Goal: Information Seeking & Learning: Check status

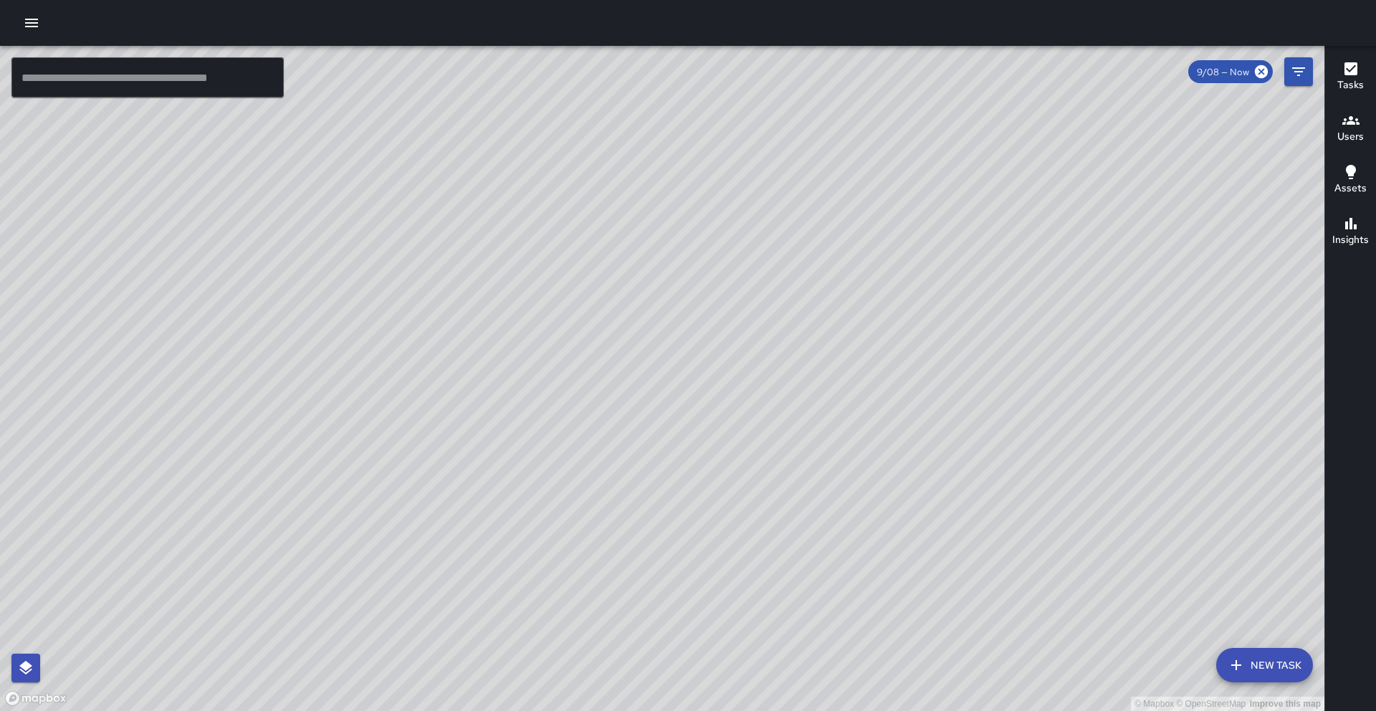
click at [1356, 126] on icon "button" at bounding box center [1350, 120] width 17 height 17
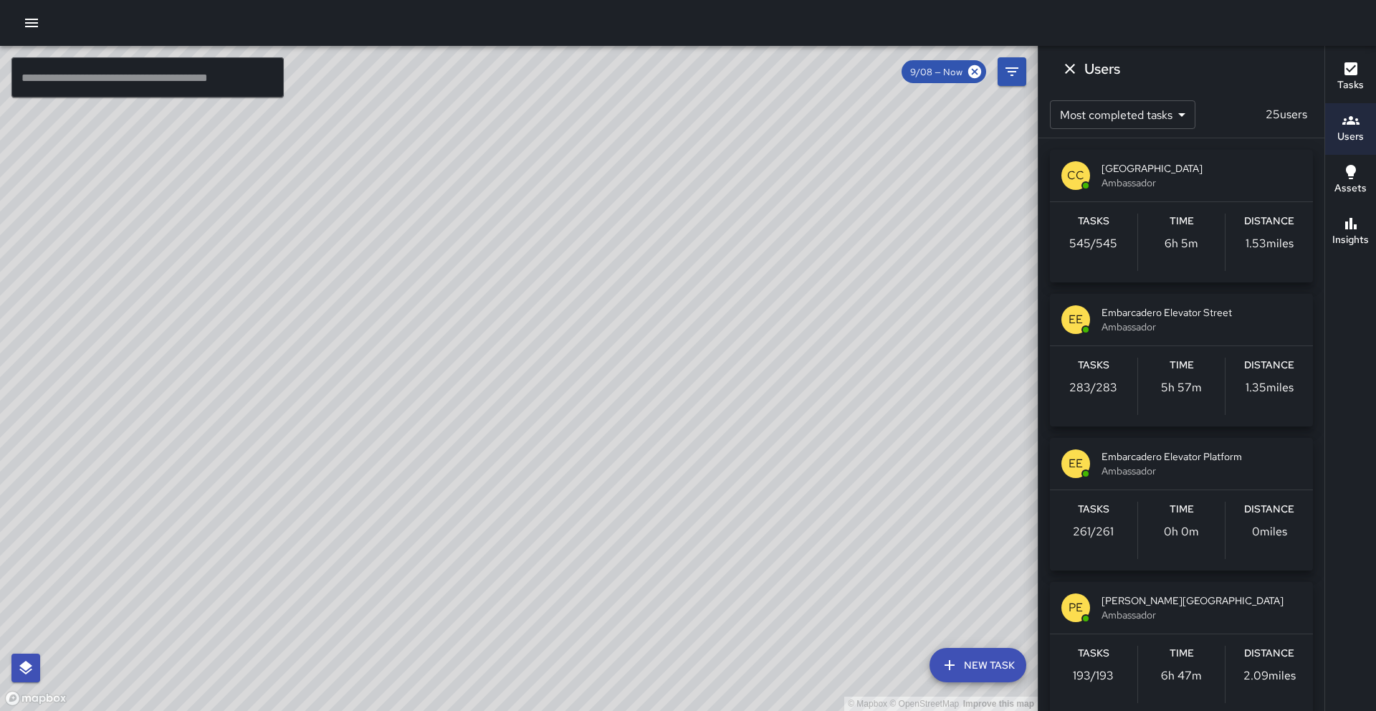
click at [34, 19] on icon "button" at bounding box center [31, 23] width 13 height 9
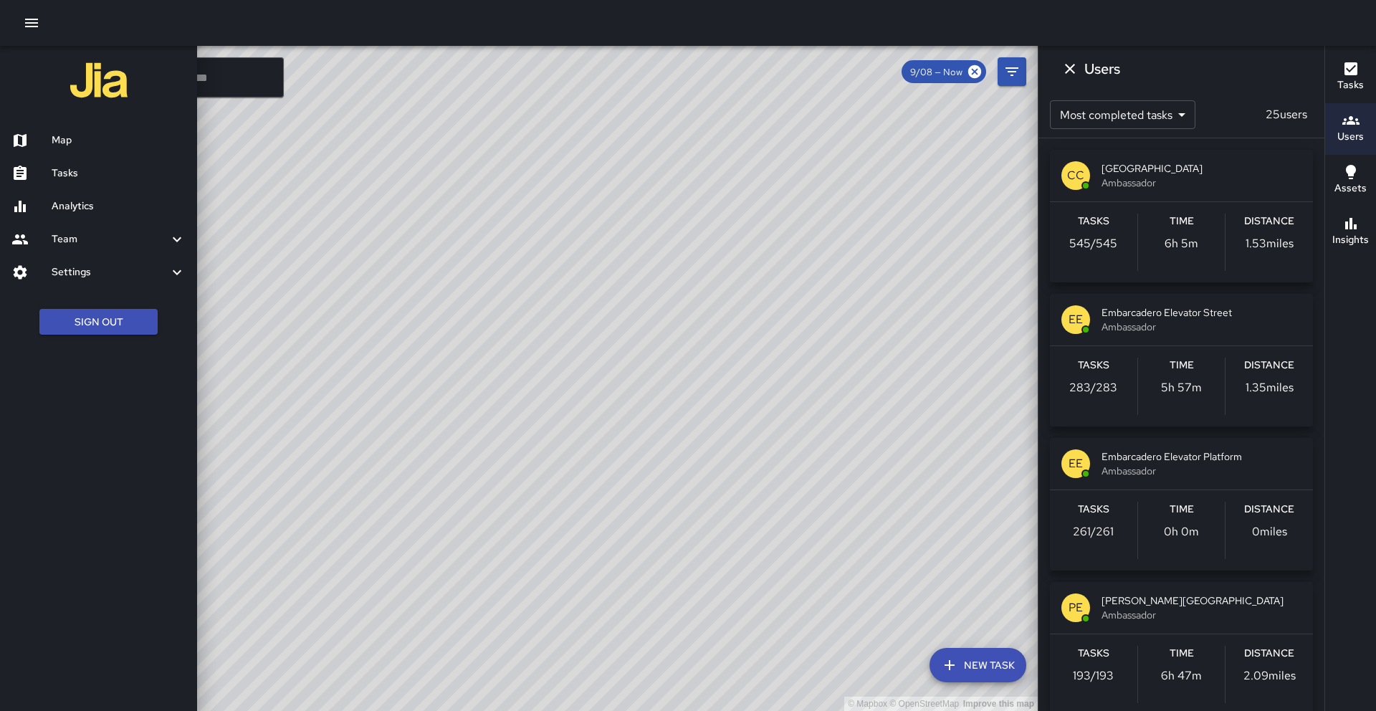
click at [34, 19] on icon "button" at bounding box center [31, 23] width 13 height 9
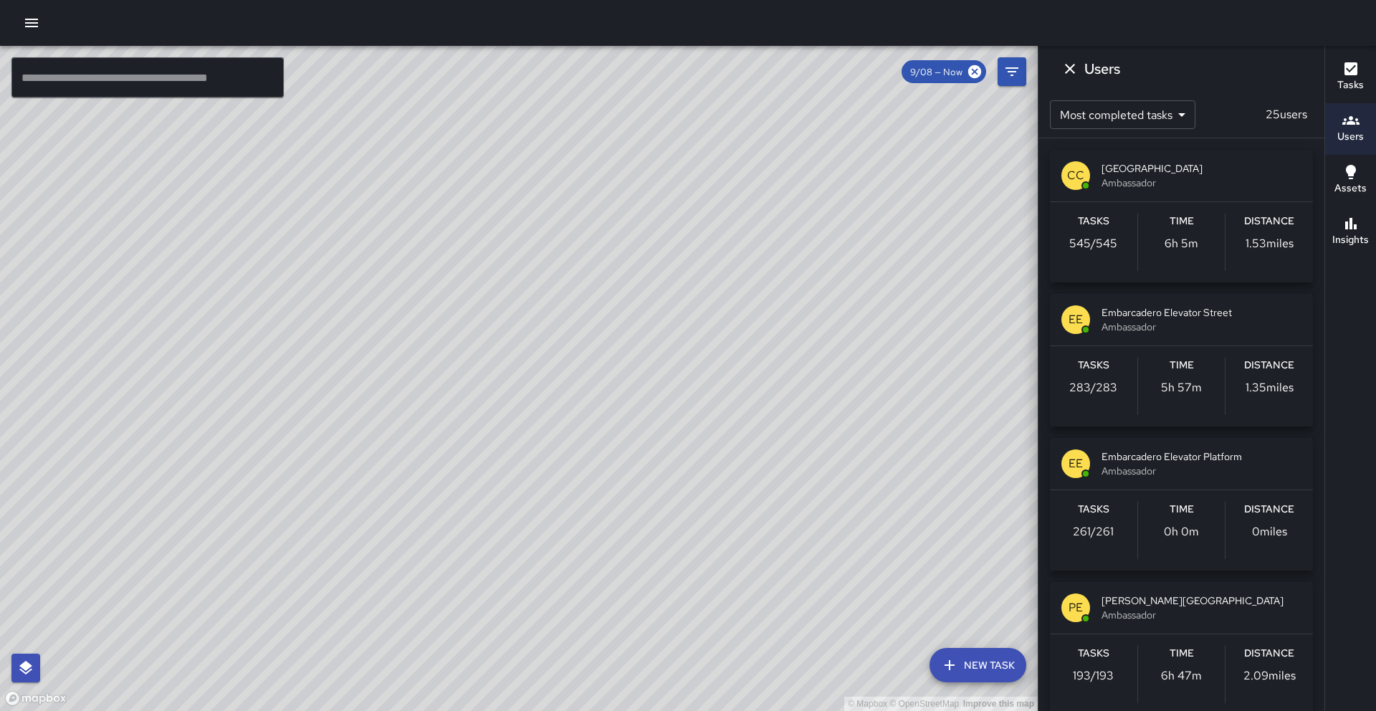
click at [34, 19] on icon "button" at bounding box center [31, 23] width 13 height 9
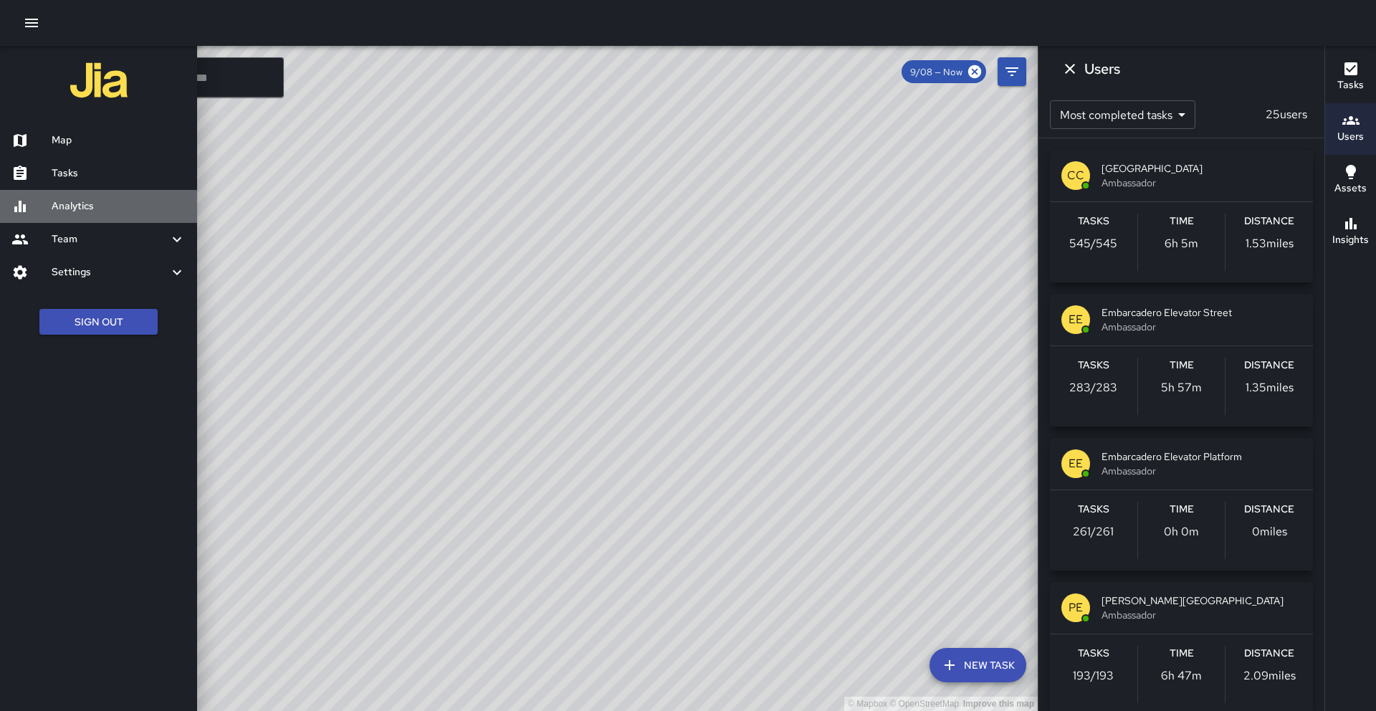
click at [92, 202] on h6 "Analytics" at bounding box center [119, 206] width 134 height 16
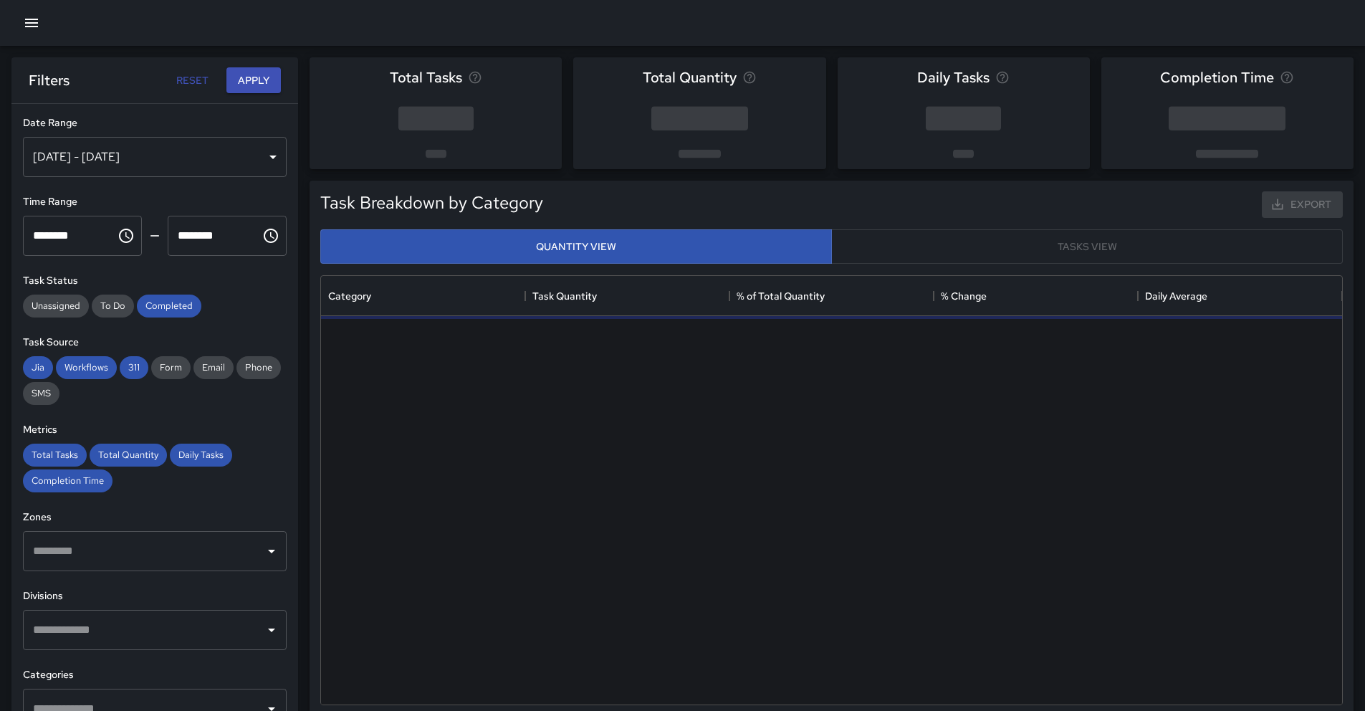
scroll to position [418, 1010]
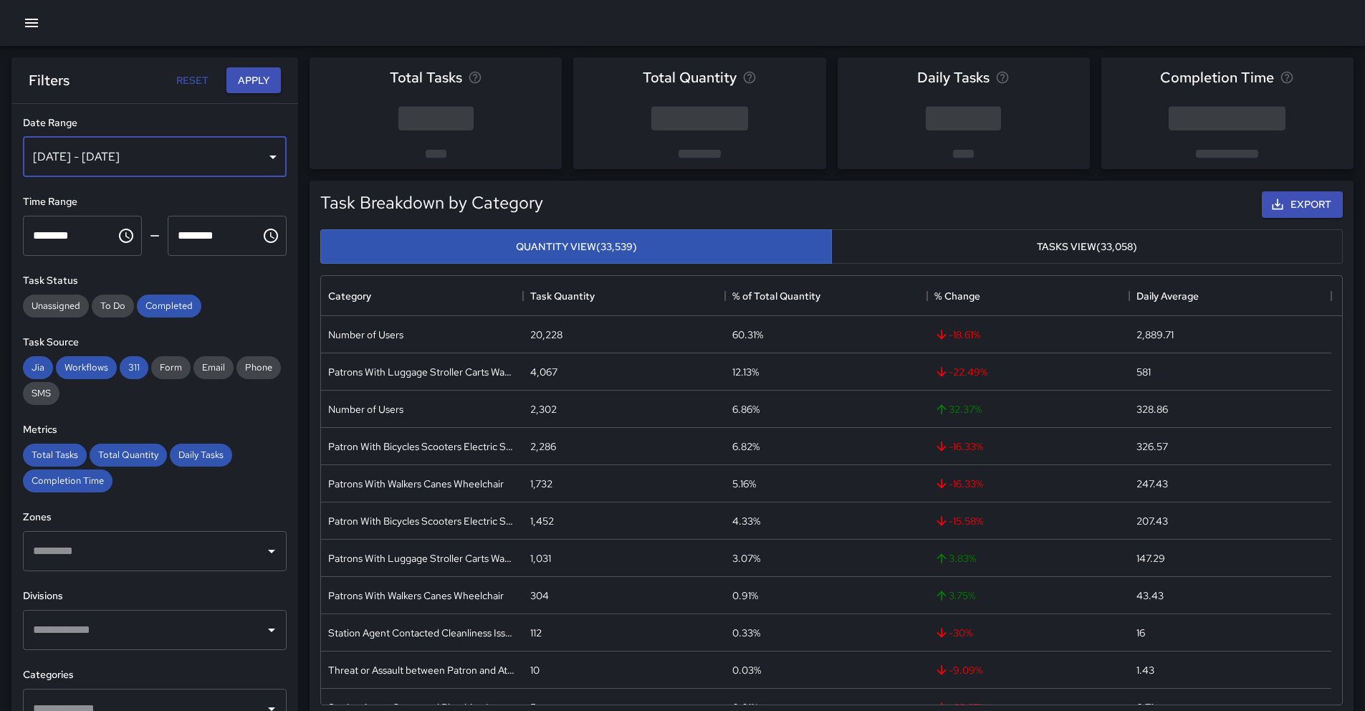
click at [169, 158] on div "[DATE] - [DATE]" at bounding box center [155, 157] width 264 height 40
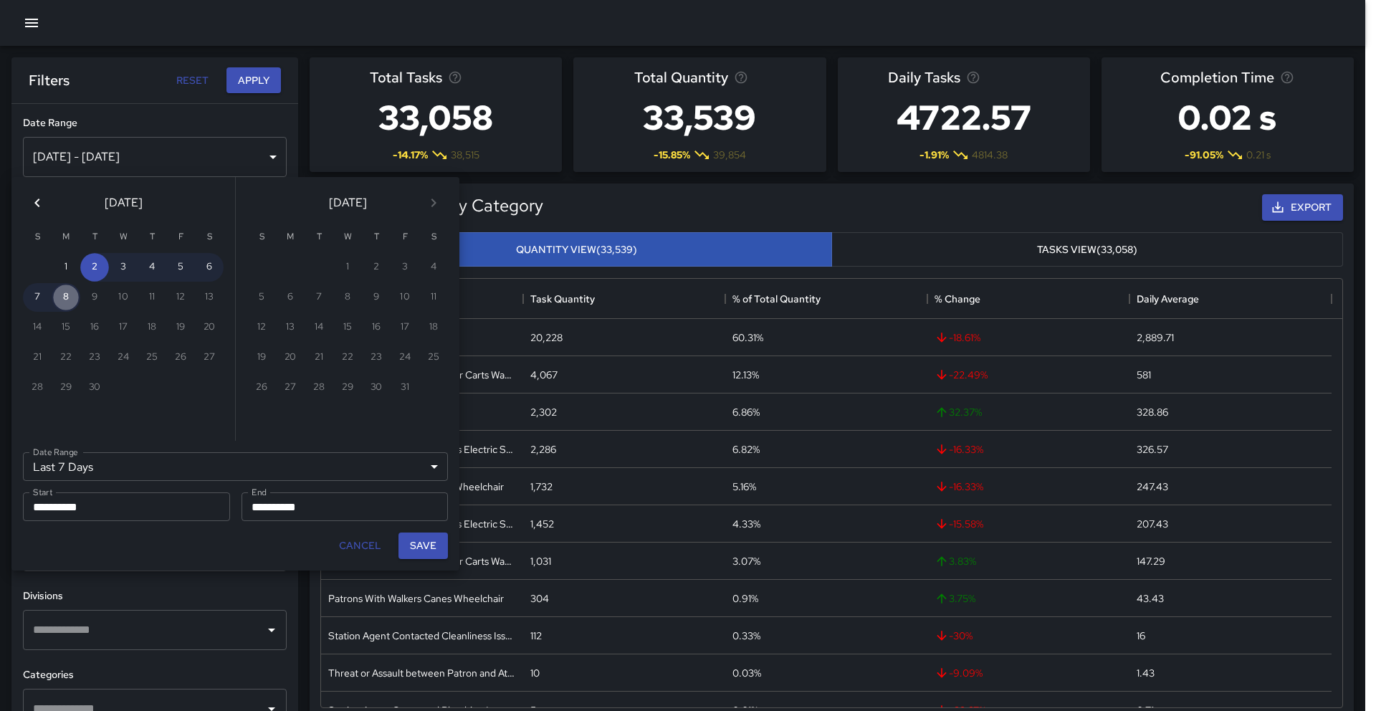
click at [72, 297] on button "8" at bounding box center [66, 297] width 29 height 29
type input "******"
type input "**********"
click at [72, 297] on button "8" at bounding box center [66, 297] width 29 height 29
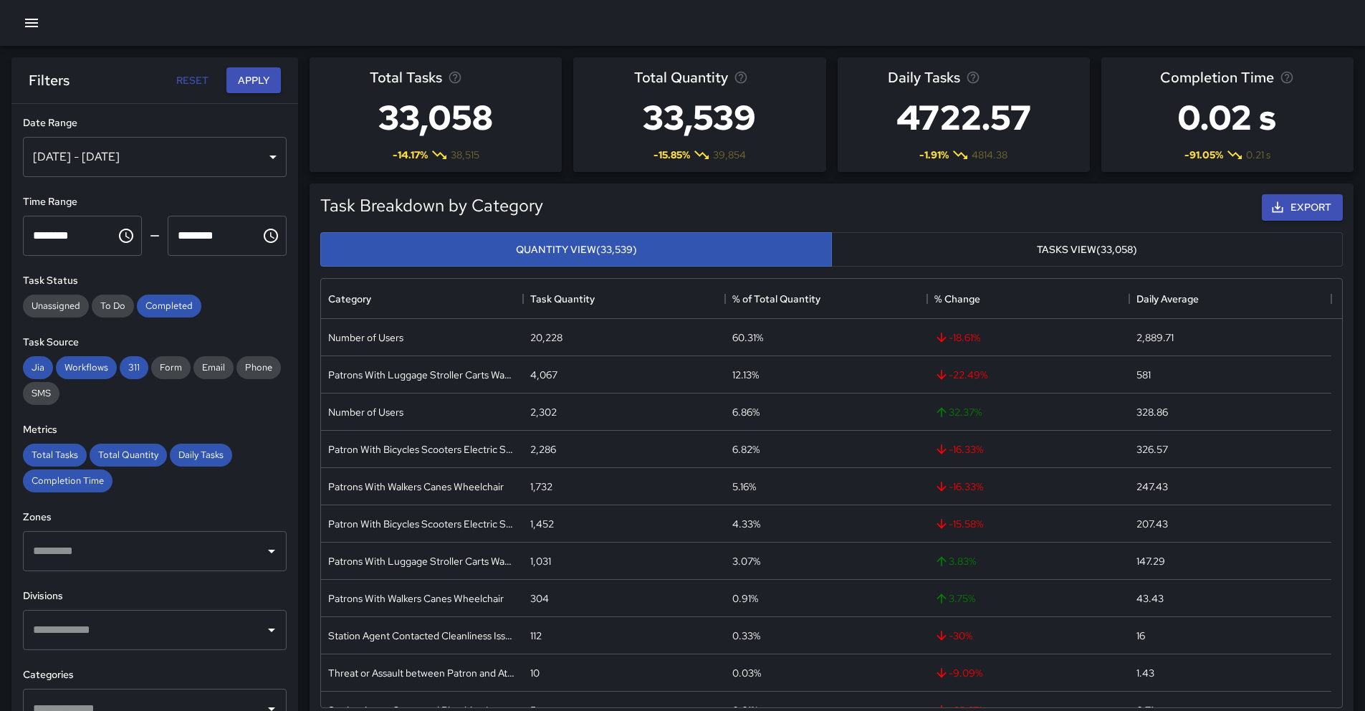
scroll to position [11, 11]
click at [115, 150] on div "[DATE] - [DATE]" at bounding box center [155, 157] width 264 height 40
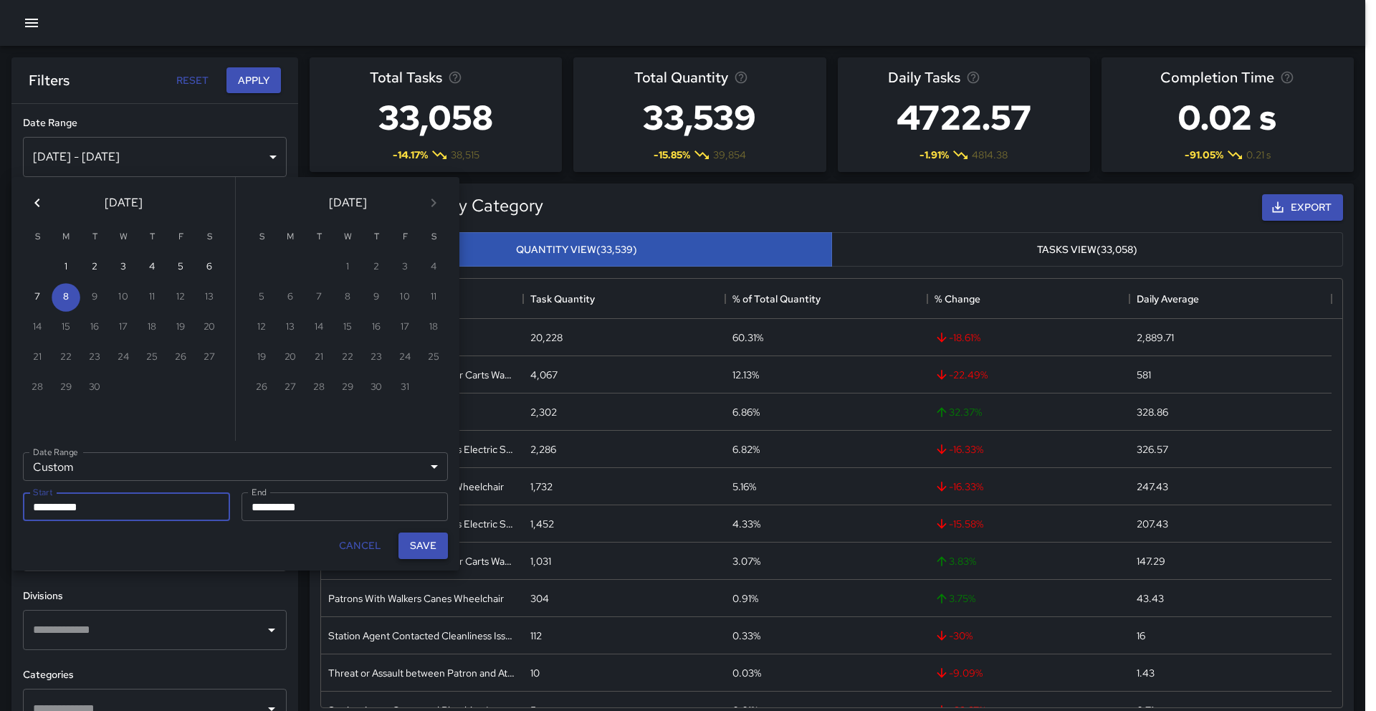
click at [427, 548] on button "Save" at bounding box center [422, 545] width 49 height 27
type input "**********"
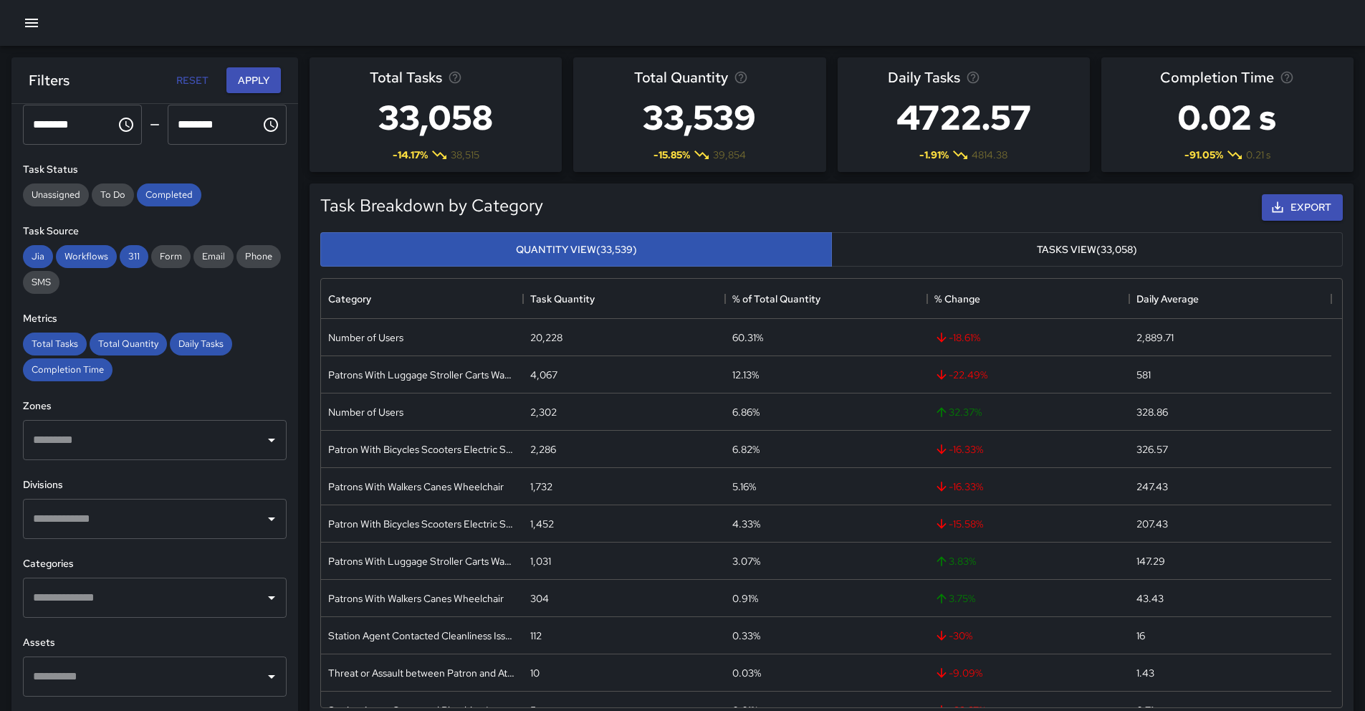
scroll to position [119, 0]
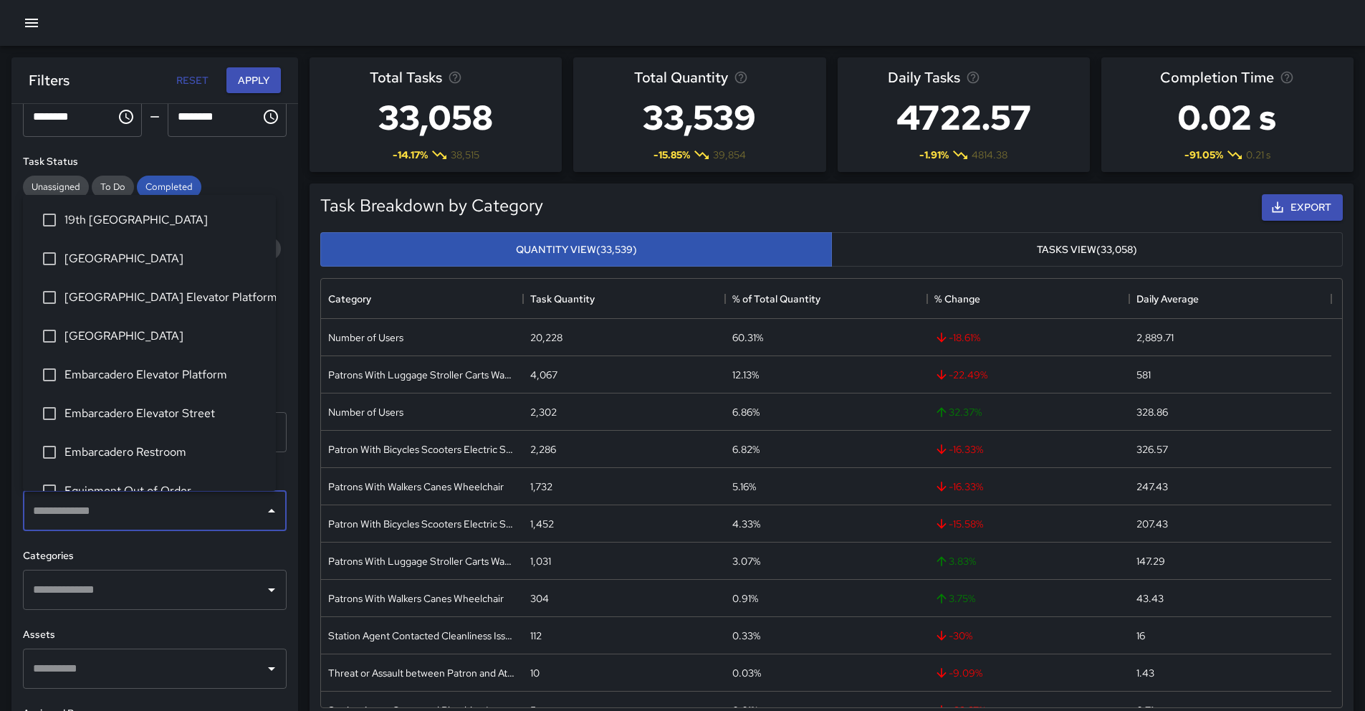
click at [107, 498] on input "text" at bounding box center [143, 510] width 229 height 27
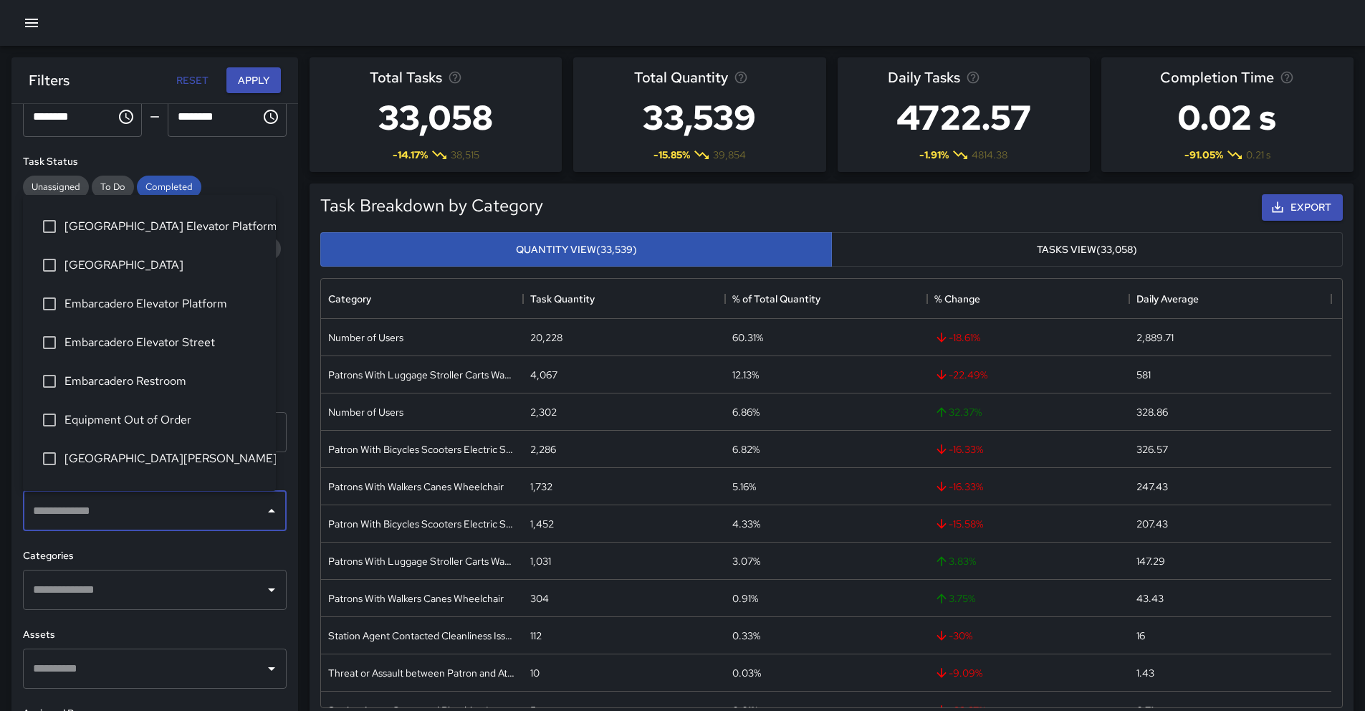
scroll to position [57, 0]
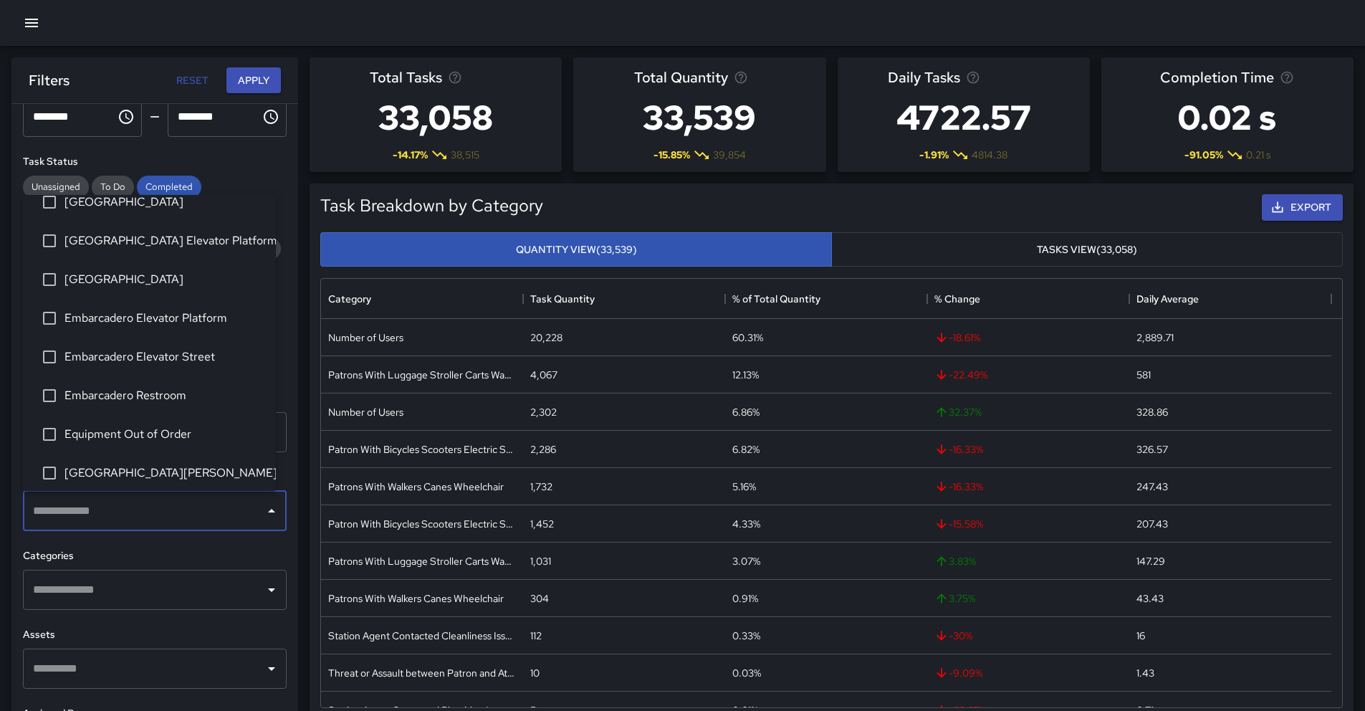
click at [138, 246] on span "[GEOGRAPHIC_DATA] Elevator Platform" at bounding box center [164, 240] width 200 height 17
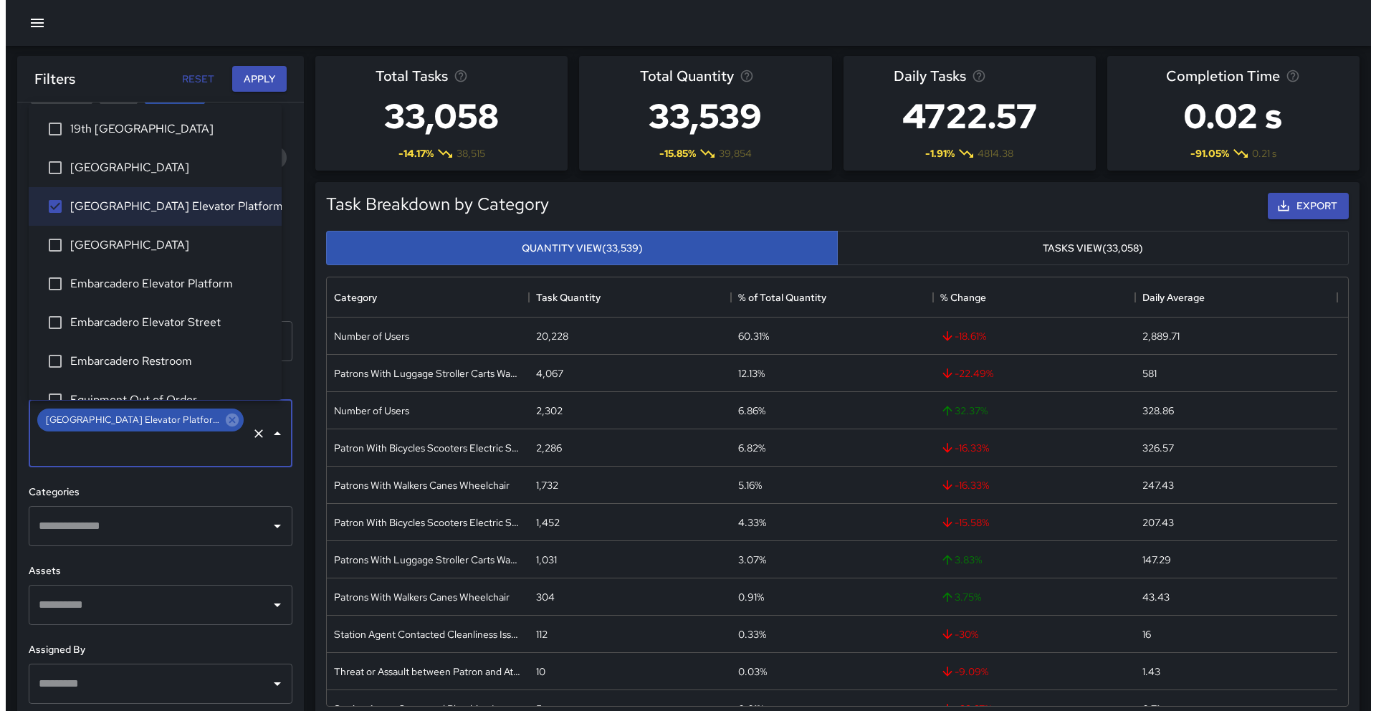
scroll to position [0, 0]
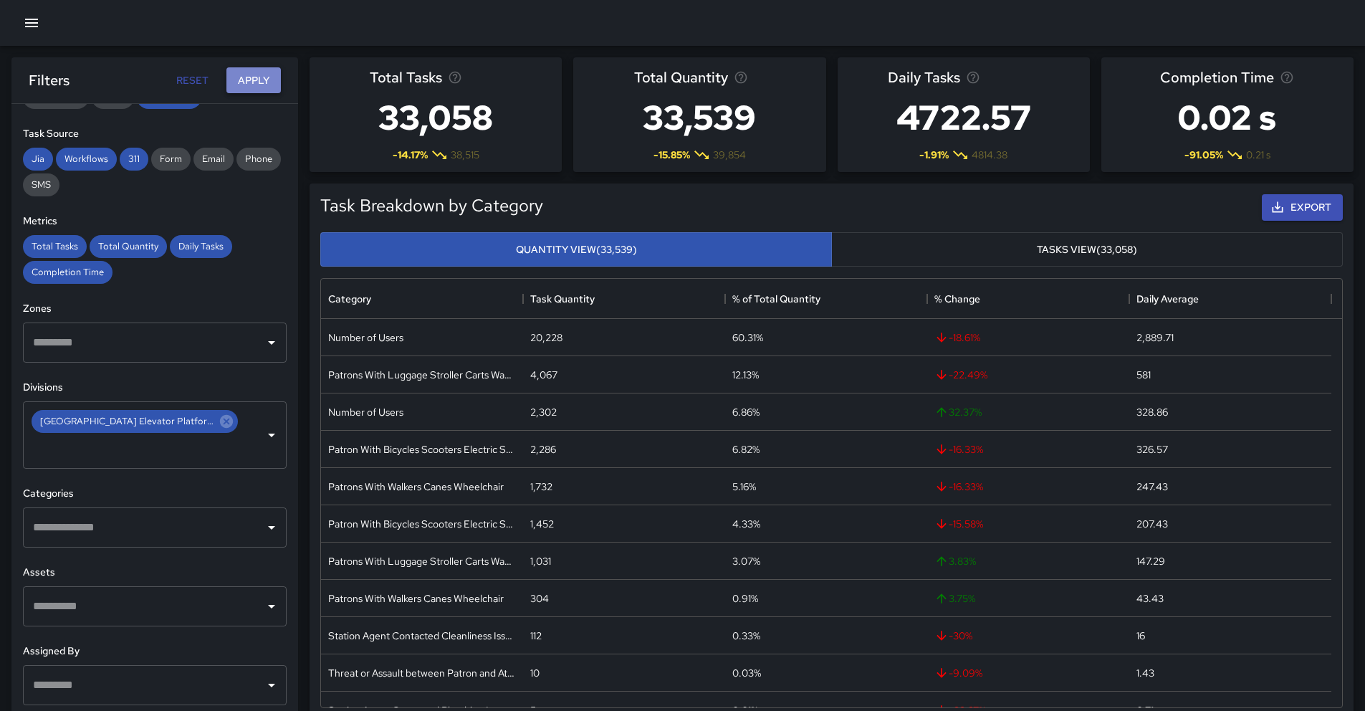
click at [260, 86] on button "Apply" at bounding box center [253, 80] width 54 height 27
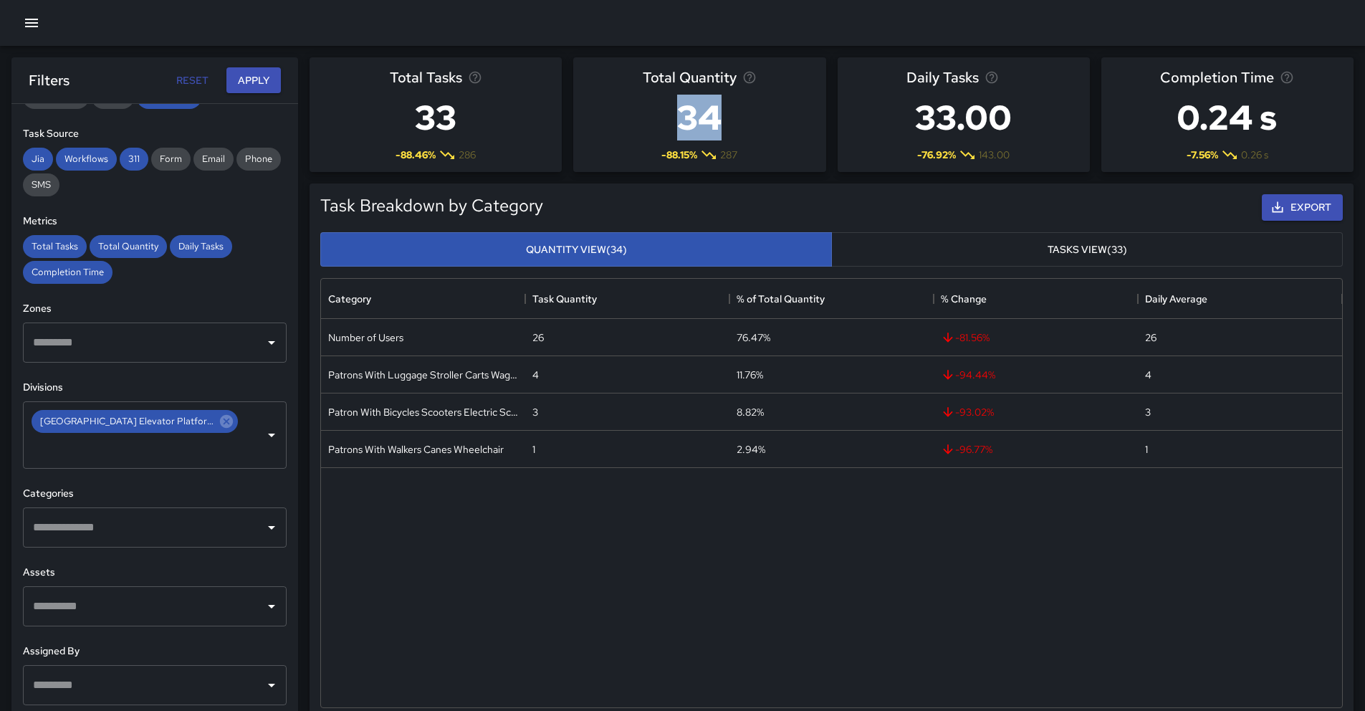
drag, startPoint x: 722, startPoint y: 102, endPoint x: 672, endPoint y: 105, distance: 49.6
click at [672, 100] on h3 "34" at bounding box center [700, 117] width 114 height 57
click at [42, 27] on button "button" at bounding box center [31, 23] width 29 height 29
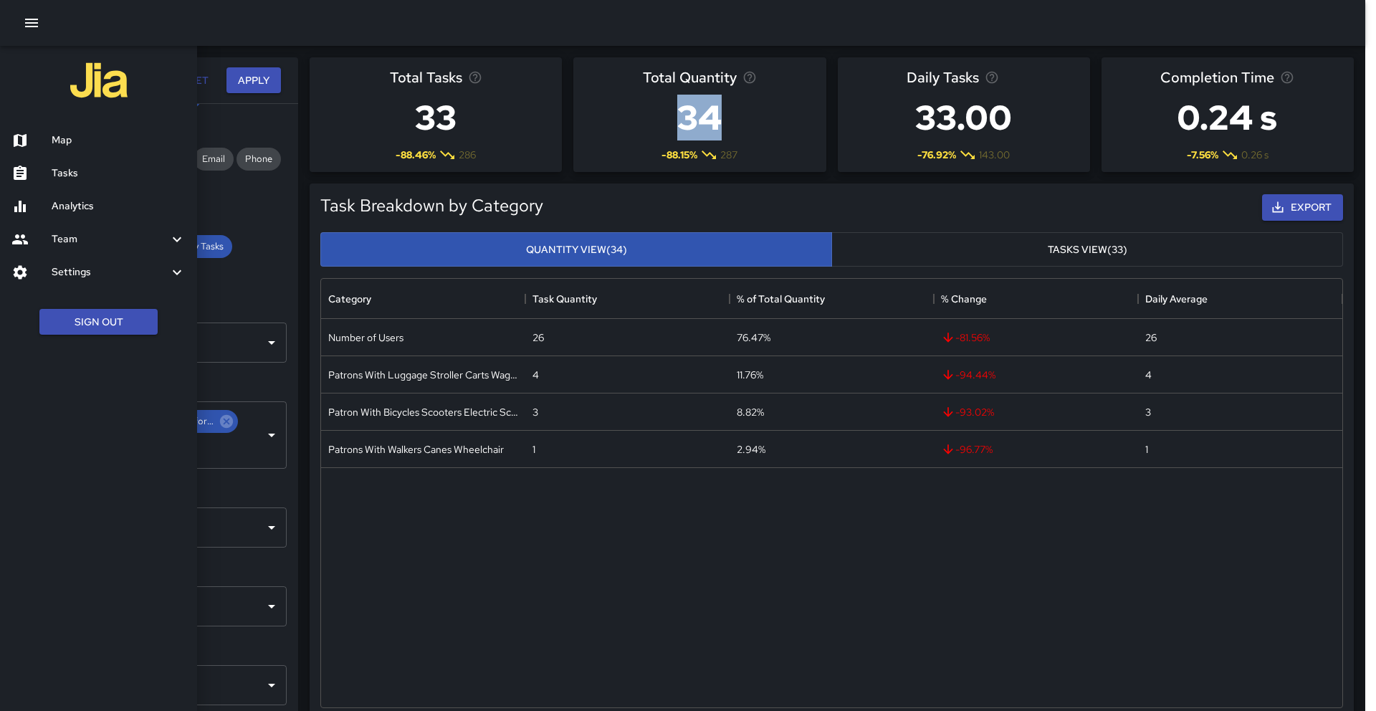
click at [79, 129] on div "Map" at bounding box center [98, 140] width 197 height 33
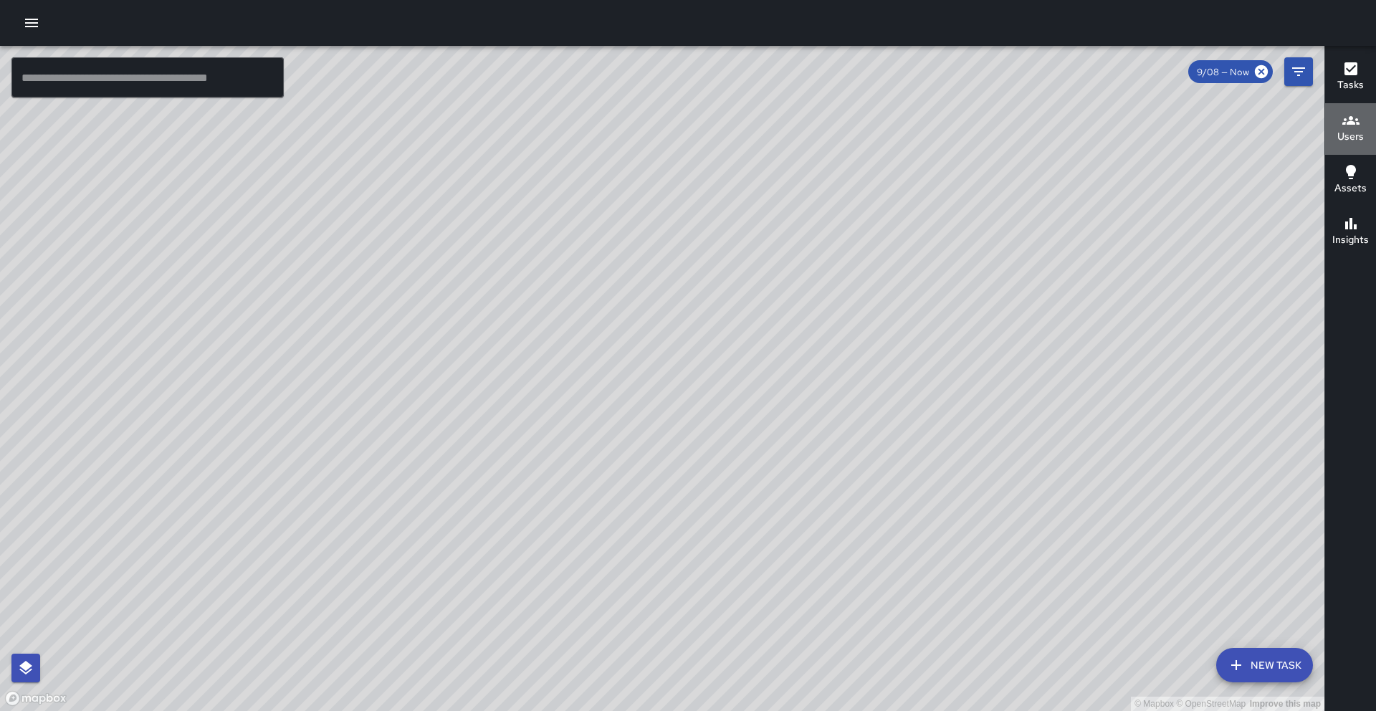
click at [1356, 110] on button "Users" at bounding box center [1350, 129] width 51 height 52
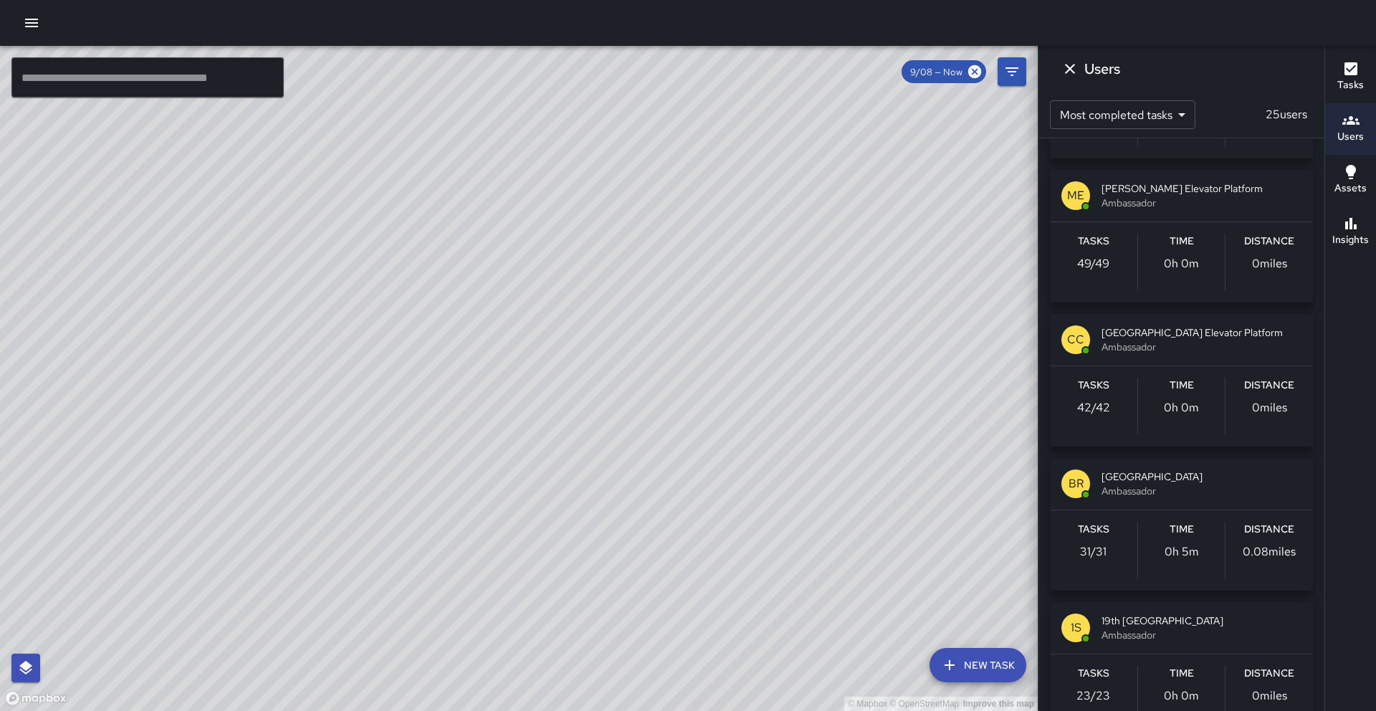
scroll to position [1421, 0]
click at [1175, 345] on span "Ambassador" at bounding box center [1201, 346] width 200 height 14
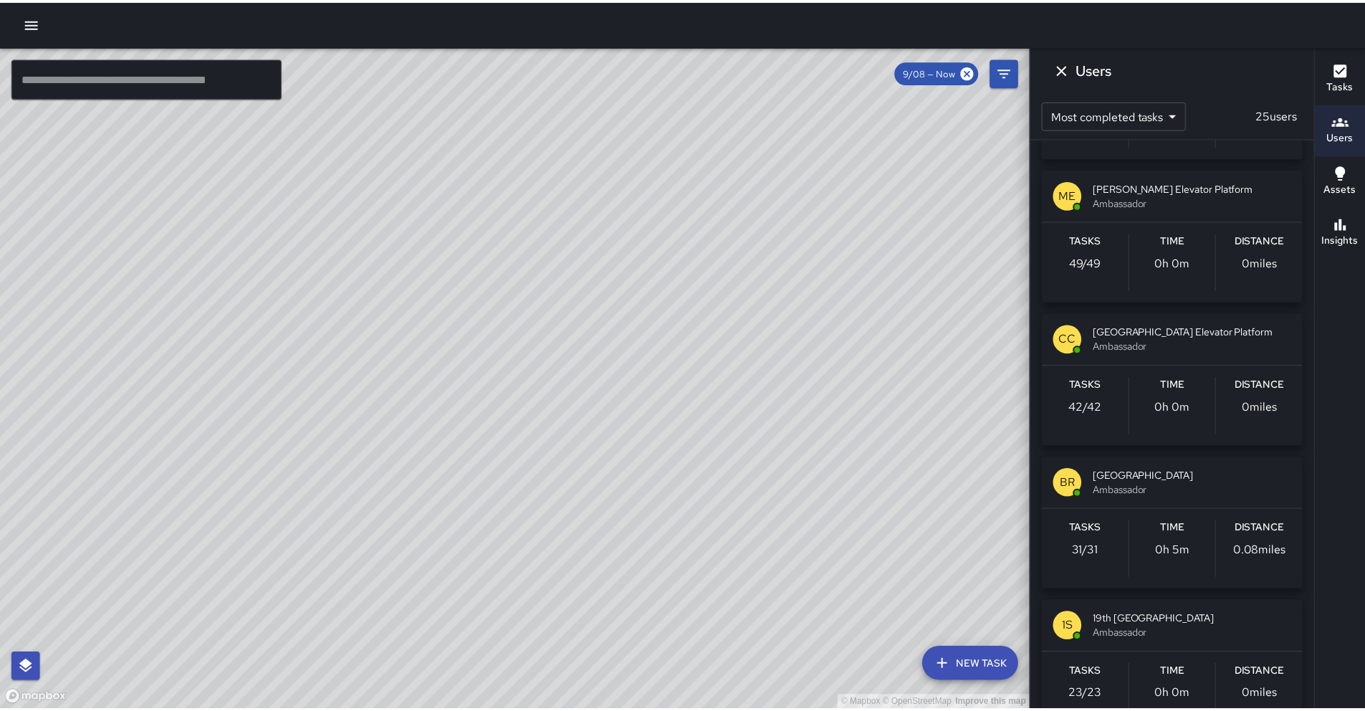
scroll to position [0, 0]
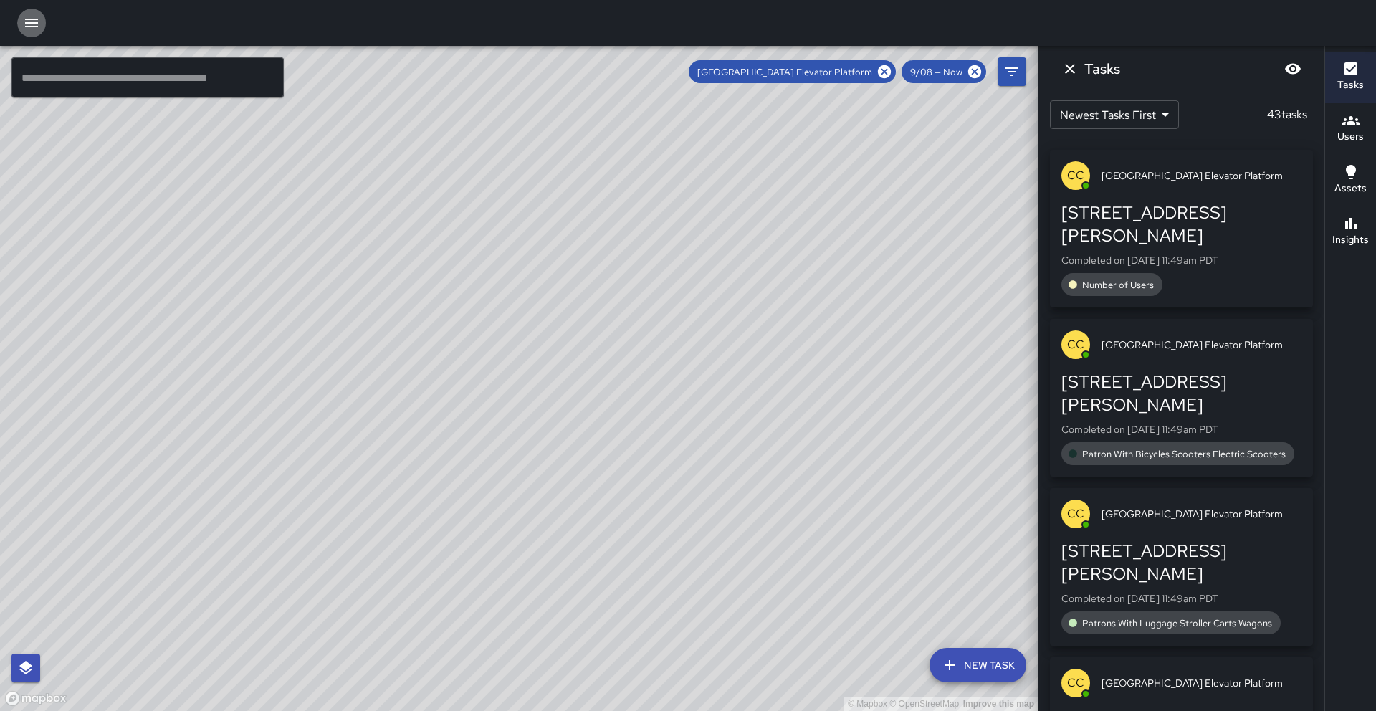
click at [34, 27] on icon "button" at bounding box center [31, 22] width 17 height 17
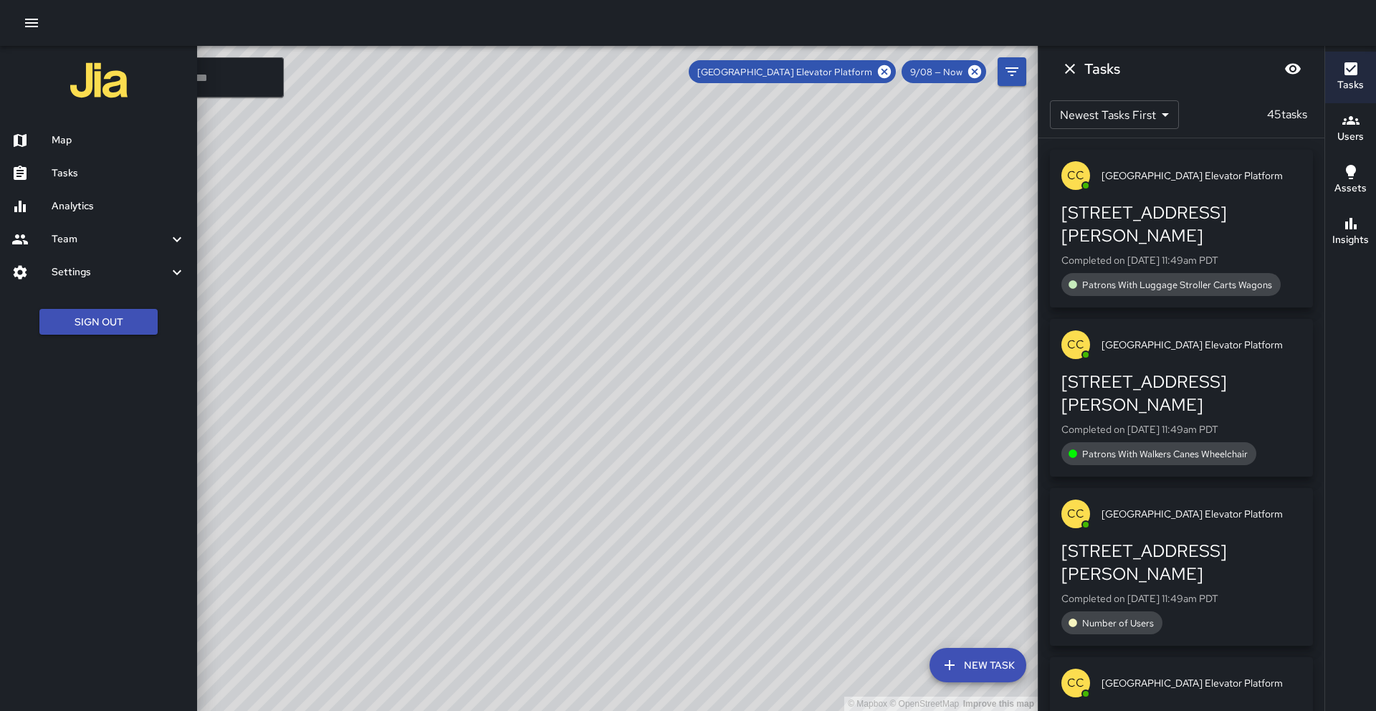
click at [93, 204] on h6 "Analytics" at bounding box center [119, 206] width 134 height 16
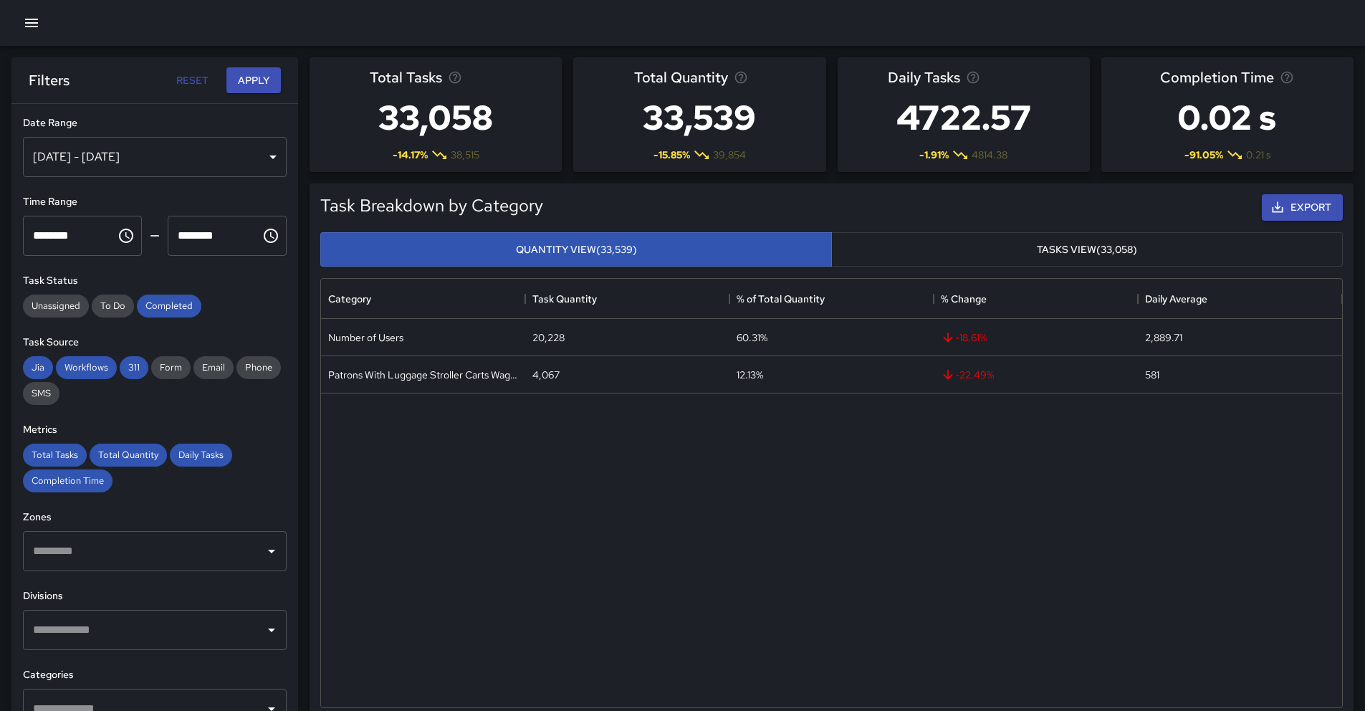
scroll to position [418, 1010]
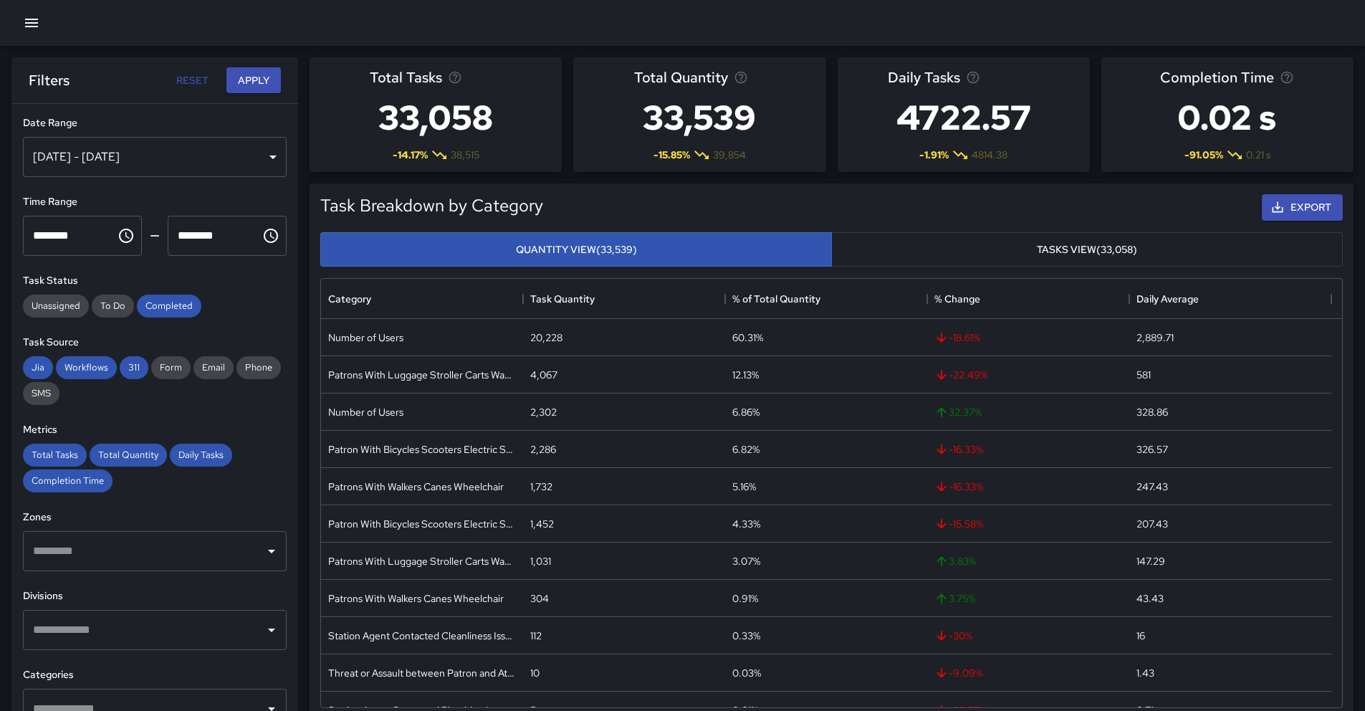
click at [86, 235] on input "********" at bounding box center [64, 236] width 83 height 40
click at [135, 161] on div "[DATE] - [DATE]" at bounding box center [155, 157] width 264 height 40
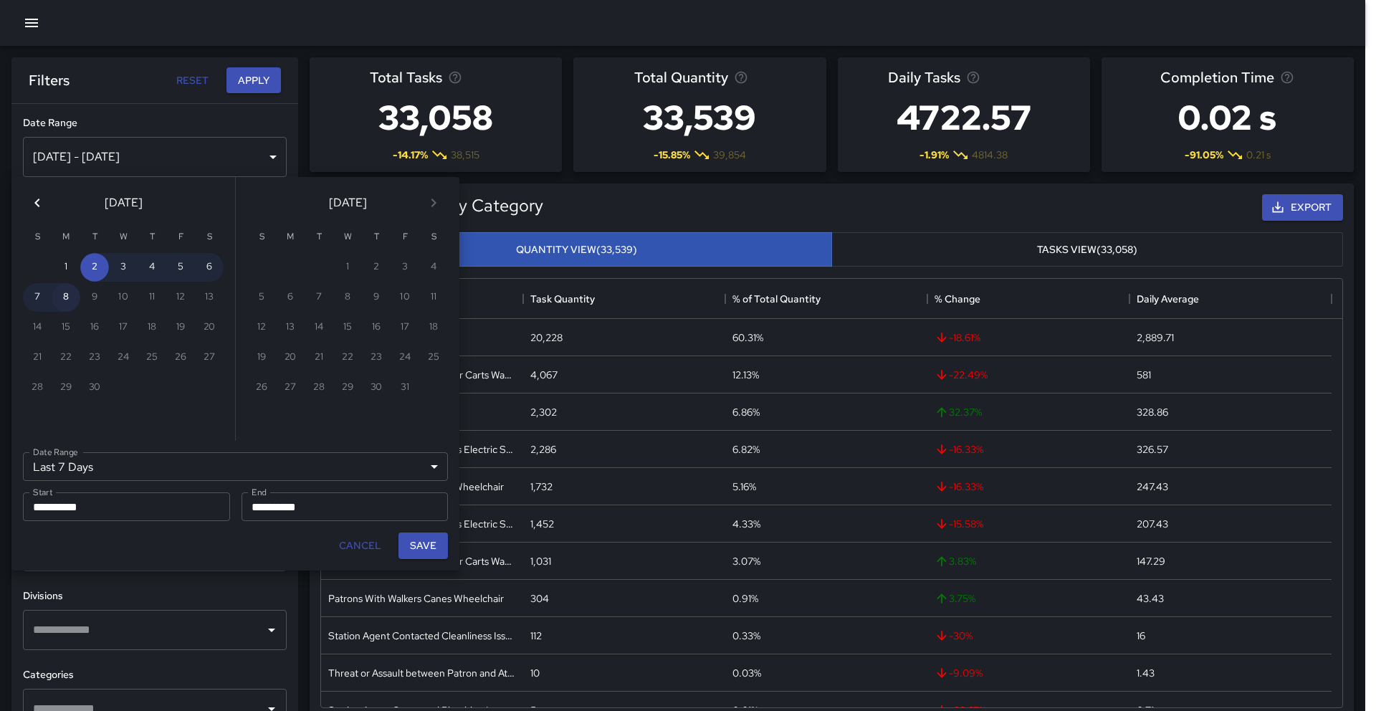
click at [69, 300] on button "8" at bounding box center [66, 297] width 29 height 29
type input "******"
type input "**********"
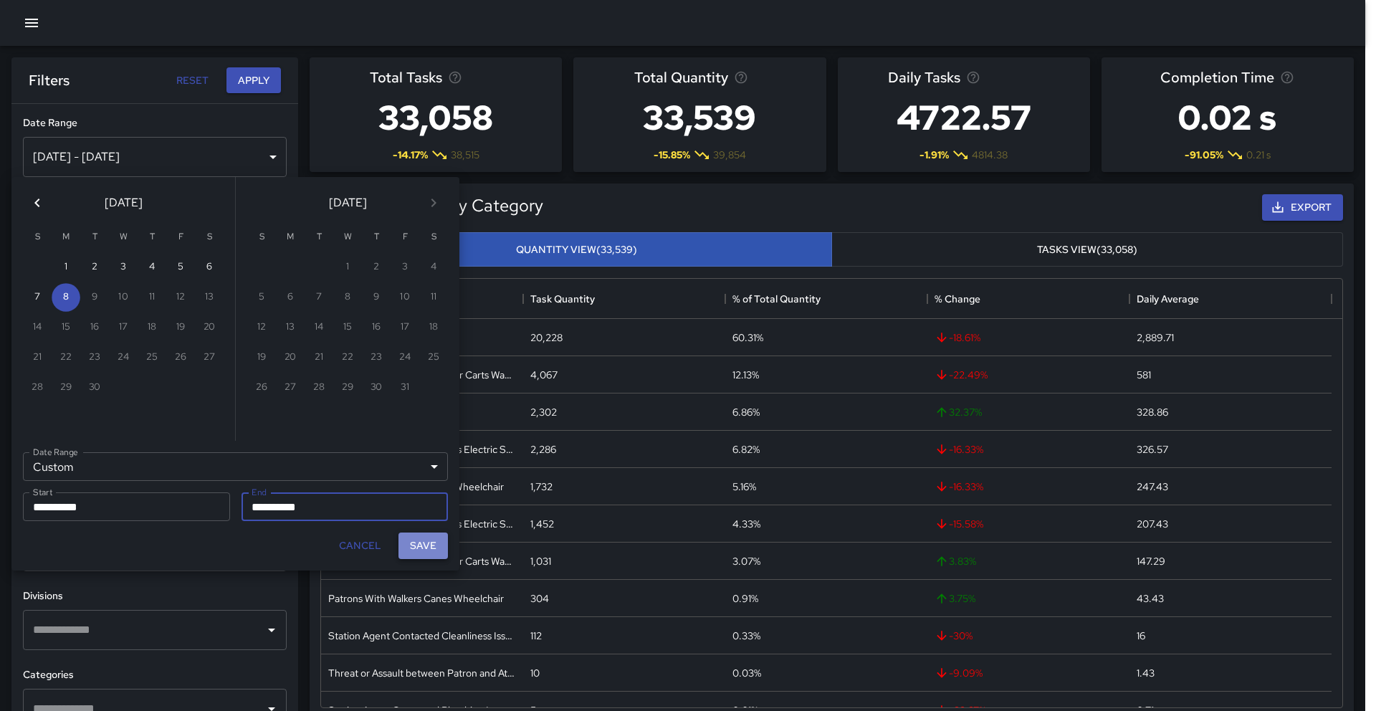
click at [428, 550] on button "Save" at bounding box center [422, 545] width 49 height 27
type input "**********"
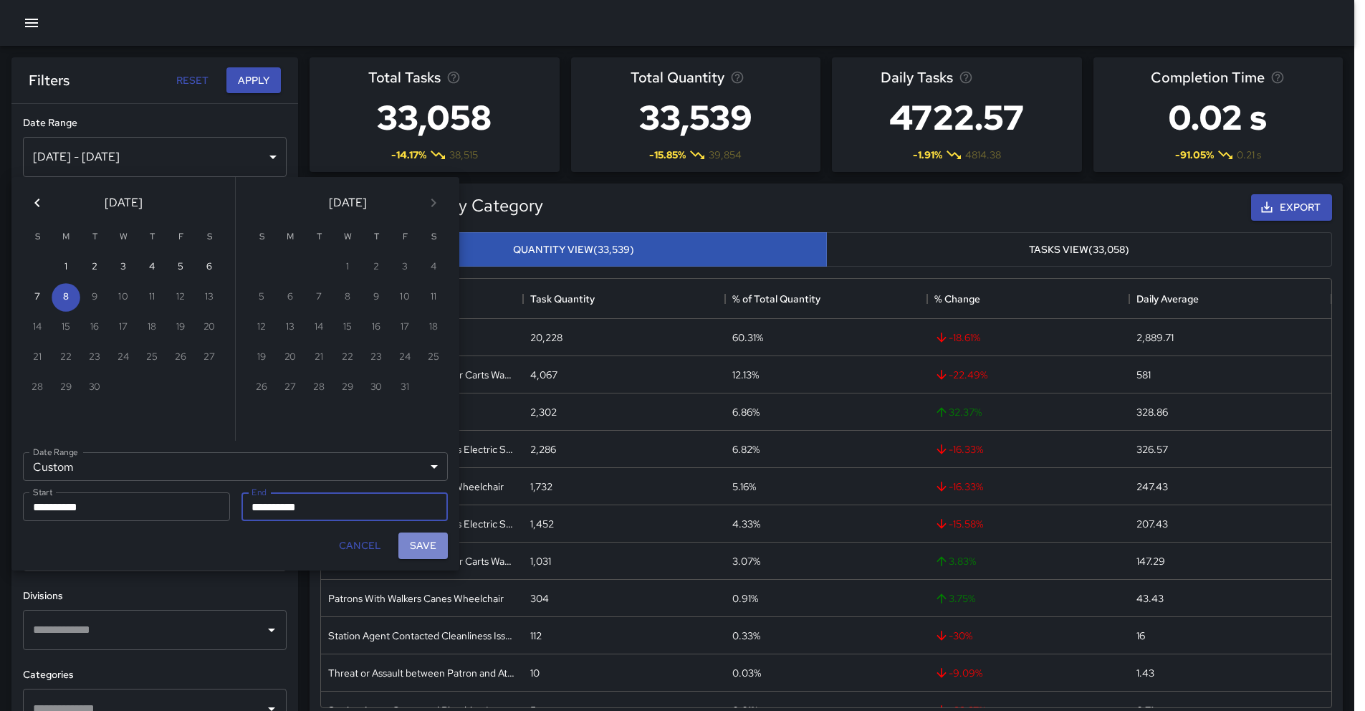
scroll to position [11, 11]
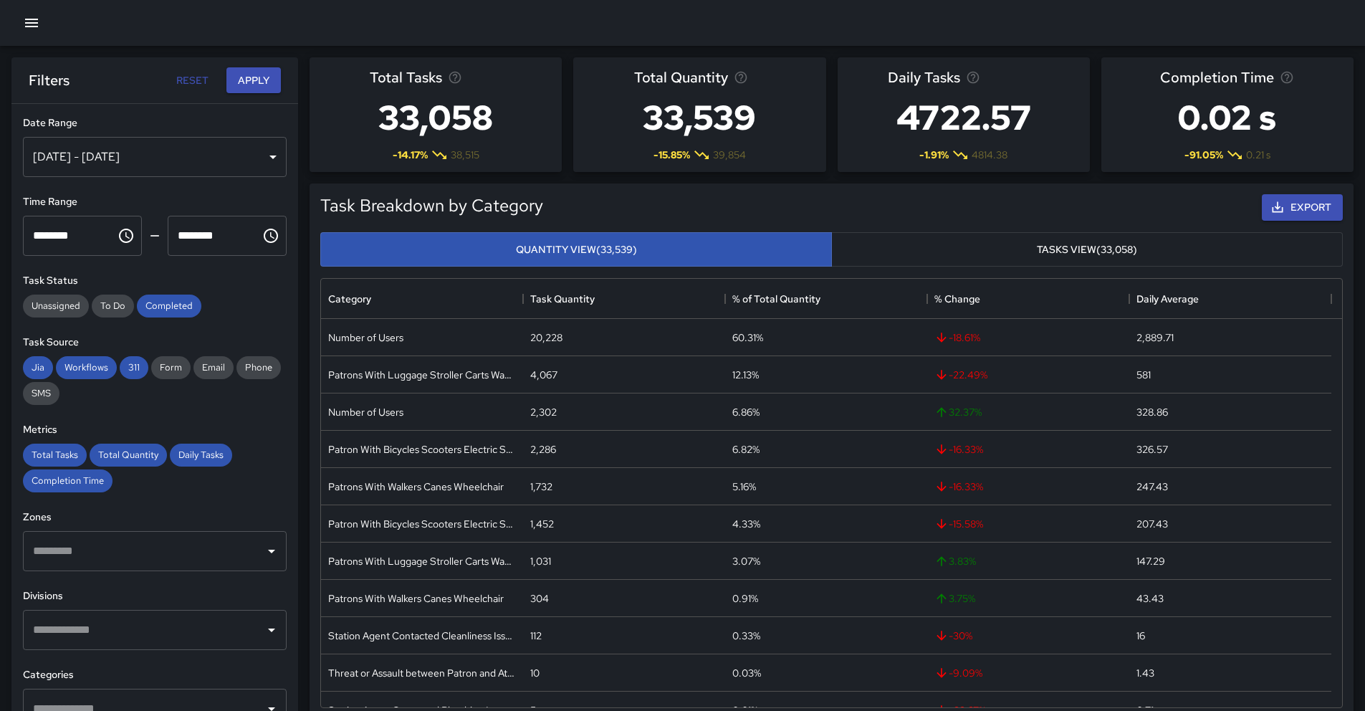
click at [101, 246] on div "******** ​" at bounding box center [82, 236] width 119 height 40
click at [102, 241] on div "******** ​" at bounding box center [82, 236] width 119 height 40
type input "********"
drag, startPoint x: 262, startPoint y: 328, endPoint x: 260, endPoint y: 319, distance: 9.4
click at [262, 326] on div "**********" at bounding box center [154, 436] width 287 height 664
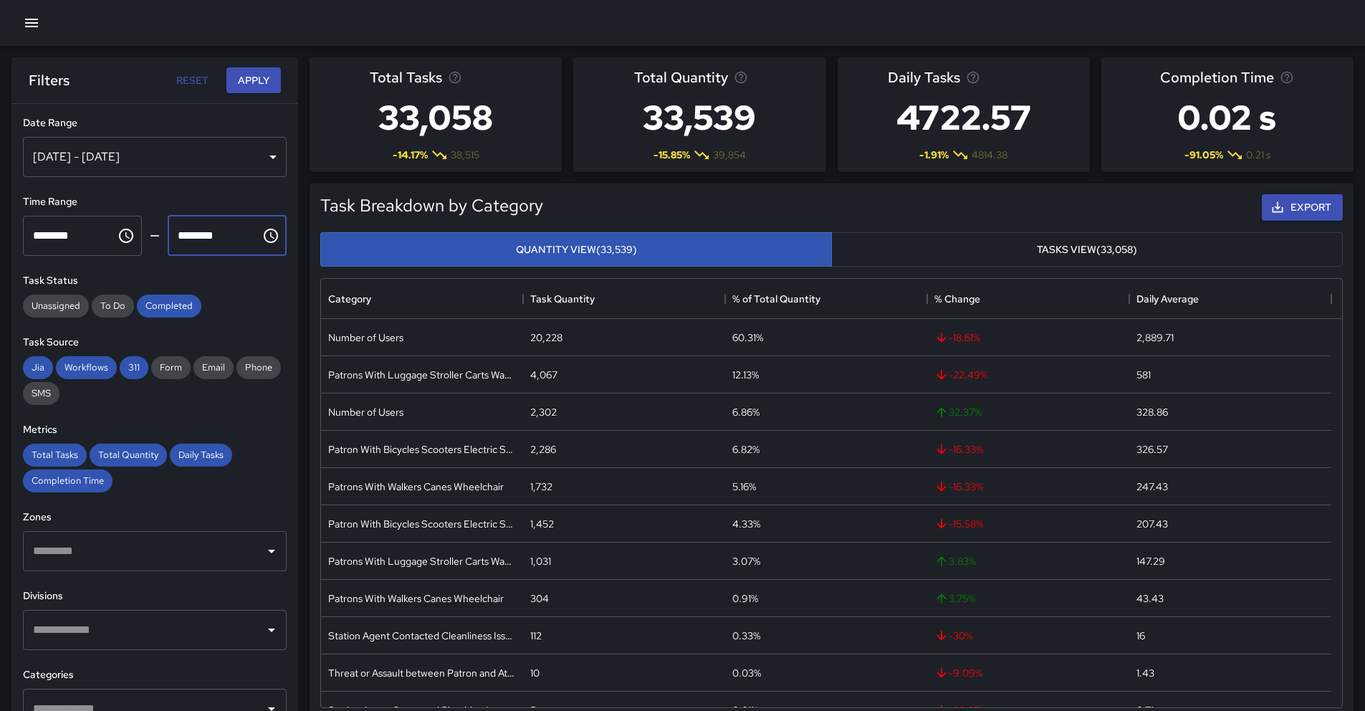
click at [219, 236] on input "********" at bounding box center [209, 236] width 83 height 40
click at [312, 330] on div "Task Breakdown by Category Export Quantity View (33,539) Tasks View (33,058) Ca…" at bounding box center [832, 450] width 1044 height 535
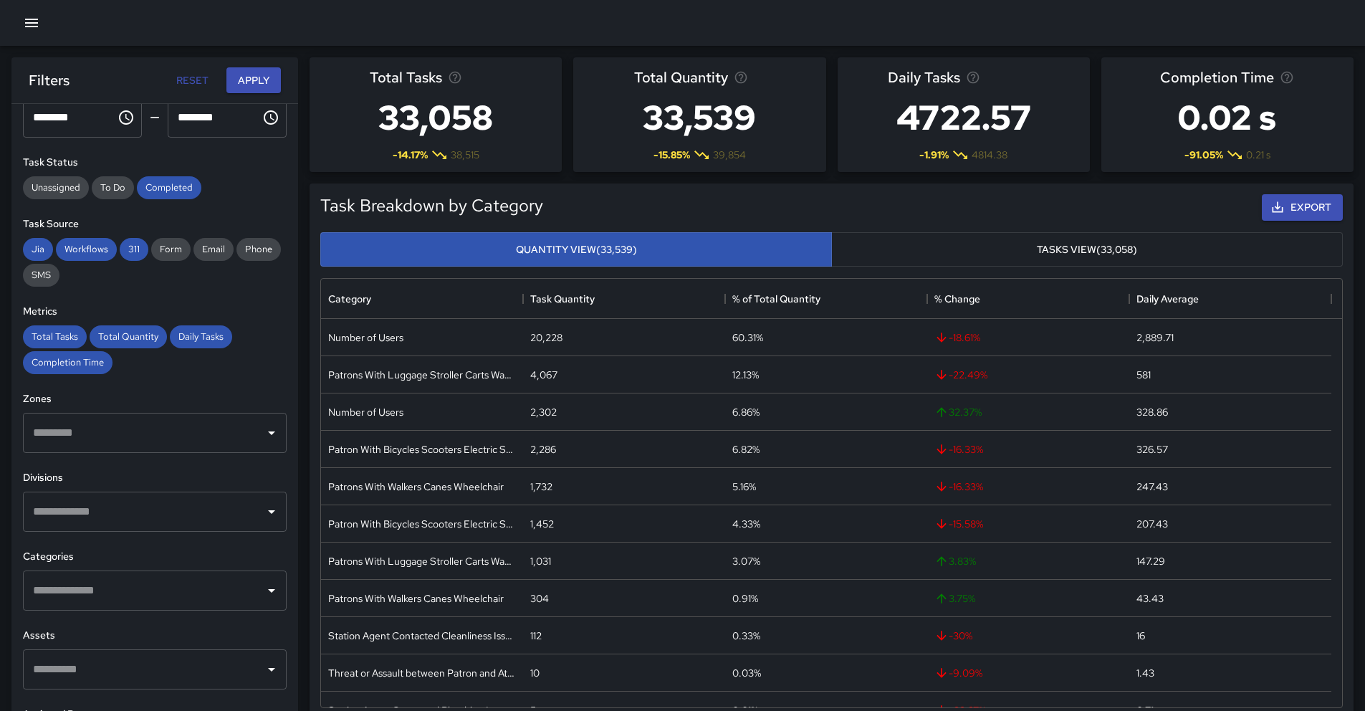
scroll to position [119, 0]
click at [113, 505] on input "text" at bounding box center [143, 510] width 229 height 27
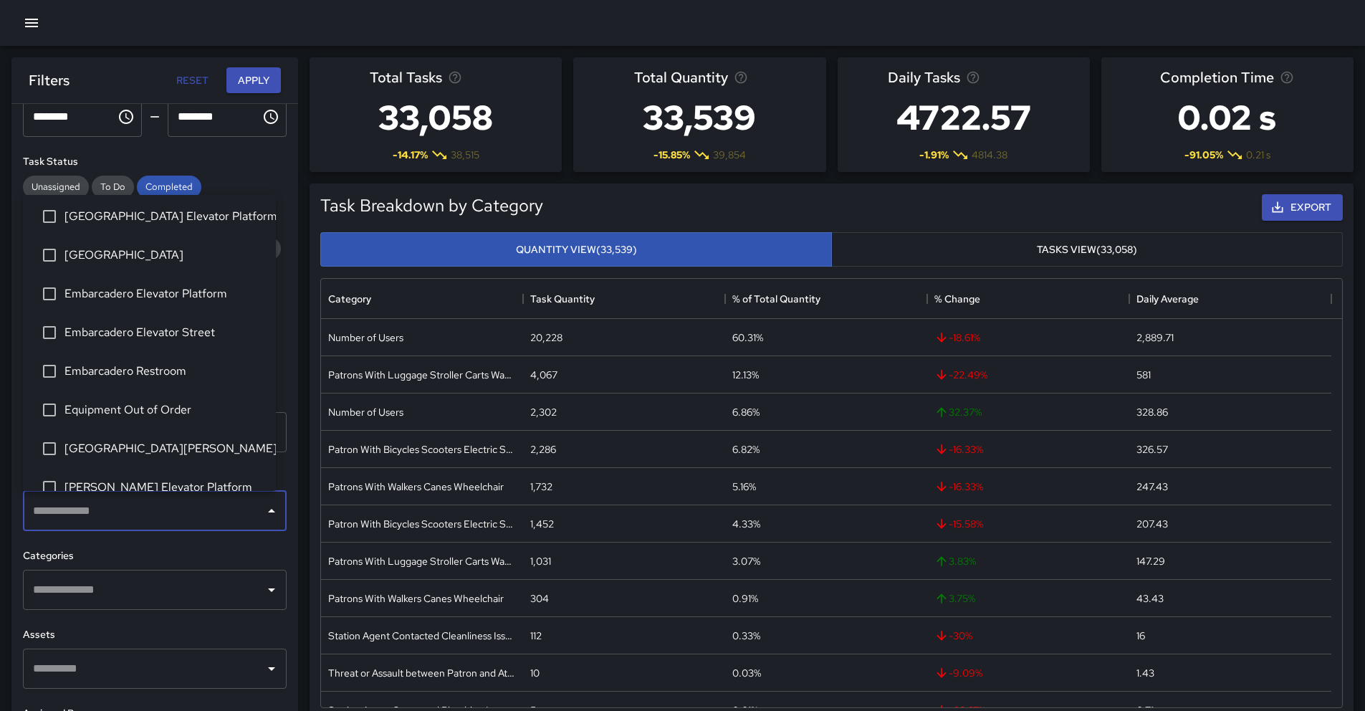
scroll to position [0, 0]
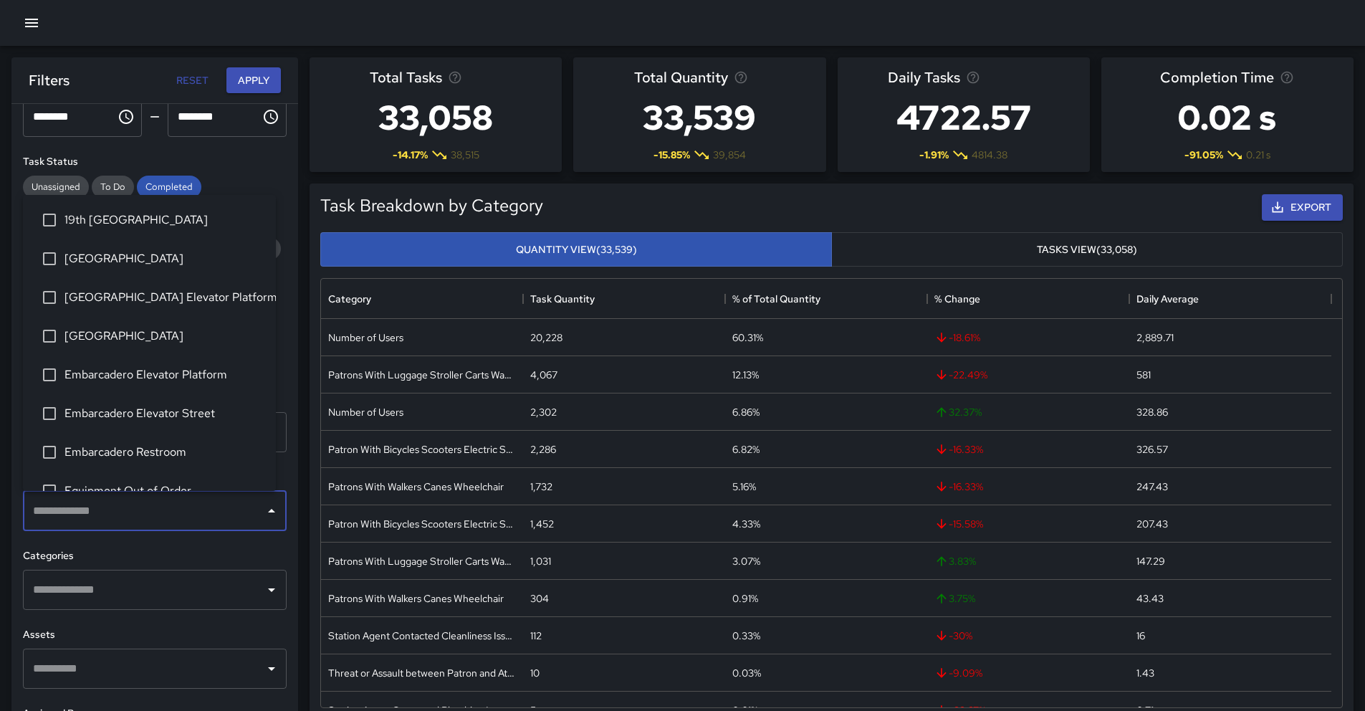
click at [168, 366] on span "Embarcadero Elevator Platform" at bounding box center [164, 374] width 200 height 17
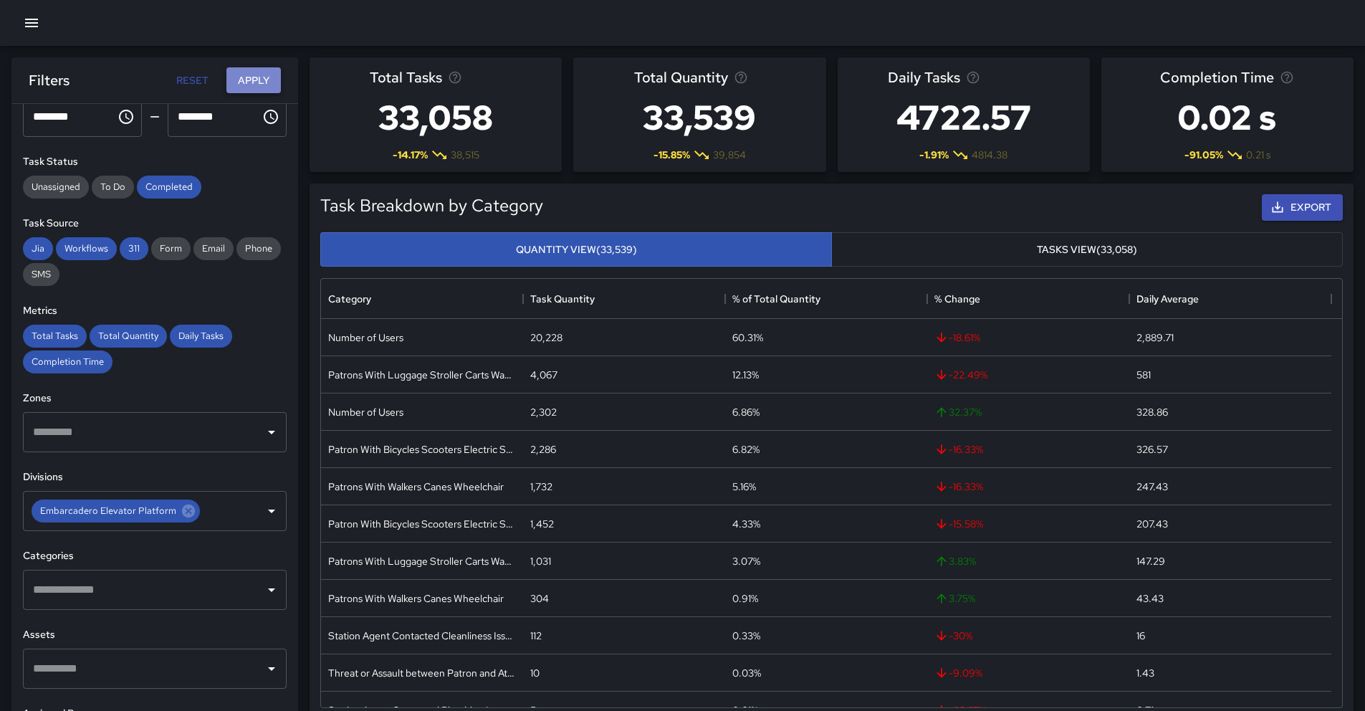
click at [264, 80] on button "Apply" at bounding box center [253, 80] width 54 height 27
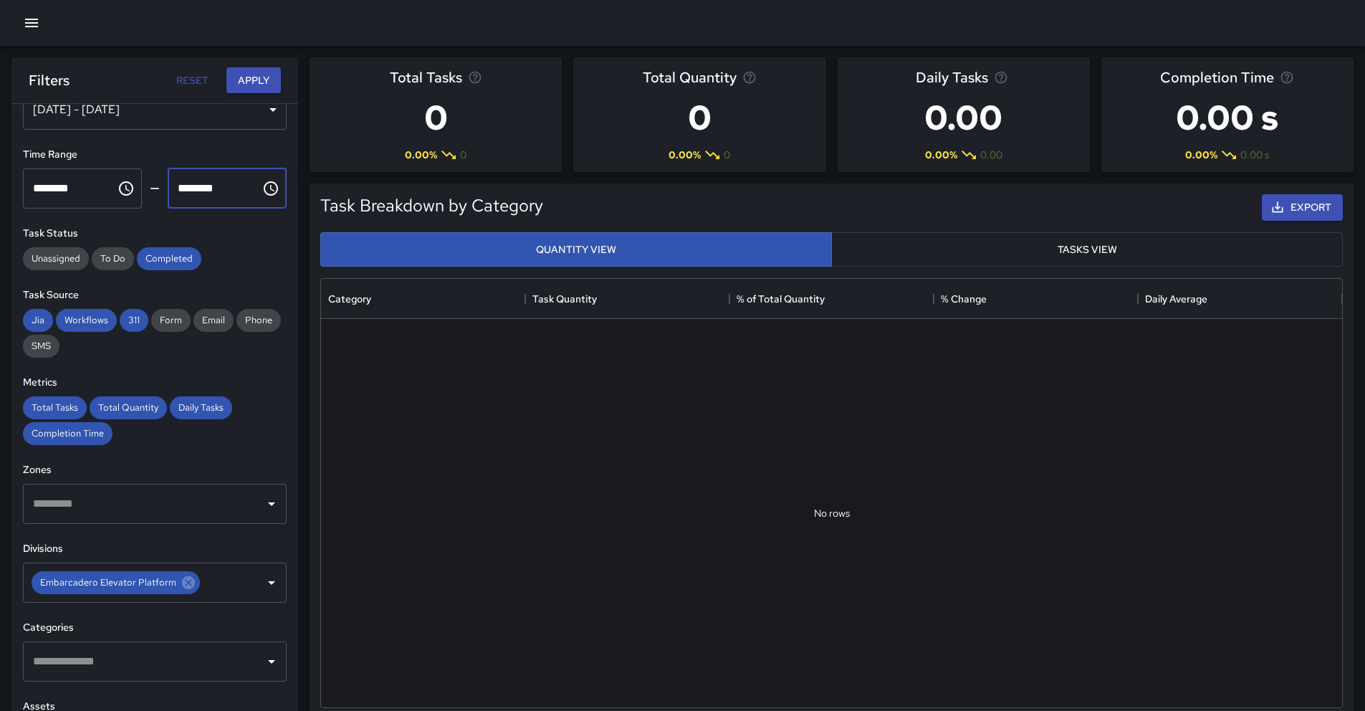
scroll to position [2, 0]
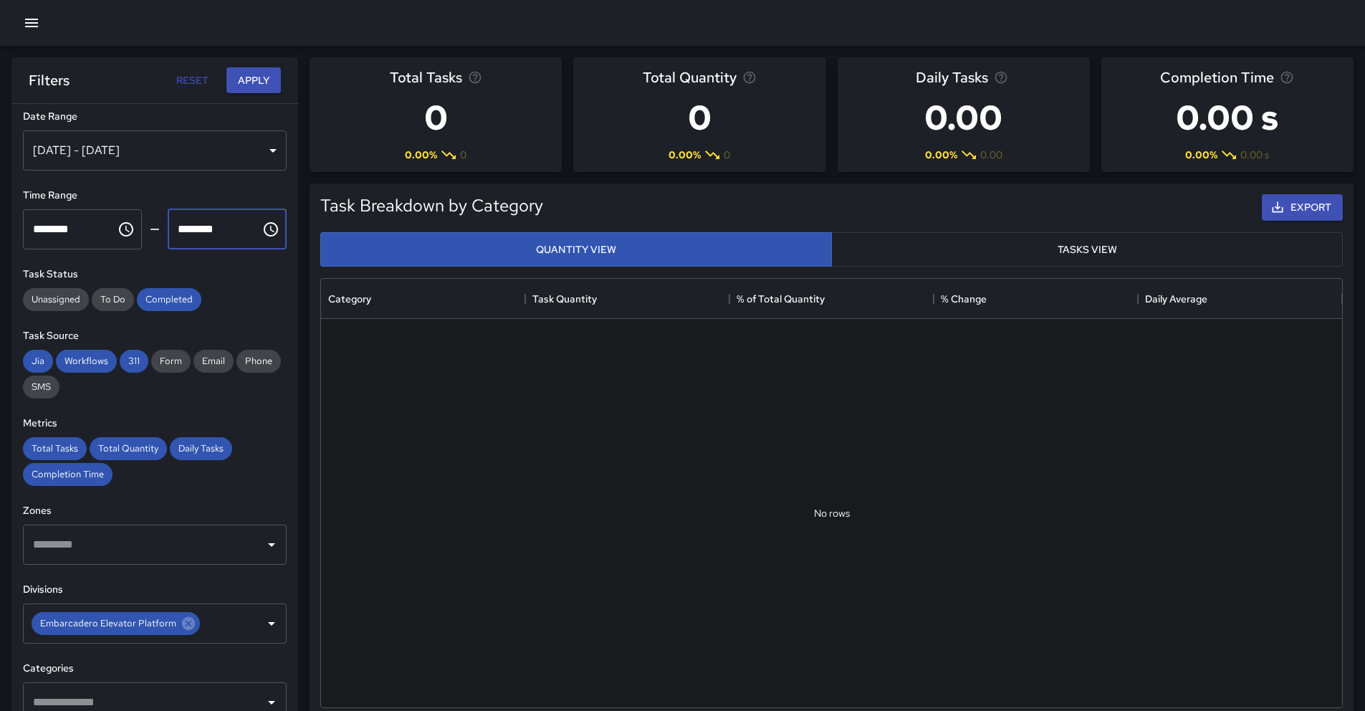
drag, startPoint x: 232, startPoint y: 122, endPoint x: 189, endPoint y: 113, distance: 43.8
click at [189, 113] on div "**********" at bounding box center [154, 436] width 287 height 664
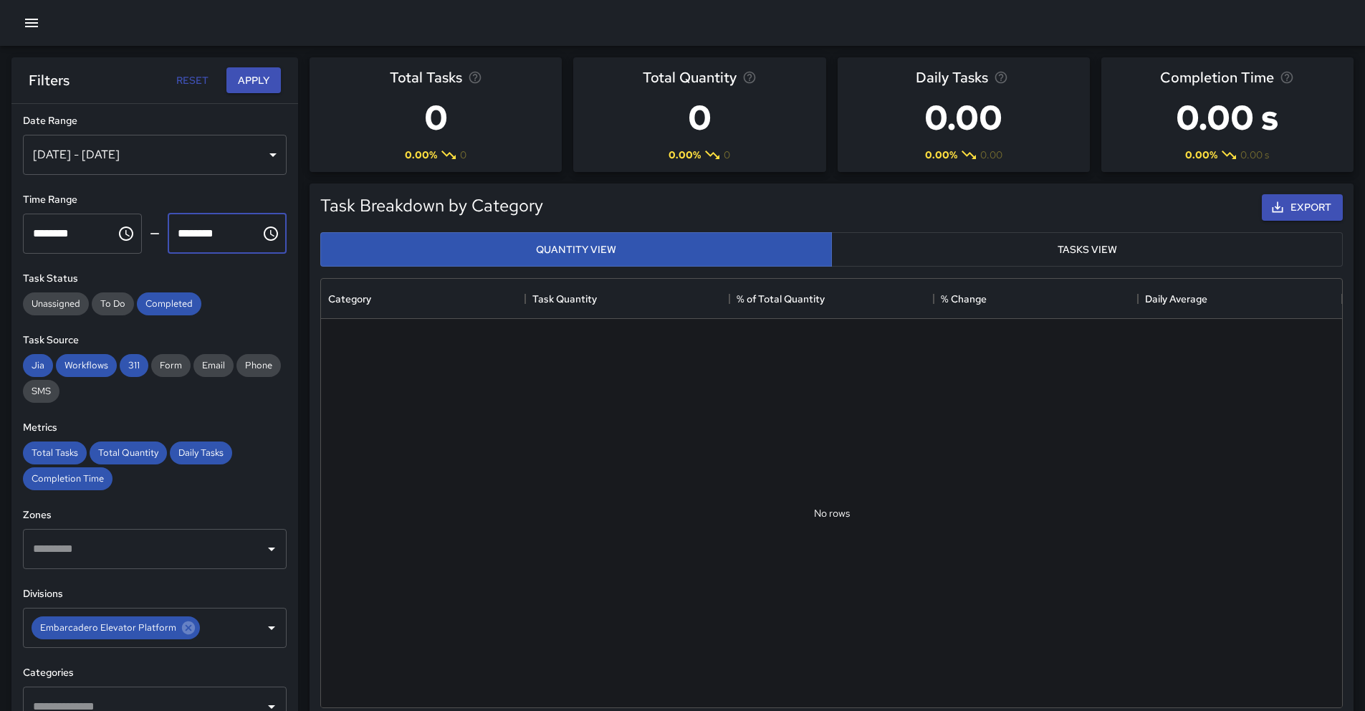
drag, startPoint x: 226, startPoint y: 231, endPoint x: 172, endPoint y: 229, distance: 54.5
click at [172, 229] on input "********" at bounding box center [209, 234] width 83 height 40
click at [229, 276] on h6 "Task Status" at bounding box center [155, 279] width 264 height 16
click at [218, 232] on input "********" at bounding box center [209, 234] width 83 height 40
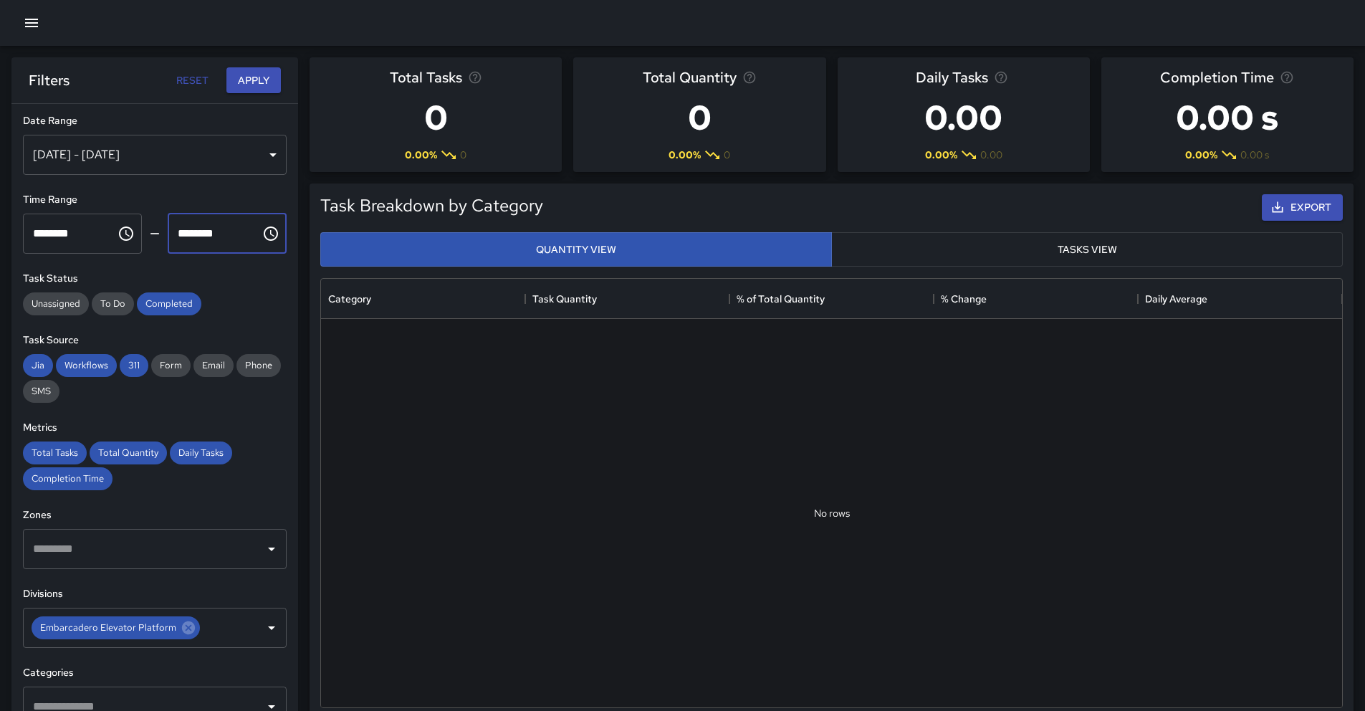
click at [202, 231] on input "********" at bounding box center [209, 234] width 83 height 40
type input "********"
click at [261, 89] on button "Apply" at bounding box center [253, 80] width 54 height 27
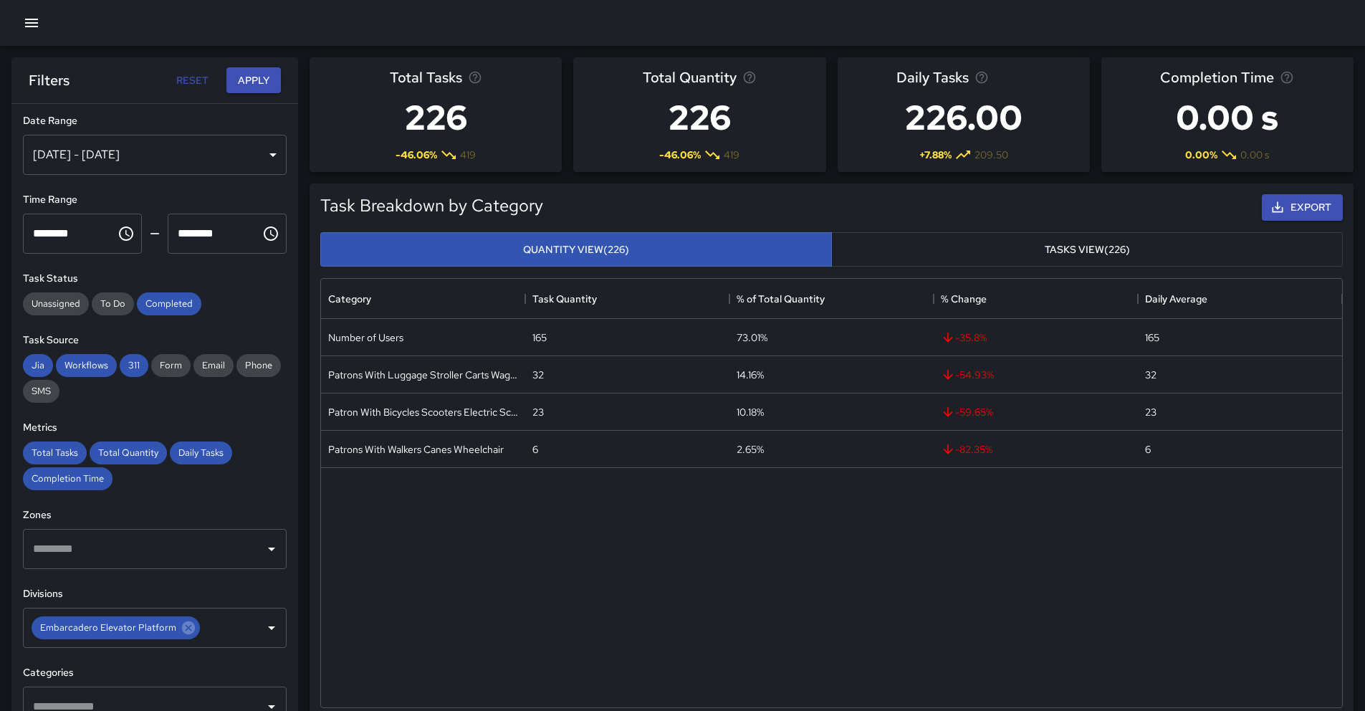
scroll to position [18, 0]
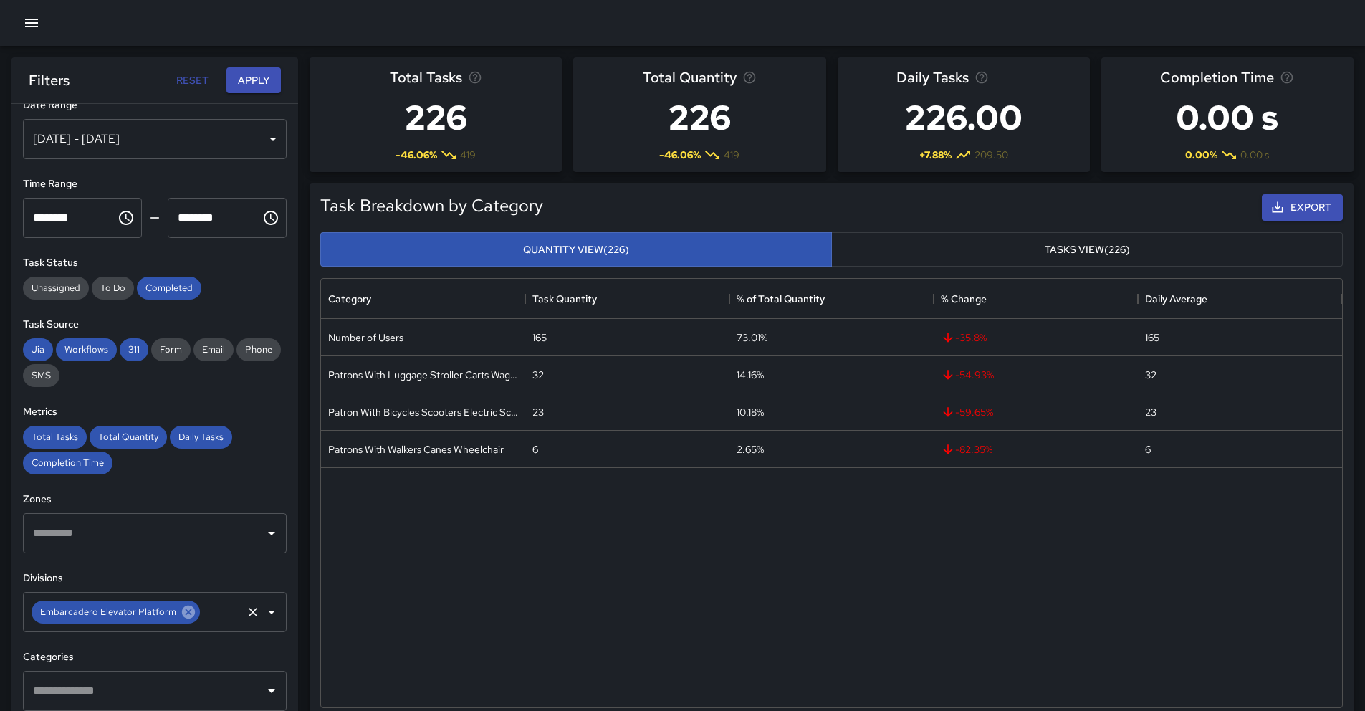
click at [186, 615] on icon at bounding box center [188, 611] width 13 height 13
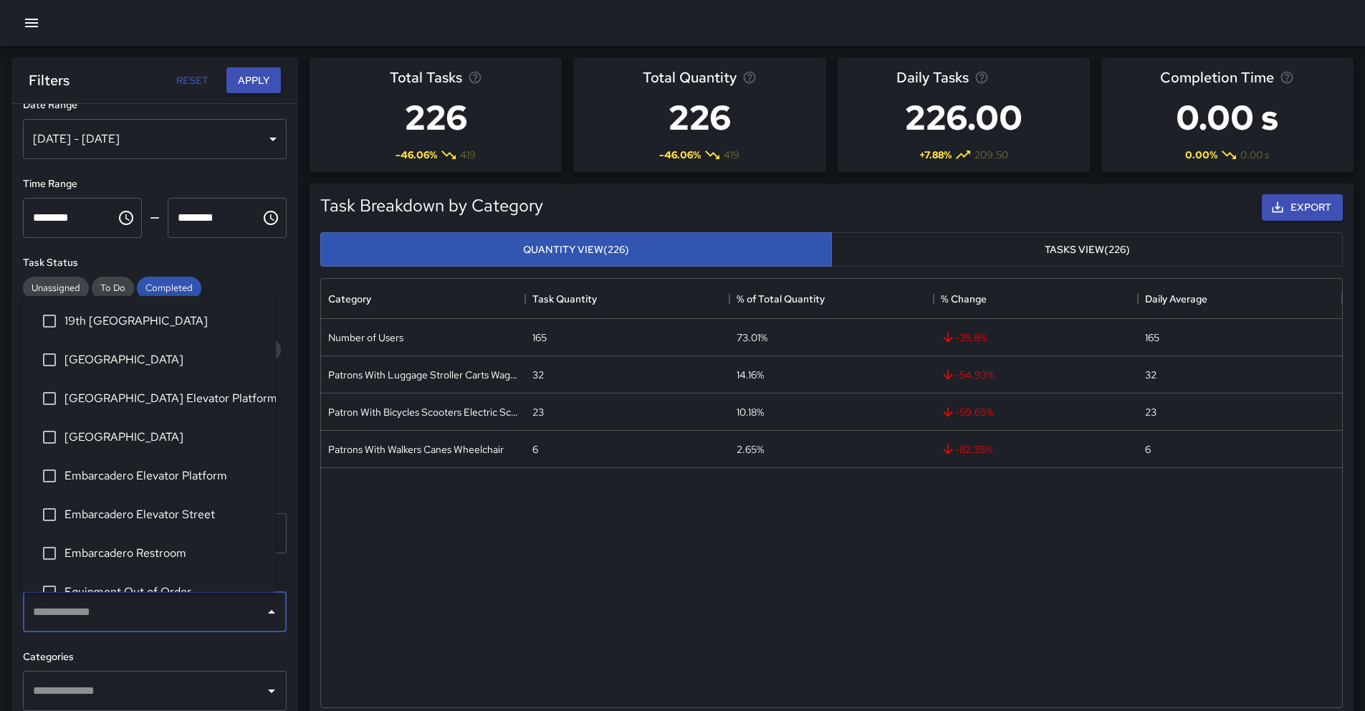
click at [186, 615] on input "text" at bounding box center [143, 611] width 229 height 27
click at [209, 408] on li "[GEOGRAPHIC_DATA] Elevator Platform" at bounding box center [149, 398] width 253 height 39
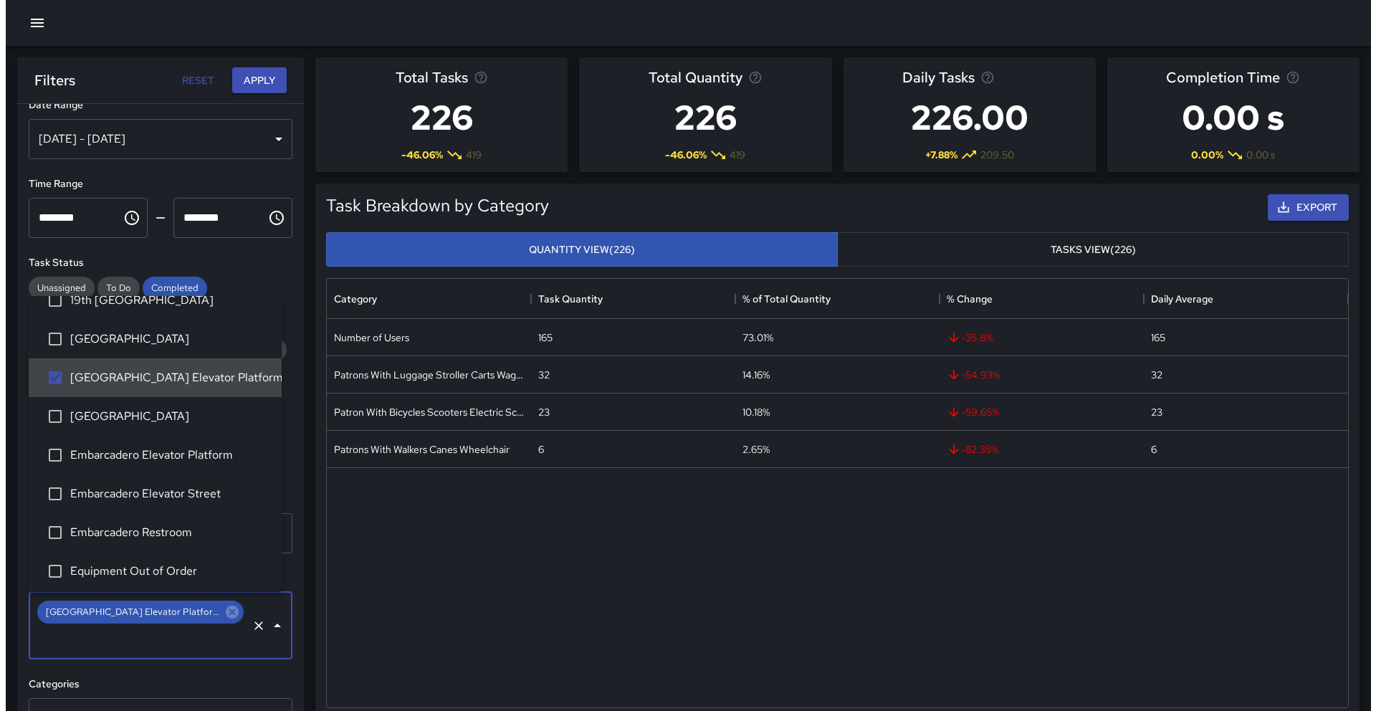
scroll to position [21, 0]
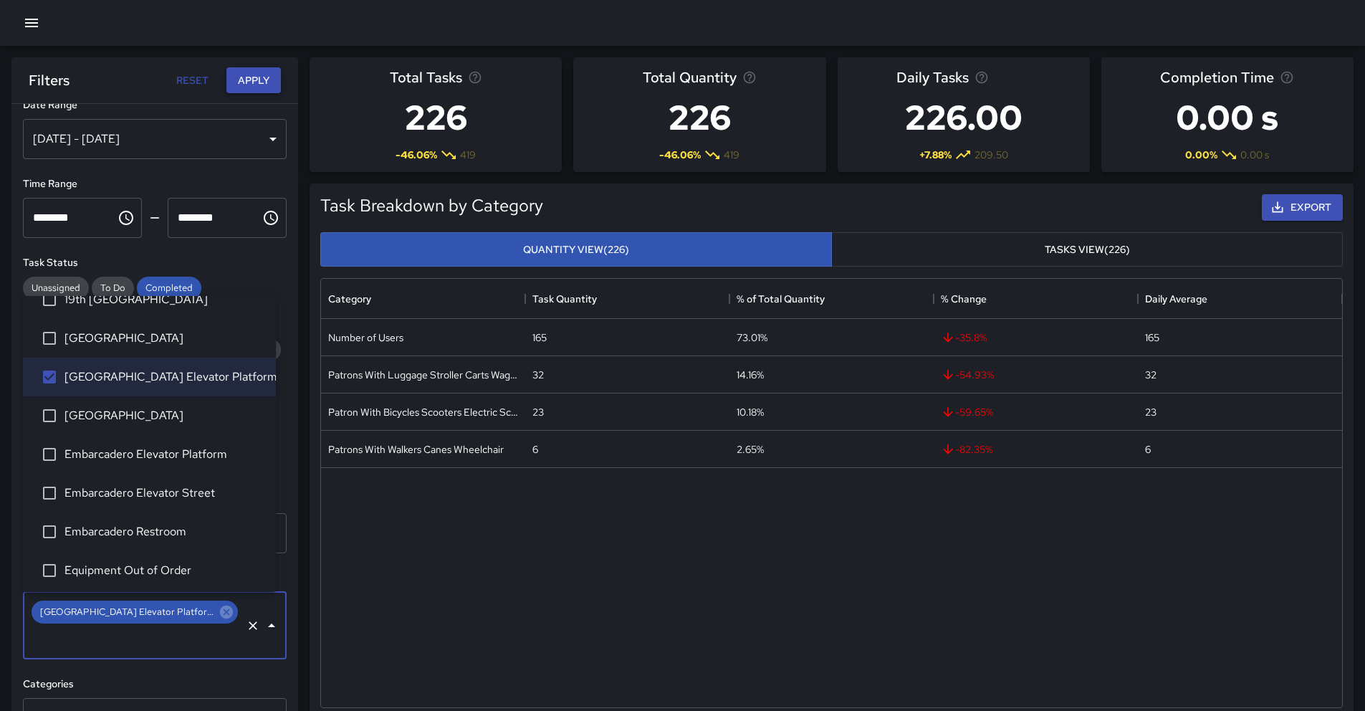
click at [252, 88] on button "Apply" at bounding box center [253, 80] width 54 height 27
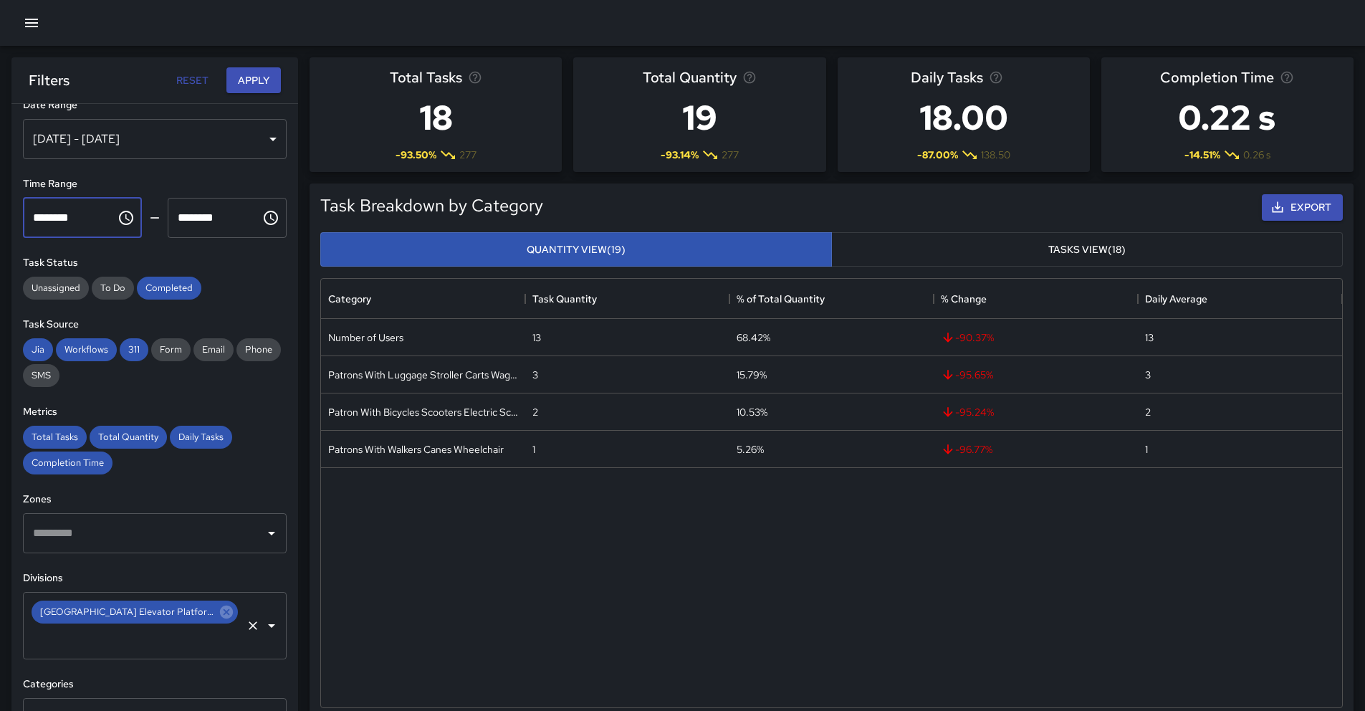
drag, startPoint x: 95, startPoint y: 215, endPoint x: -24, endPoint y: 204, distance: 118.8
click at [46, 218] on input "********" at bounding box center [64, 218] width 83 height 40
type input "********"
click at [254, 92] on button "Apply" at bounding box center [253, 80] width 54 height 27
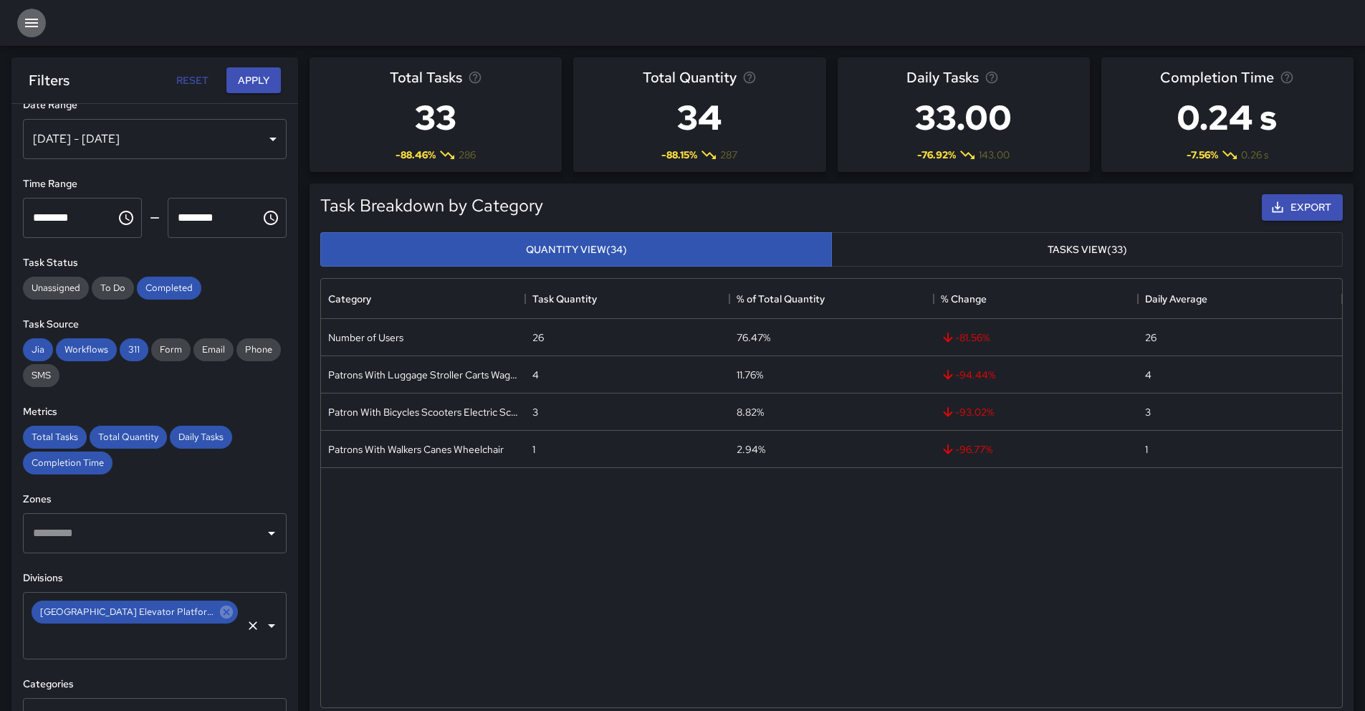
click at [37, 32] on button "button" at bounding box center [31, 23] width 29 height 29
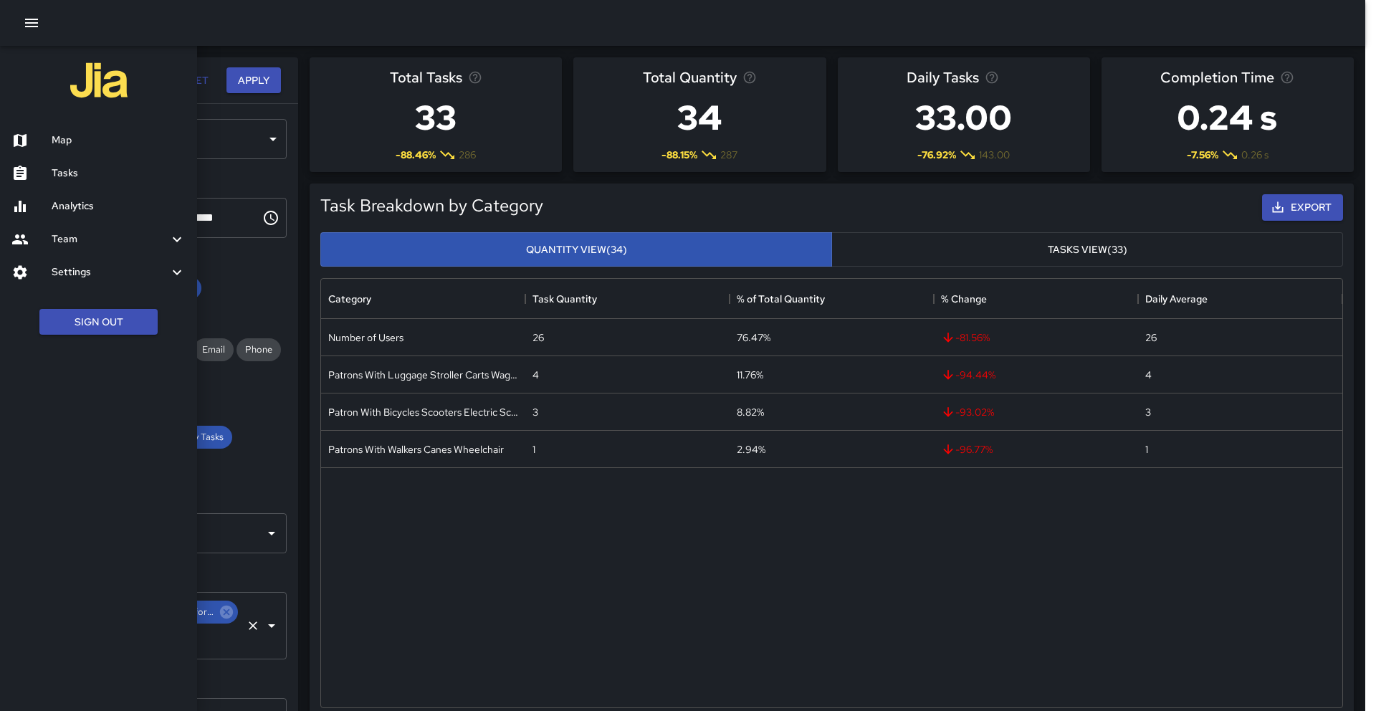
click at [69, 142] on h6 "Map" at bounding box center [119, 141] width 134 height 16
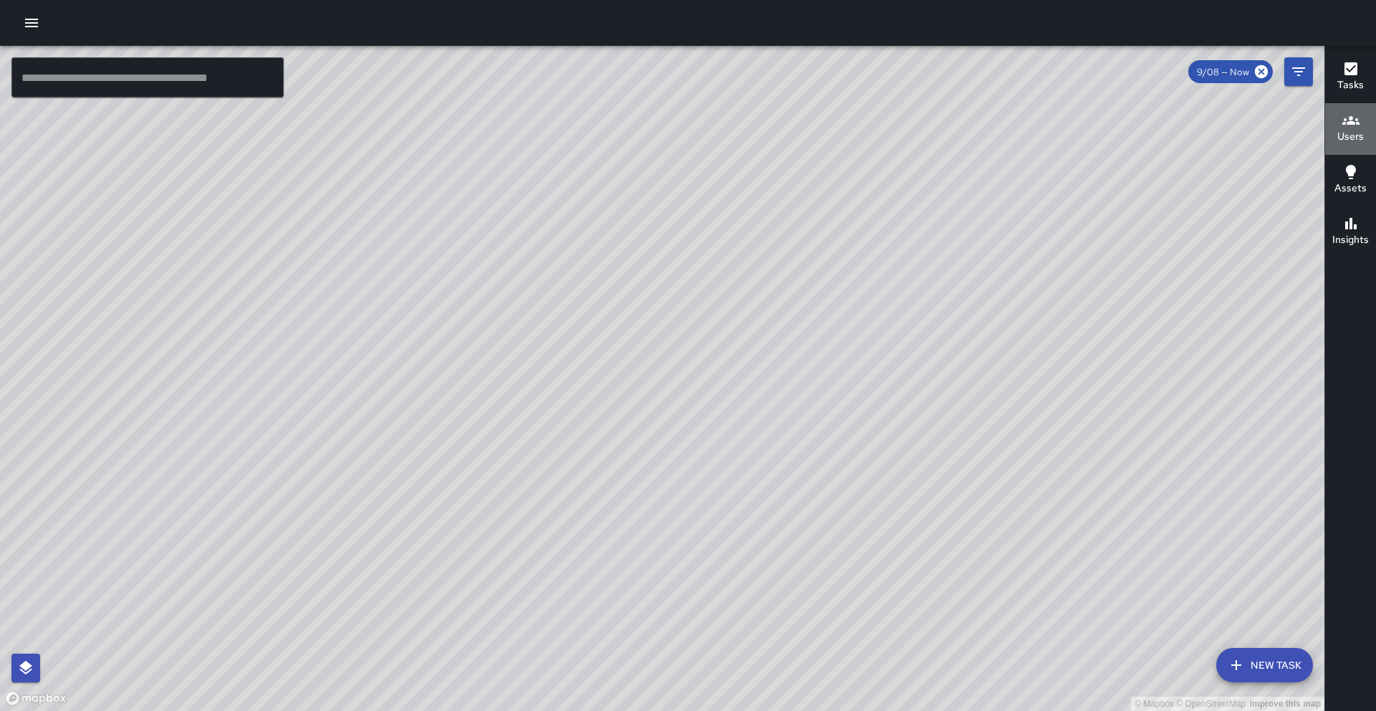
click at [1356, 120] on icon "button" at bounding box center [1350, 120] width 17 height 9
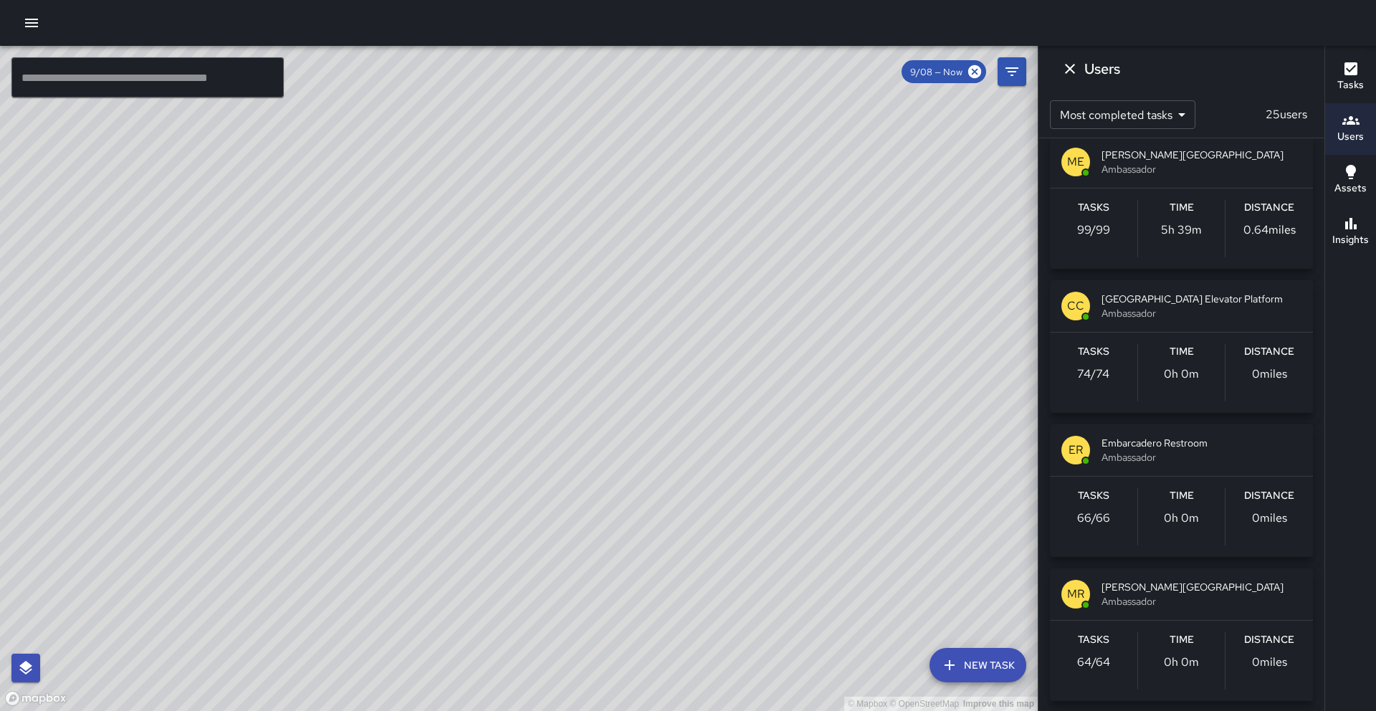
scroll to position [893, 0]
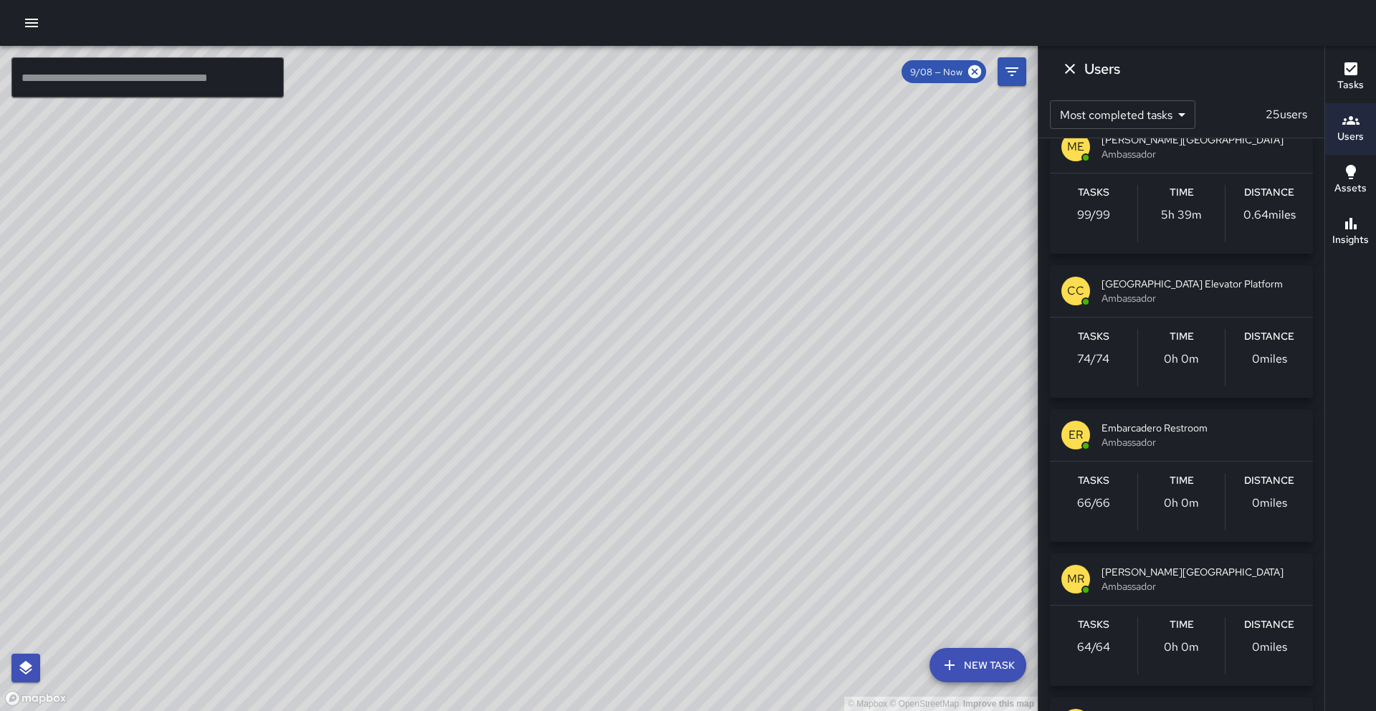
click at [1172, 282] on span "[GEOGRAPHIC_DATA] Elevator Platform" at bounding box center [1201, 284] width 200 height 14
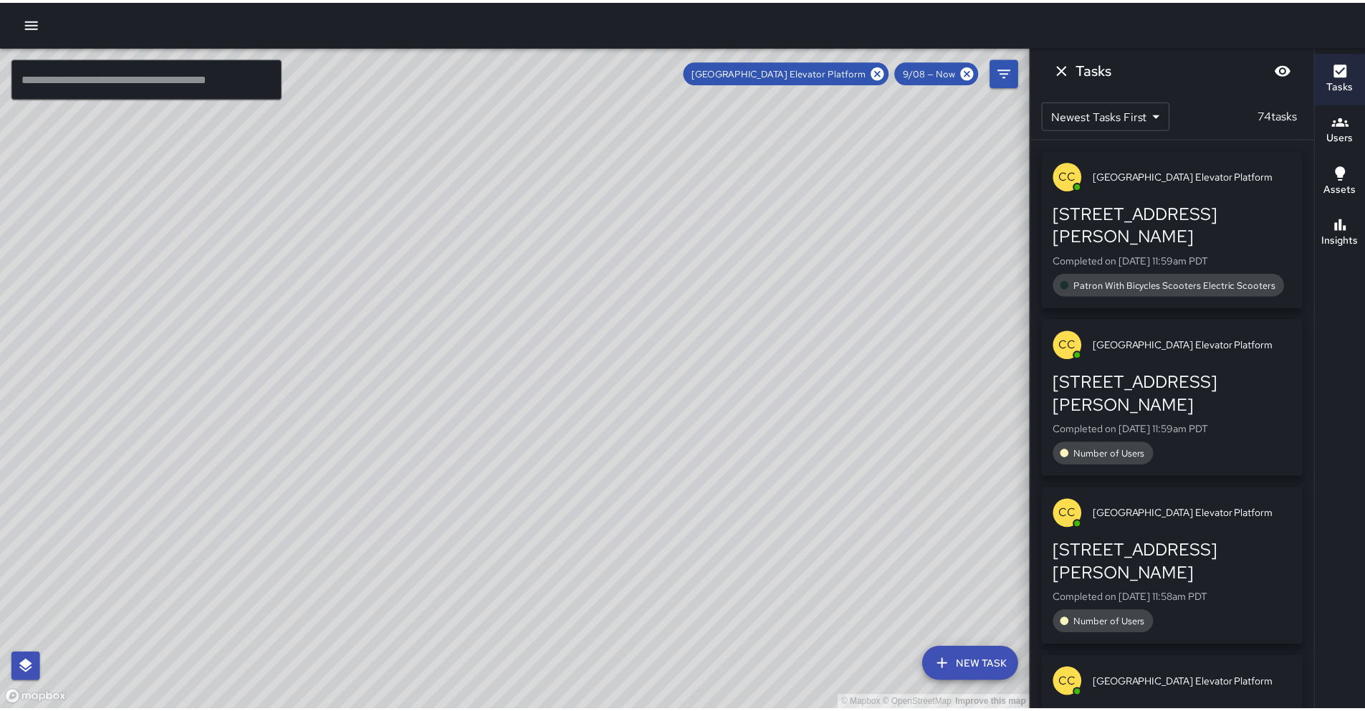
scroll to position [0, 0]
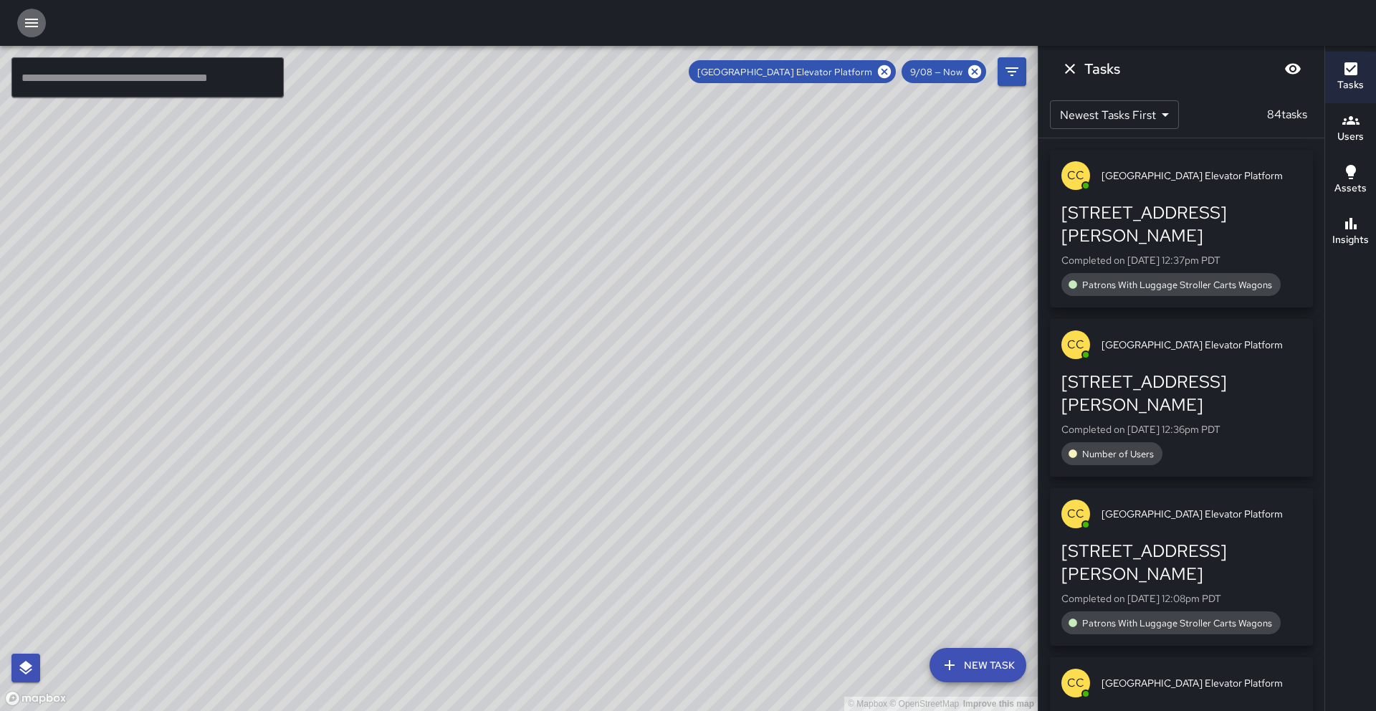
click at [39, 24] on icon "button" at bounding box center [31, 22] width 17 height 17
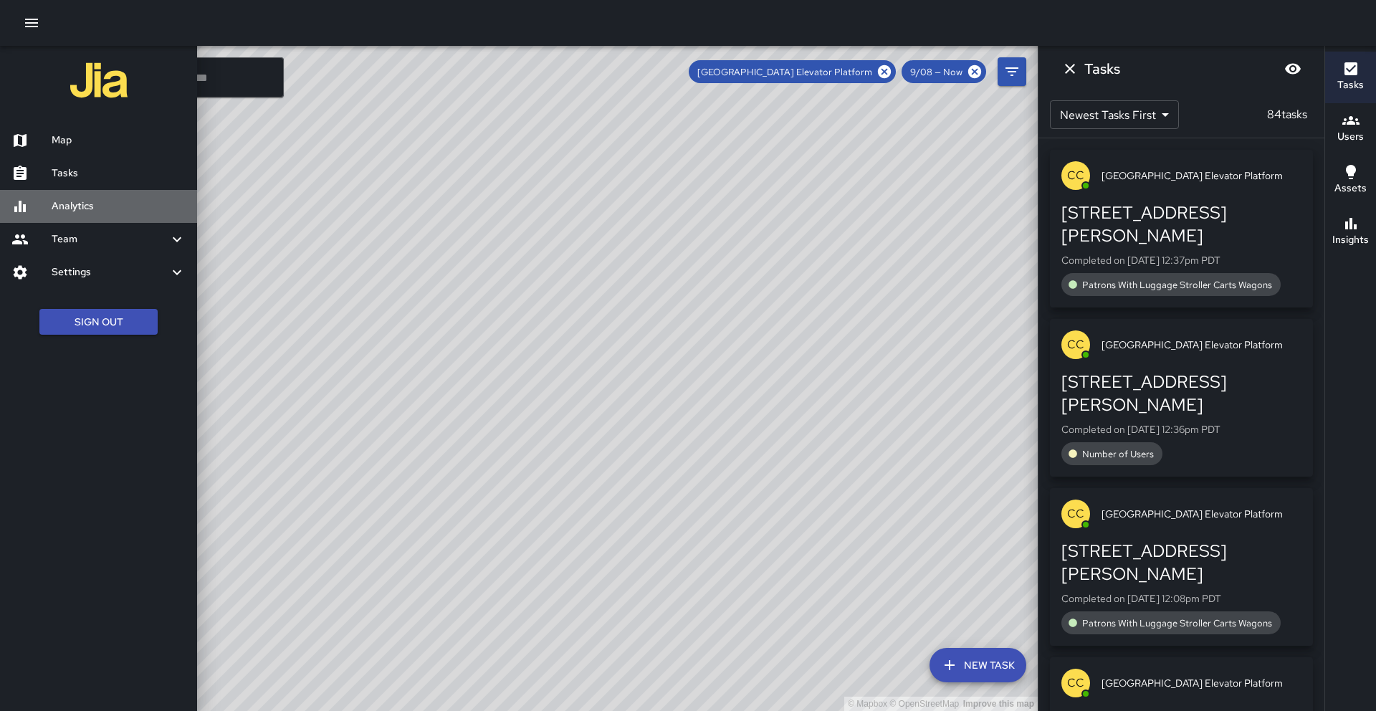
click at [92, 213] on h6 "Analytics" at bounding box center [119, 206] width 134 height 16
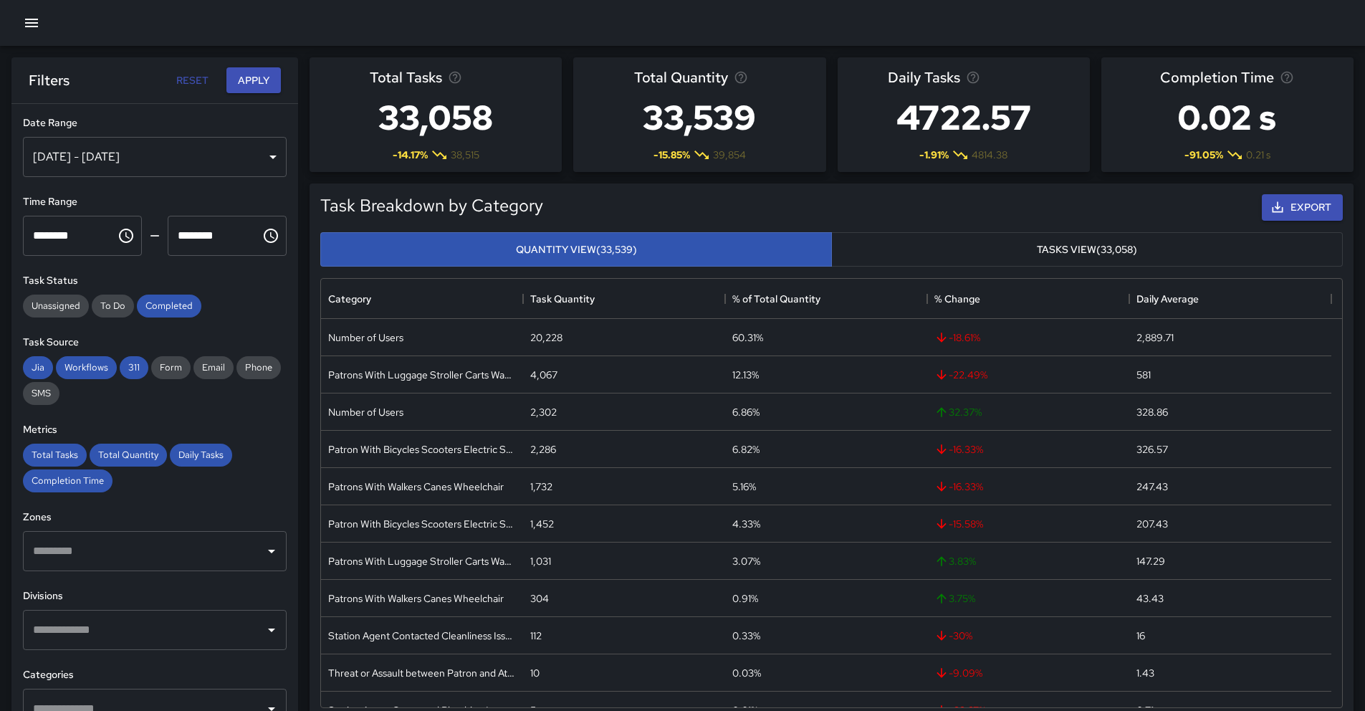
scroll to position [418, 1010]
click at [144, 170] on div "[DATE] - [DATE]" at bounding box center [155, 157] width 264 height 40
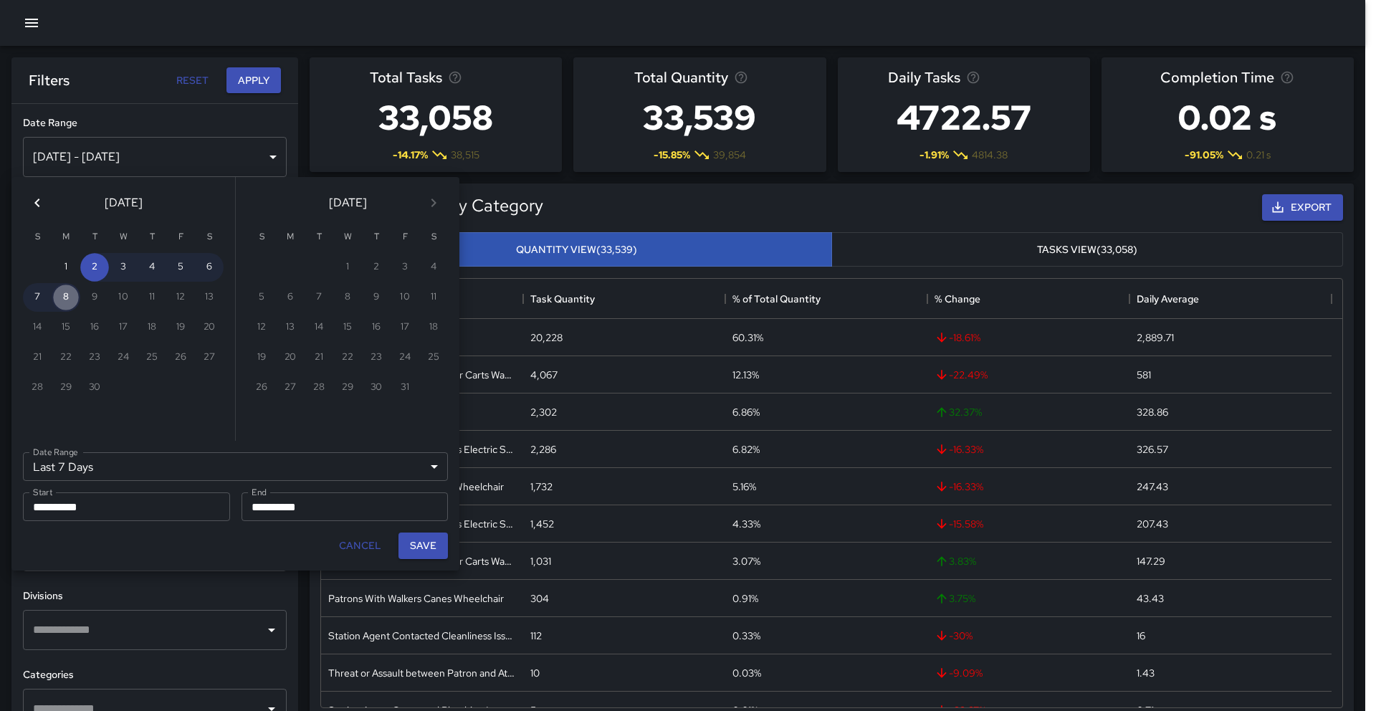
click at [73, 300] on button "8" at bounding box center [66, 297] width 29 height 29
type input "******"
type input "**********"
click at [73, 300] on button "8" at bounding box center [66, 297] width 29 height 29
click at [410, 551] on button "Save" at bounding box center [422, 545] width 49 height 27
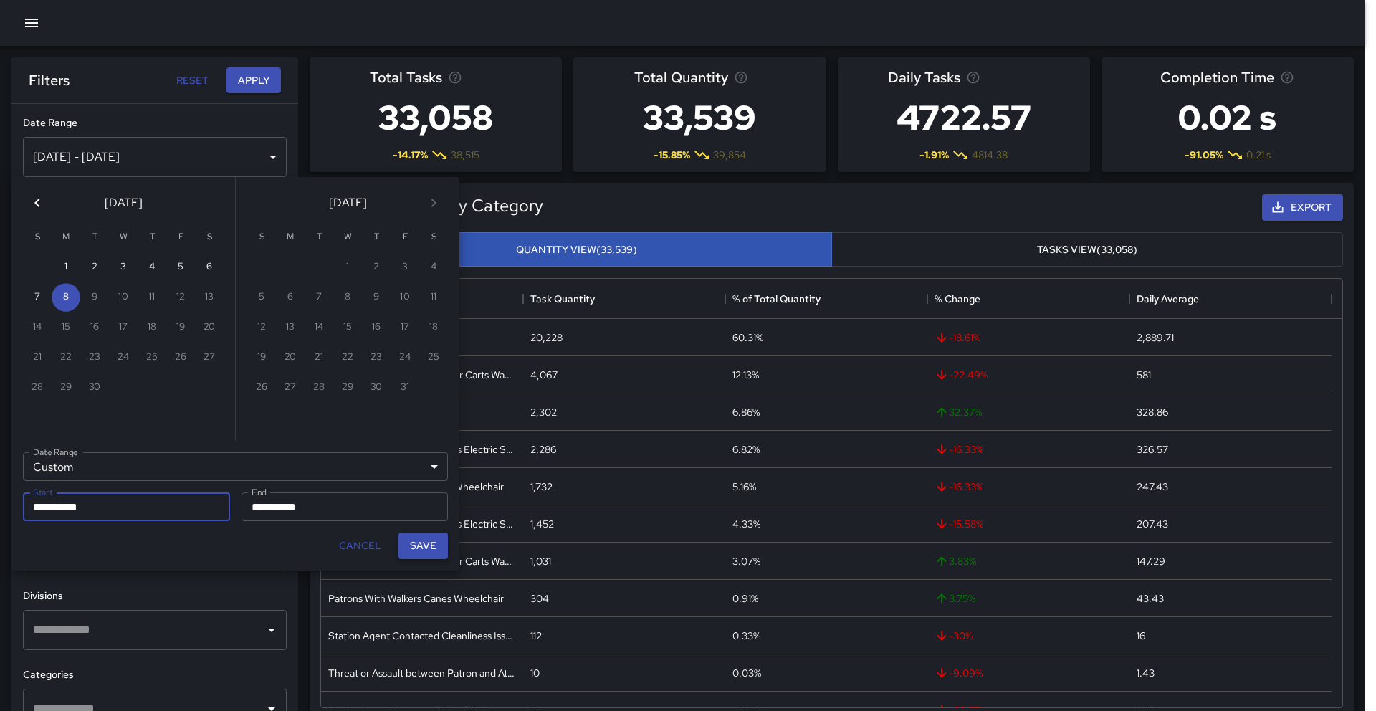
type input "**********"
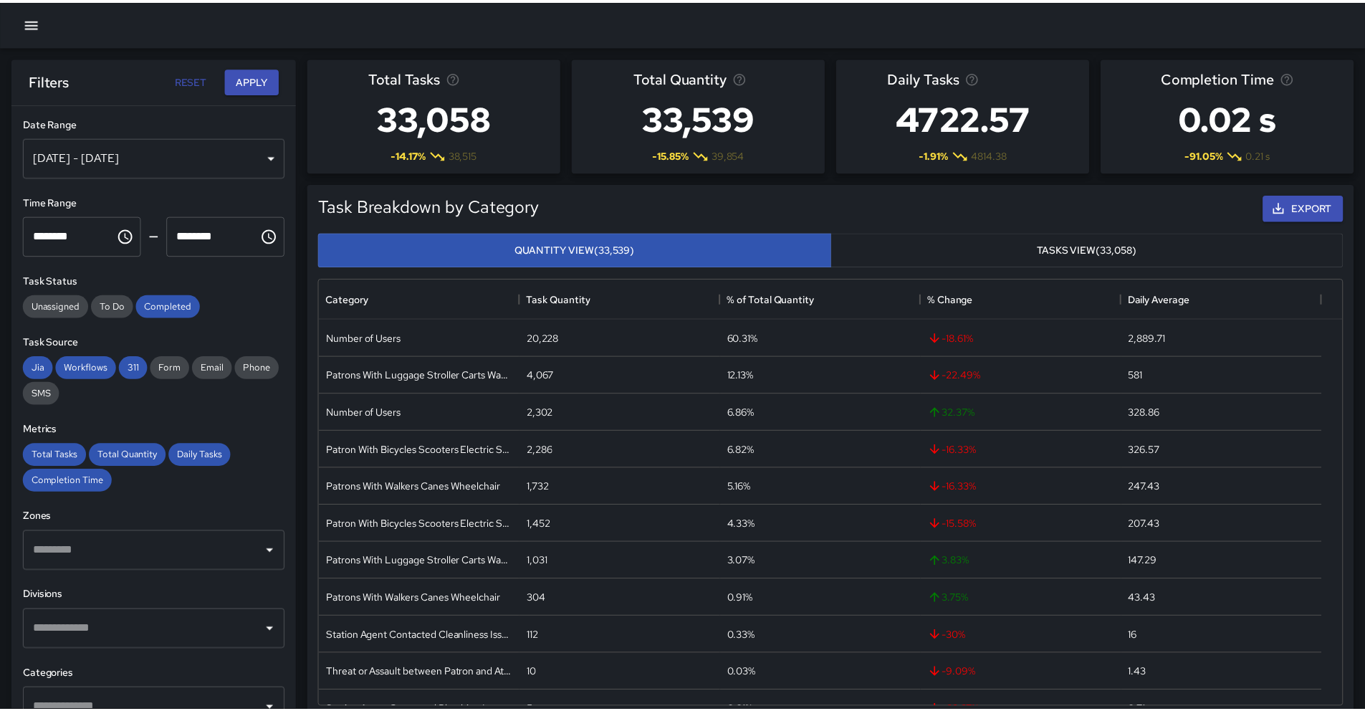
scroll to position [11, 11]
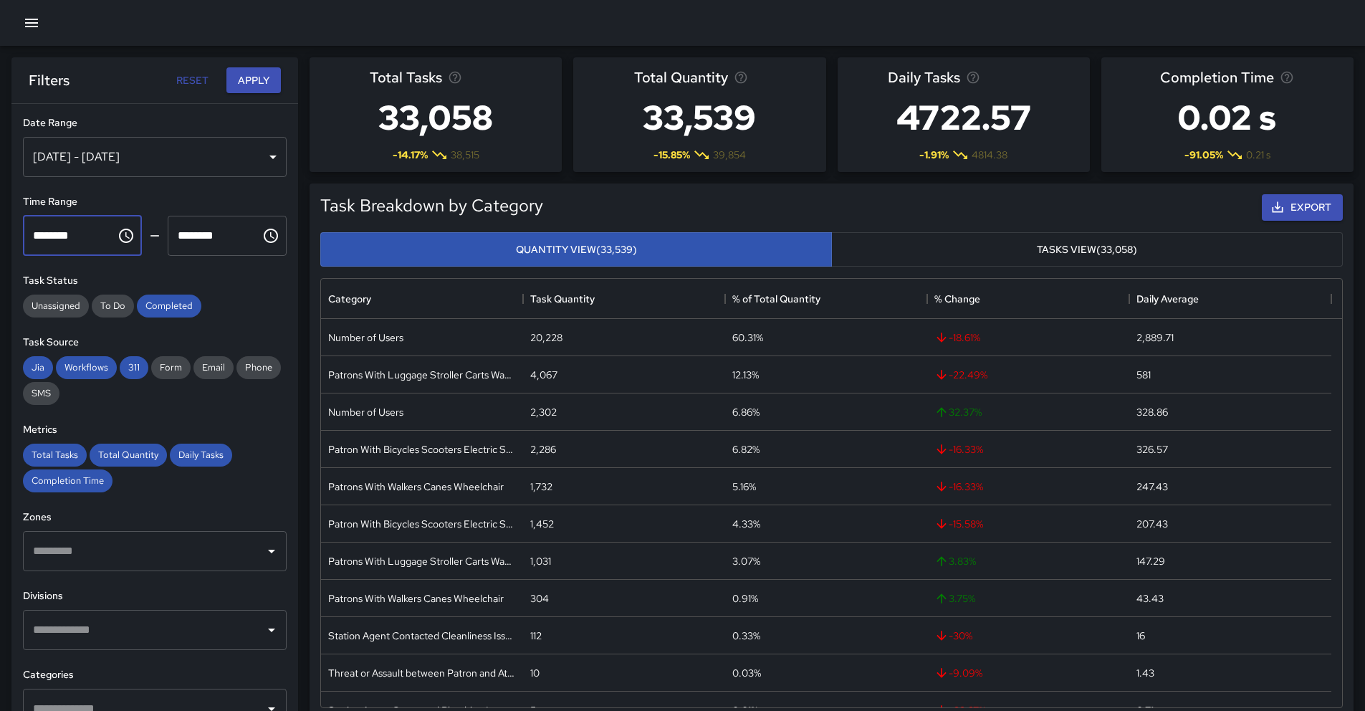
drag, startPoint x: 92, startPoint y: 239, endPoint x: 79, endPoint y: 238, distance: 13.6
click at [79, 238] on input "********" at bounding box center [64, 236] width 83 height 40
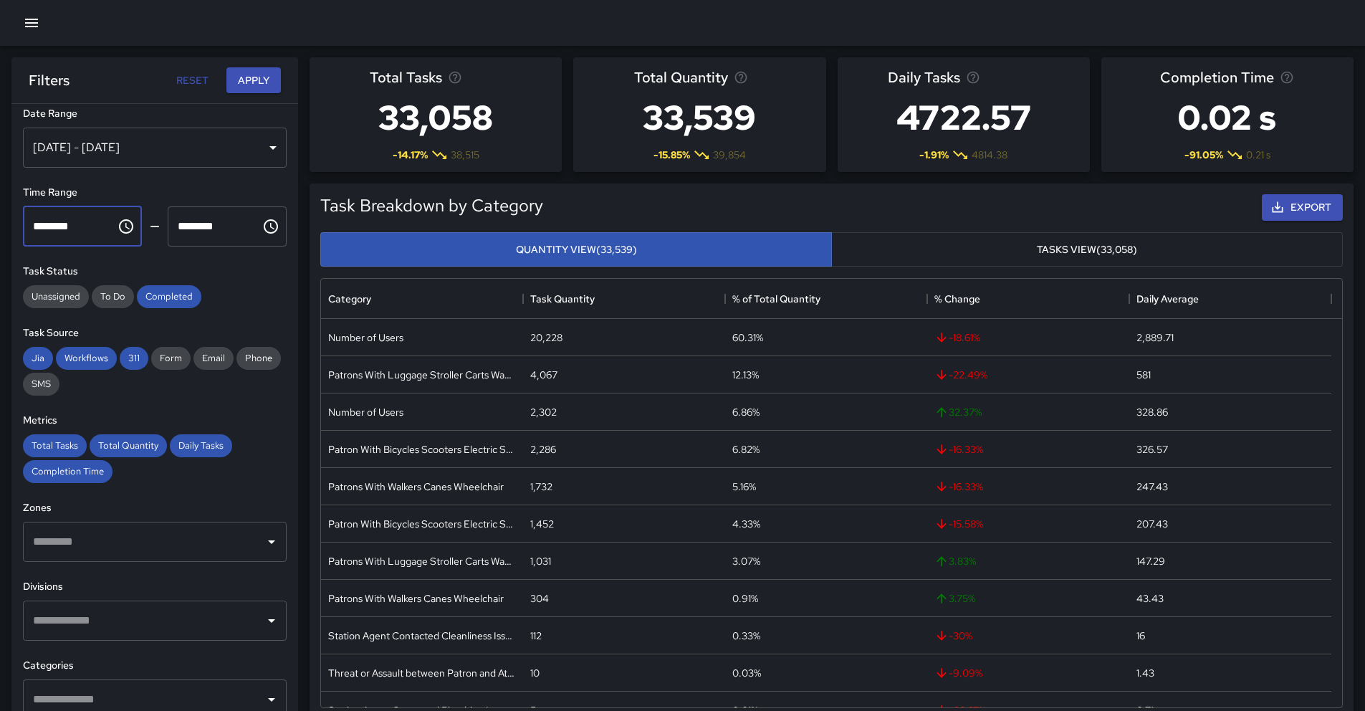
scroll to position [67, 0]
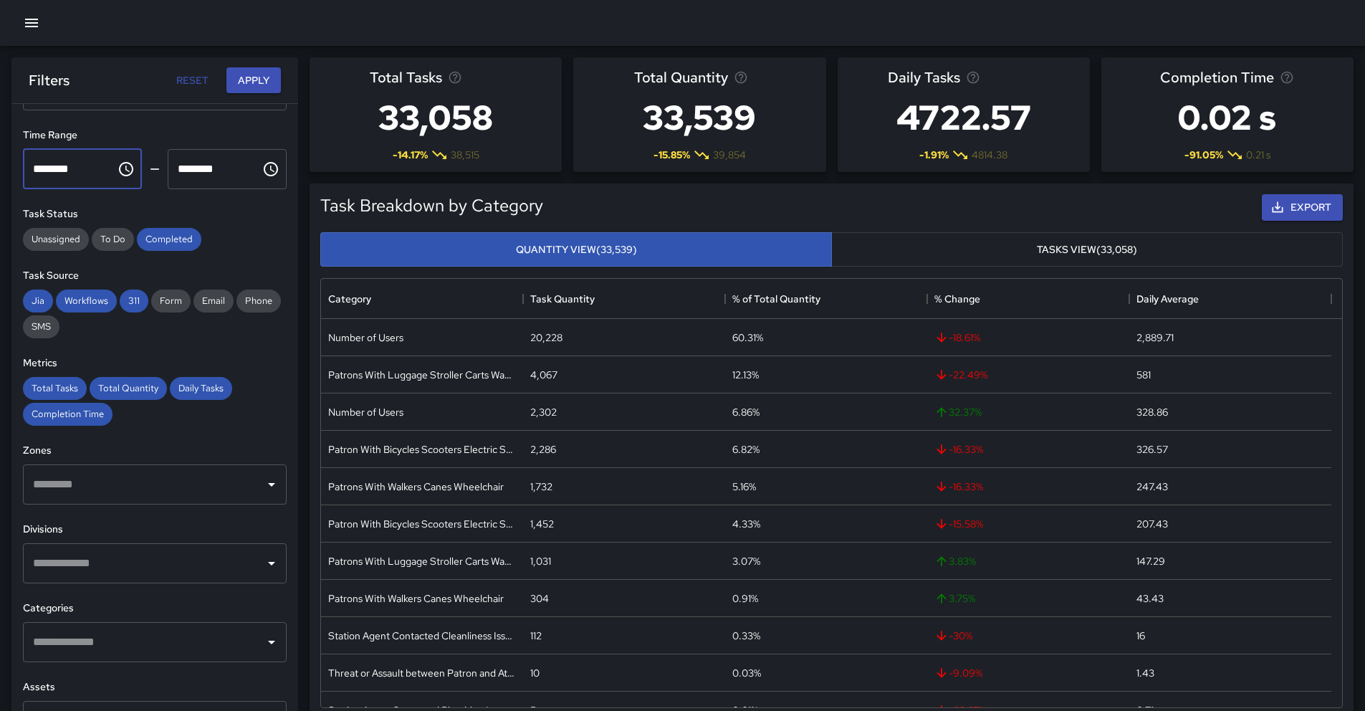
click at [159, 552] on input "text" at bounding box center [143, 563] width 229 height 27
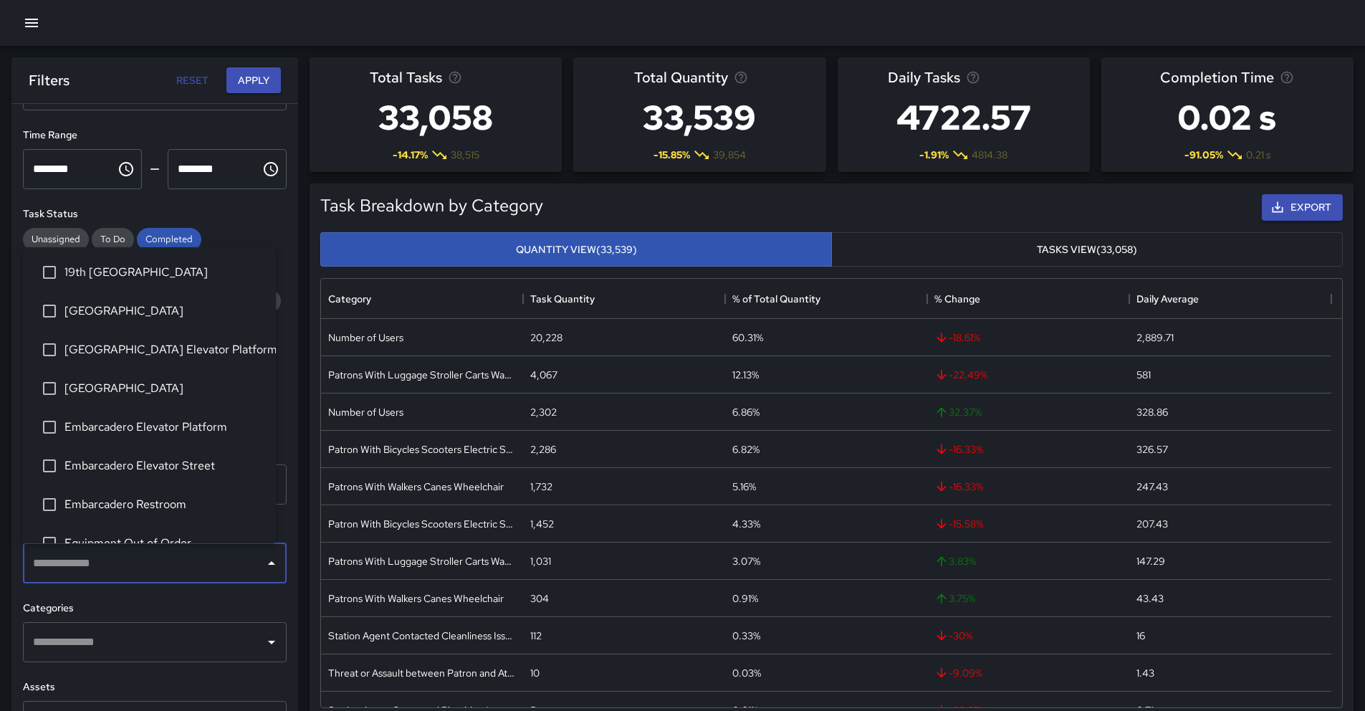
scroll to position [3, 0]
click at [181, 355] on li "[GEOGRAPHIC_DATA] Elevator Platform" at bounding box center [149, 346] width 253 height 39
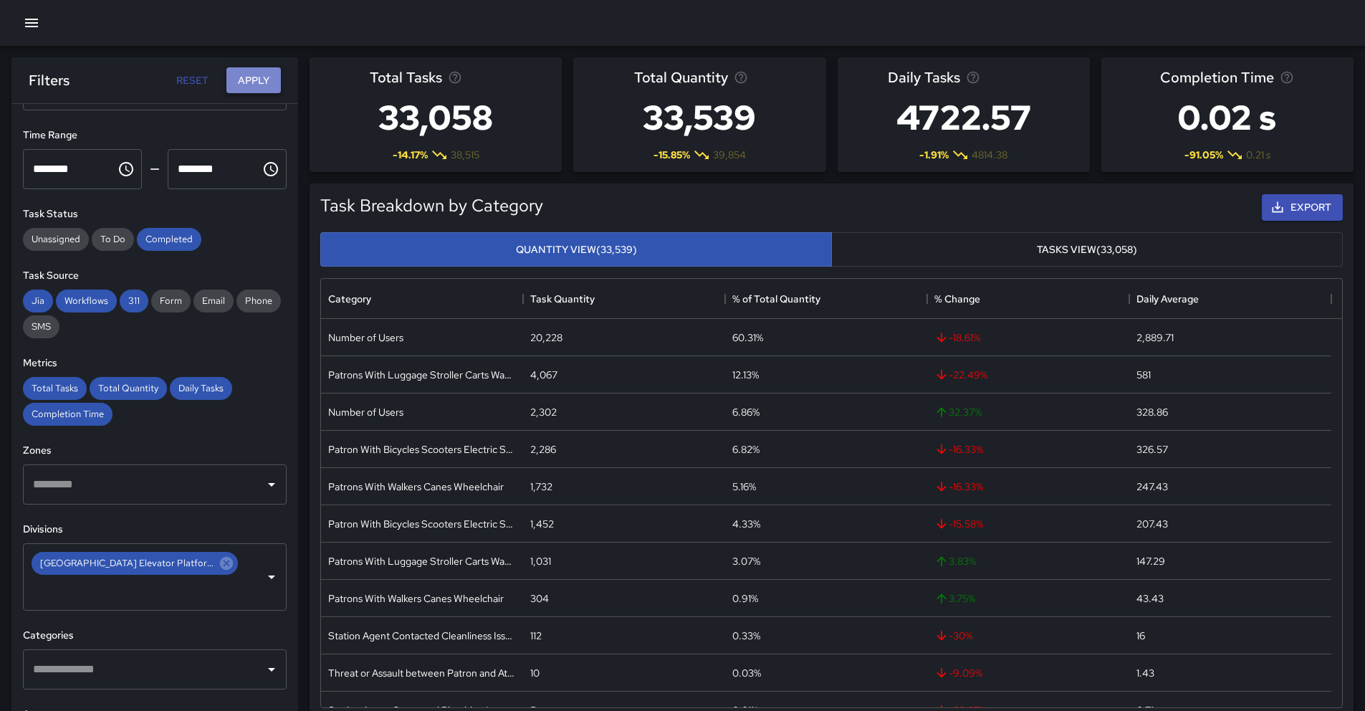
click at [251, 92] on button "Apply" at bounding box center [253, 80] width 54 height 27
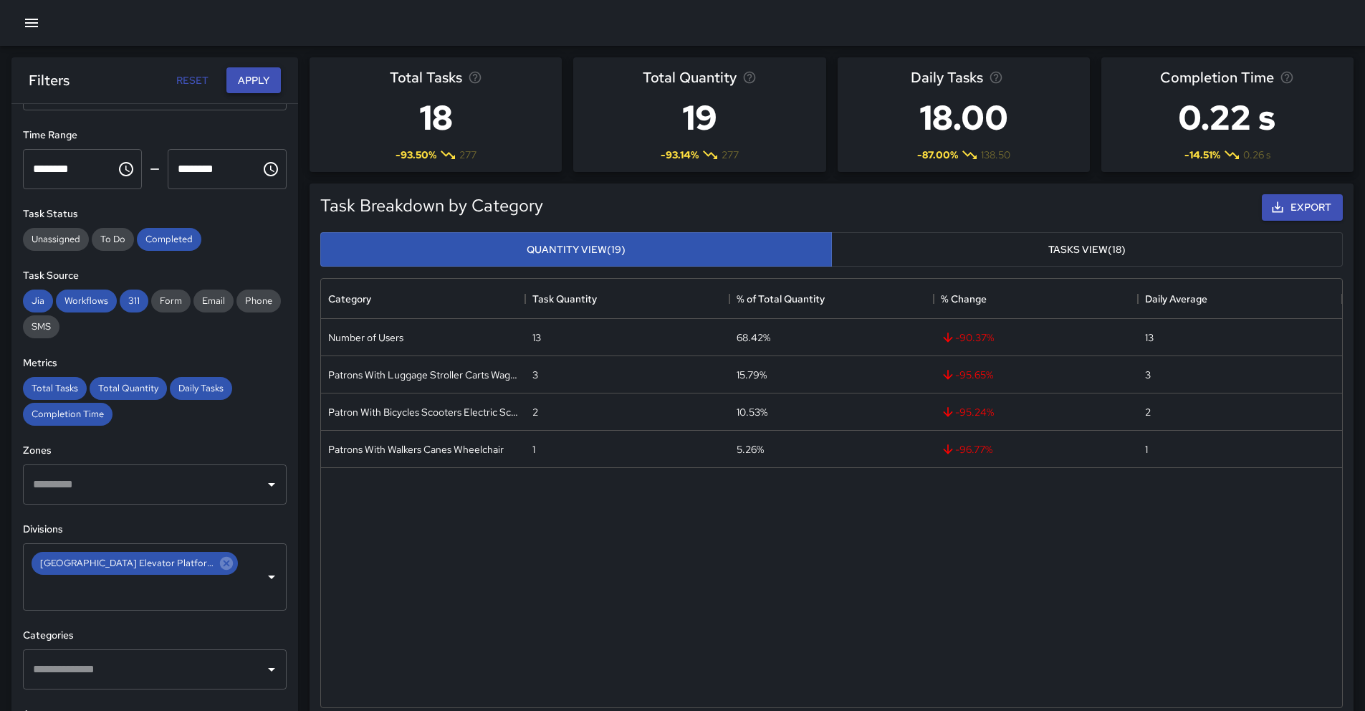
click at [251, 87] on button "Apply" at bounding box center [253, 80] width 54 height 27
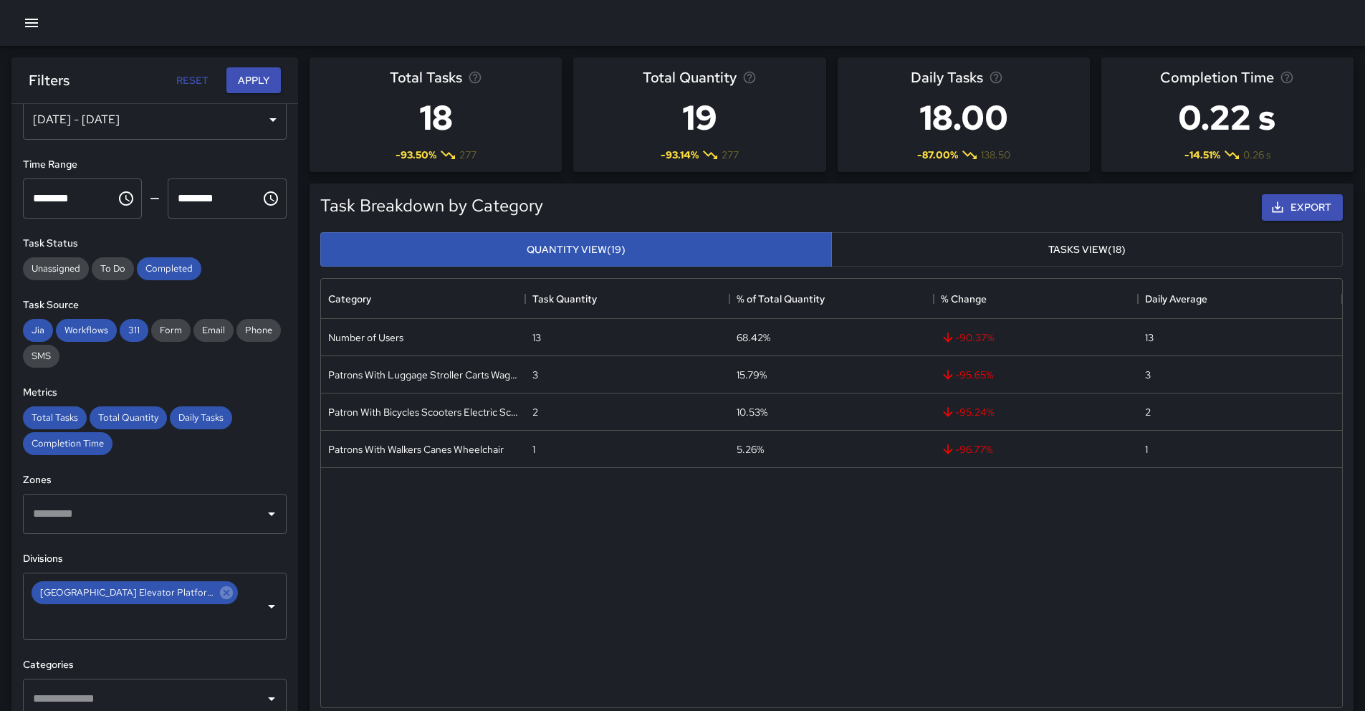
scroll to position [0, 0]
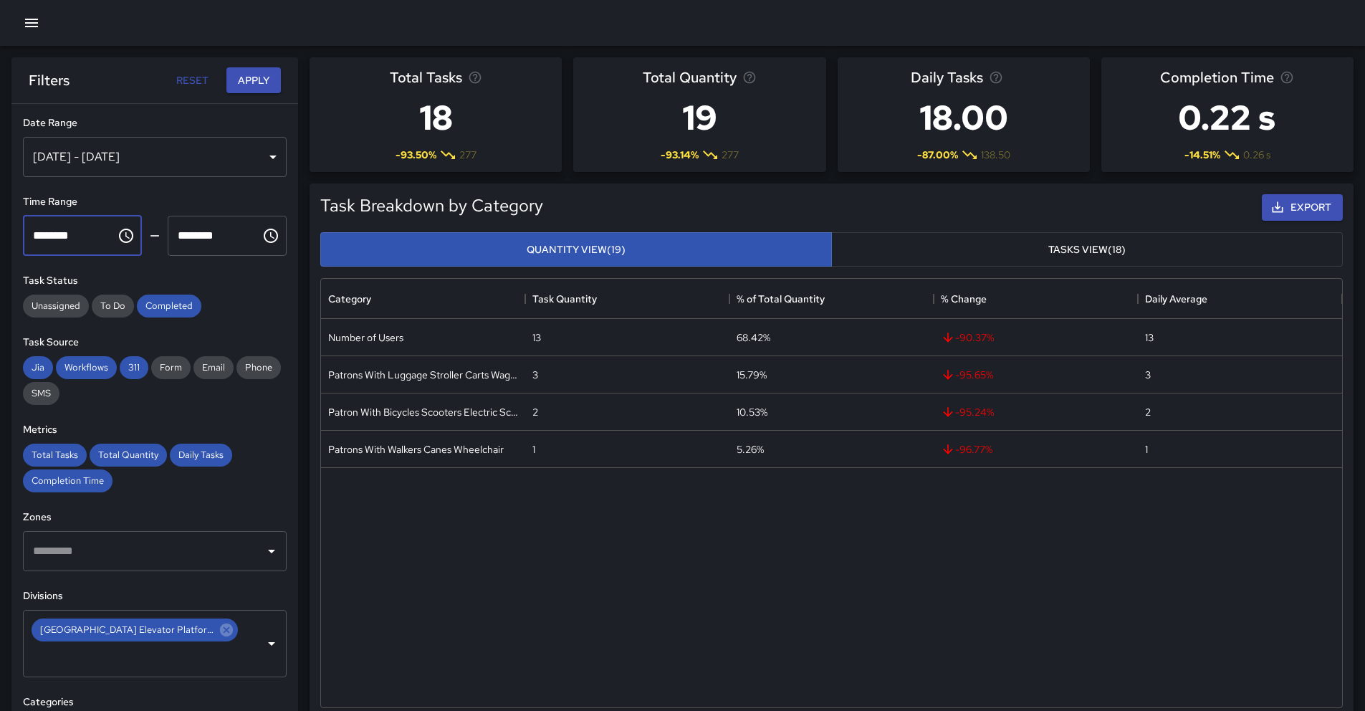
click at [95, 237] on input "********" at bounding box center [64, 236] width 83 height 40
drag, startPoint x: 88, startPoint y: 237, endPoint x: 26, endPoint y: 236, distance: 62.4
click at [26, 236] on input "********" at bounding box center [64, 236] width 83 height 40
type input "********"
click at [253, 88] on button "Apply" at bounding box center [253, 80] width 54 height 27
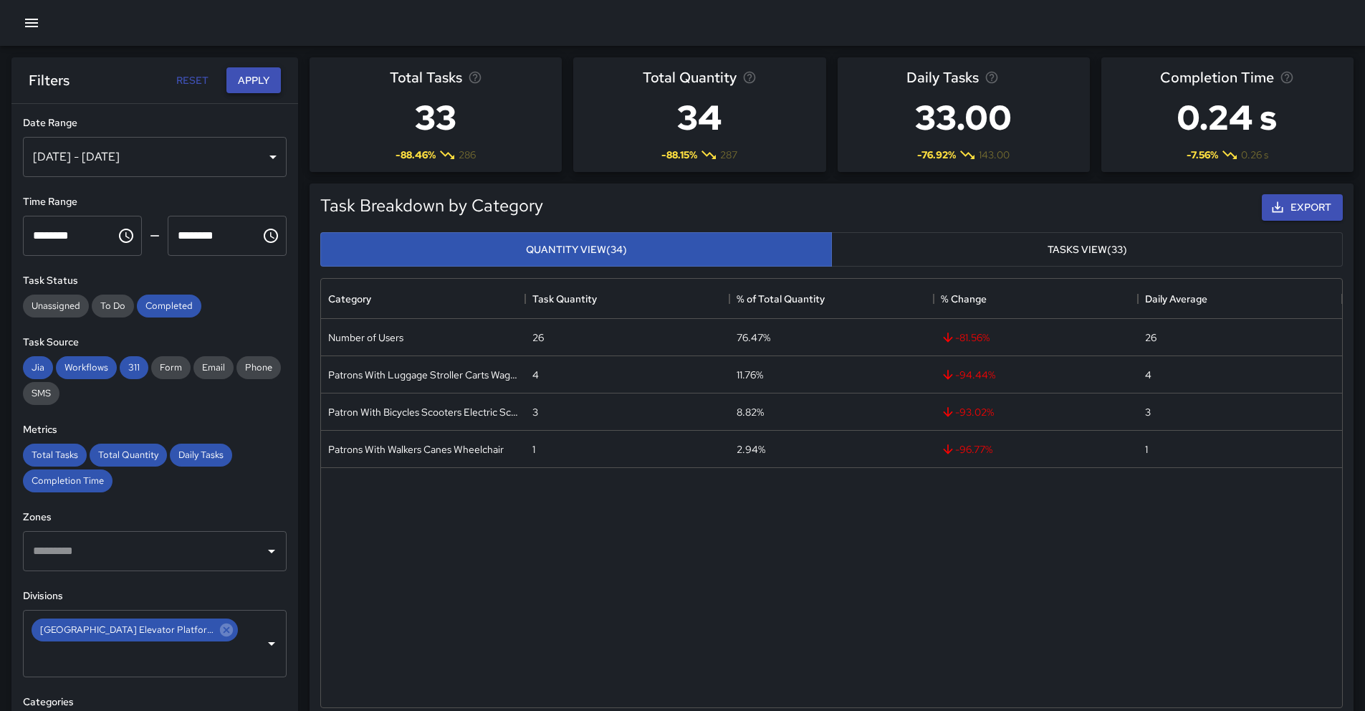
click at [253, 88] on button "Apply" at bounding box center [253, 80] width 54 height 27
click at [220, 632] on icon at bounding box center [226, 629] width 13 height 13
click at [183, 86] on button "Reset" at bounding box center [192, 80] width 46 height 27
type input "**********"
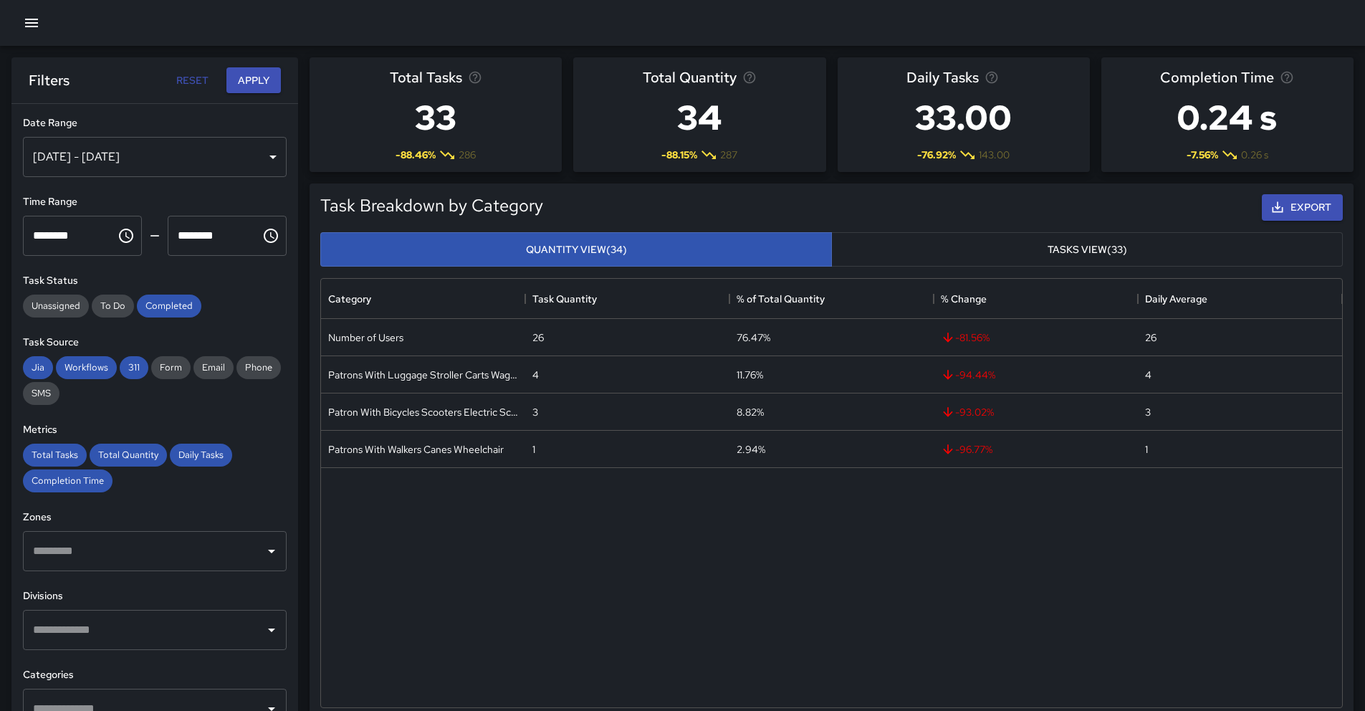
type input "********"
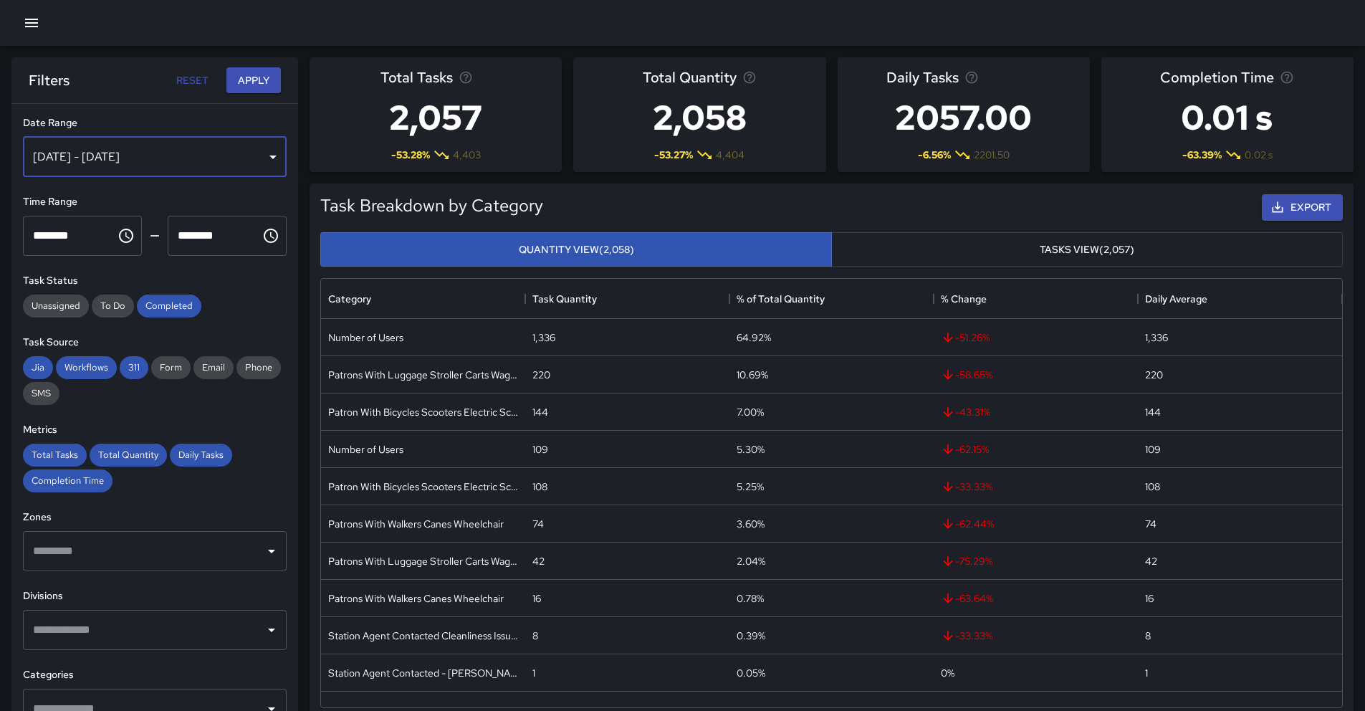
click at [114, 165] on div "[DATE] - [DATE]" at bounding box center [155, 157] width 264 height 40
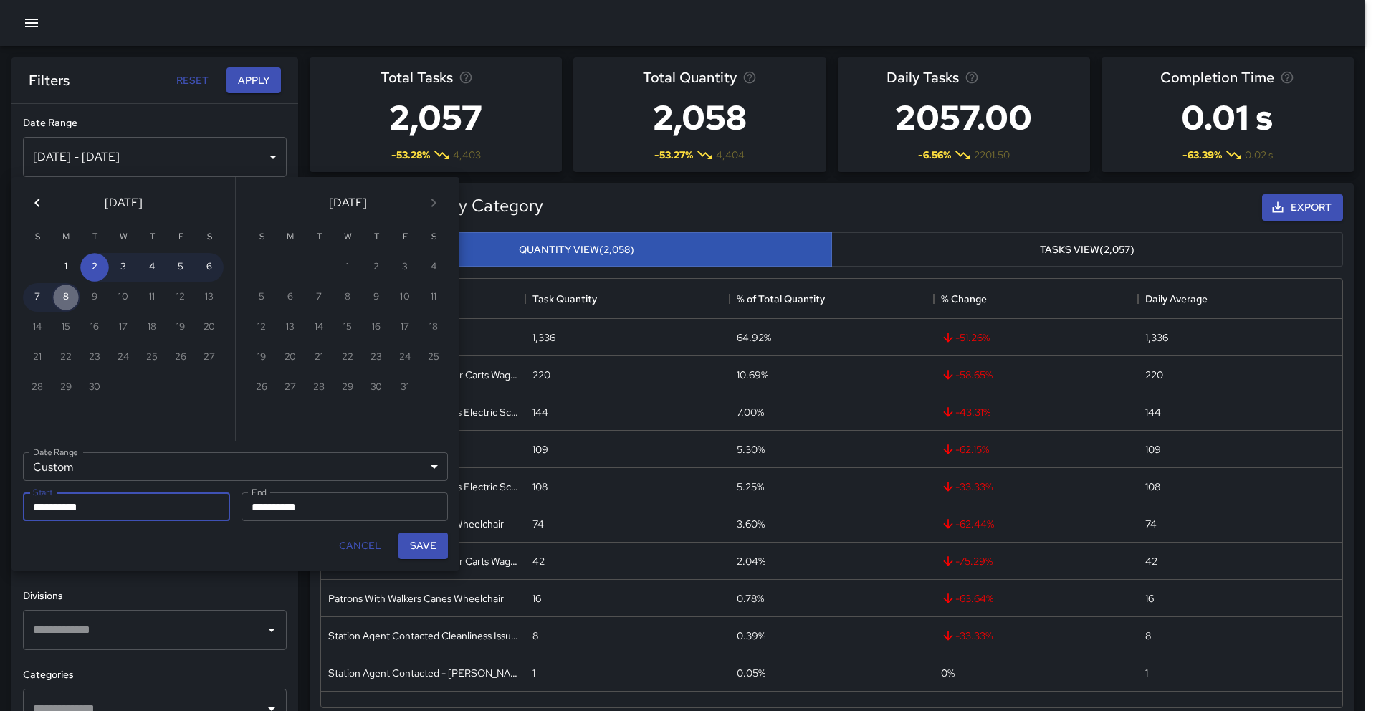
click at [63, 295] on button "8" at bounding box center [66, 297] width 29 height 29
type input "**********"
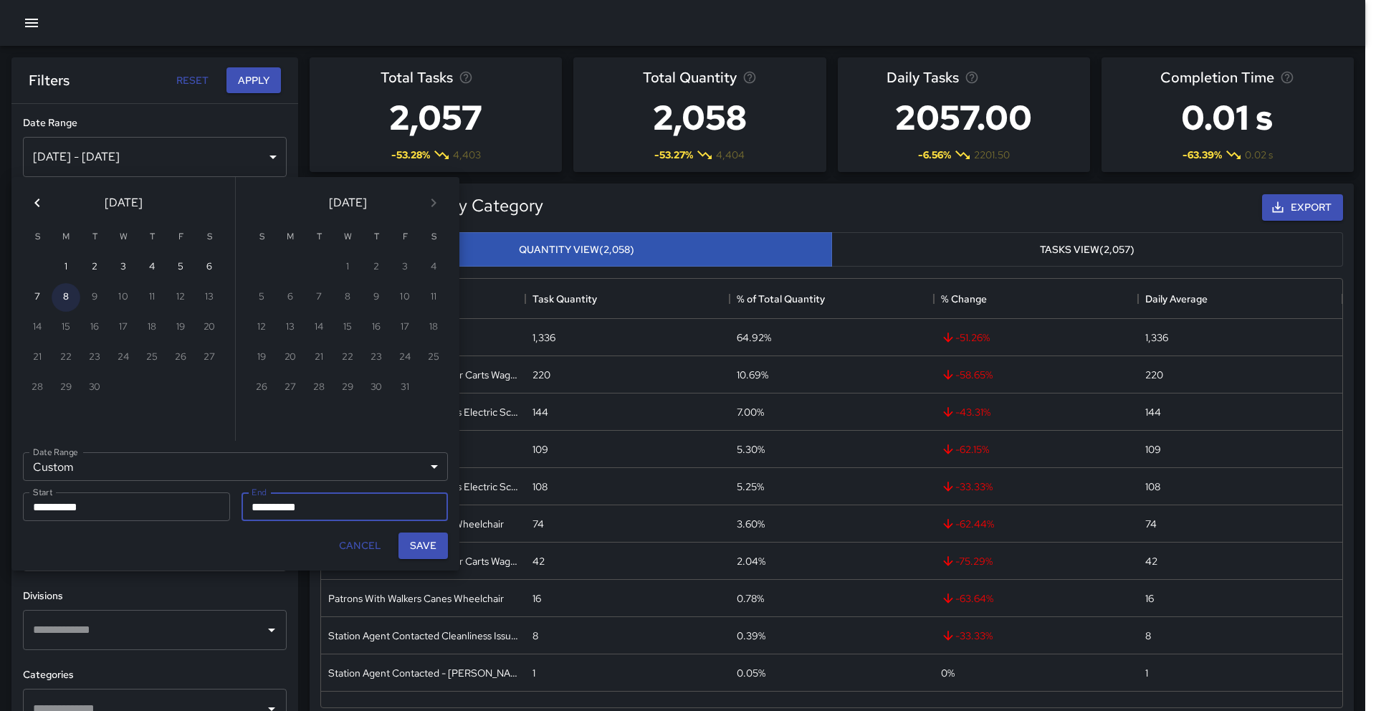
click at [66, 298] on button "8" at bounding box center [66, 297] width 29 height 29
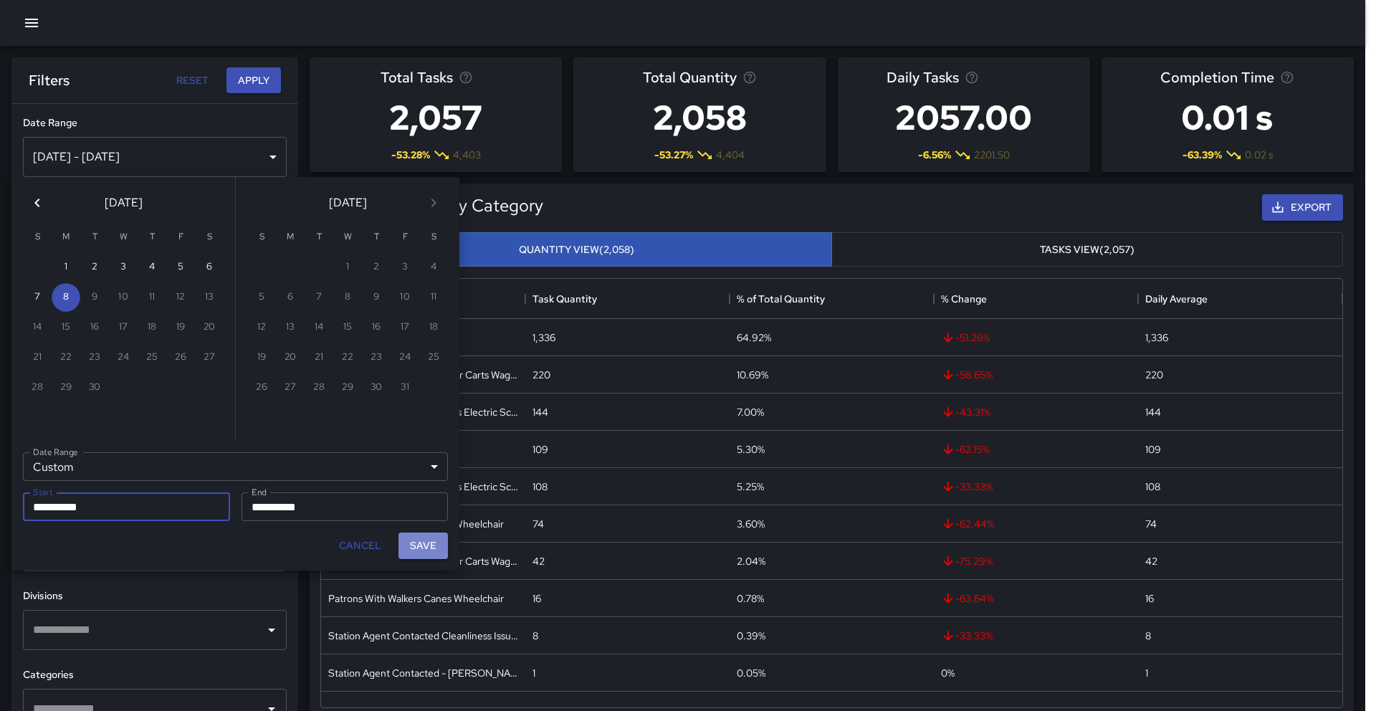
click at [418, 555] on button "Save" at bounding box center [422, 545] width 49 height 27
type input "**********"
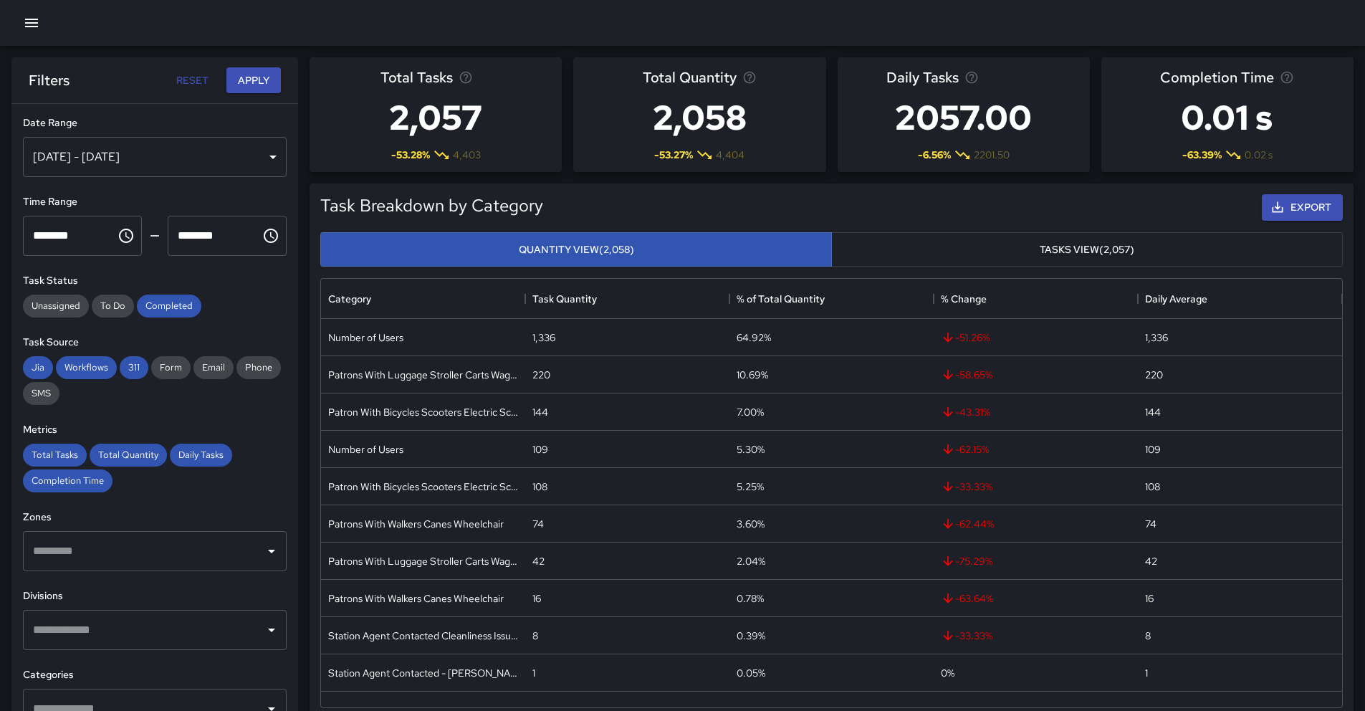
click at [147, 619] on input "text" at bounding box center [143, 629] width 229 height 27
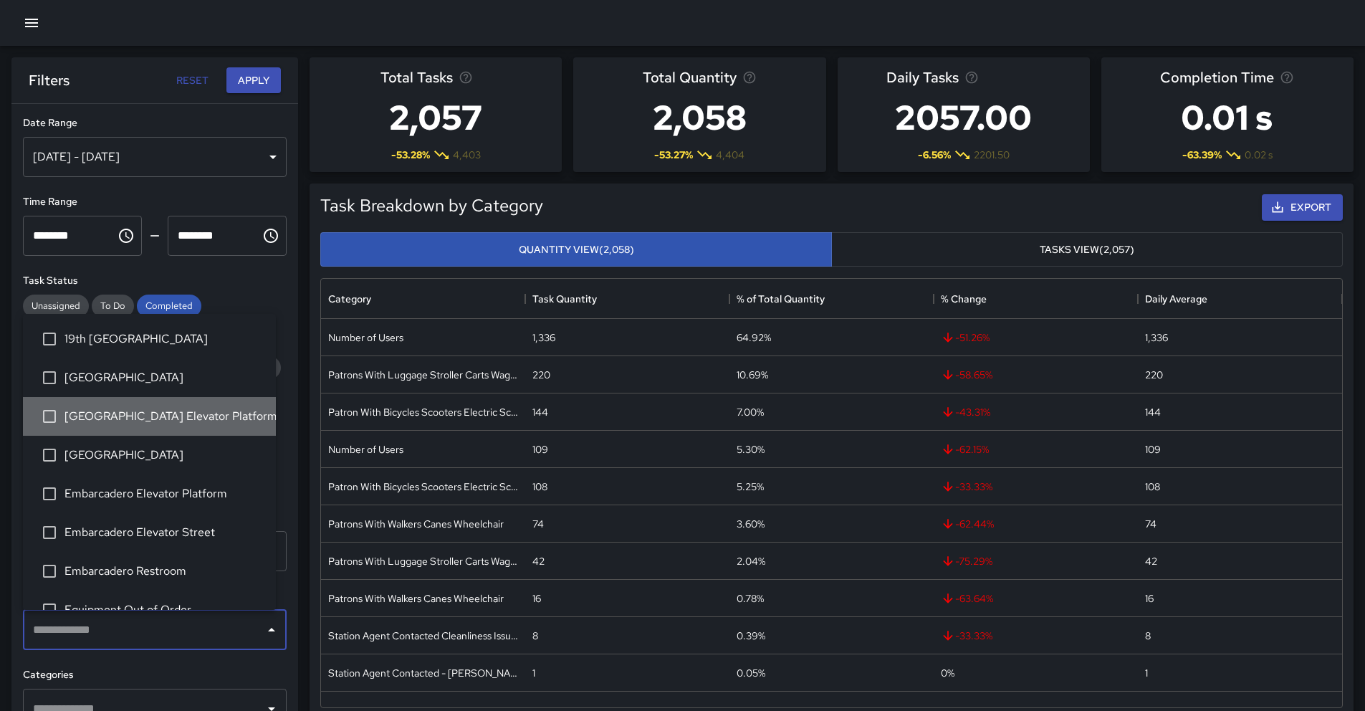
click at [171, 429] on li "[GEOGRAPHIC_DATA] Elevator Platform" at bounding box center [149, 416] width 253 height 39
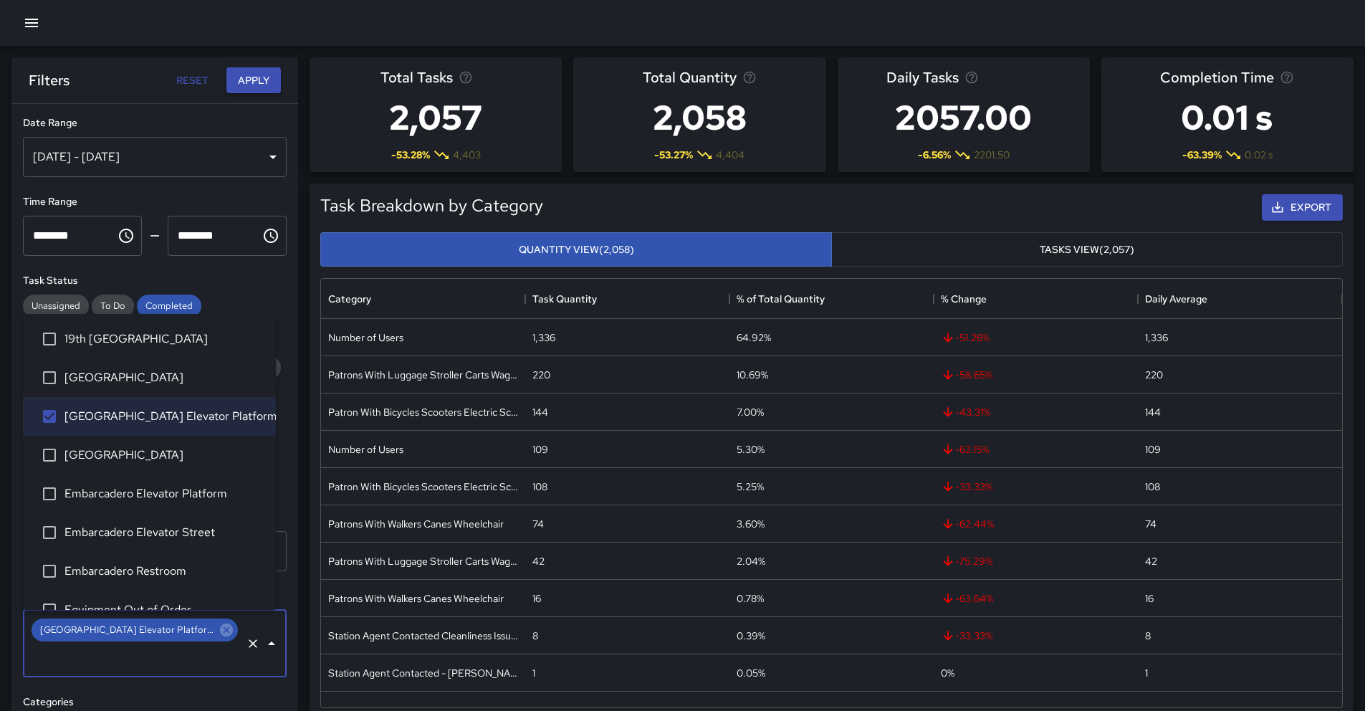
click at [252, 87] on button "Apply" at bounding box center [253, 80] width 54 height 27
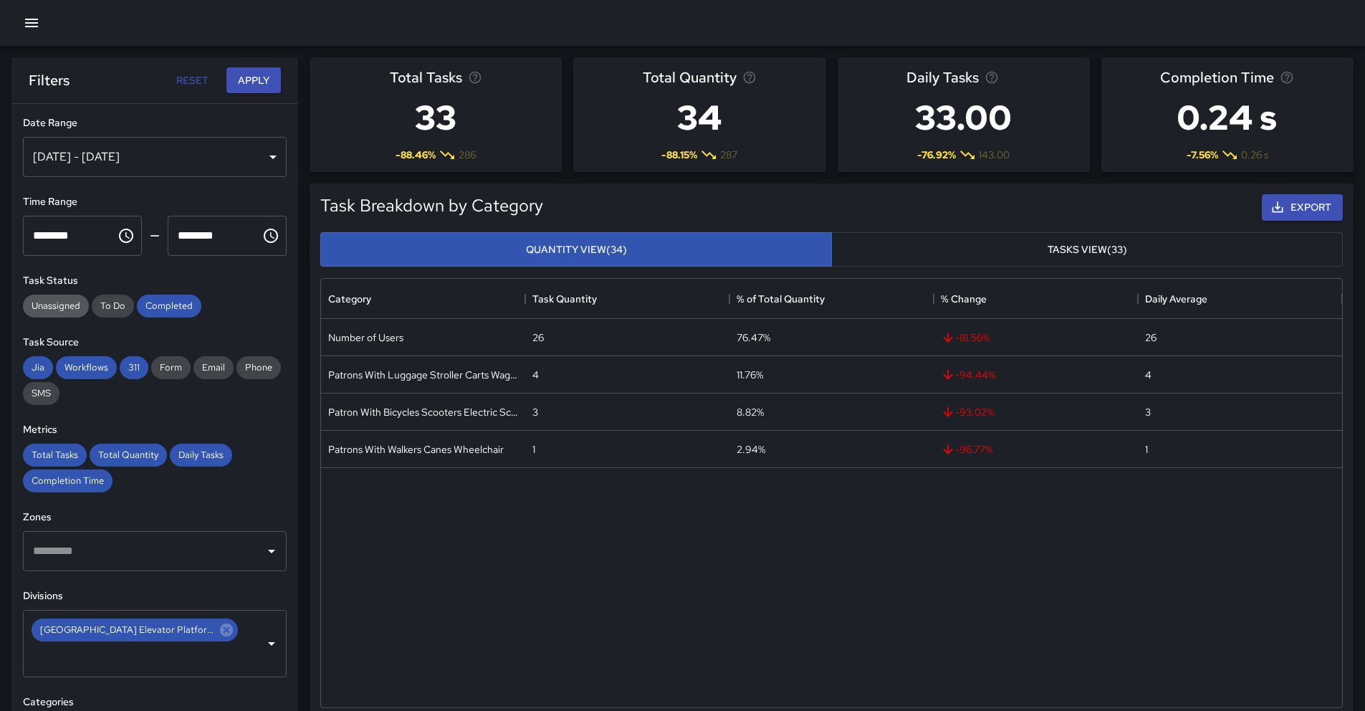
click at [71, 308] on span "Unassigned" at bounding box center [56, 306] width 66 height 12
click at [105, 307] on span "To Do" at bounding box center [113, 306] width 42 height 12
click at [269, 93] on div "Reset Apply" at bounding box center [225, 80] width 112 height 27
click at [267, 87] on button "Apply" at bounding box center [253, 80] width 54 height 27
click at [38, 27] on icon "button" at bounding box center [31, 22] width 17 height 17
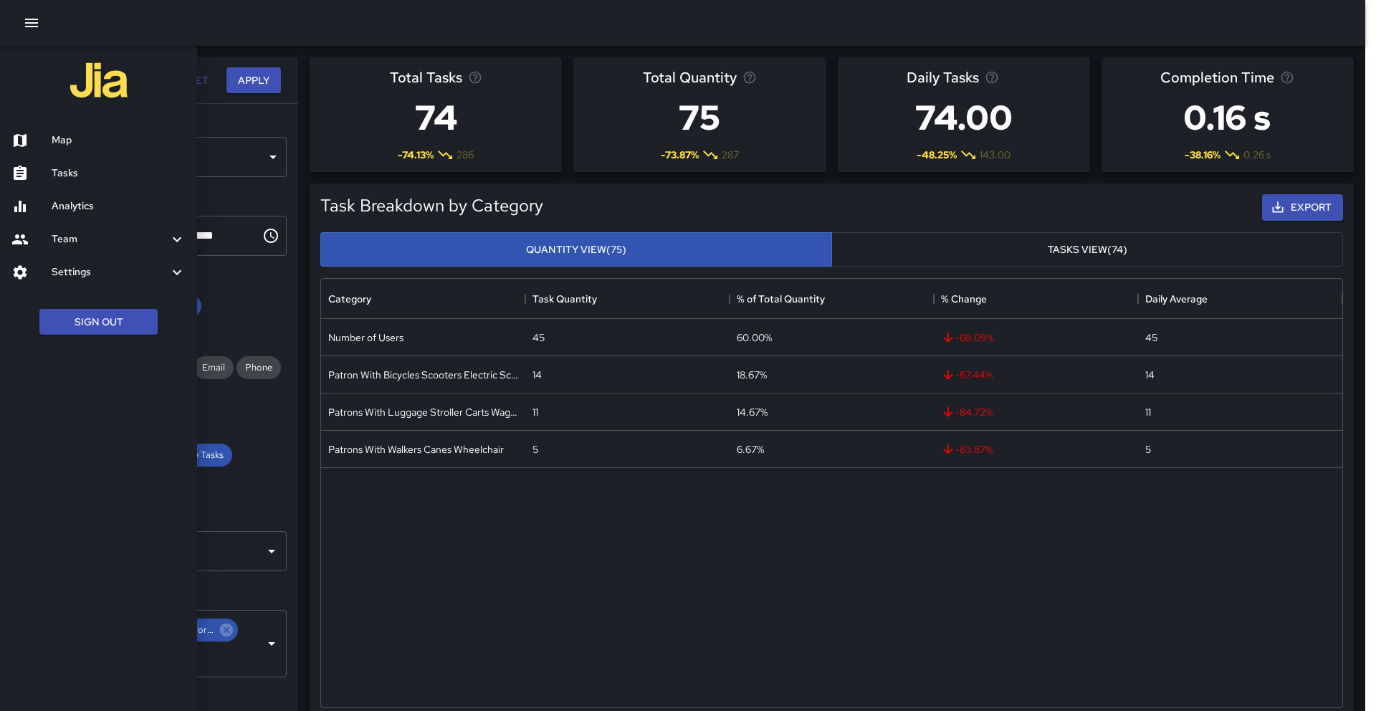
click at [66, 133] on h6 "Map" at bounding box center [119, 141] width 134 height 16
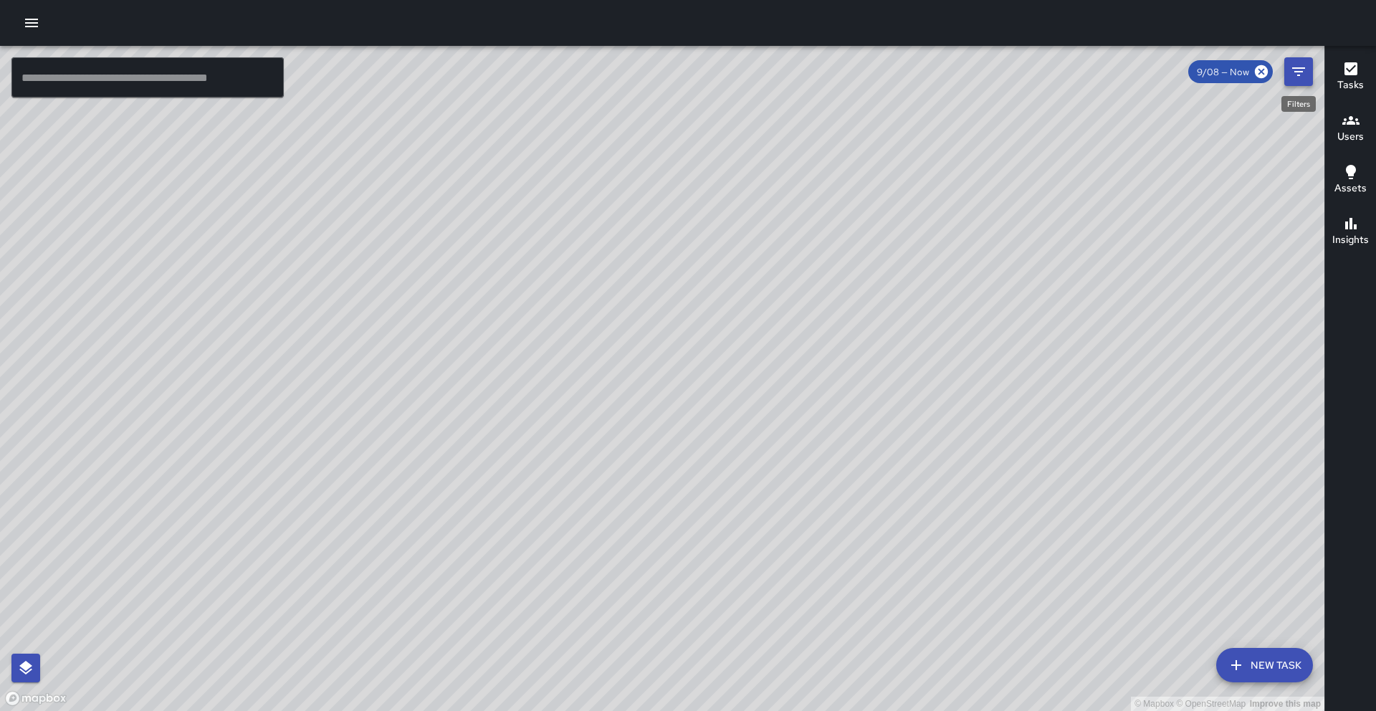
click at [1297, 80] on icon "Filters" at bounding box center [1298, 71] width 17 height 17
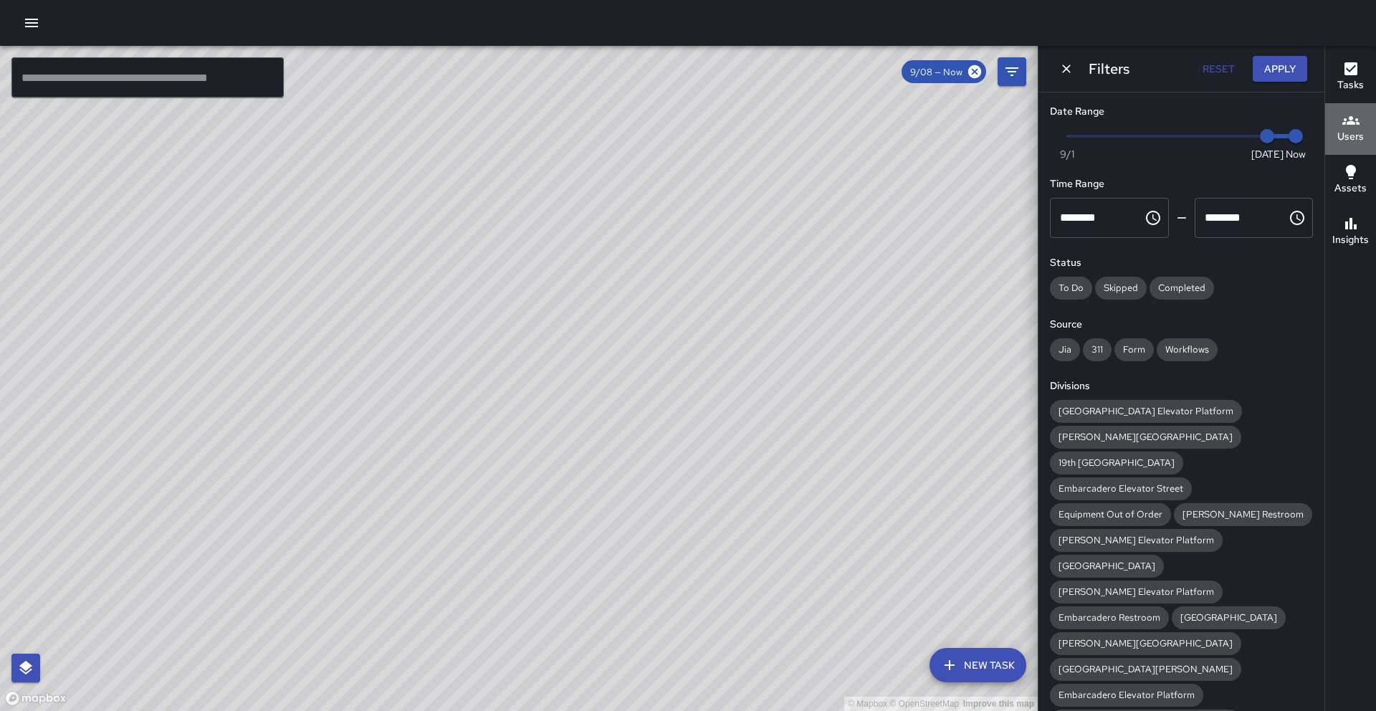
click at [1344, 119] on icon "button" at bounding box center [1350, 120] width 17 height 9
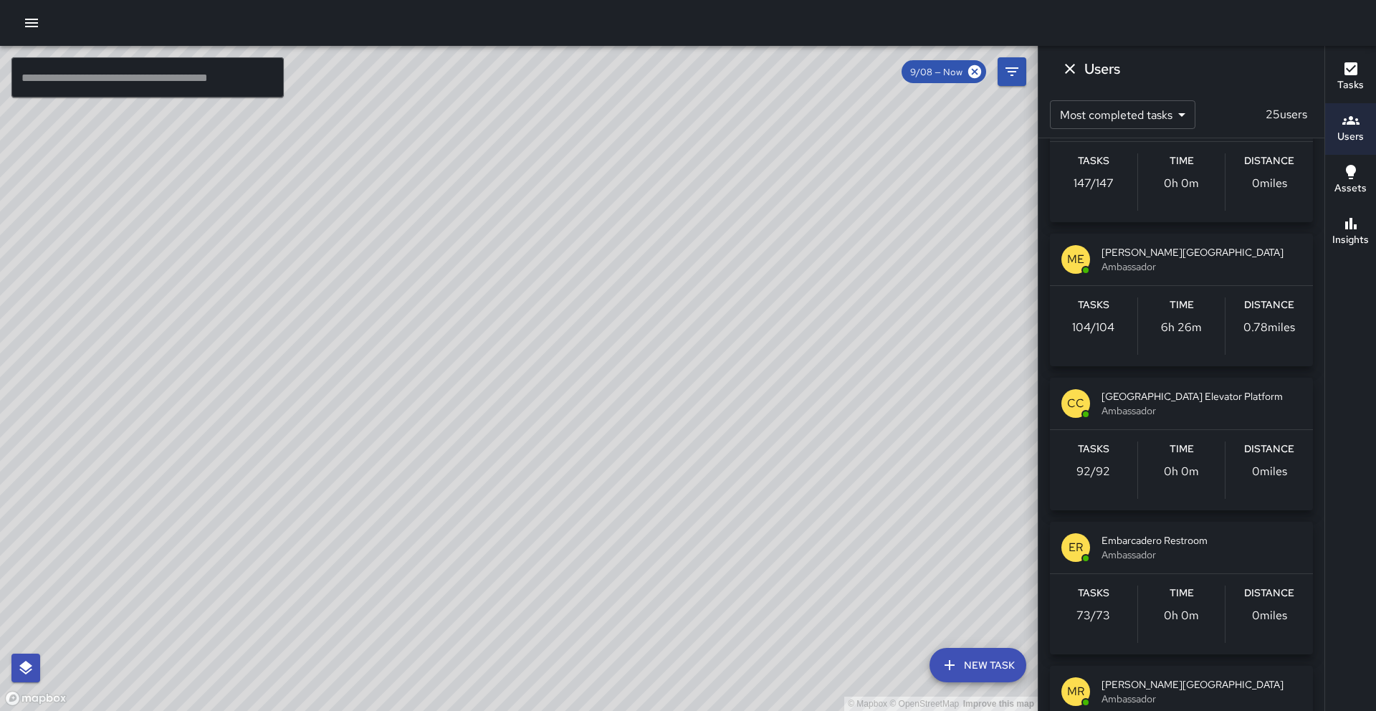
scroll to position [841, 0]
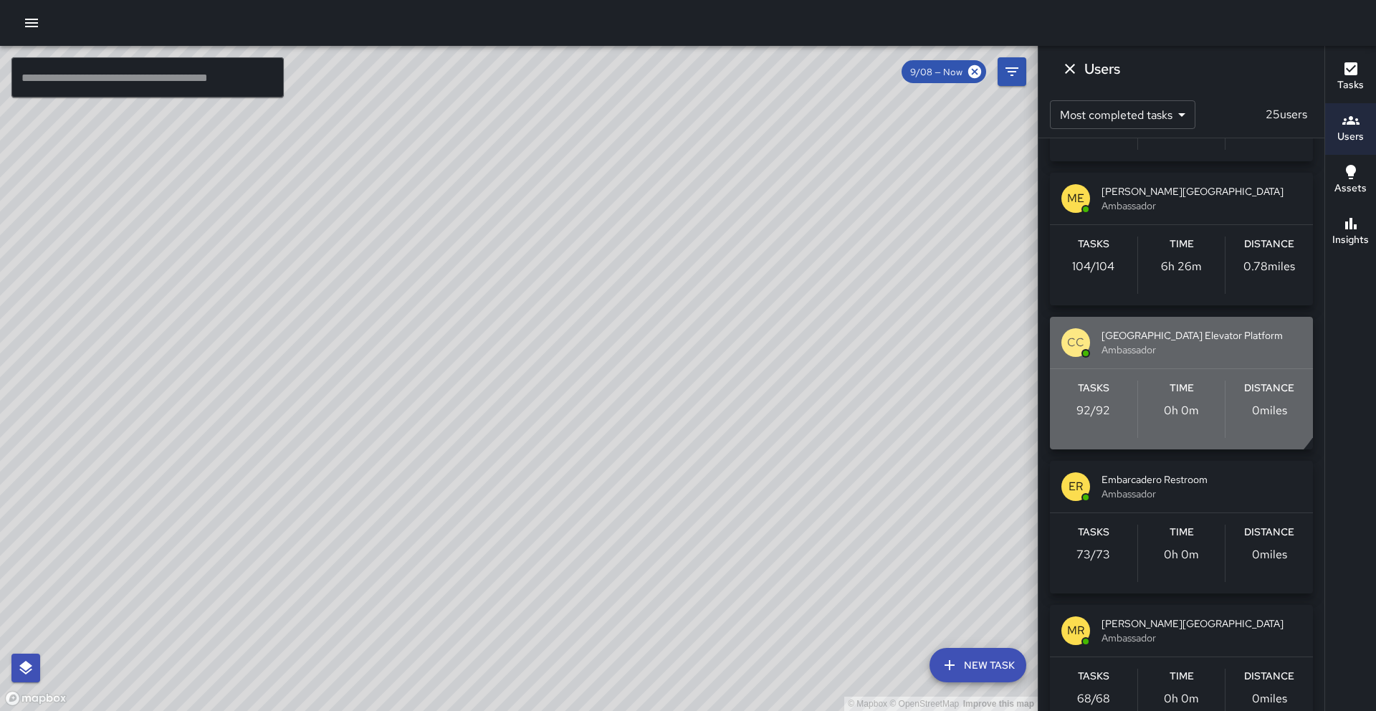
click at [1170, 336] on span "[GEOGRAPHIC_DATA] Elevator Platform" at bounding box center [1201, 335] width 200 height 14
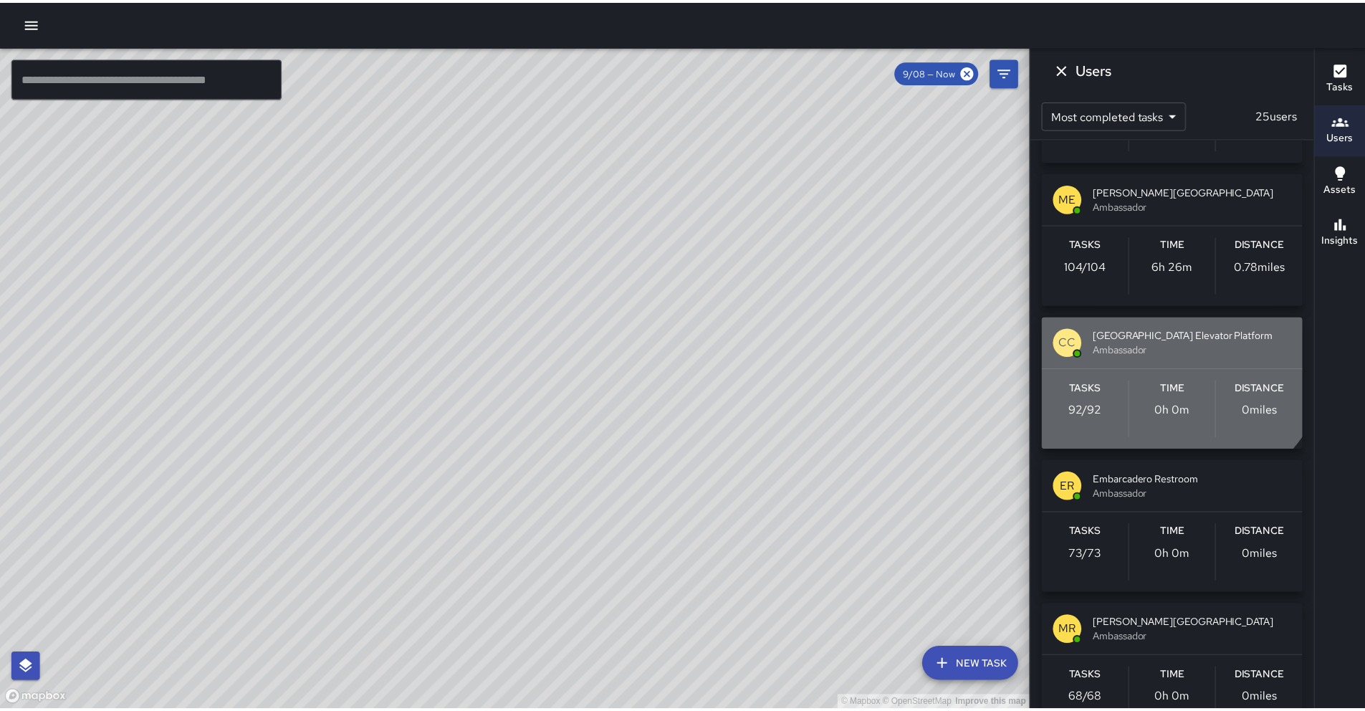
scroll to position [0, 0]
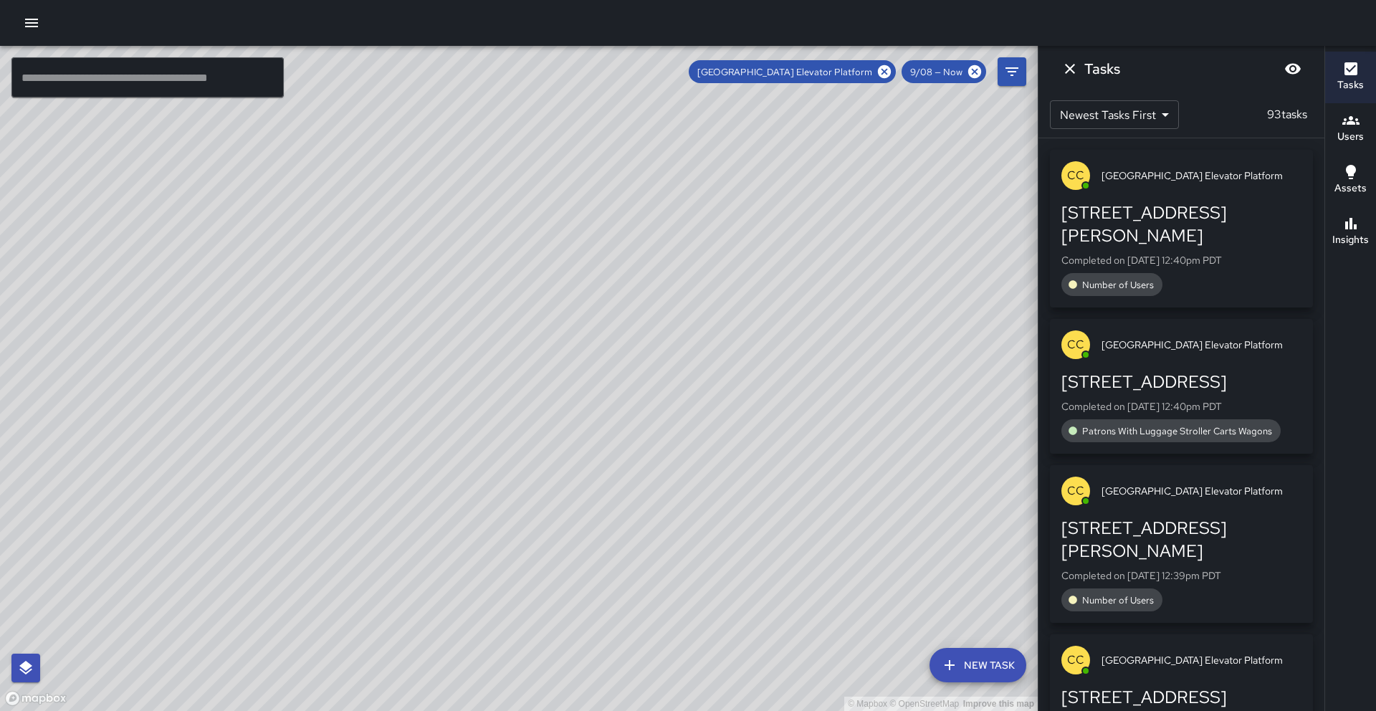
click at [40, 21] on button "button" at bounding box center [31, 23] width 29 height 29
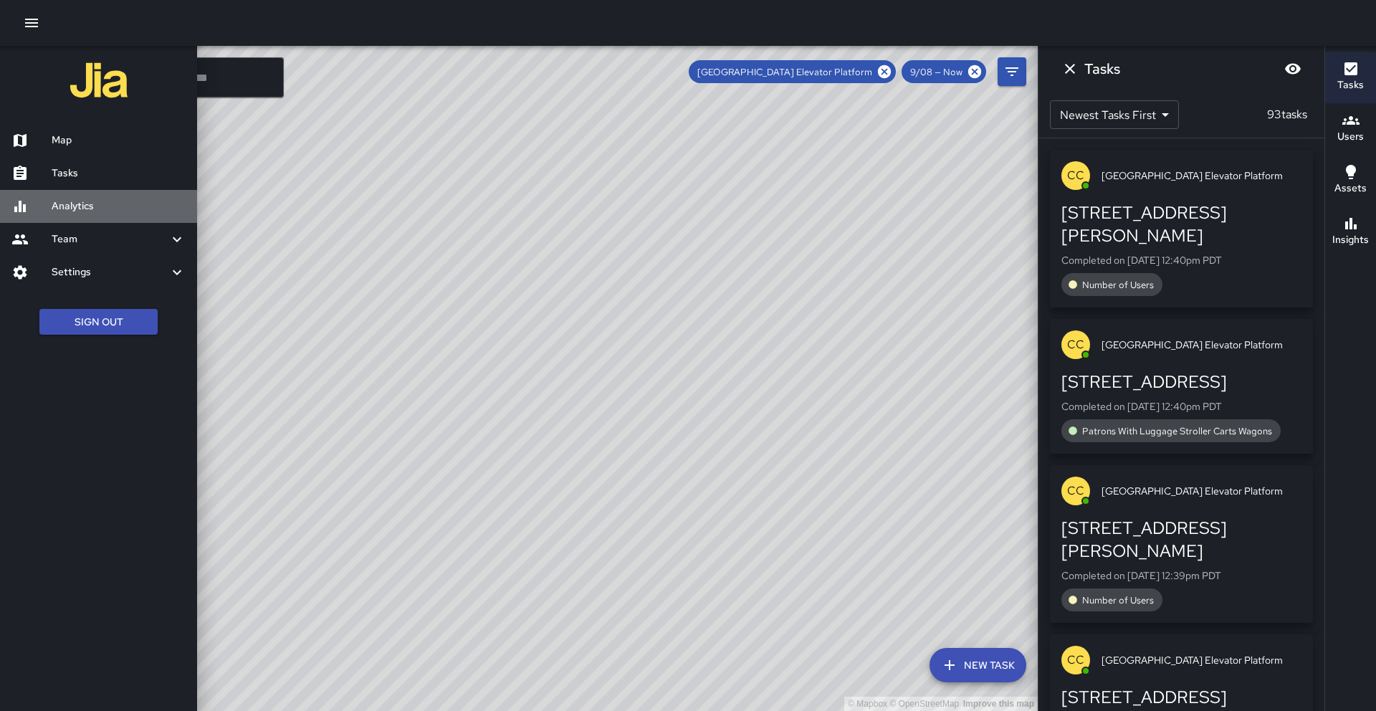
click at [92, 205] on h6 "Analytics" at bounding box center [119, 206] width 134 height 16
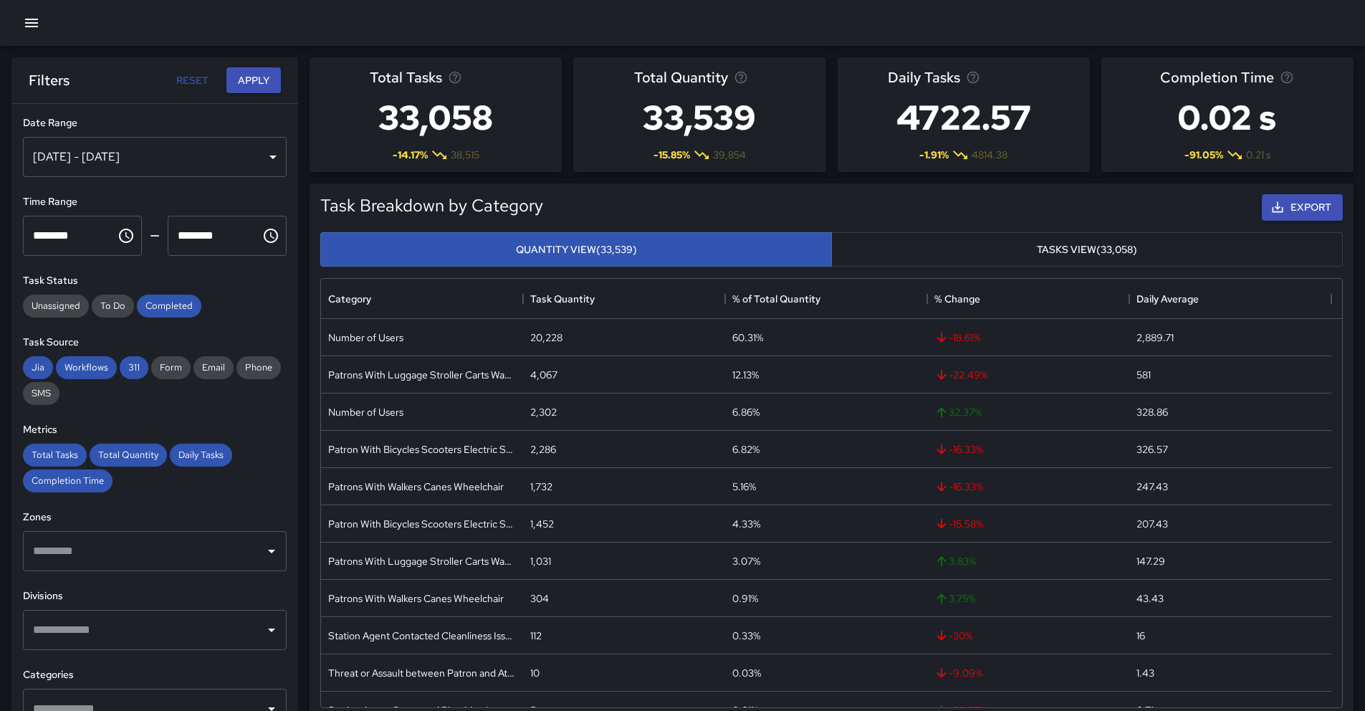
scroll to position [418, 1010]
click at [186, 153] on div "[DATE] - [DATE]" at bounding box center [155, 157] width 264 height 40
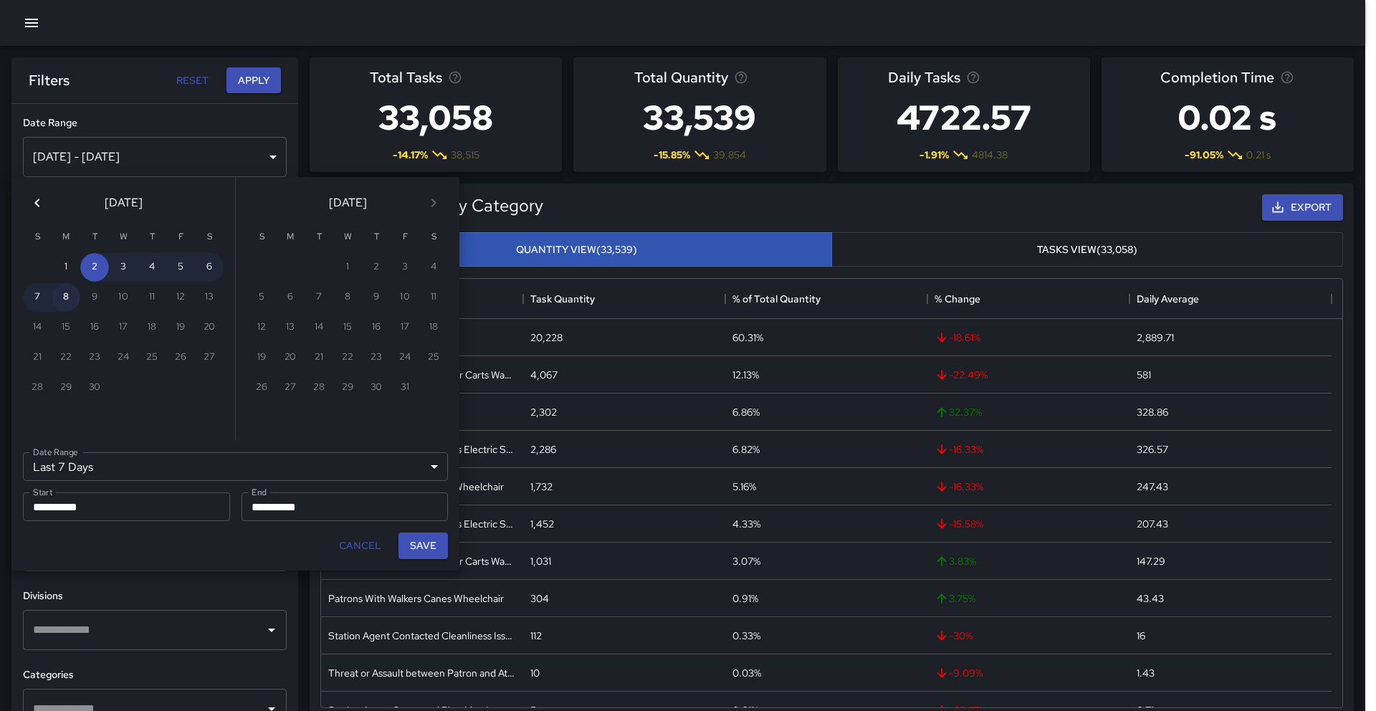
click at [75, 304] on button "8" at bounding box center [66, 297] width 29 height 29
type input "******"
type input "**********"
click at [75, 304] on button "8" at bounding box center [66, 297] width 29 height 29
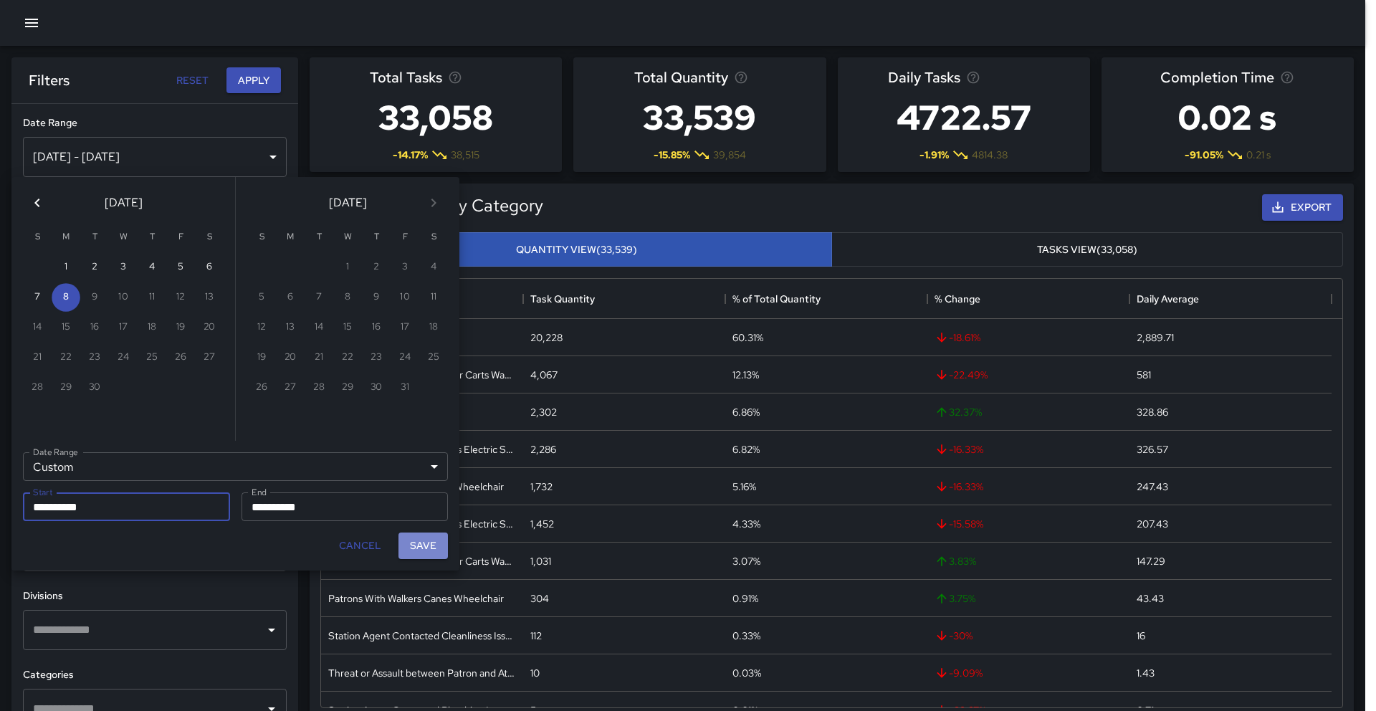
click at [417, 545] on button "Save" at bounding box center [422, 545] width 49 height 27
type input "**********"
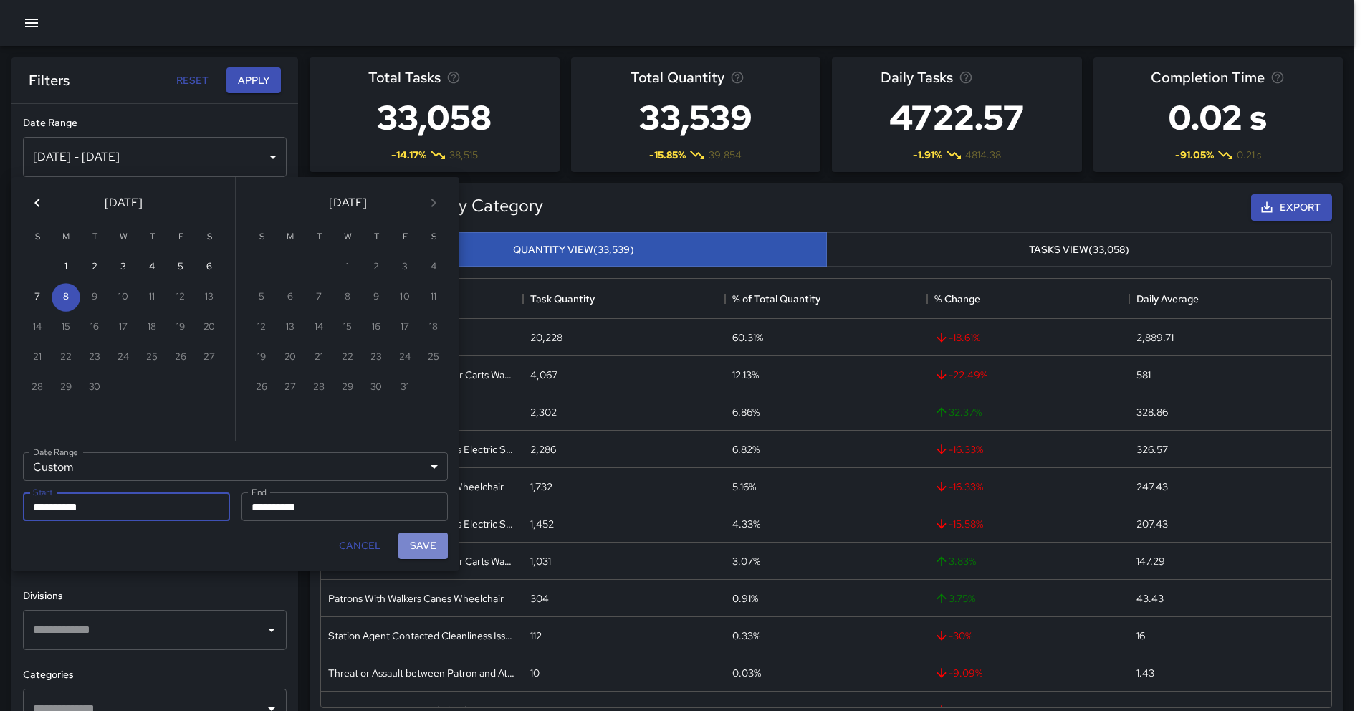
scroll to position [11, 11]
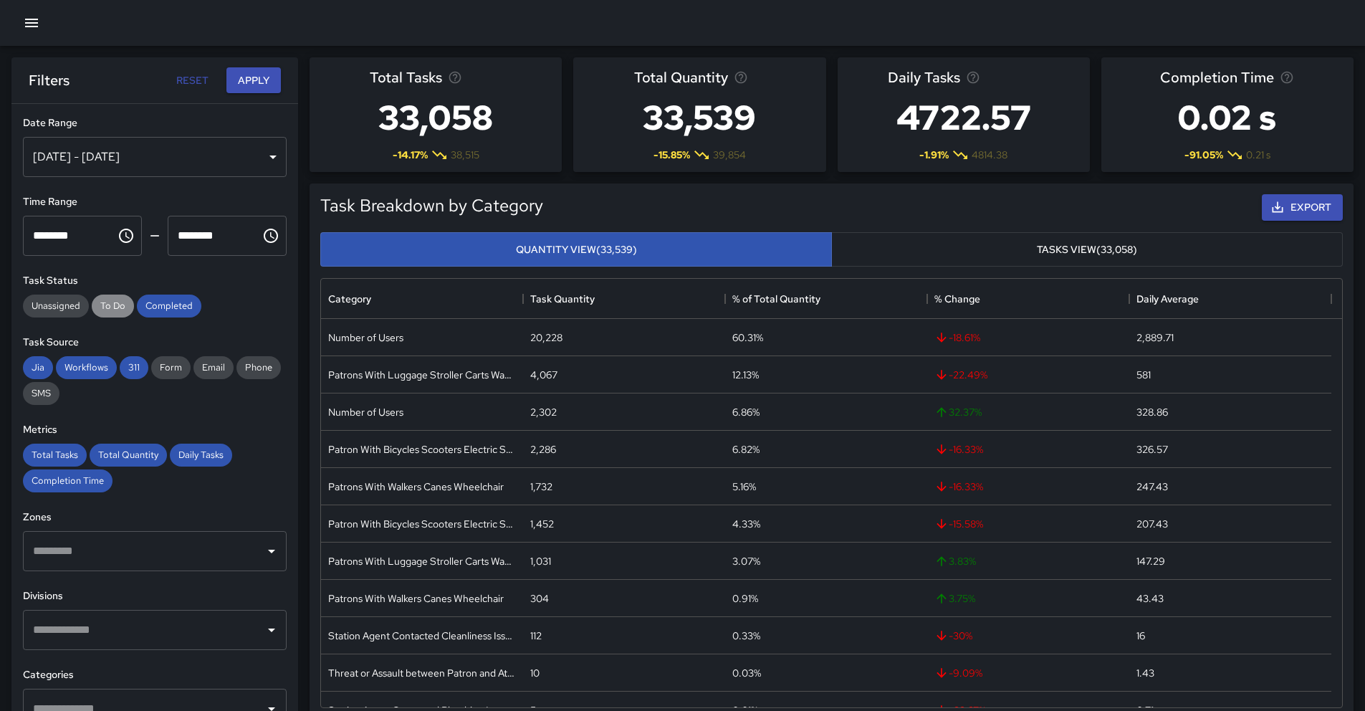
click at [123, 309] on span "To Do" at bounding box center [113, 306] width 42 height 12
click at [62, 305] on span "Unassigned" at bounding box center [56, 306] width 66 height 12
click at [155, 615] on div "​" at bounding box center [155, 630] width 264 height 40
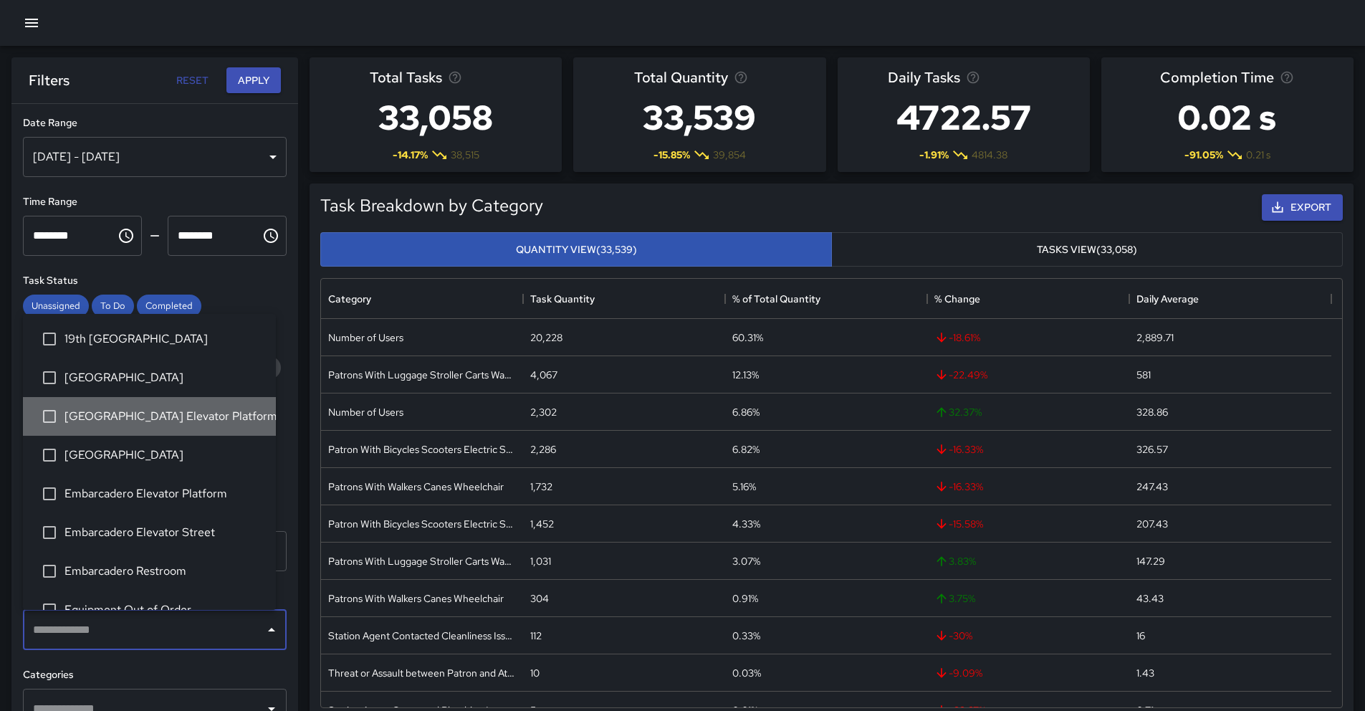
click at [187, 426] on li "[GEOGRAPHIC_DATA] Elevator Platform" at bounding box center [149, 416] width 253 height 39
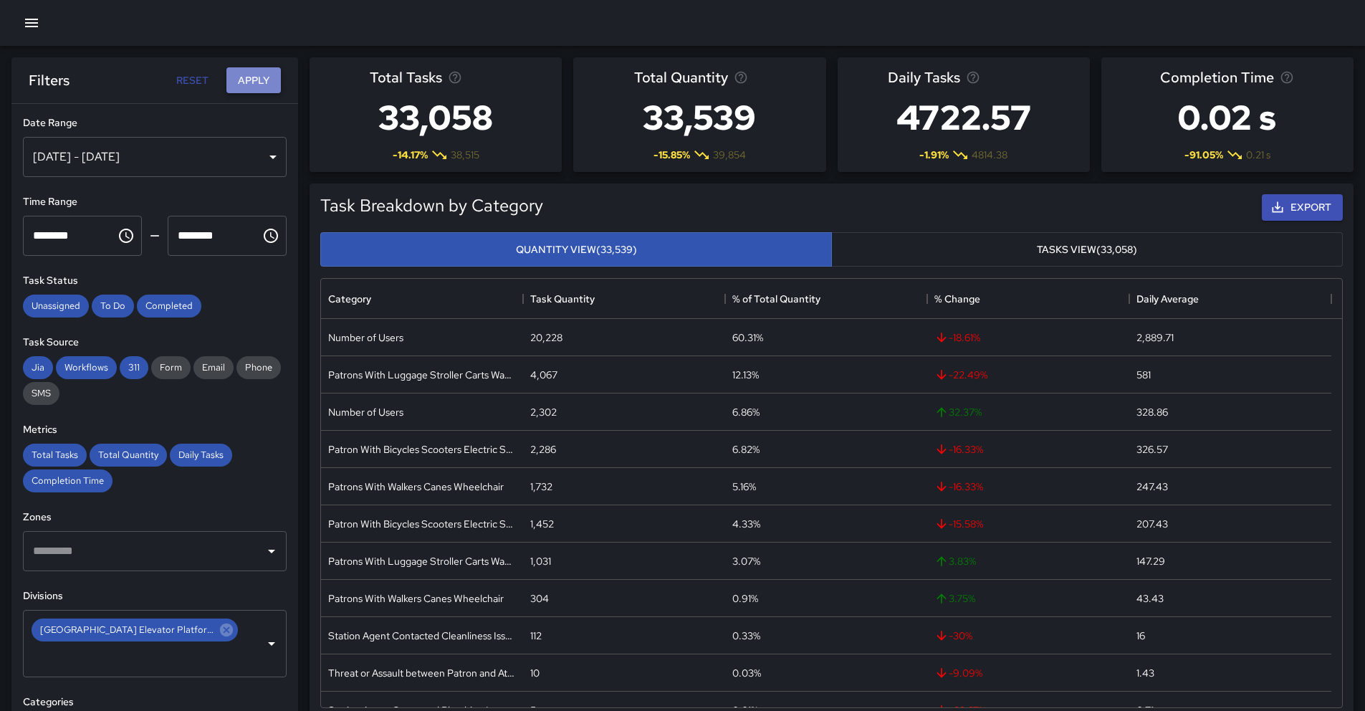
click at [262, 79] on button "Apply" at bounding box center [253, 80] width 54 height 27
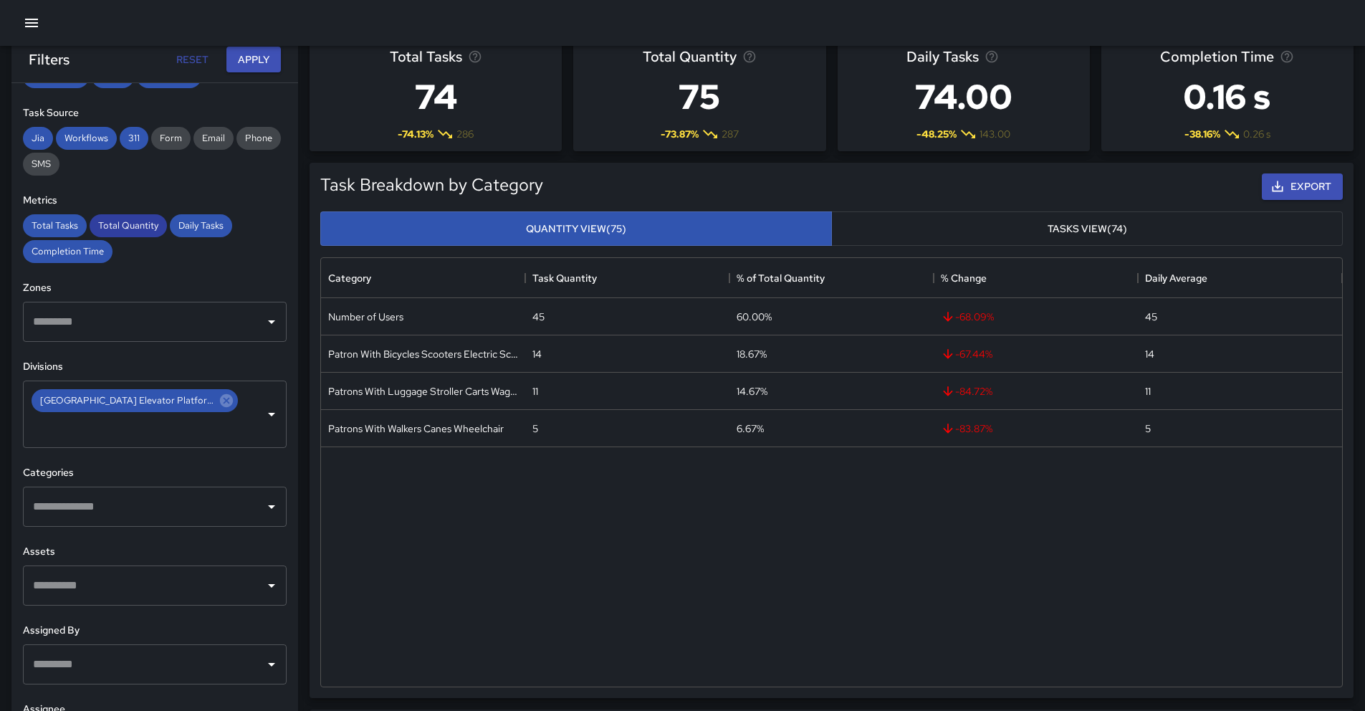
scroll to position [44, 0]
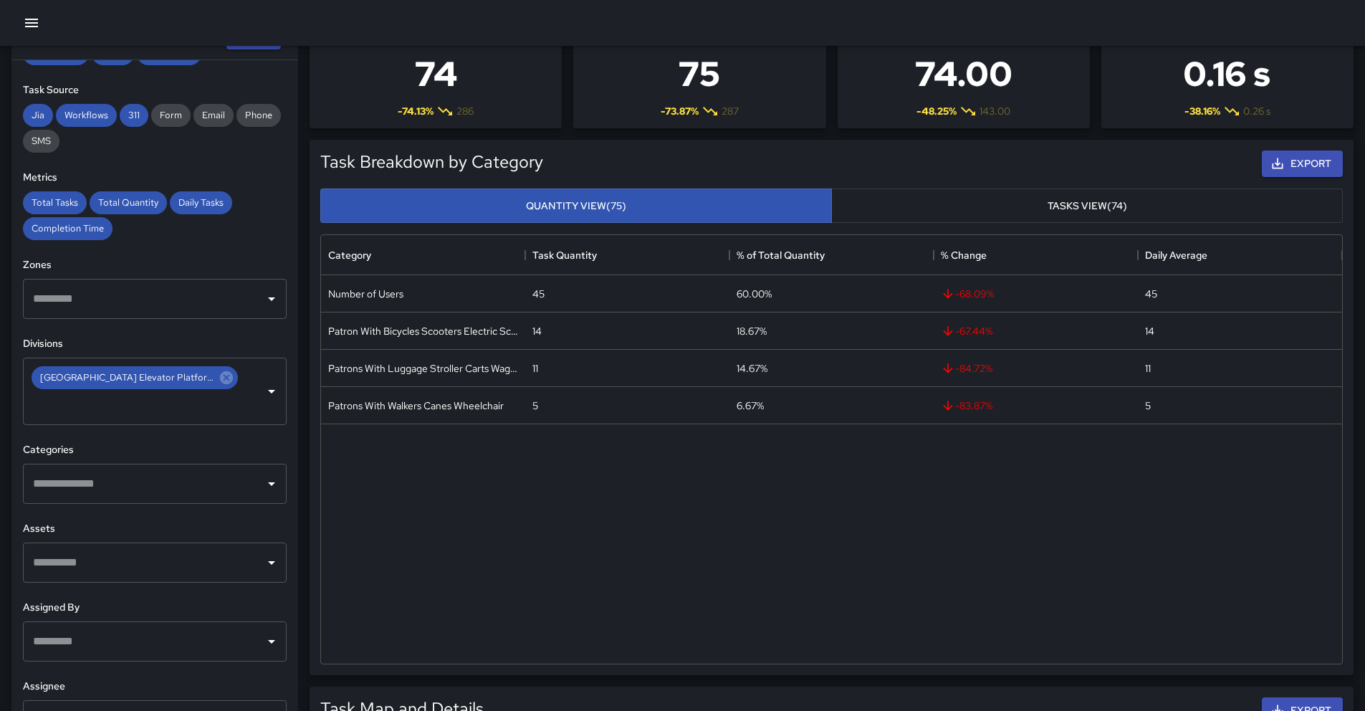
click at [138, 470] on input "text" at bounding box center [143, 483] width 229 height 27
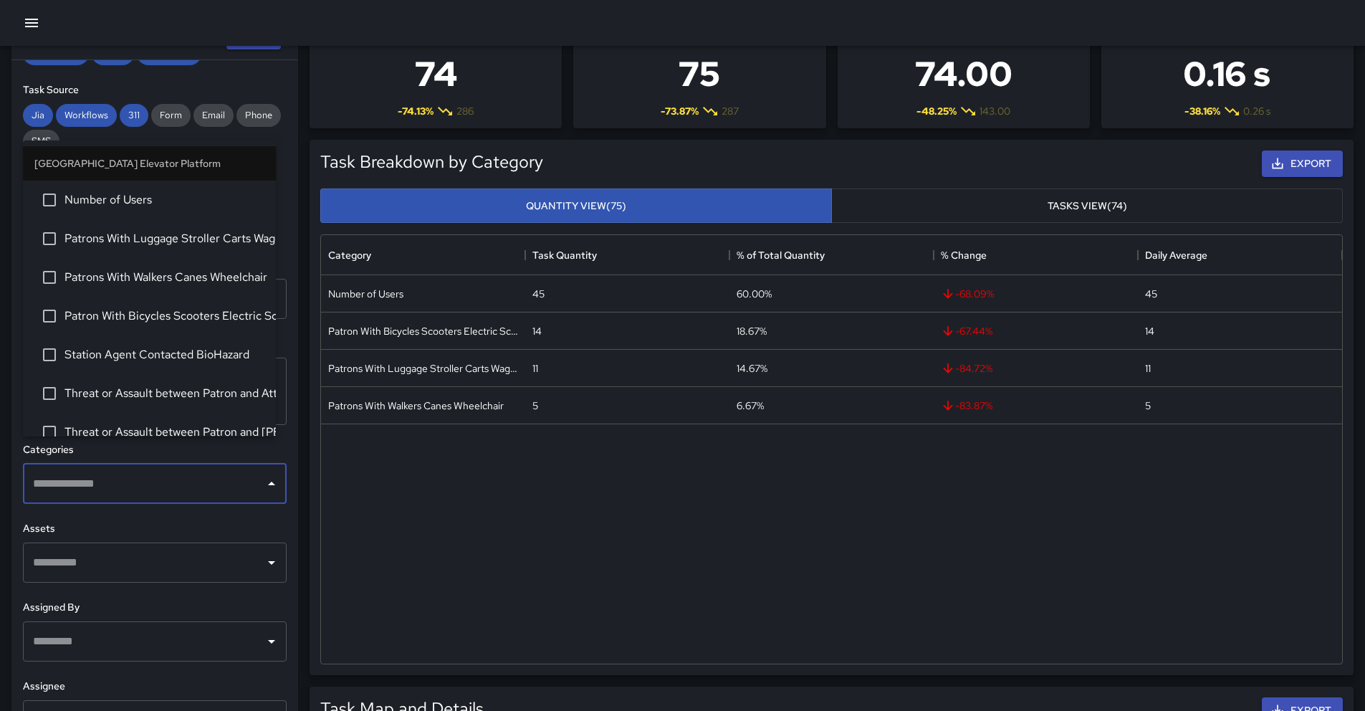
click at [138, 470] on input "text" at bounding box center [143, 483] width 229 height 27
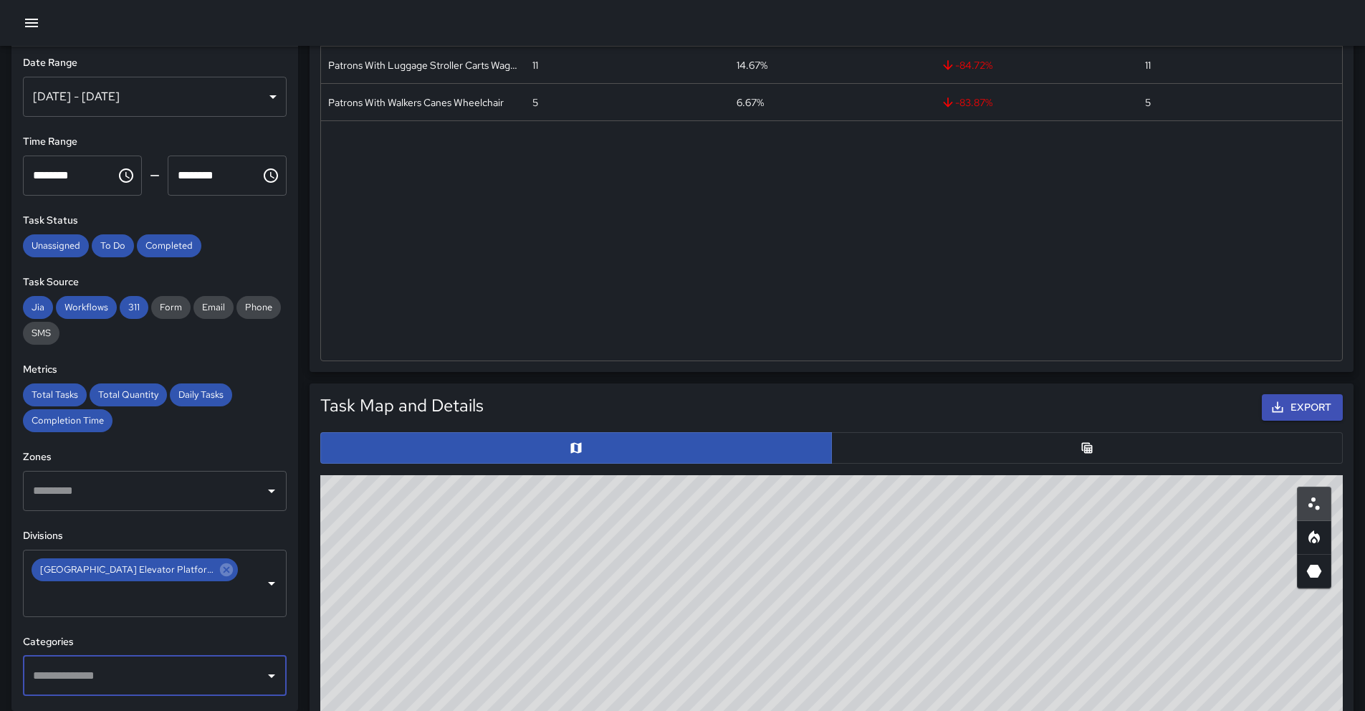
scroll to position [0, 0]
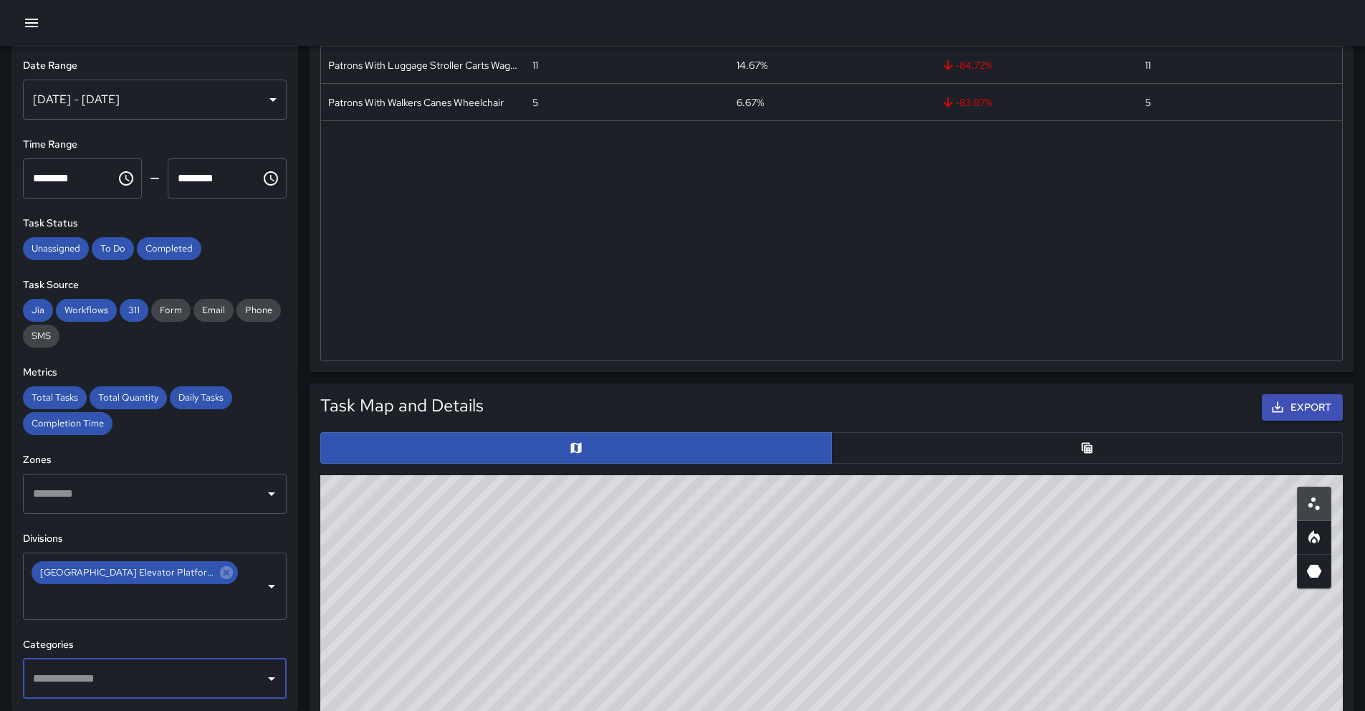
click at [148, 509] on div "​" at bounding box center [155, 494] width 264 height 40
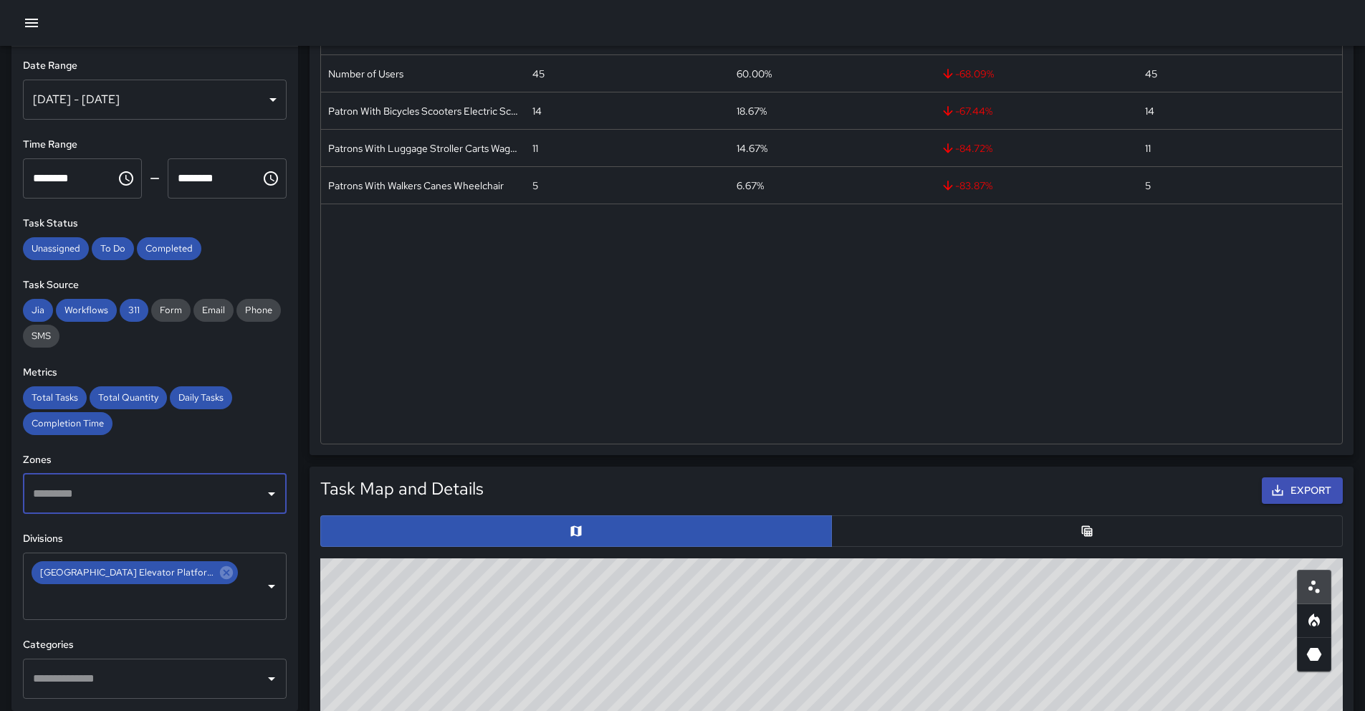
scroll to position [196, 0]
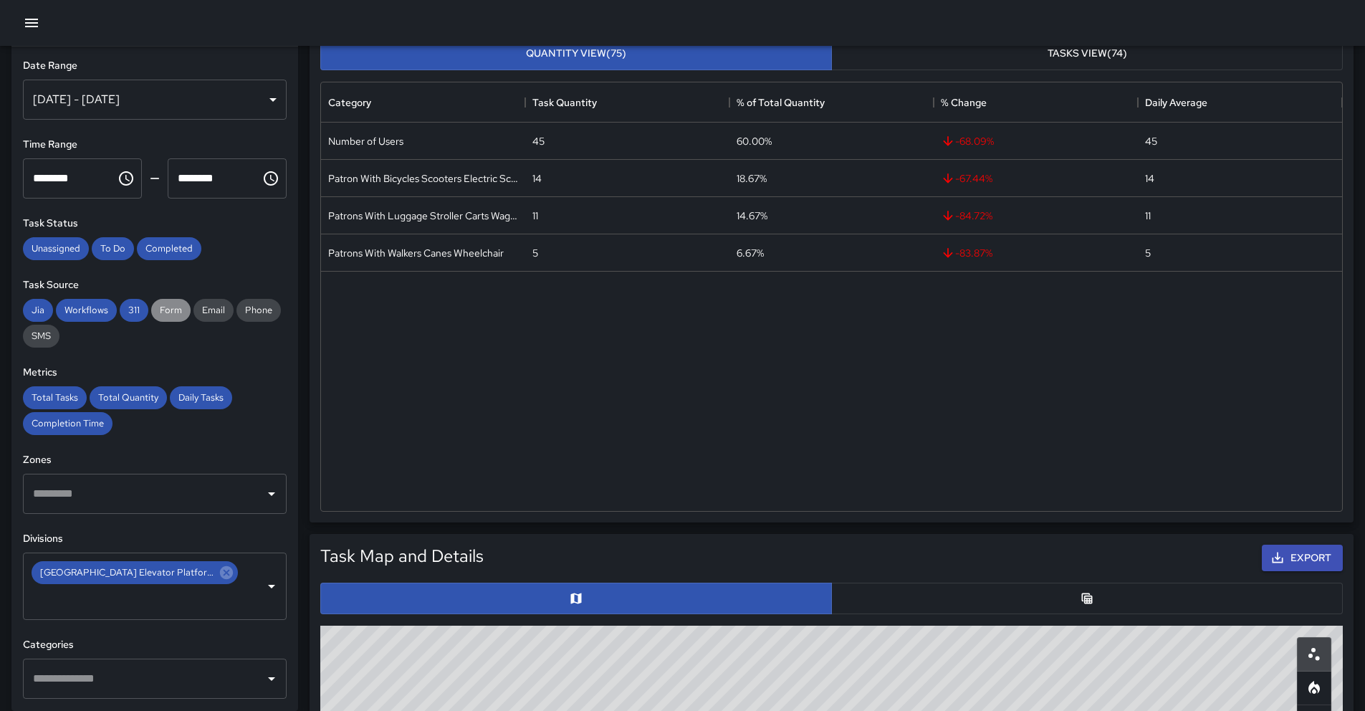
click at [168, 313] on span "Form" at bounding box center [170, 310] width 39 height 12
click at [204, 310] on span "Email" at bounding box center [213, 310] width 40 height 12
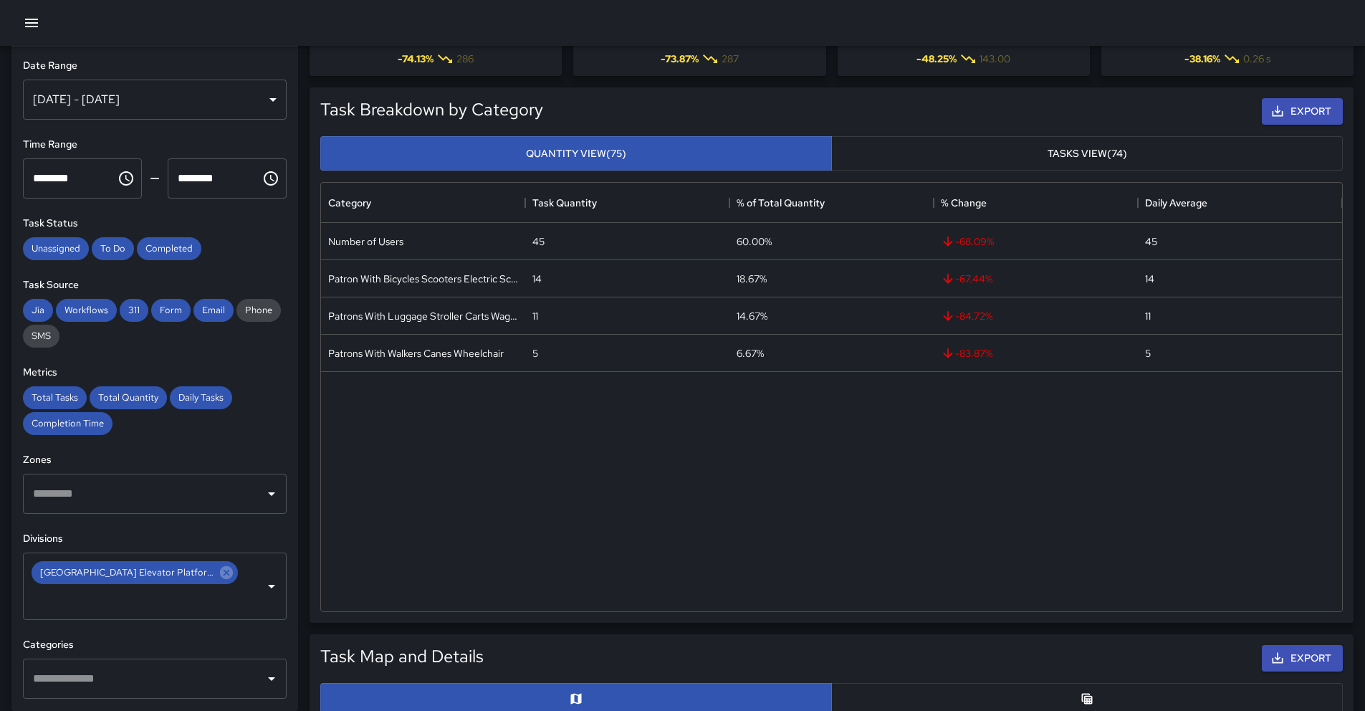
scroll to position [0, 0]
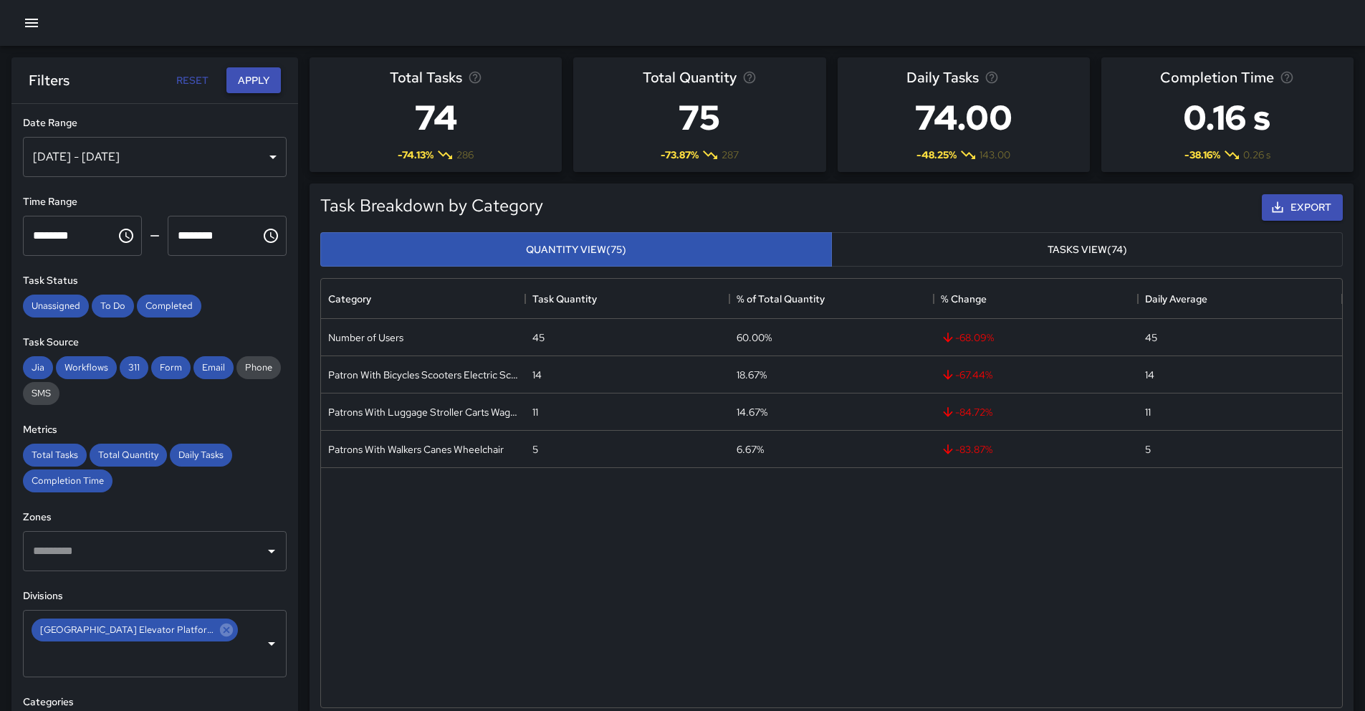
click at [246, 86] on button "Apply" at bounding box center [253, 80] width 54 height 27
click at [426, 338] on div "Number of Users" at bounding box center [423, 337] width 204 height 37
click at [535, 343] on div "45" at bounding box center [538, 337] width 12 height 14
click at [479, 343] on div "Number of Users" at bounding box center [423, 337] width 204 height 37
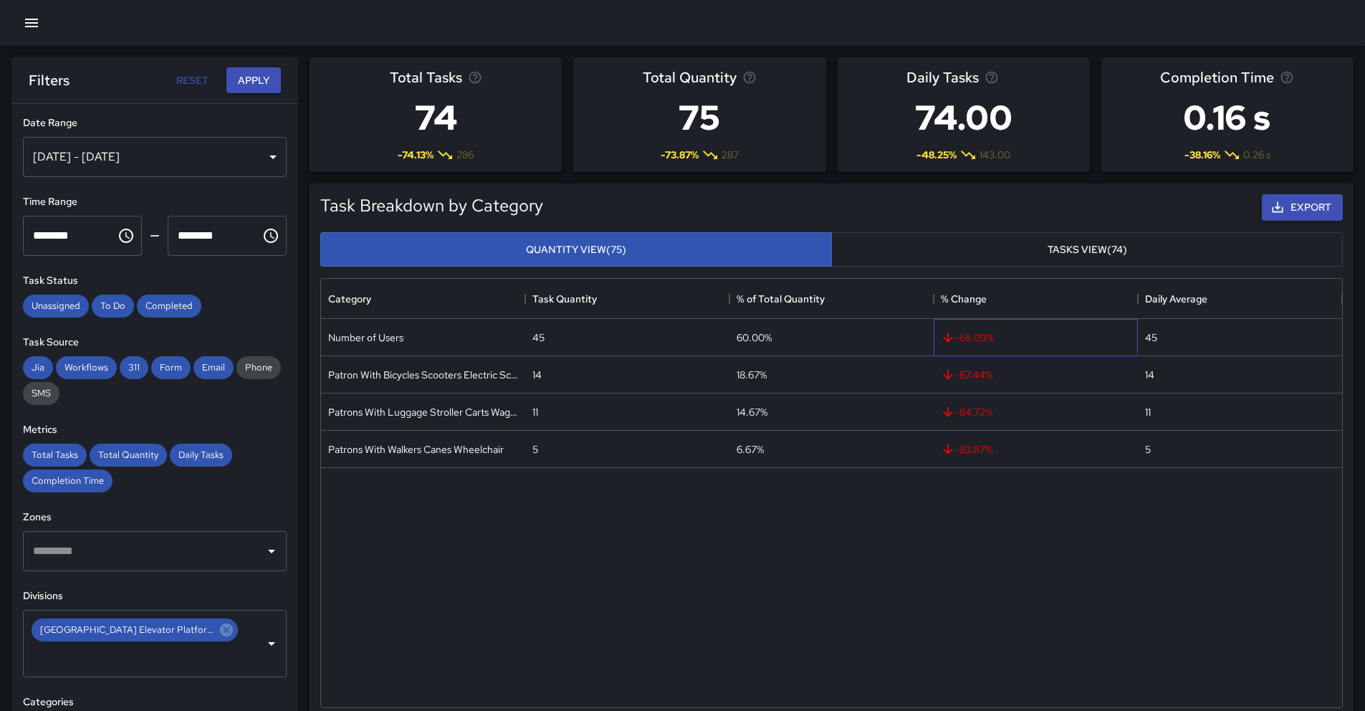
click at [956, 344] on div "-68.09 %" at bounding box center [1036, 337] width 204 height 37
click at [259, 160] on div "[DATE] - [DATE]" at bounding box center [155, 157] width 264 height 40
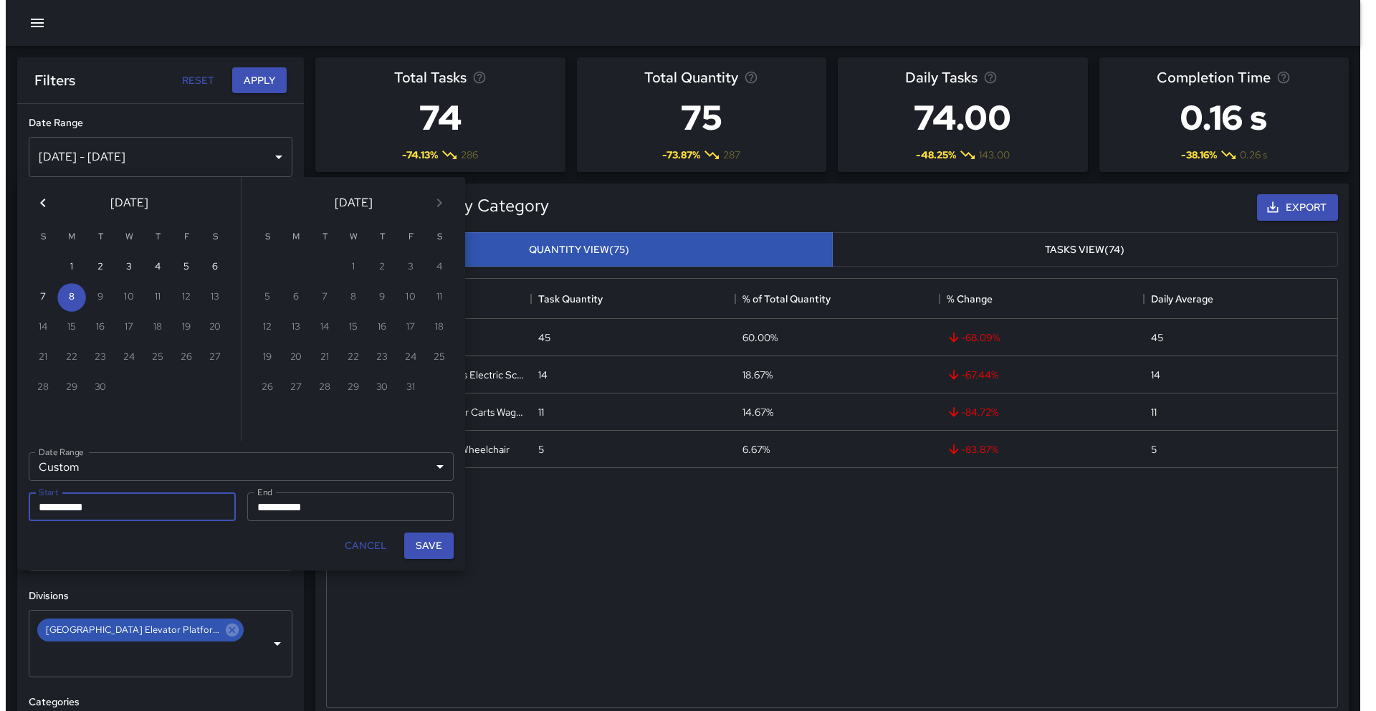
scroll to position [11, 11]
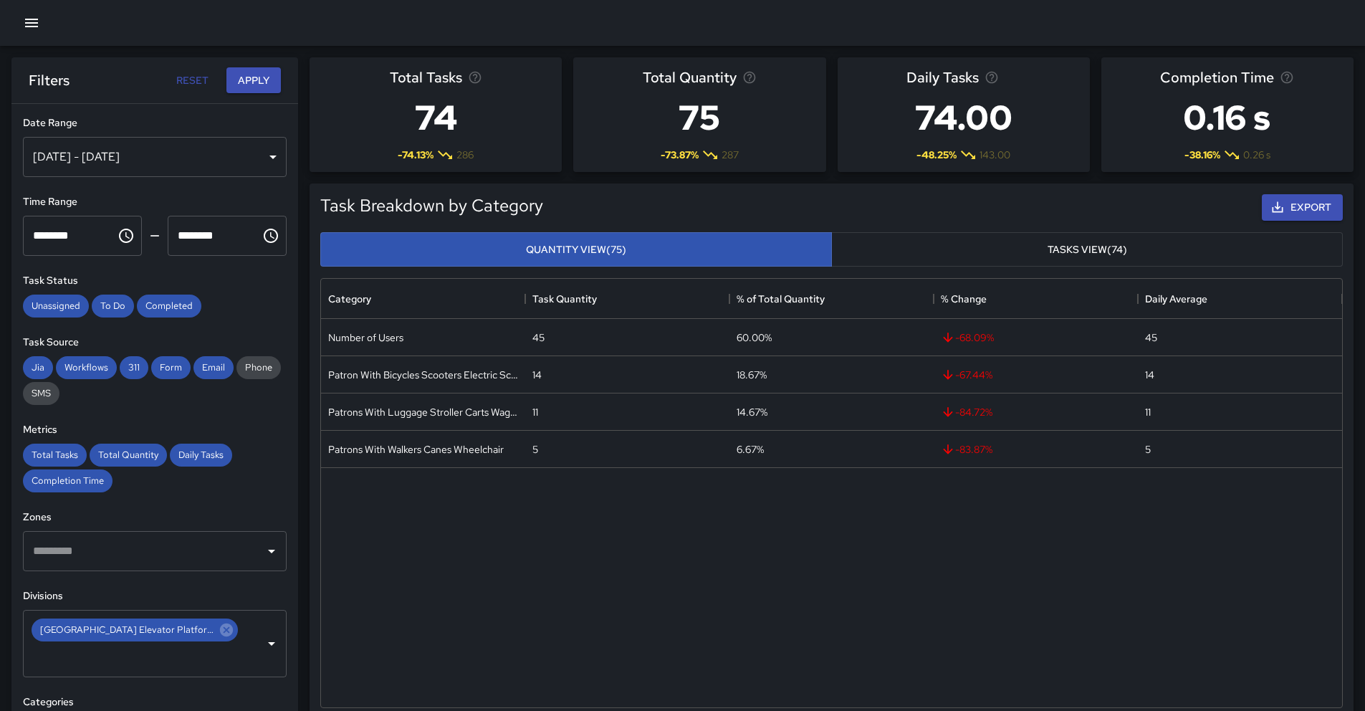
click at [28, 25] on icon "button" at bounding box center [31, 22] width 17 height 17
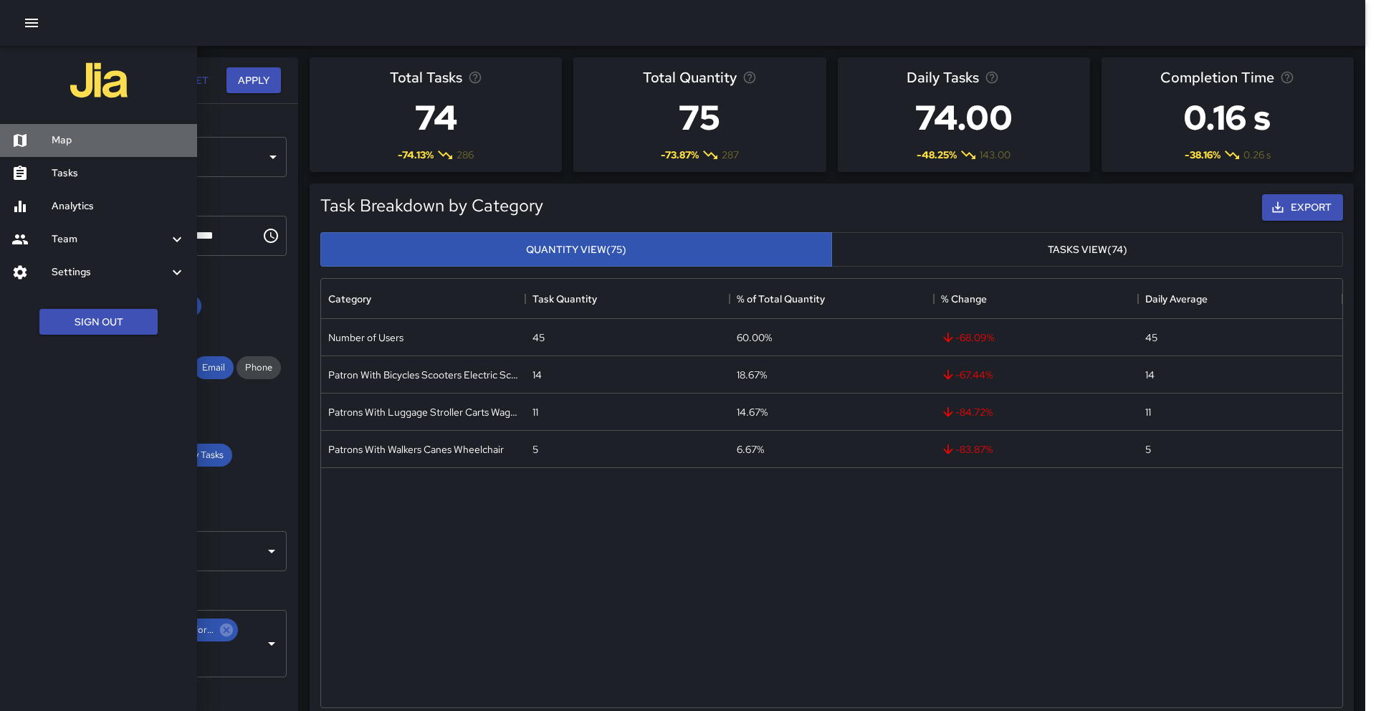
click at [111, 142] on h6 "Map" at bounding box center [119, 141] width 134 height 16
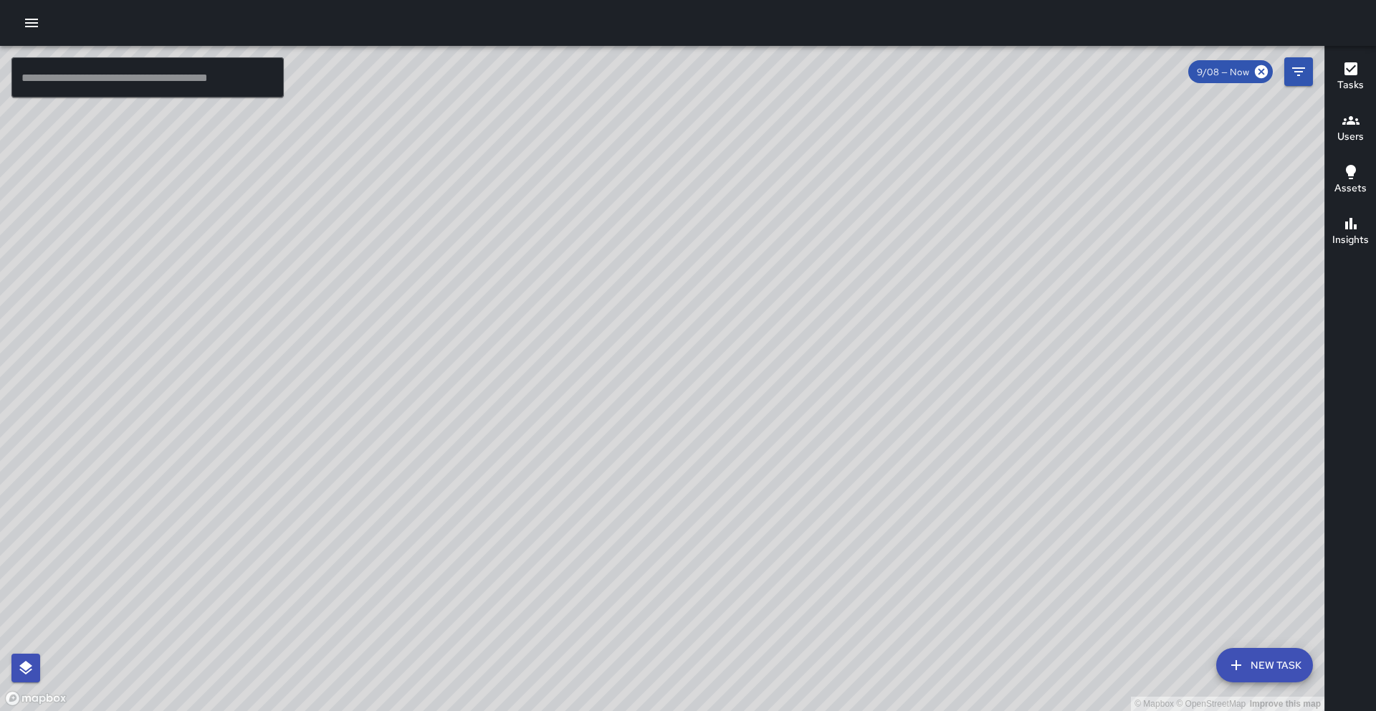
click at [1241, 77] on span "9/08 — Now" at bounding box center [1223, 72] width 70 height 12
click at [1258, 75] on icon at bounding box center [1261, 71] width 13 height 13
click at [1354, 126] on icon "button" at bounding box center [1350, 120] width 17 height 17
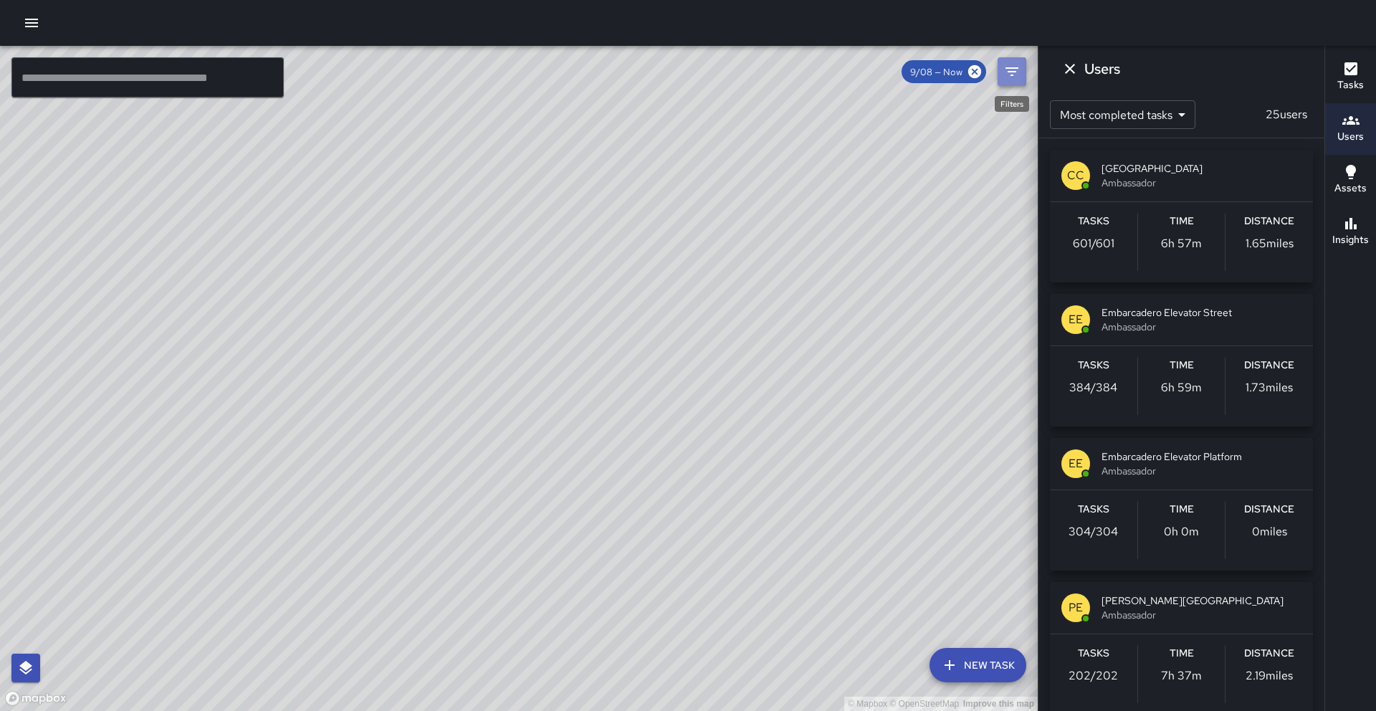
click at [1020, 80] on button "Filters" at bounding box center [1011, 71] width 29 height 29
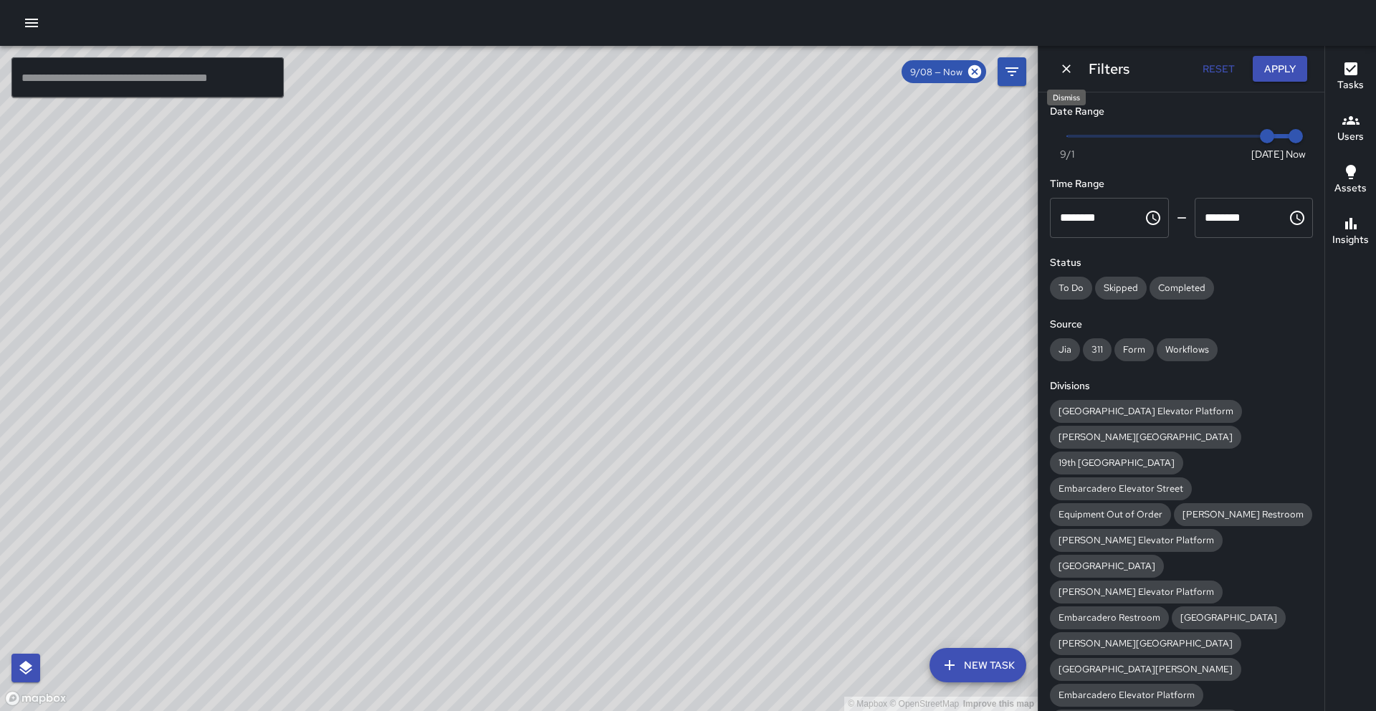
click at [1071, 75] on icon "Dismiss" at bounding box center [1066, 69] width 14 height 14
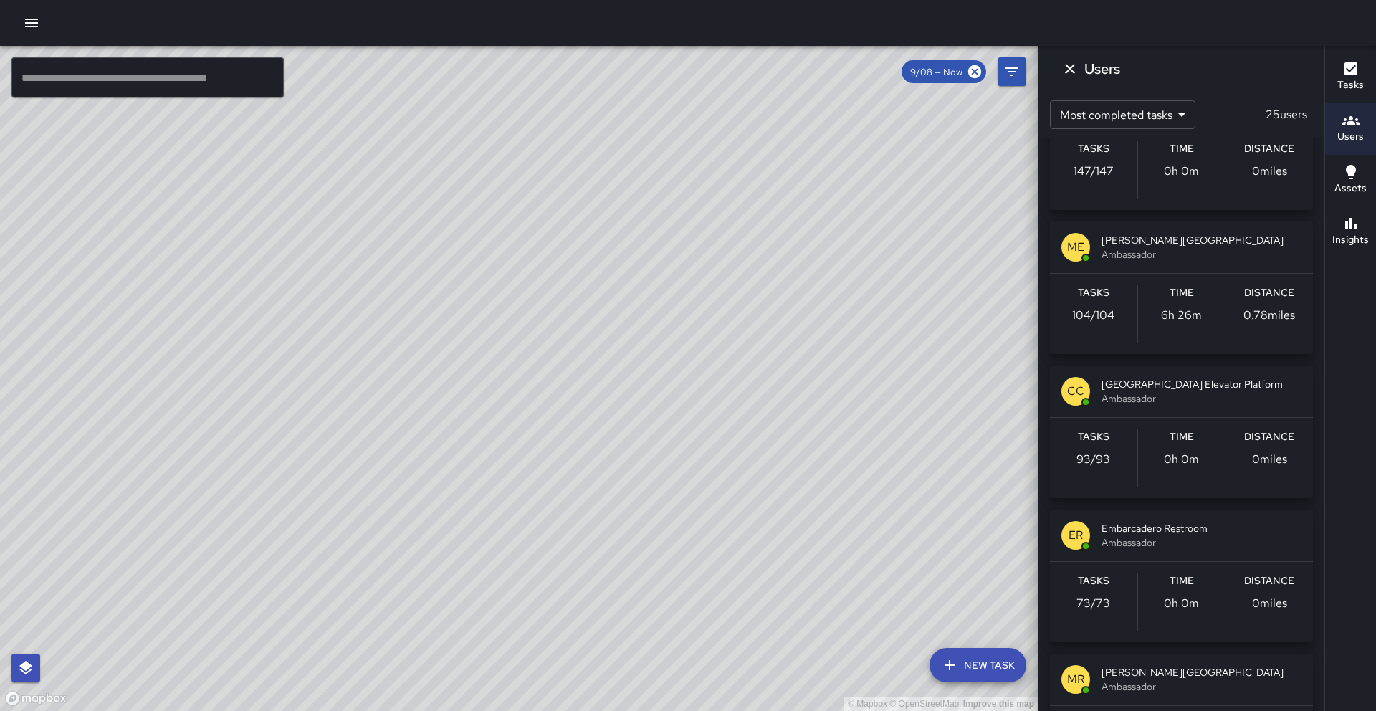
scroll to position [793, 0]
click at [1215, 396] on span "Ambassador" at bounding box center [1201, 398] width 200 height 14
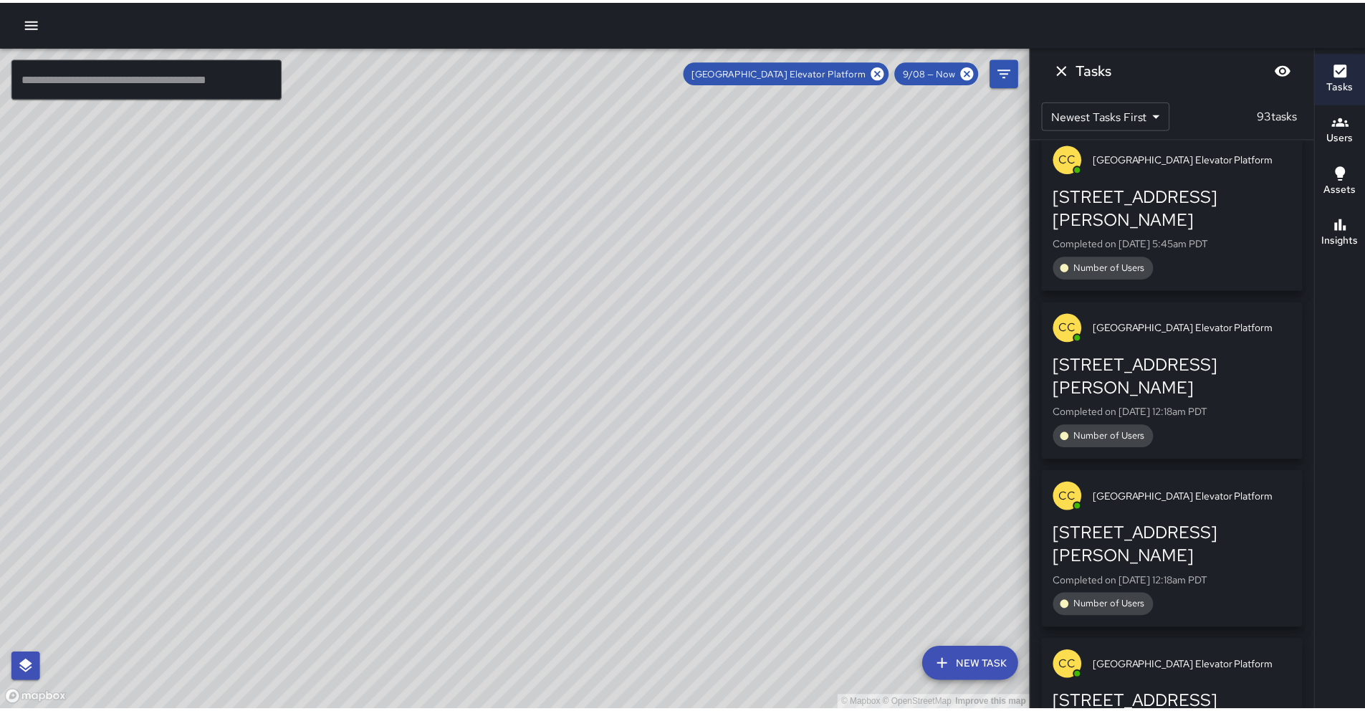
scroll to position [13036, 0]
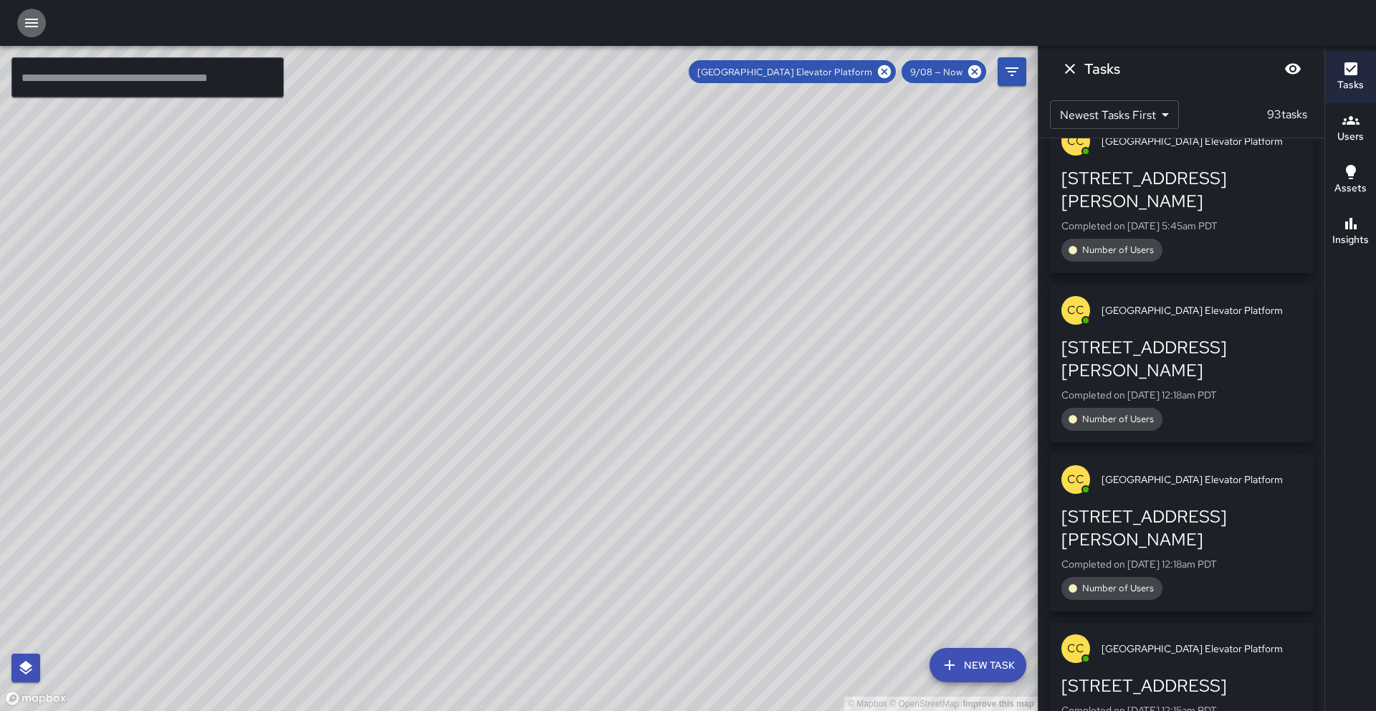
click at [42, 30] on button "button" at bounding box center [31, 23] width 29 height 29
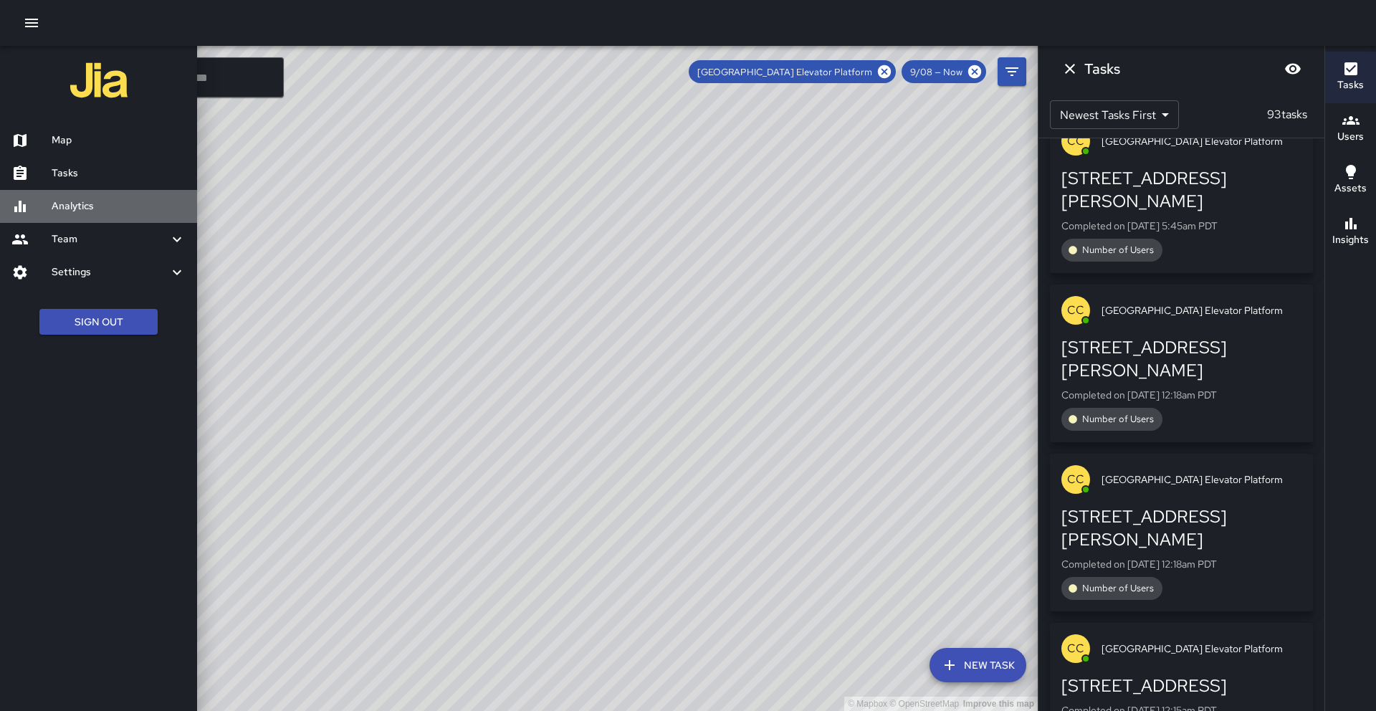
click at [86, 202] on h6 "Analytics" at bounding box center [119, 206] width 134 height 16
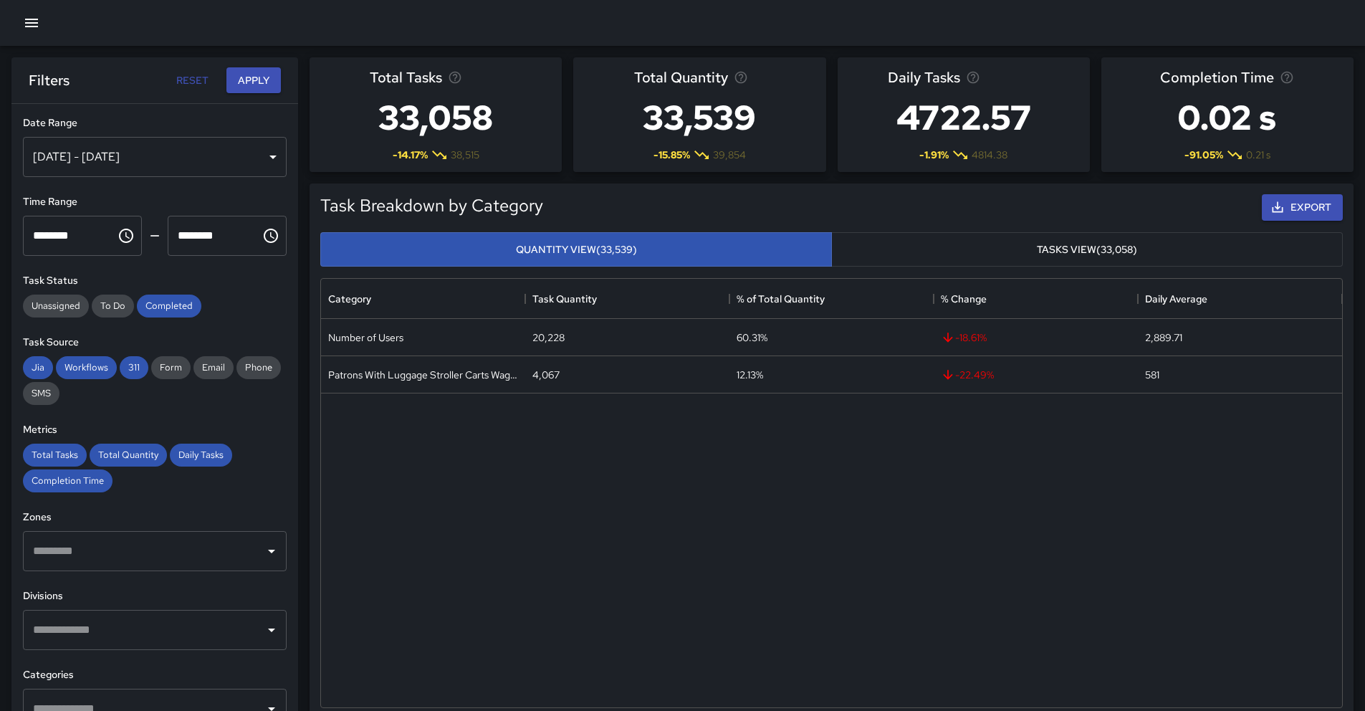
scroll to position [418, 1010]
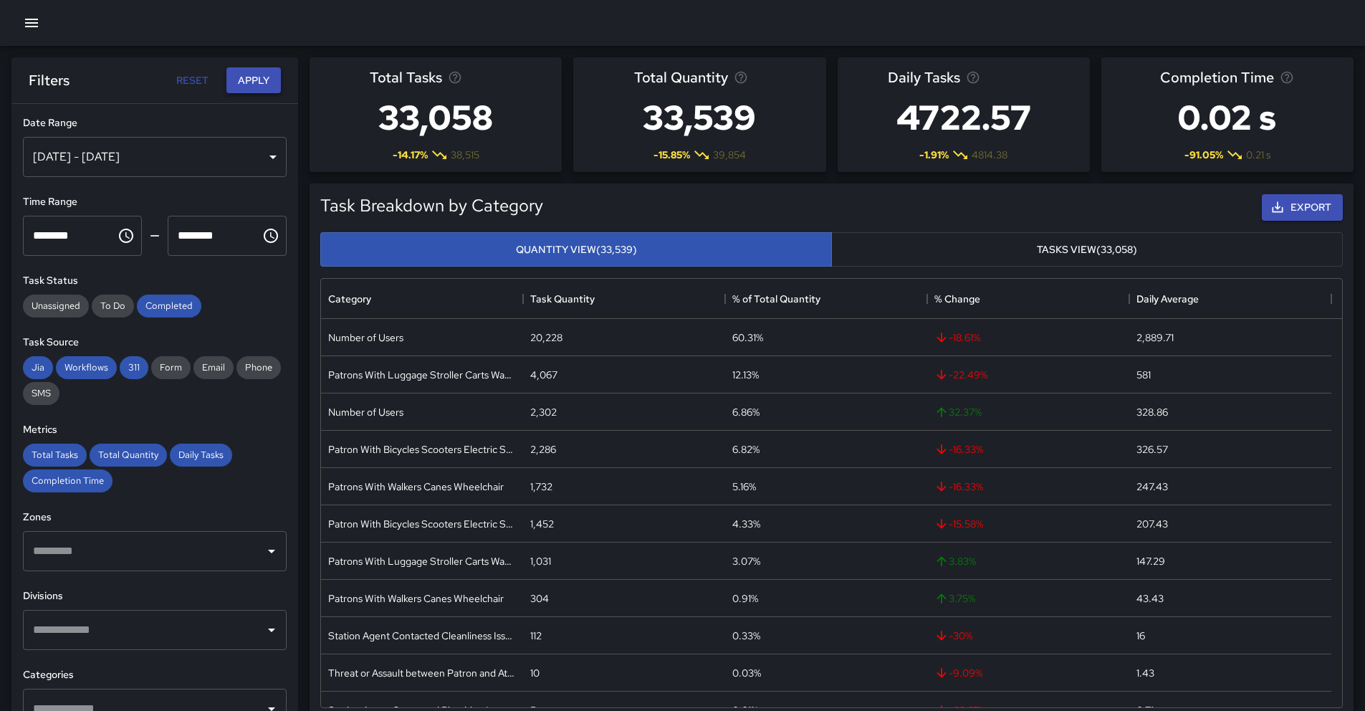
click at [245, 89] on button "Apply" at bounding box center [253, 80] width 54 height 27
click at [223, 144] on div "[DATE] - [DATE]" at bounding box center [155, 157] width 264 height 40
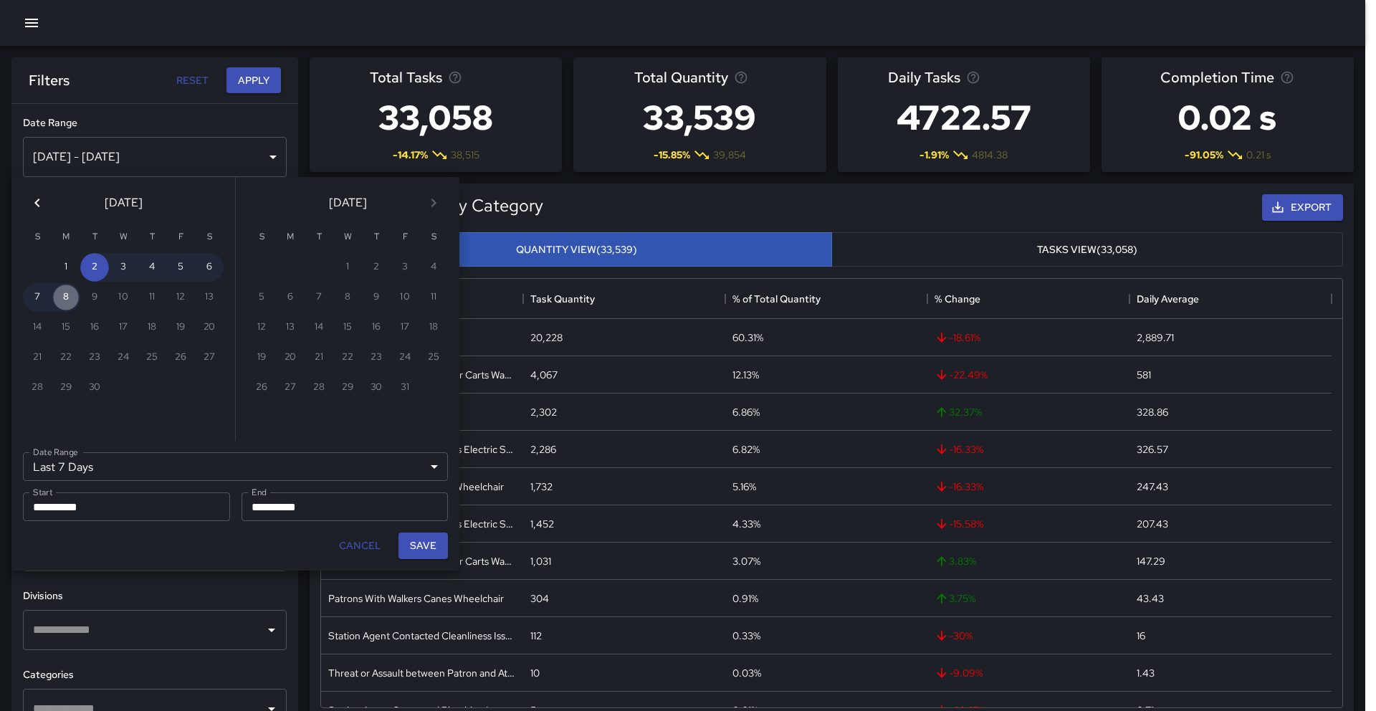
click at [55, 302] on button "8" at bounding box center [66, 297] width 29 height 29
type input "******"
type input "**********"
click at [65, 301] on button "8" at bounding box center [66, 297] width 29 height 29
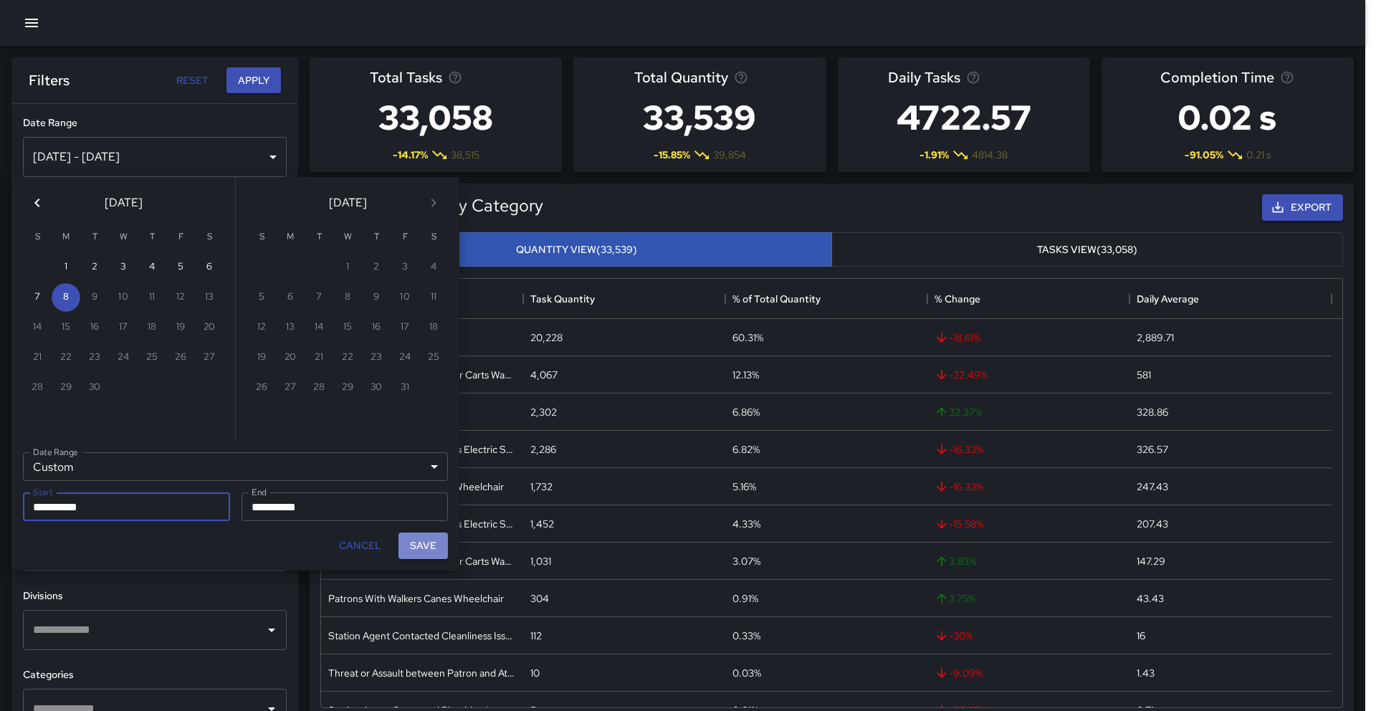
click at [420, 552] on button "Save" at bounding box center [422, 545] width 49 height 27
type input "**********"
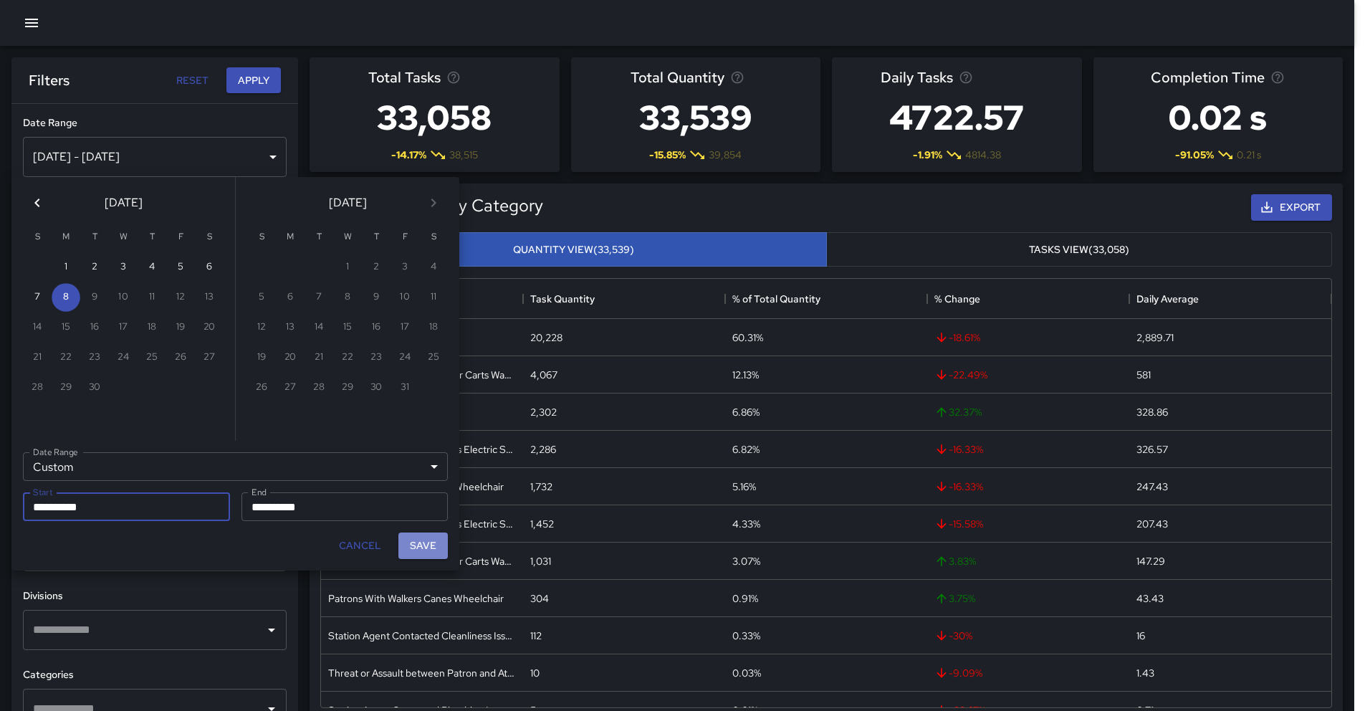
scroll to position [11, 11]
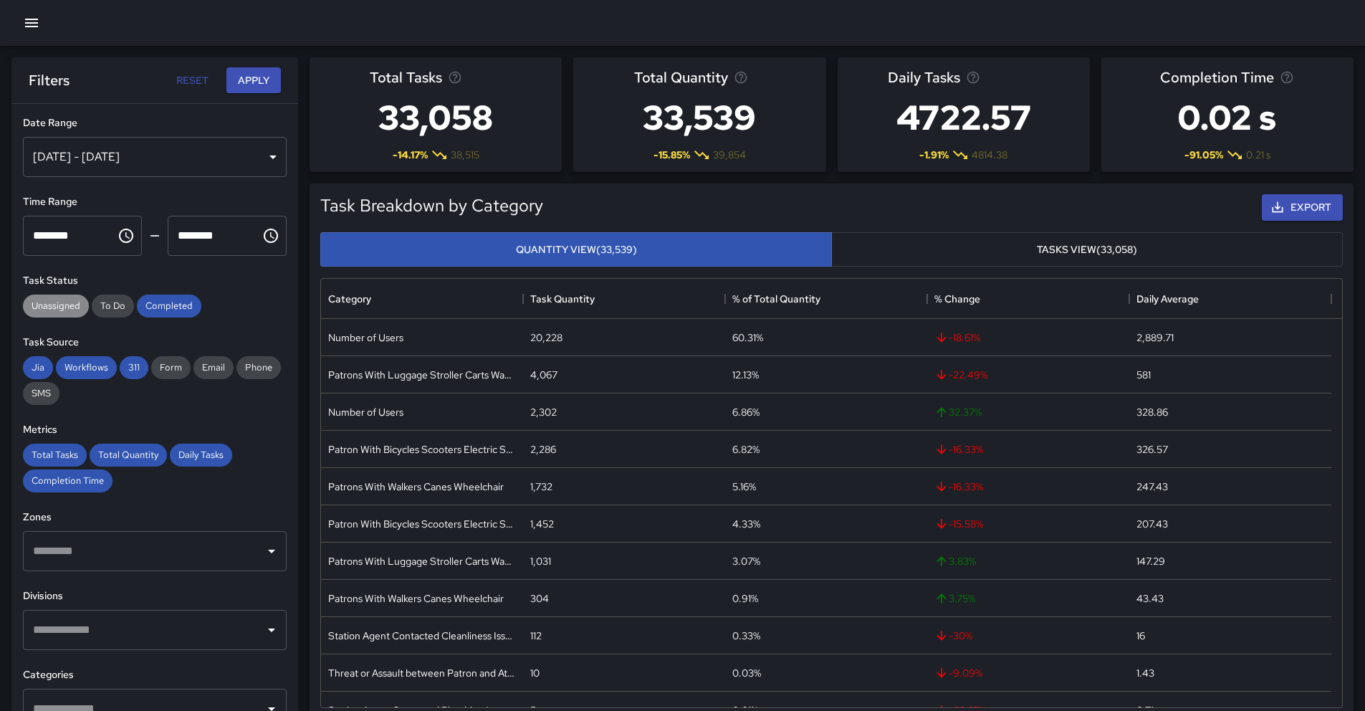
click at [74, 305] on span "Unassigned" at bounding box center [56, 306] width 66 height 12
click at [100, 307] on span "To Do" at bounding box center [113, 306] width 42 height 12
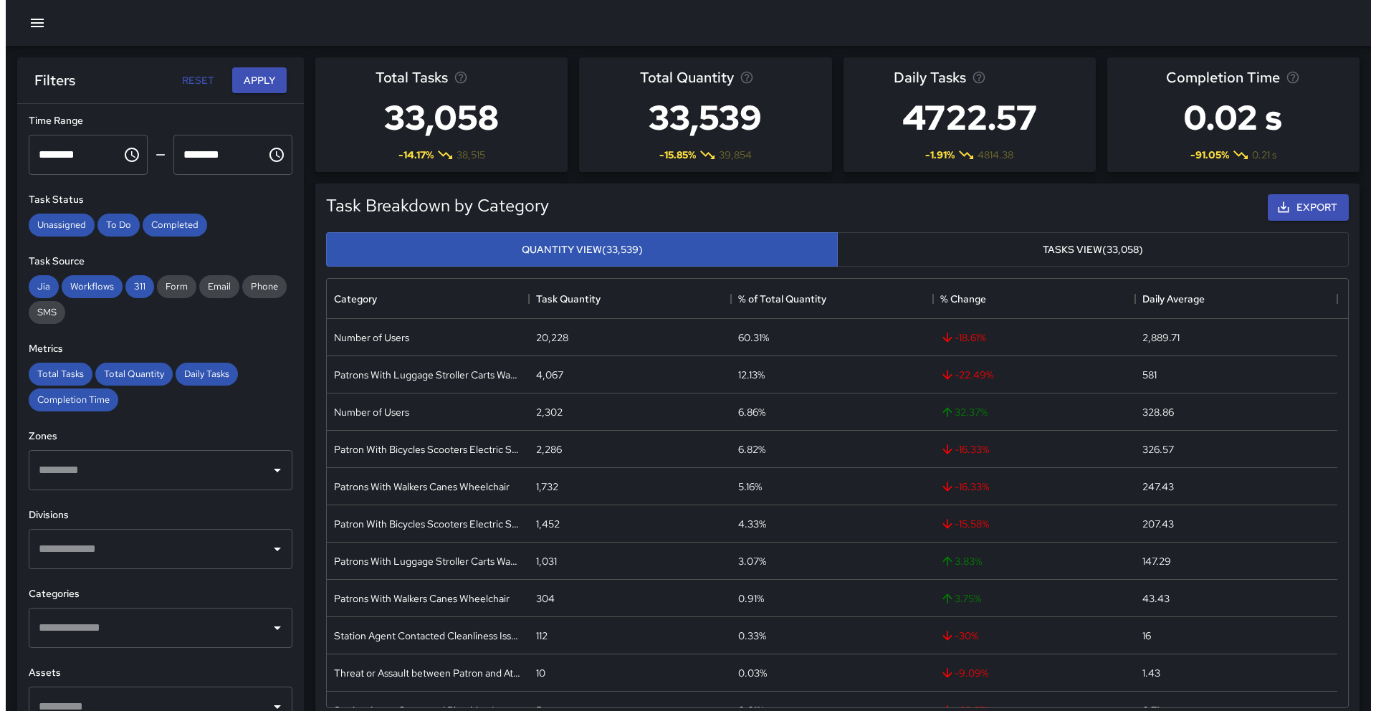
scroll to position [209, 0]
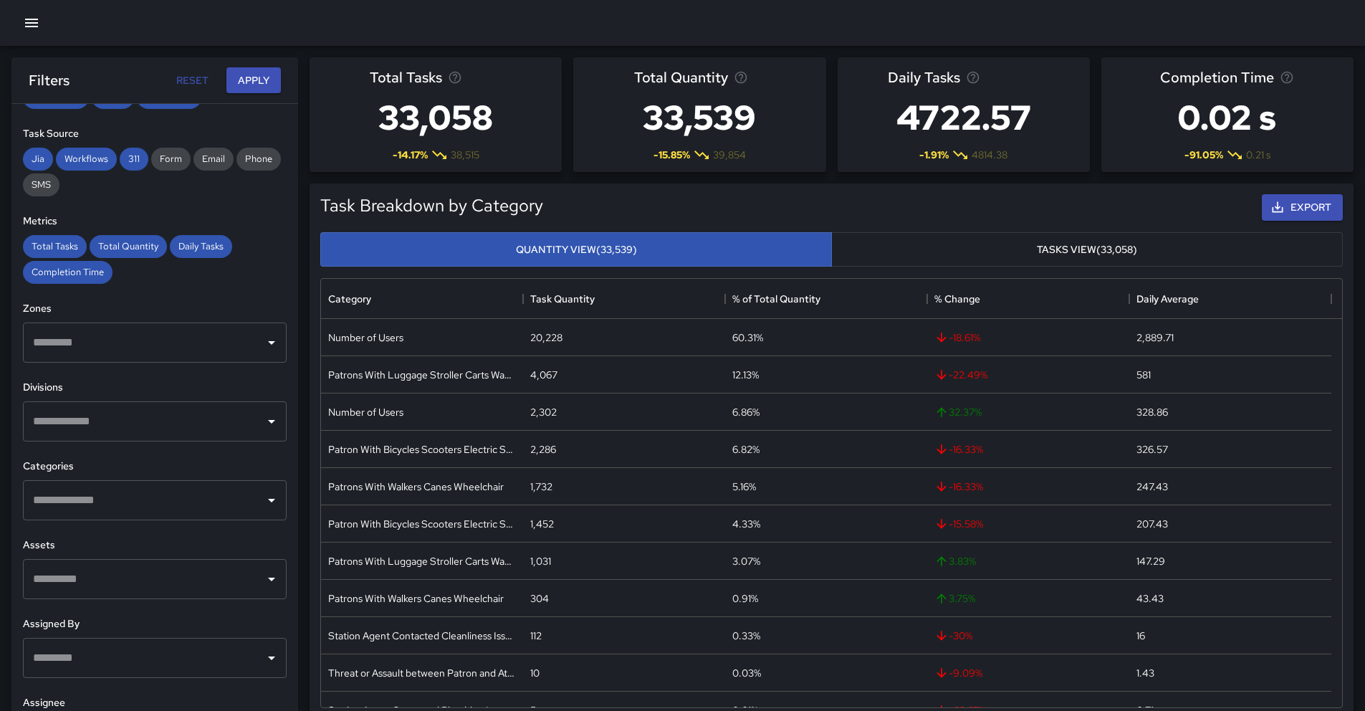
click at [163, 494] on input "text" at bounding box center [143, 500] width 229 height 27
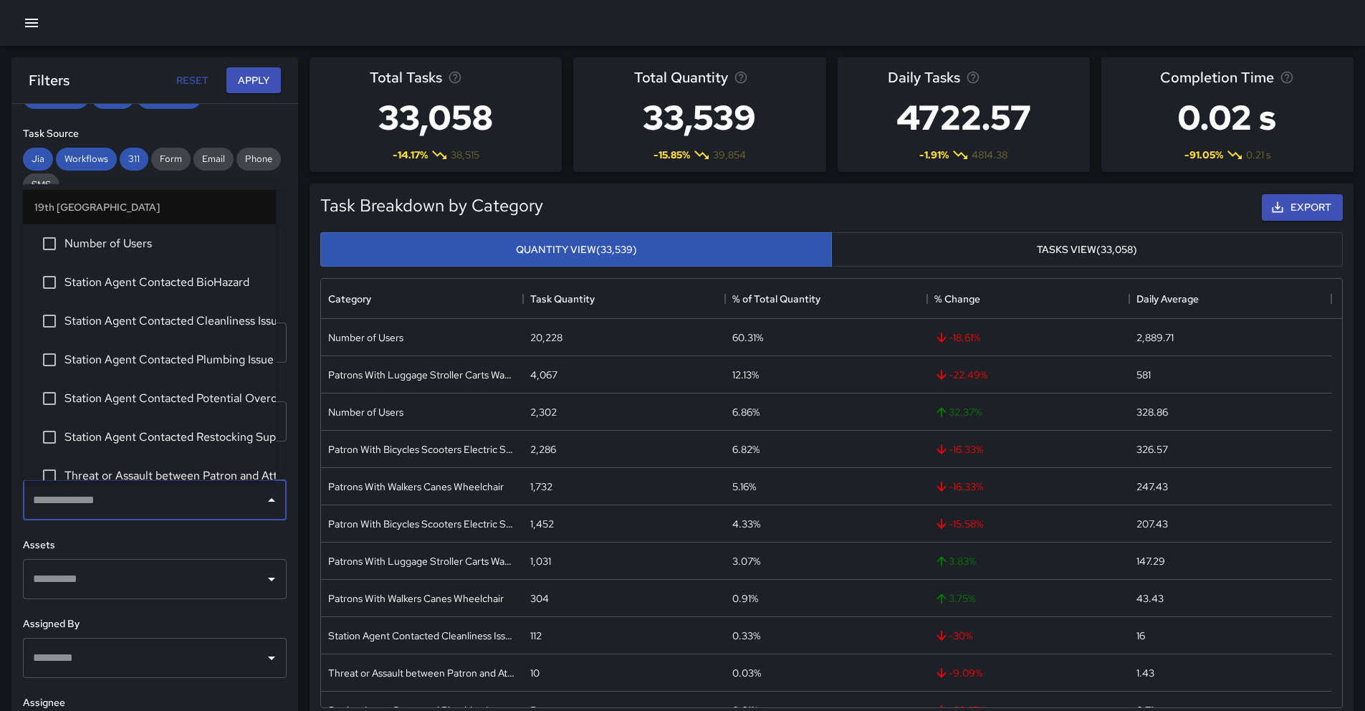
click at [175, 569] on input "text" at bounding box center [143, 578] width 229 height 27
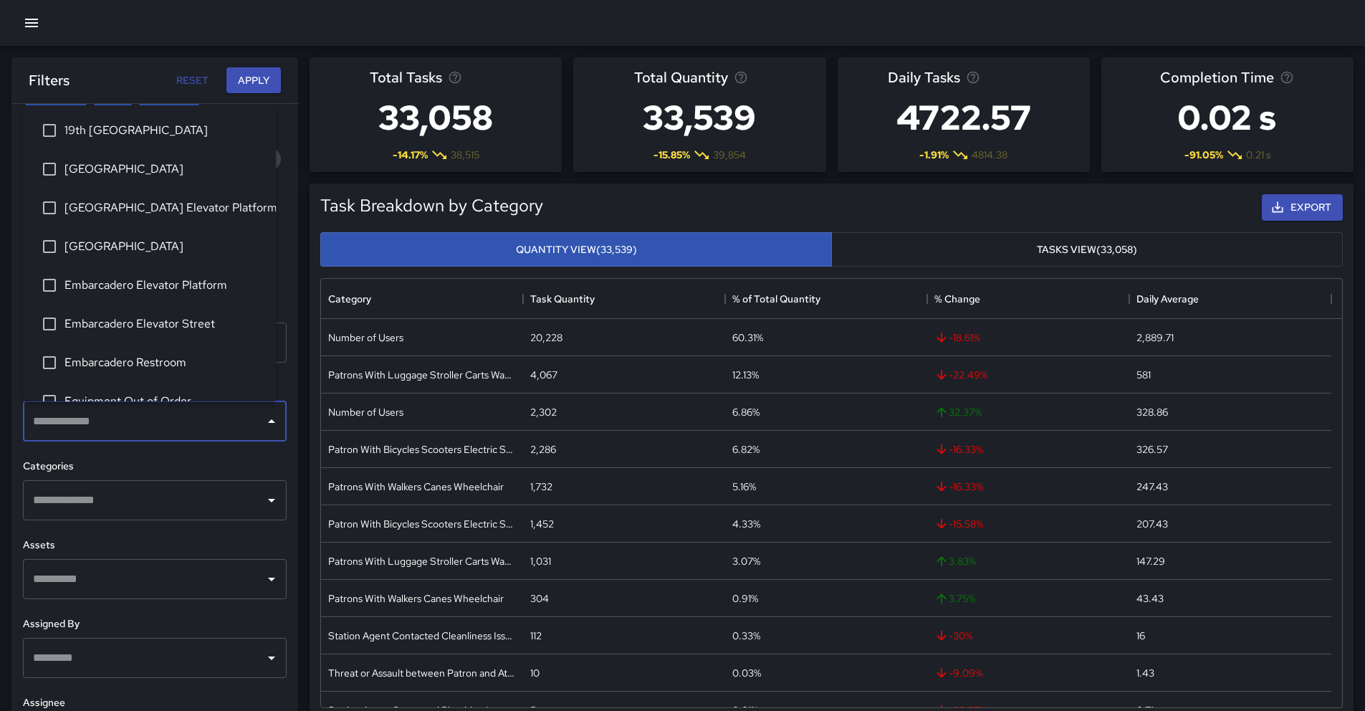
click at [120, 426] on input "text" at bounding box center [143, 421] width 229 height 27
click at [143, 209] on span "[GEOGRAPHIC_DATA] Elevator Platform" at bounding box center [164, 207] width 200 height 17
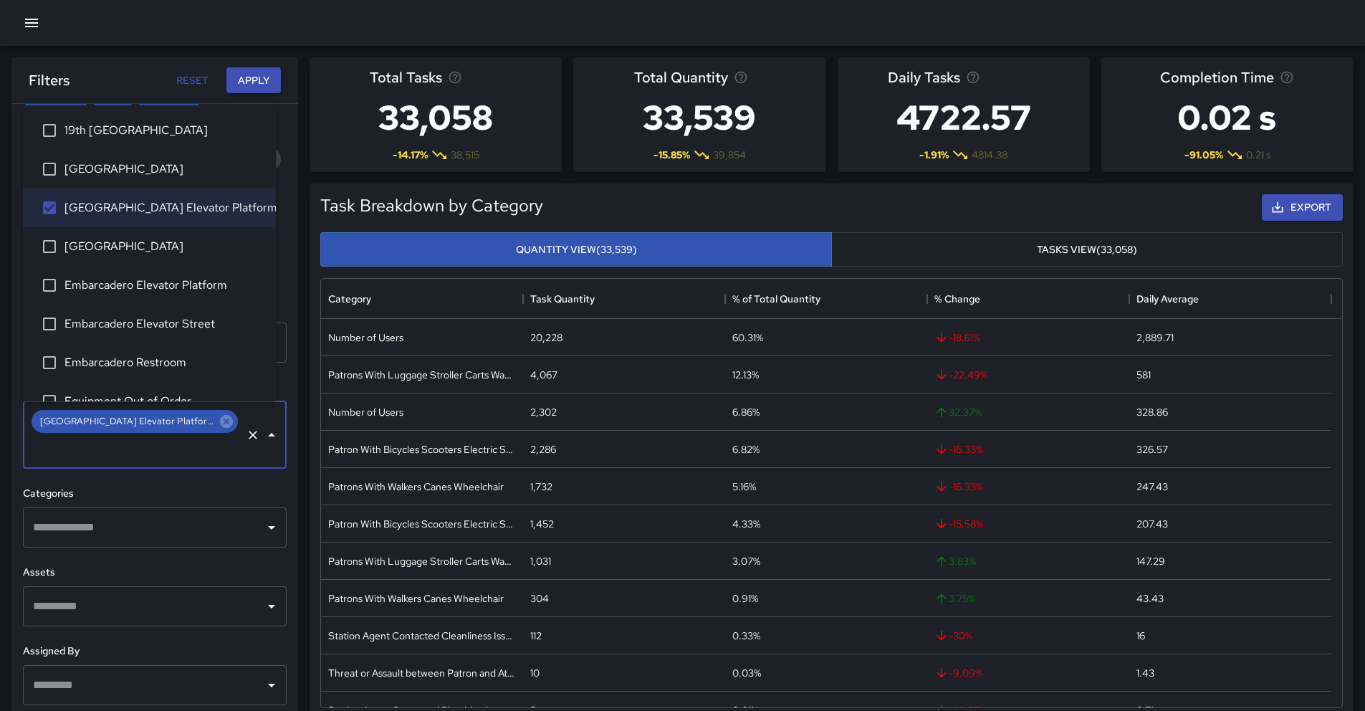
click at [254, 84] on button "Apply" at bounding box center [253, 80] width 54 height 27
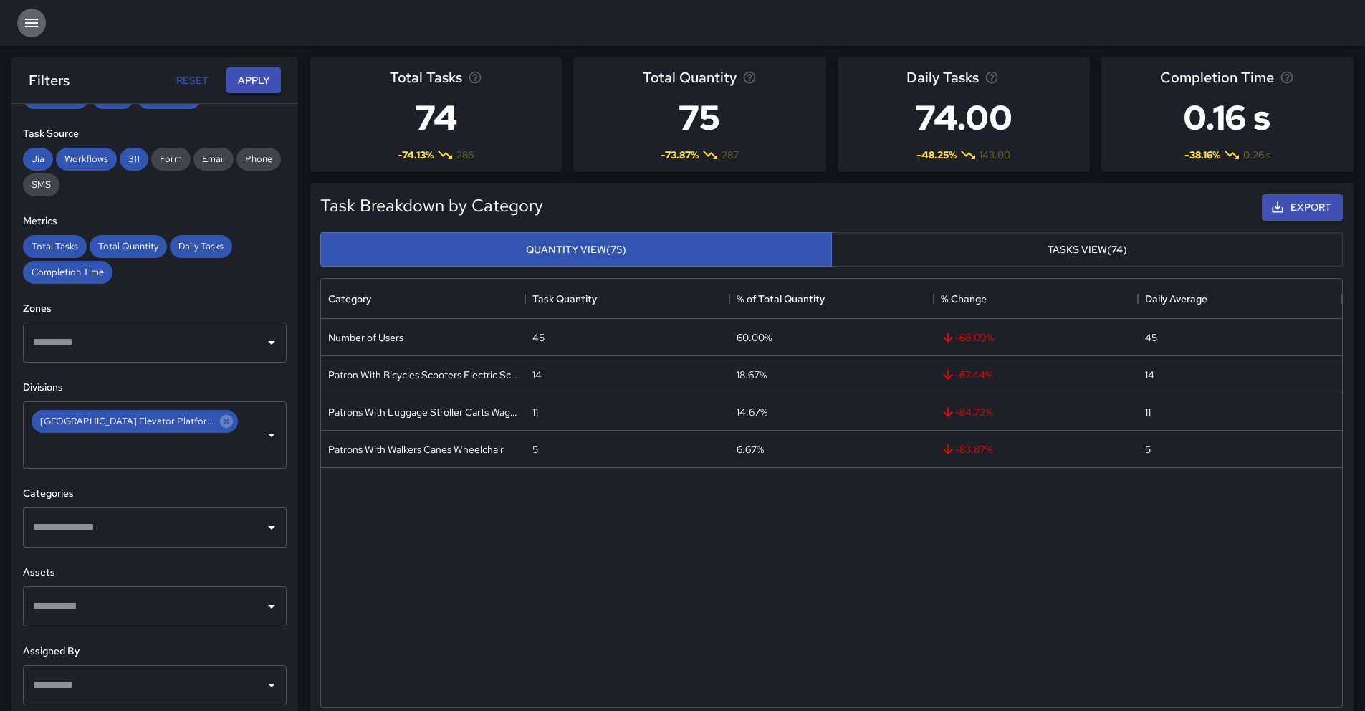
click at [34, 24] on icon "button" at bounding box center [31, 22] width 17 height 17
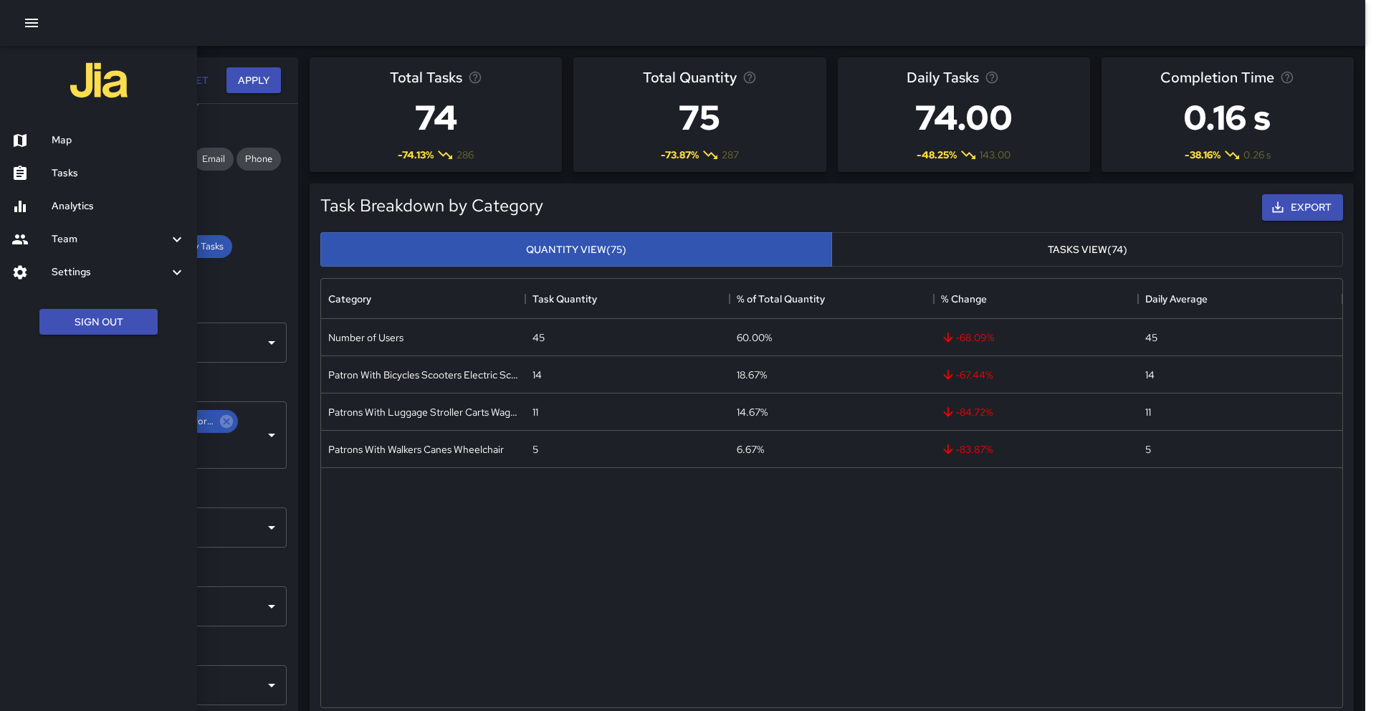
click at [75, 147] on h6 "Map" at bounding box center [119, 141] width 134 height 16
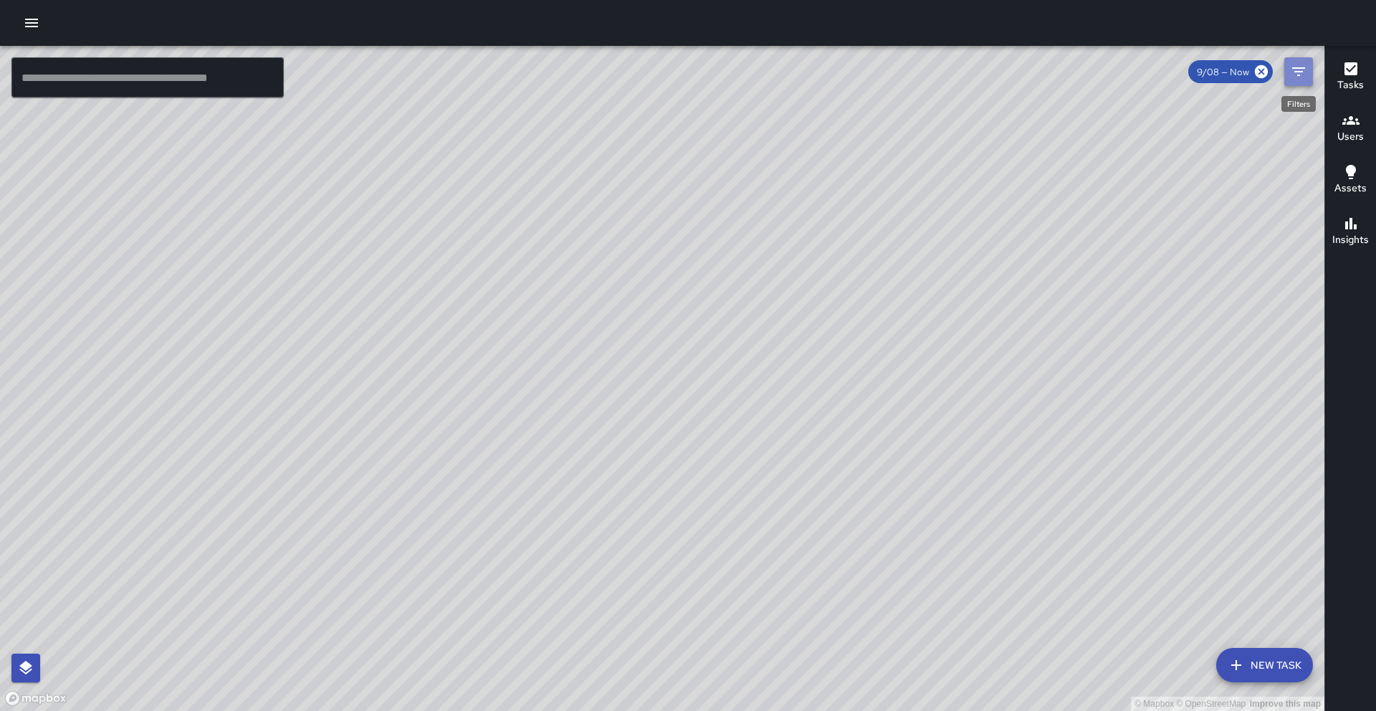
click at [1304, 79] on icon "Filters" at bounding box center [1298, 71] width 17 height 17
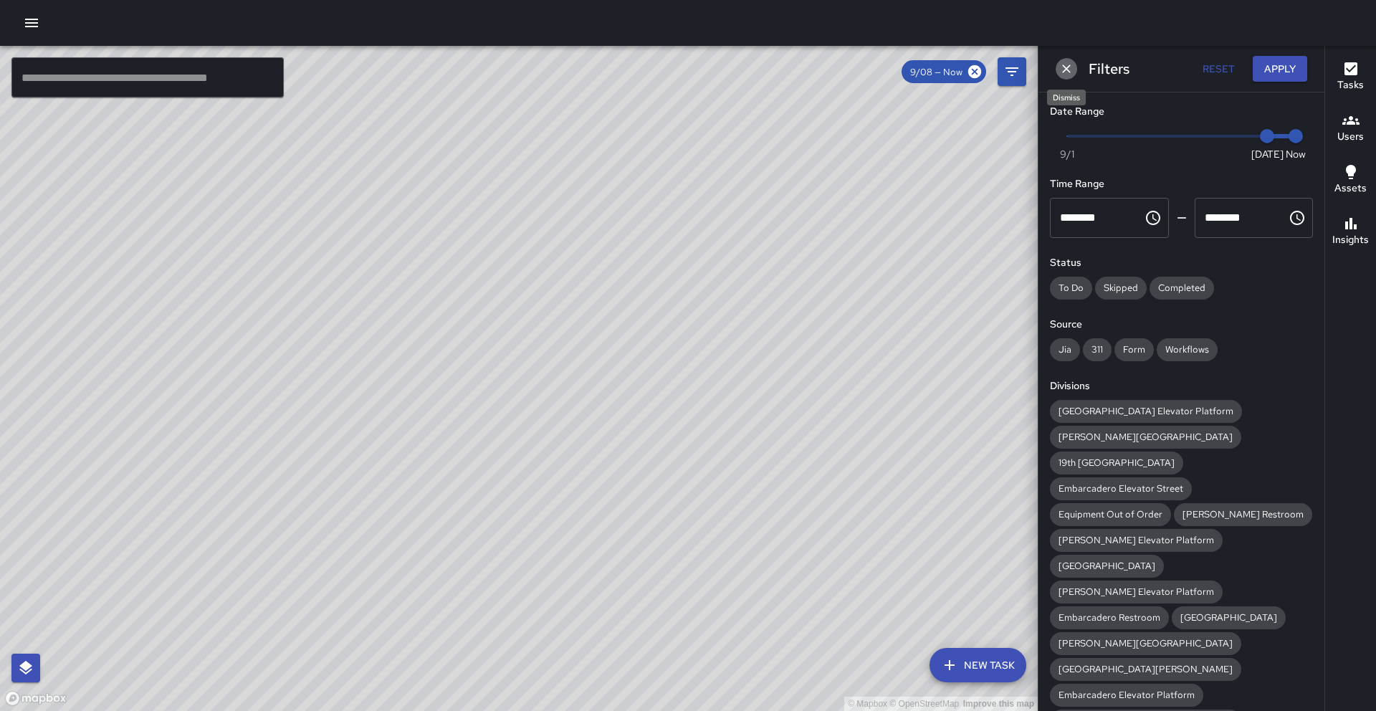
click at [1068, 71] on icon "Dismiss" at bounding box center [1066, 68] width 9 height 9
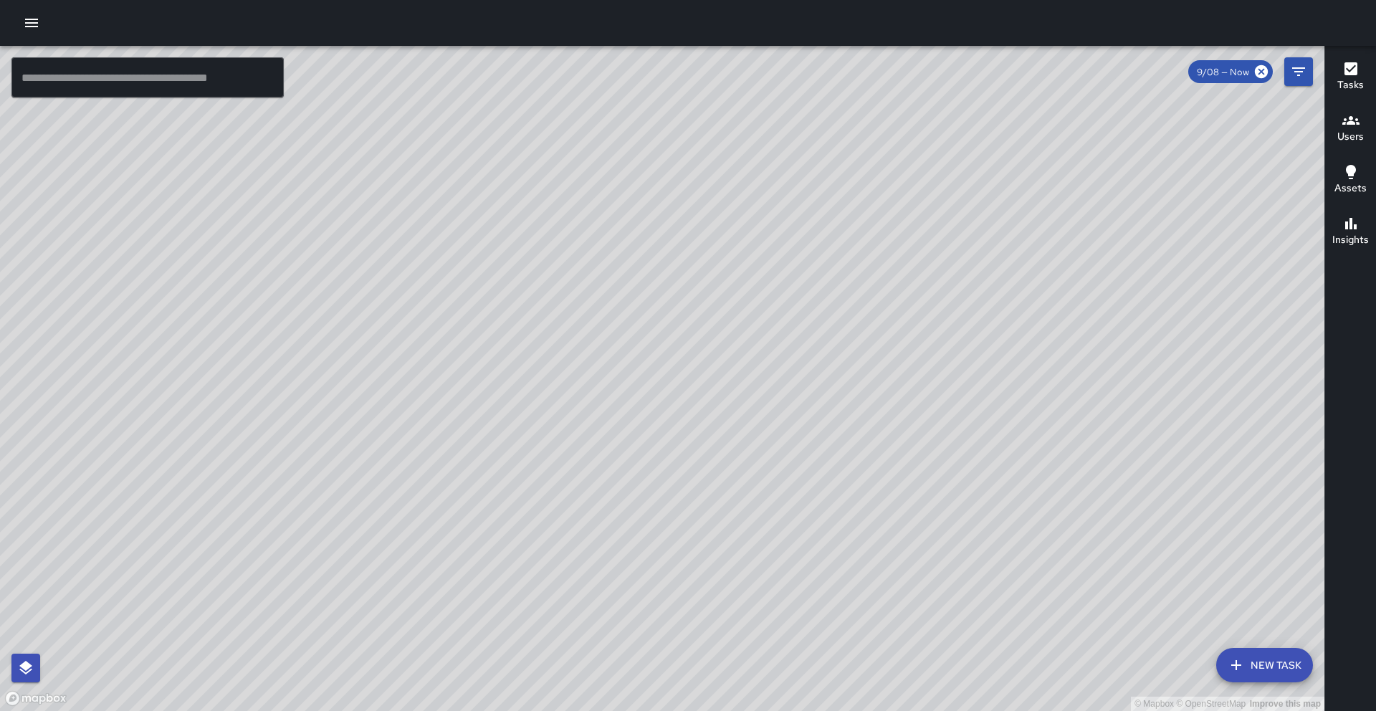
click at [1356, 131] on h6 "Users" at bounding box center [1350, 137] width 27 height 16
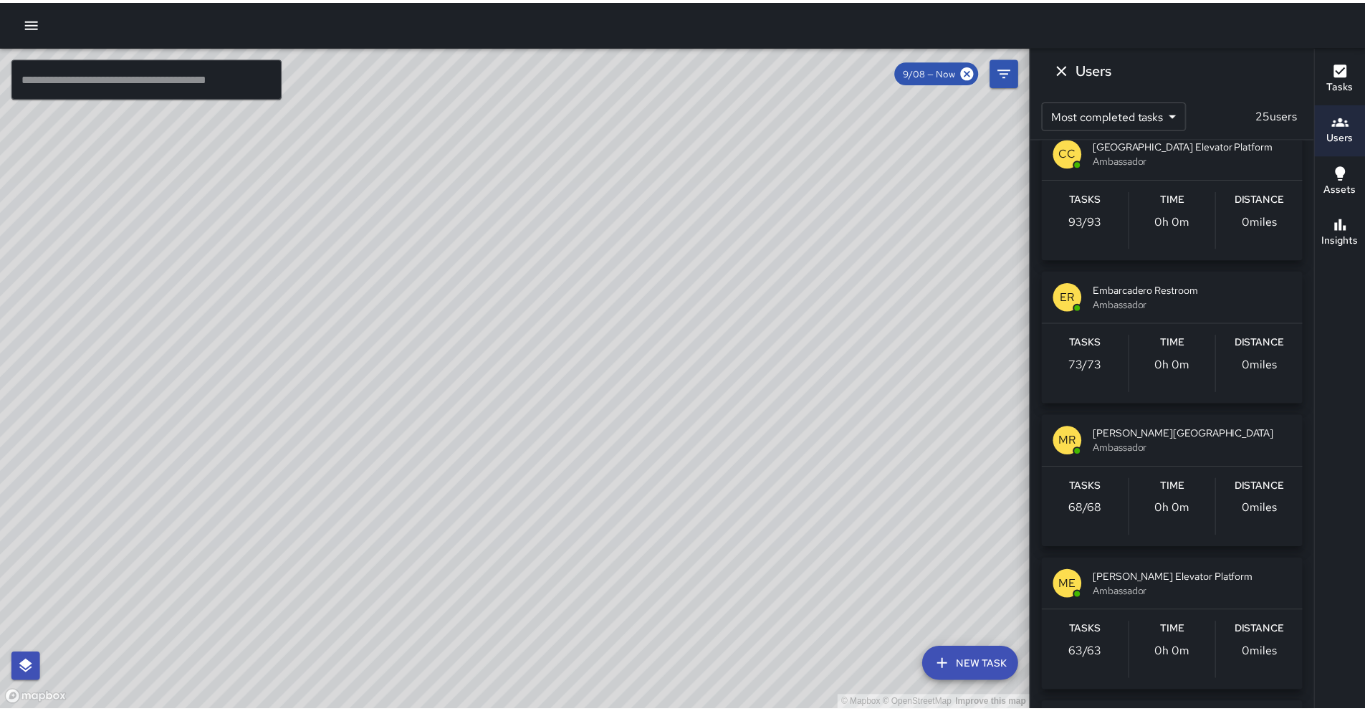
scroll to position [1003, 0]
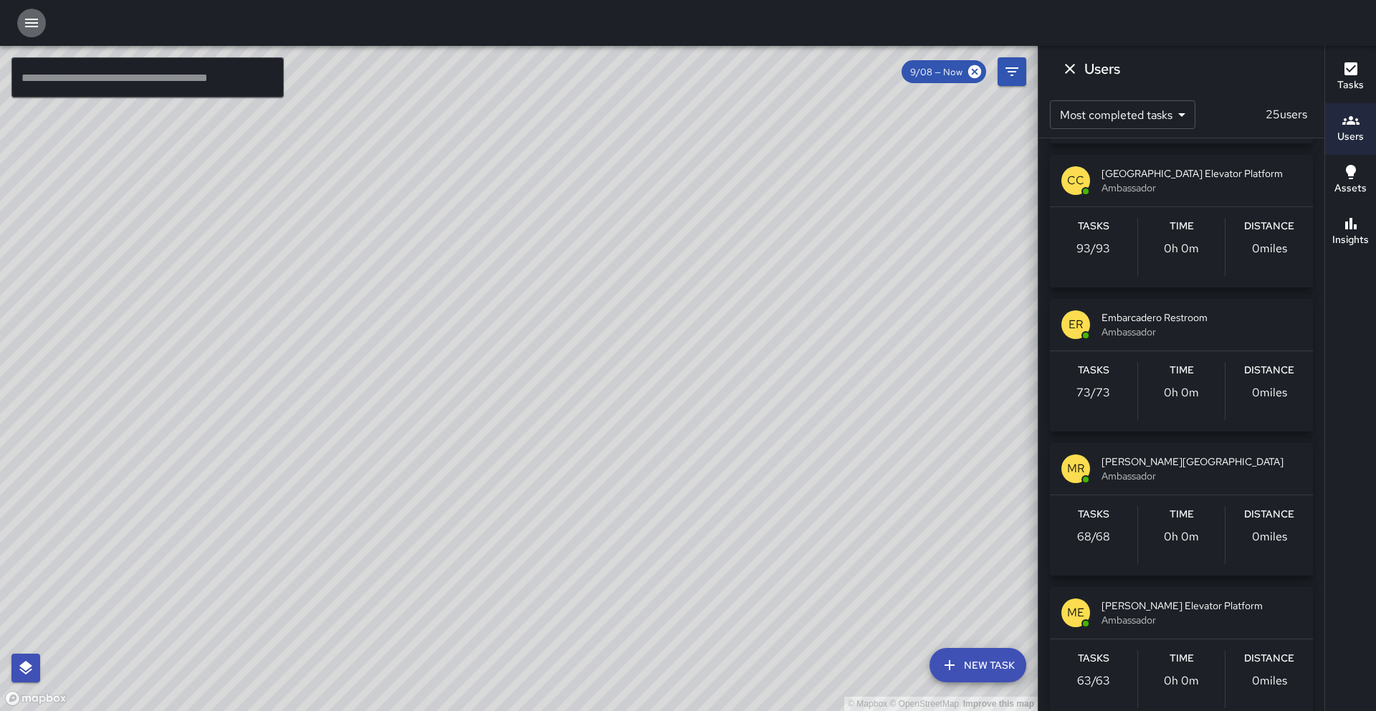
click at [35, 27] on icon "button" at bounding box center [31, 22] width 17 height 17
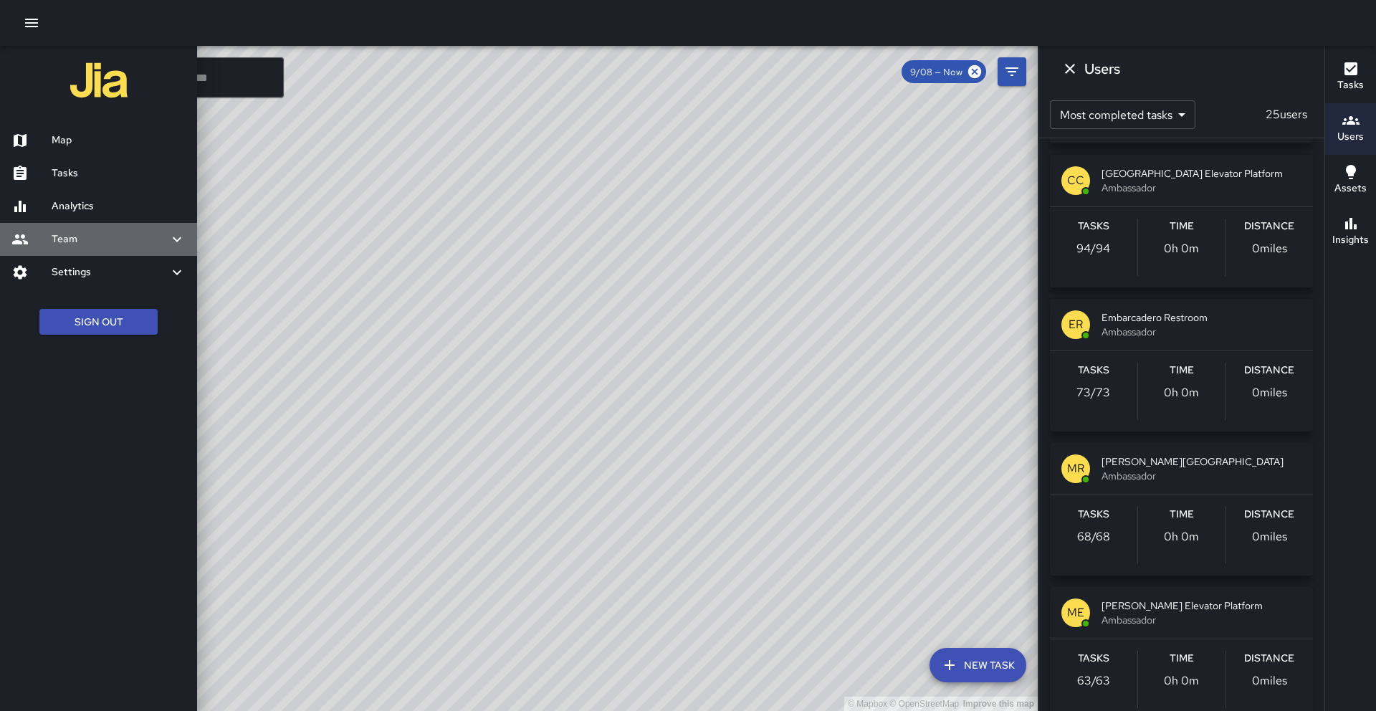
click at [181, 246] on icon at bounding box center [176, 239] width 17 height 17
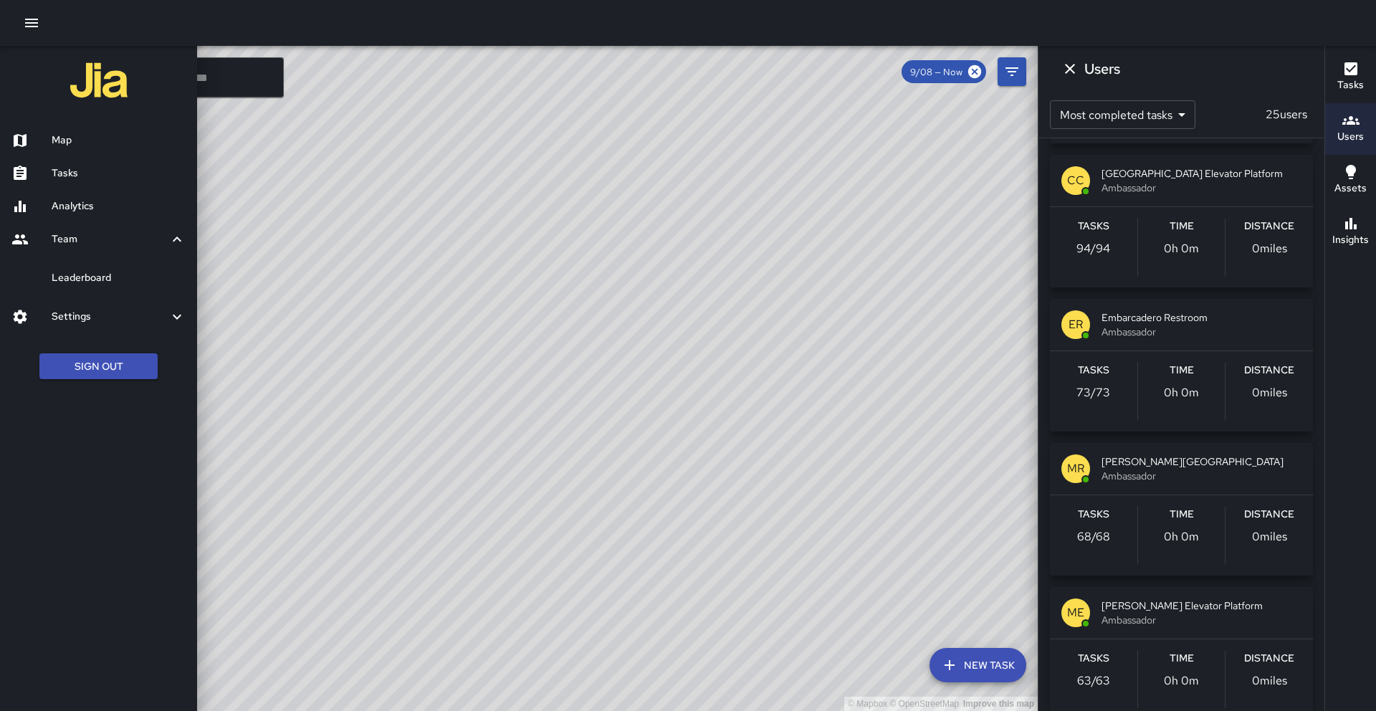
click at [181, 246] on icon at bounding box center [176, 239] width 17 height 17
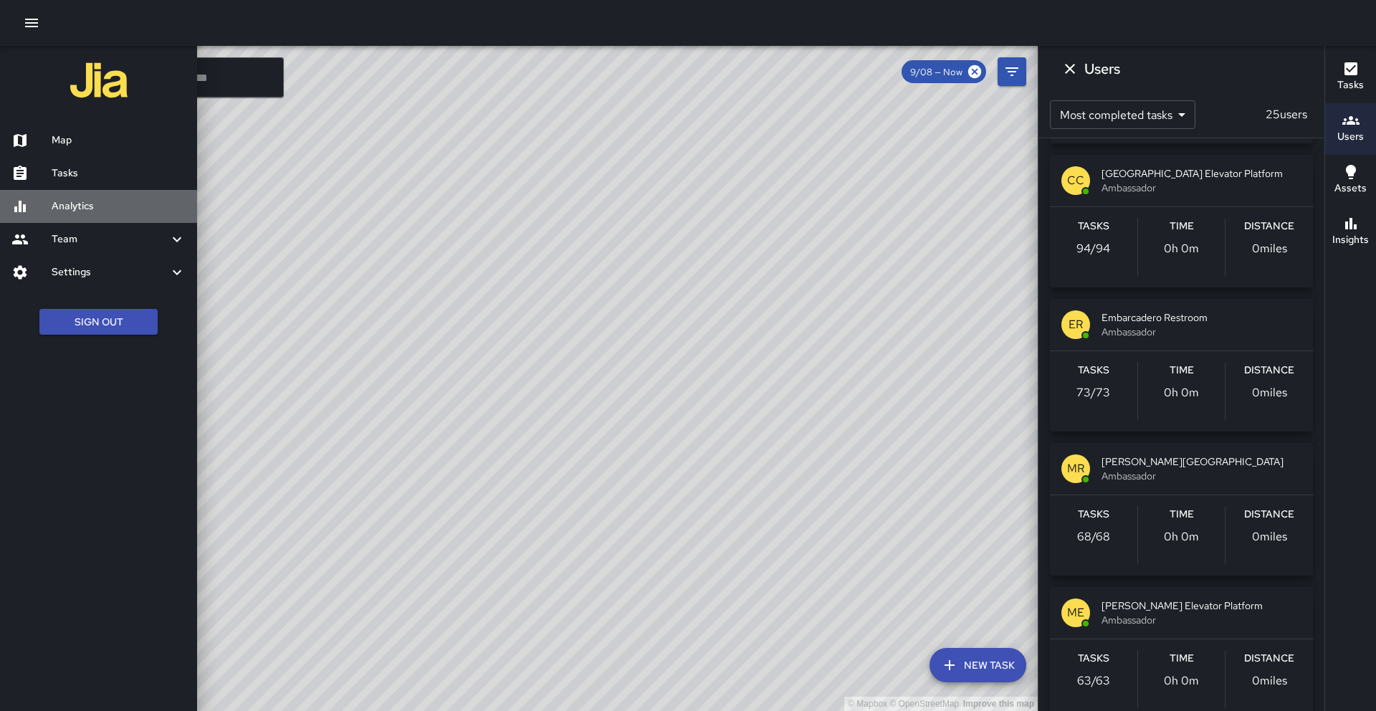
click at [151, 209] on h6 "Analytics" at bounding box center [119, 206] width 134 height 16
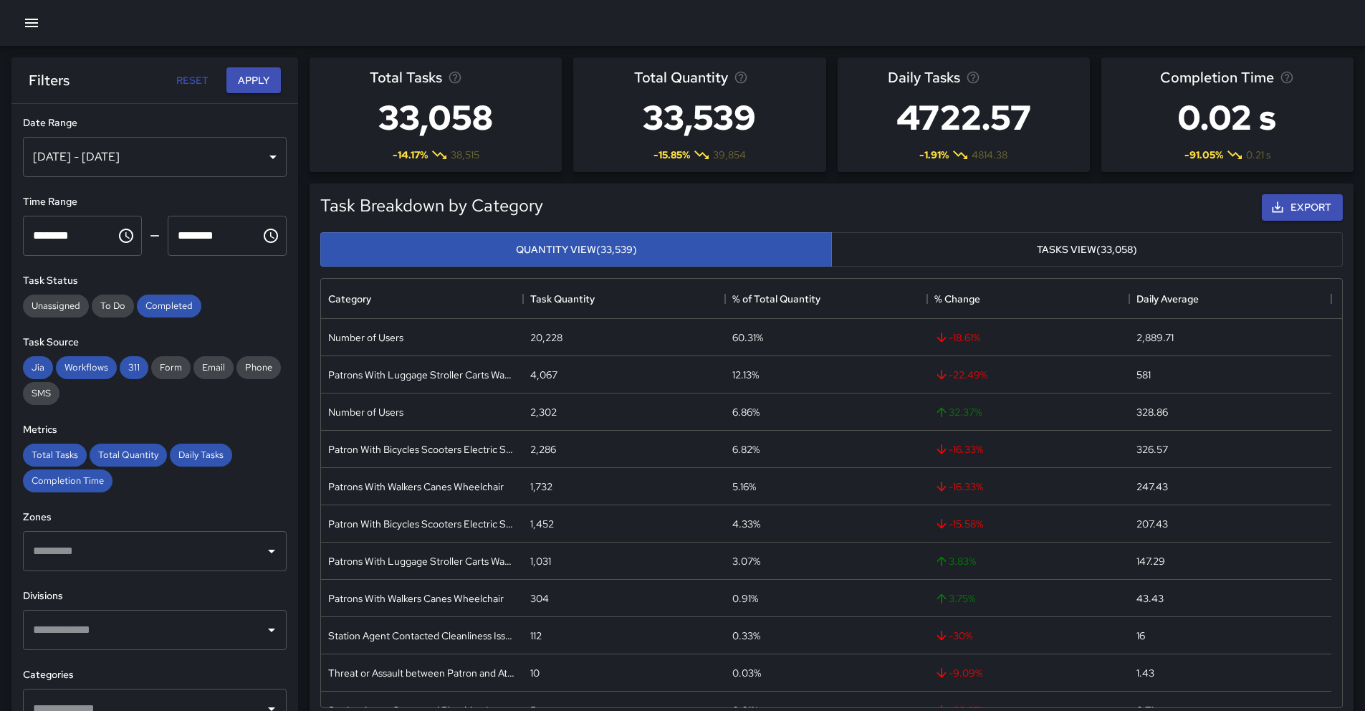
scroll to position [418, 1010]
click at [153, 161] on div "[DATE] - [DATE]" at bounding box center [155, 157] width 264 height 40
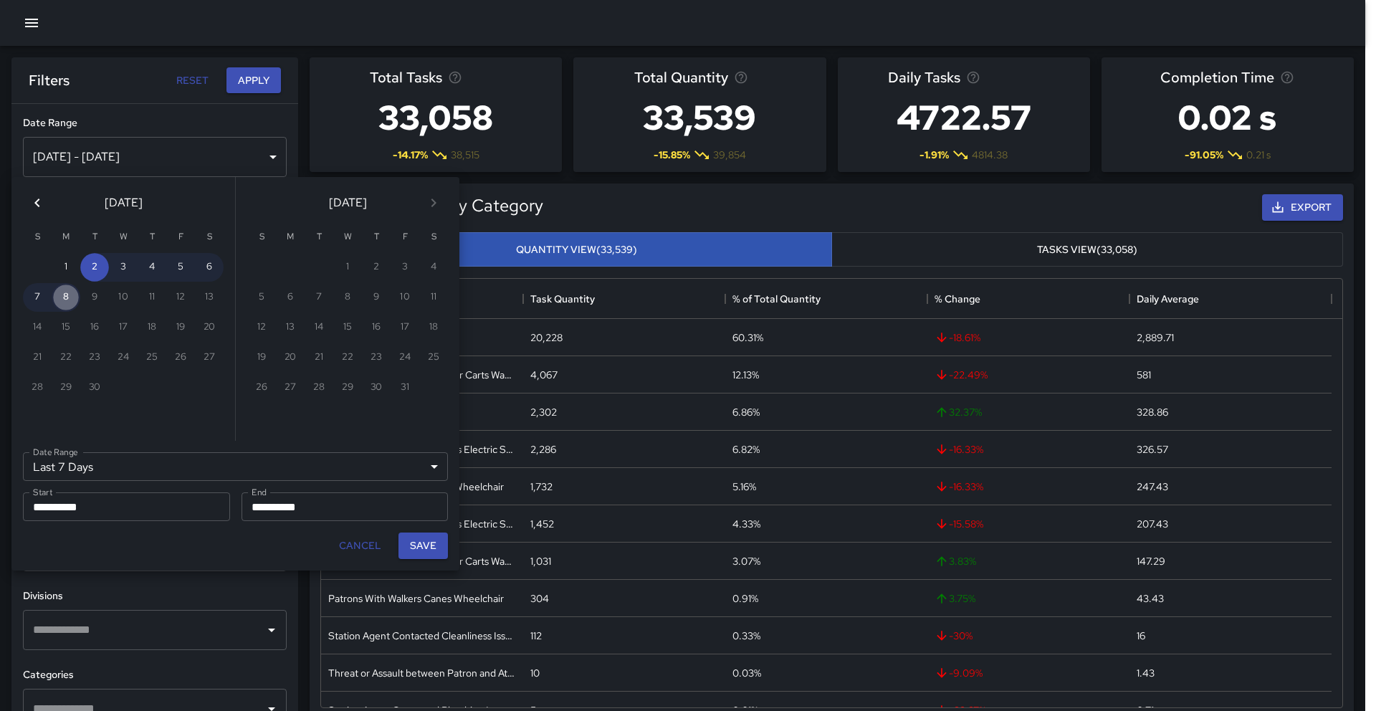
click at [75, 307] on button "8" at bounding box center [66, 297] width 29 height 29
type input "******"
type input "**********"
click at [75, 307] on button "8" at bounding box center [66, 297] width 29 height 29
click at [409, 546] on button "Save" at bounding box center [422, 545] width 49 height 27
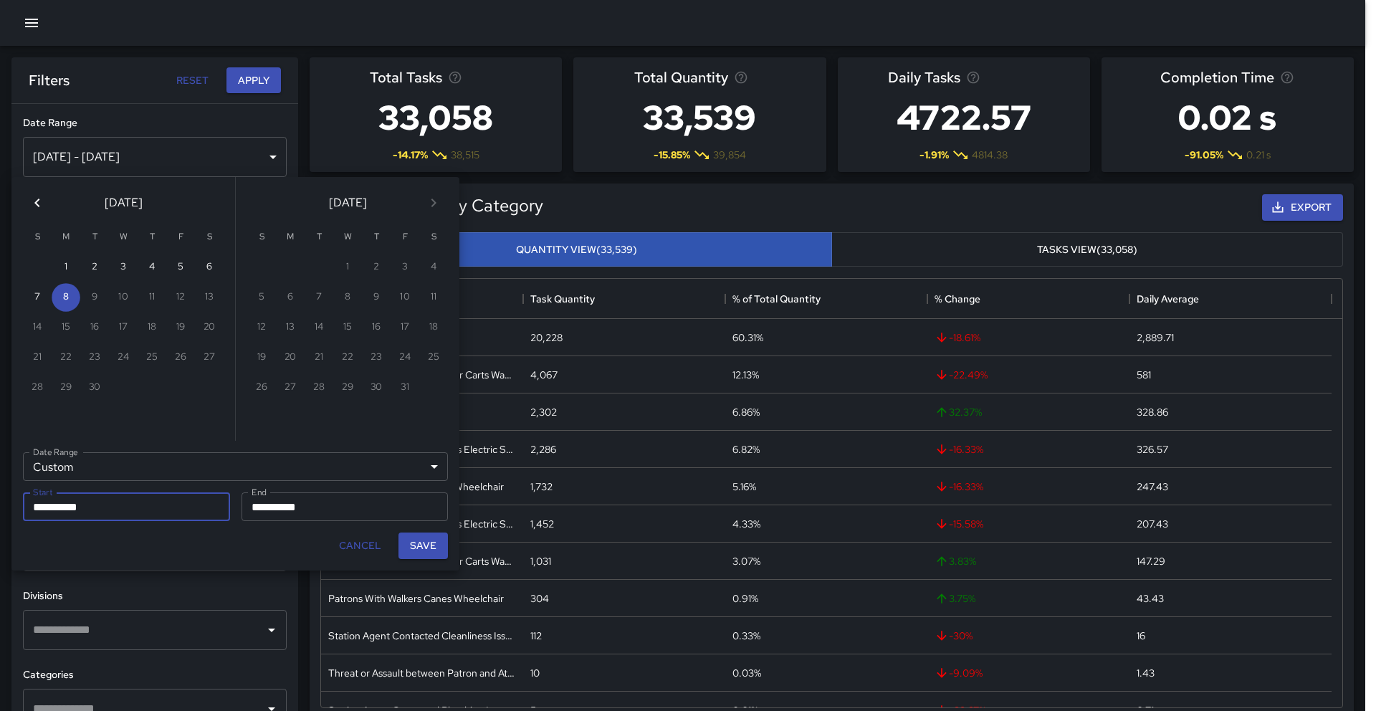
type input "**********"
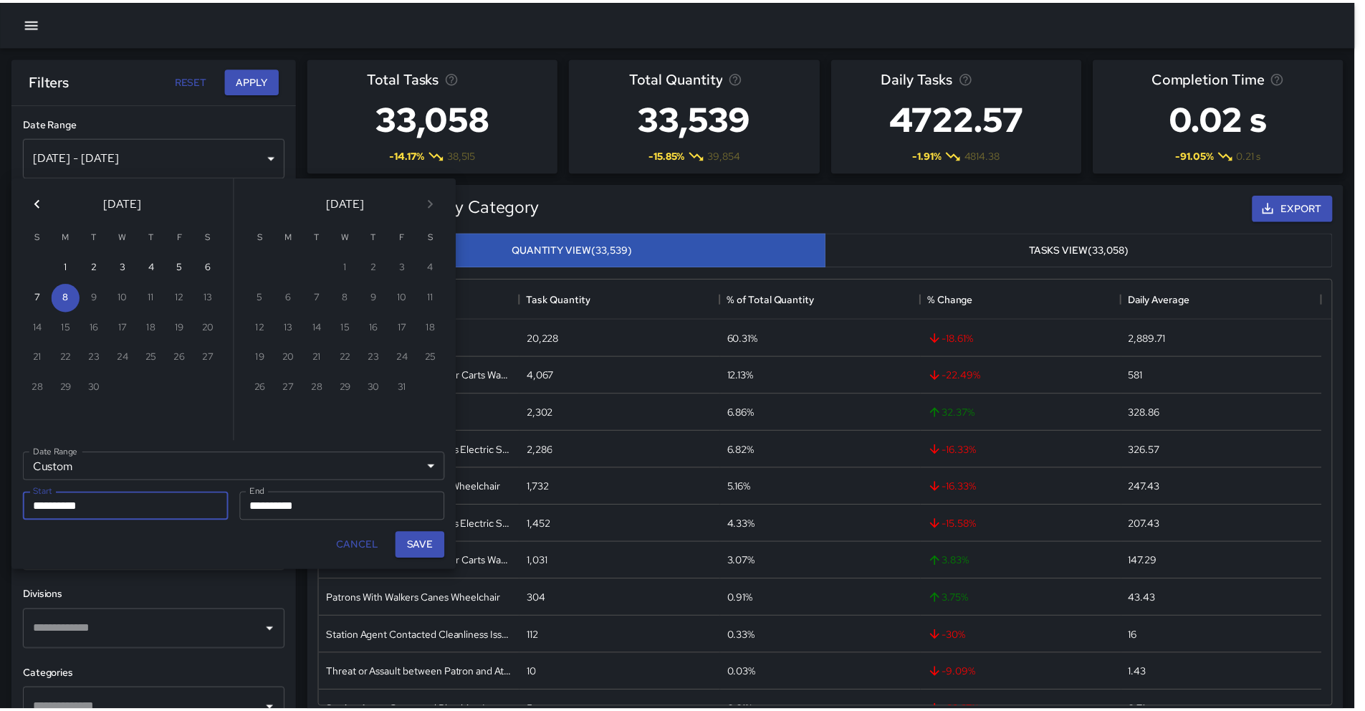
scroll to position [11, 11]
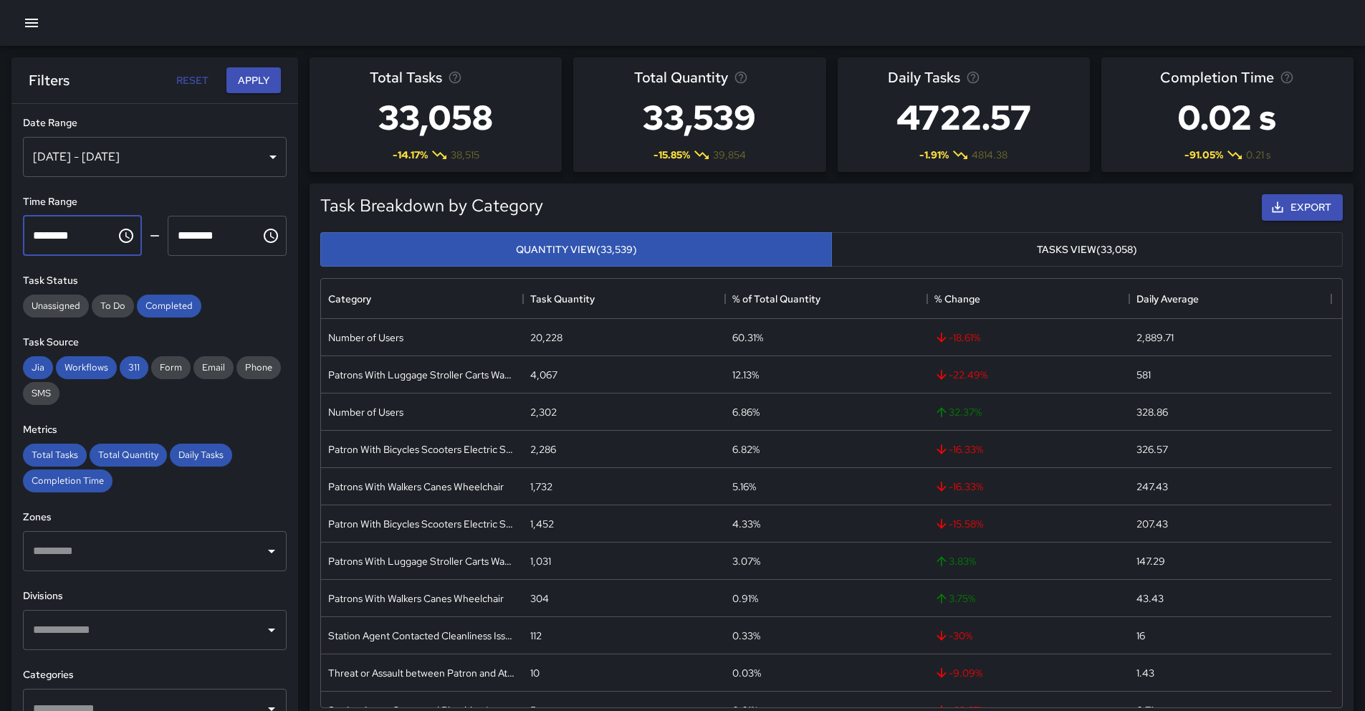
click at [92, 239] on input "********" at bounding box center [64, 236] width 83 height 40
type input "********"
click at [59, 304] on span "Unassigned" at bounding box center [56, 306] width 66 height 12
click at [118, 310] on span "To Do" at bounding box center [113, 306] width 42 height 12
click at [259, 89] on button "Apply" at bounding box center [253, 80] width 54 height 27
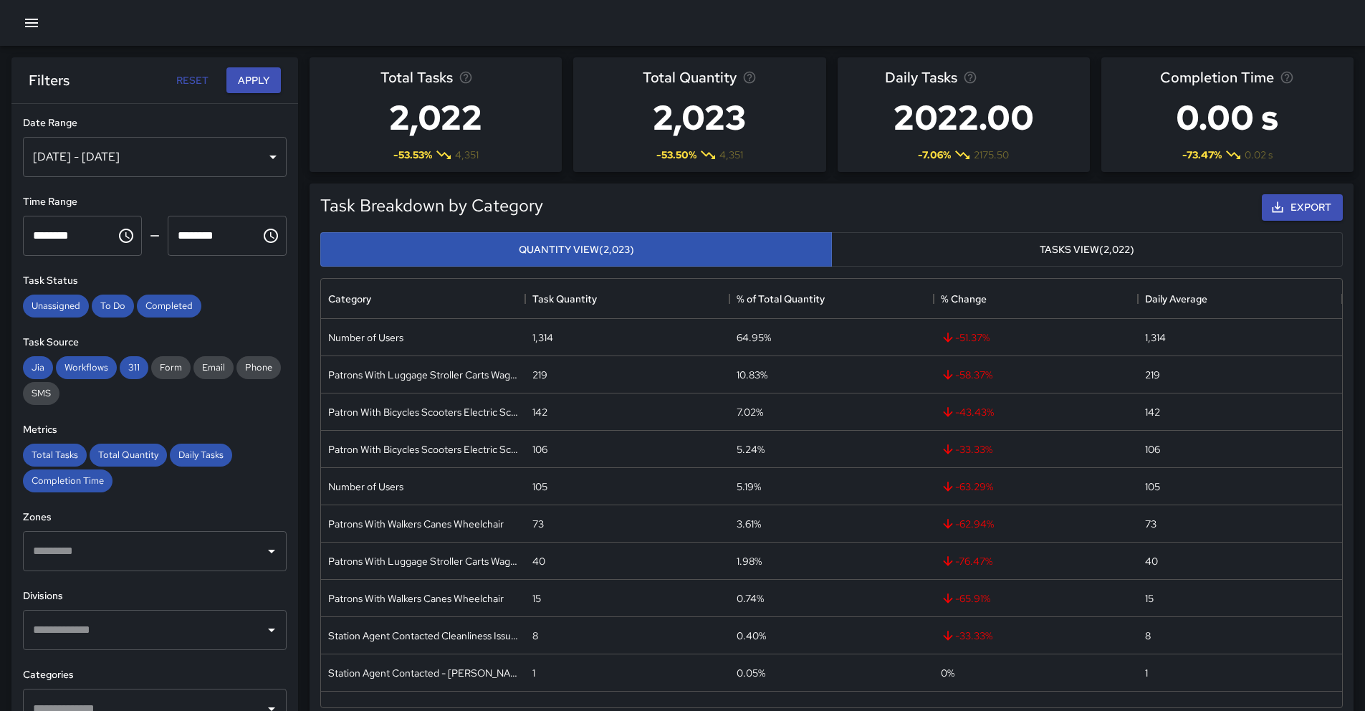
click at [107, 628] on input "text" at bounding box center [143, 629] width 229 height 27
click at [130, 562] on input "text" at bounding box center [143, 550] width 229 height 27
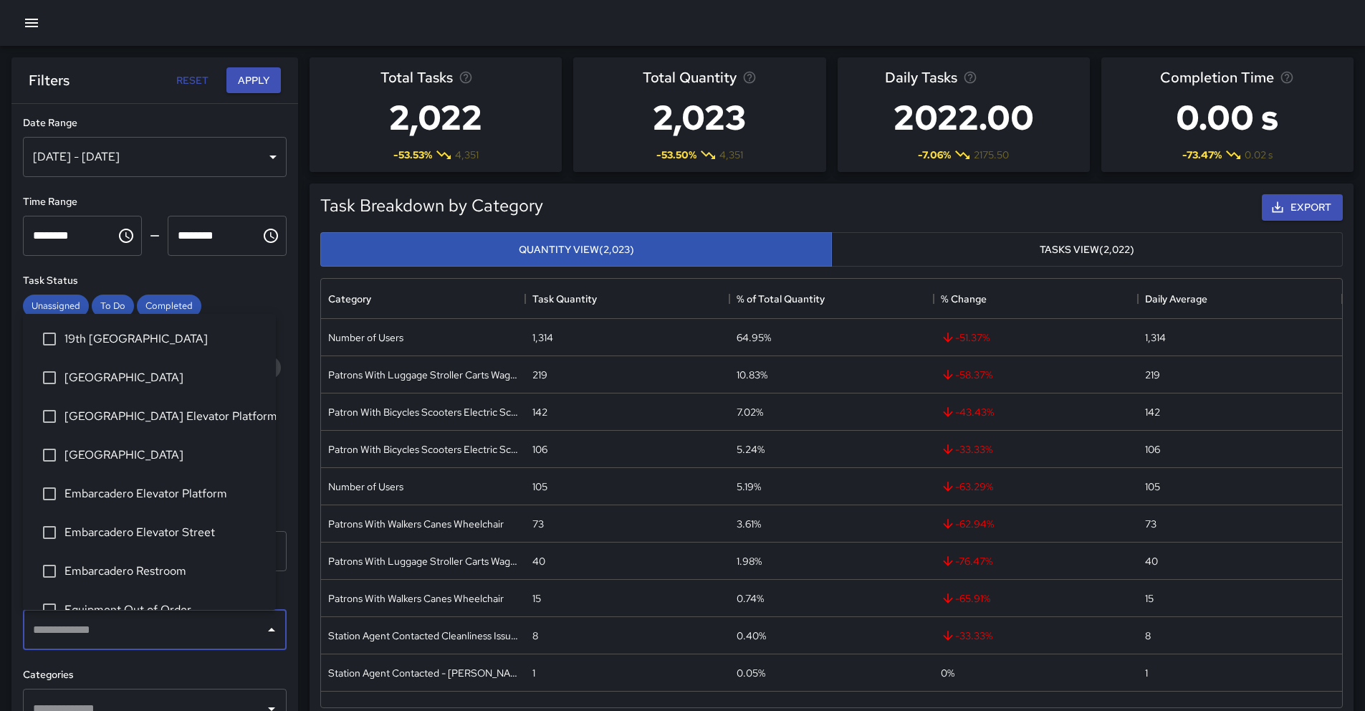
click at [146, 627] on input "text" at bounding box center [143, 629] width 229 height 27
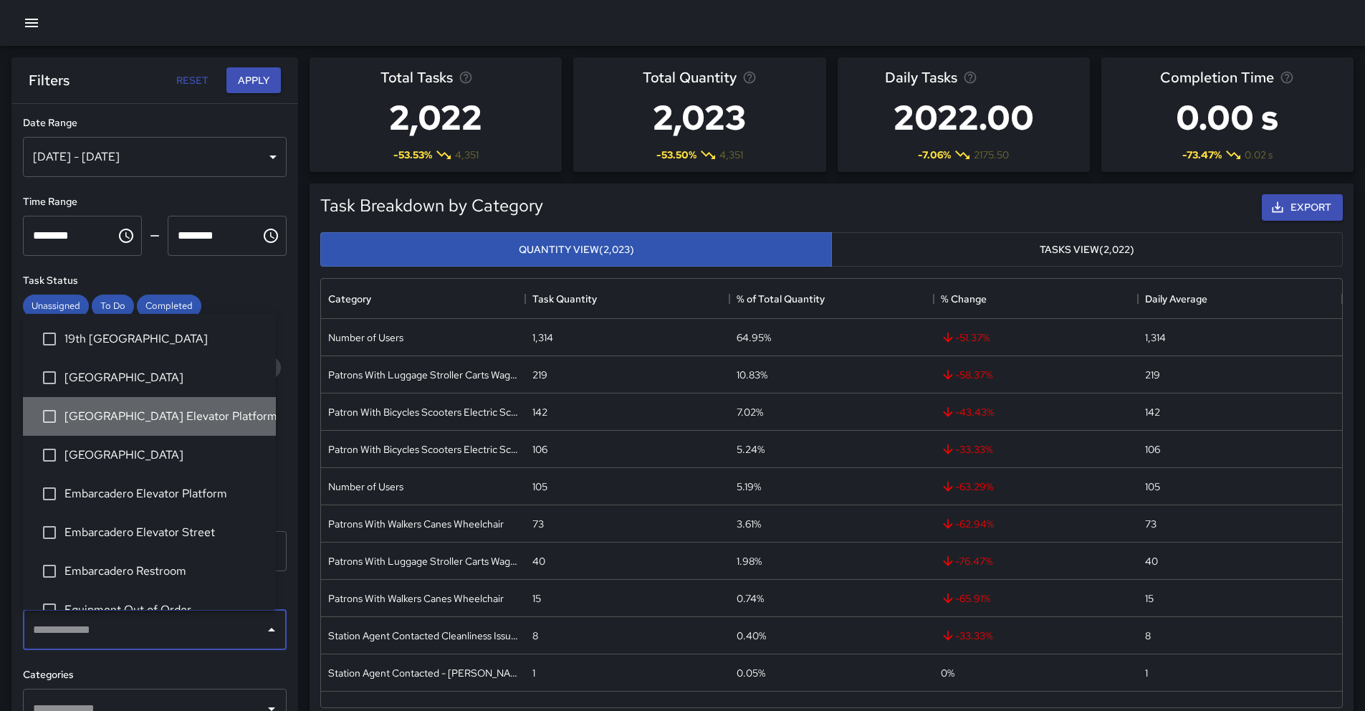
click at [150, 428] on li "[GEOGRAPHIC_DATA] Elevator Platform" at bounding box center [149, 416] width 253 height 39
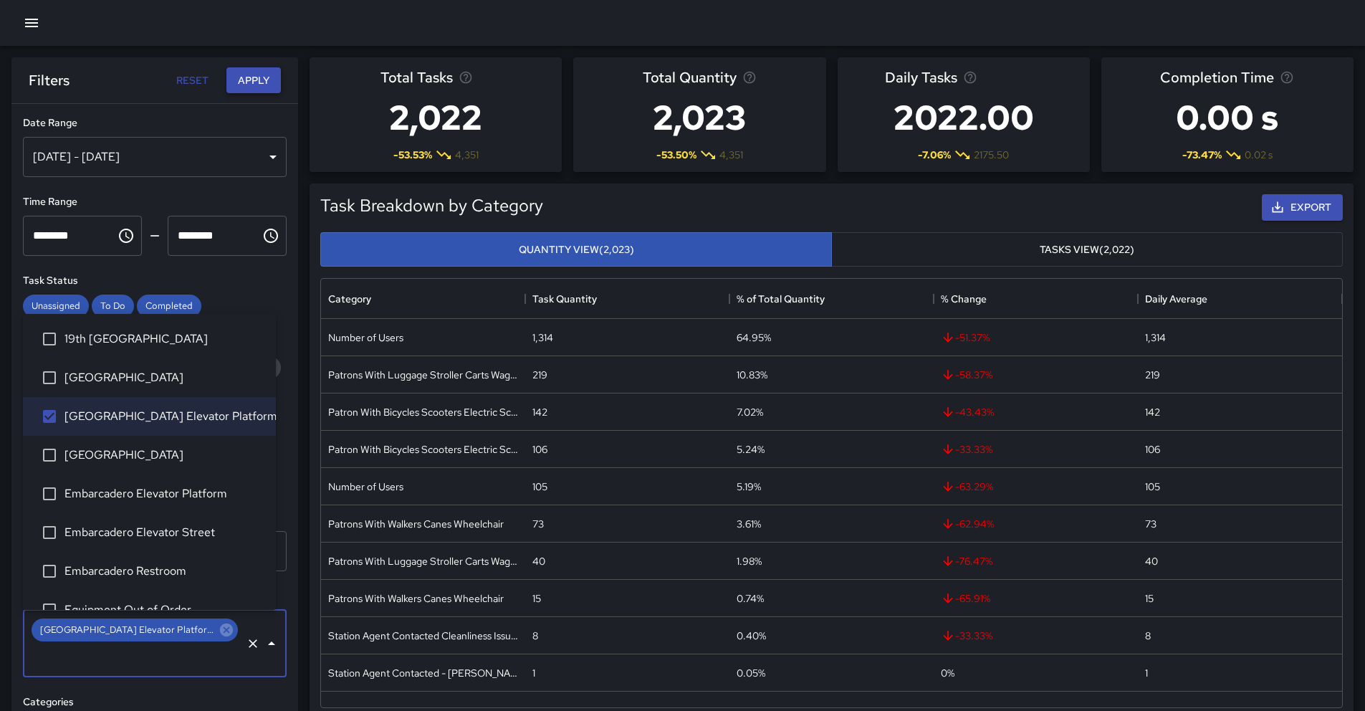
click at [251, 90] on button "Apply" at bounding box center [253, 80] width 54 height 27
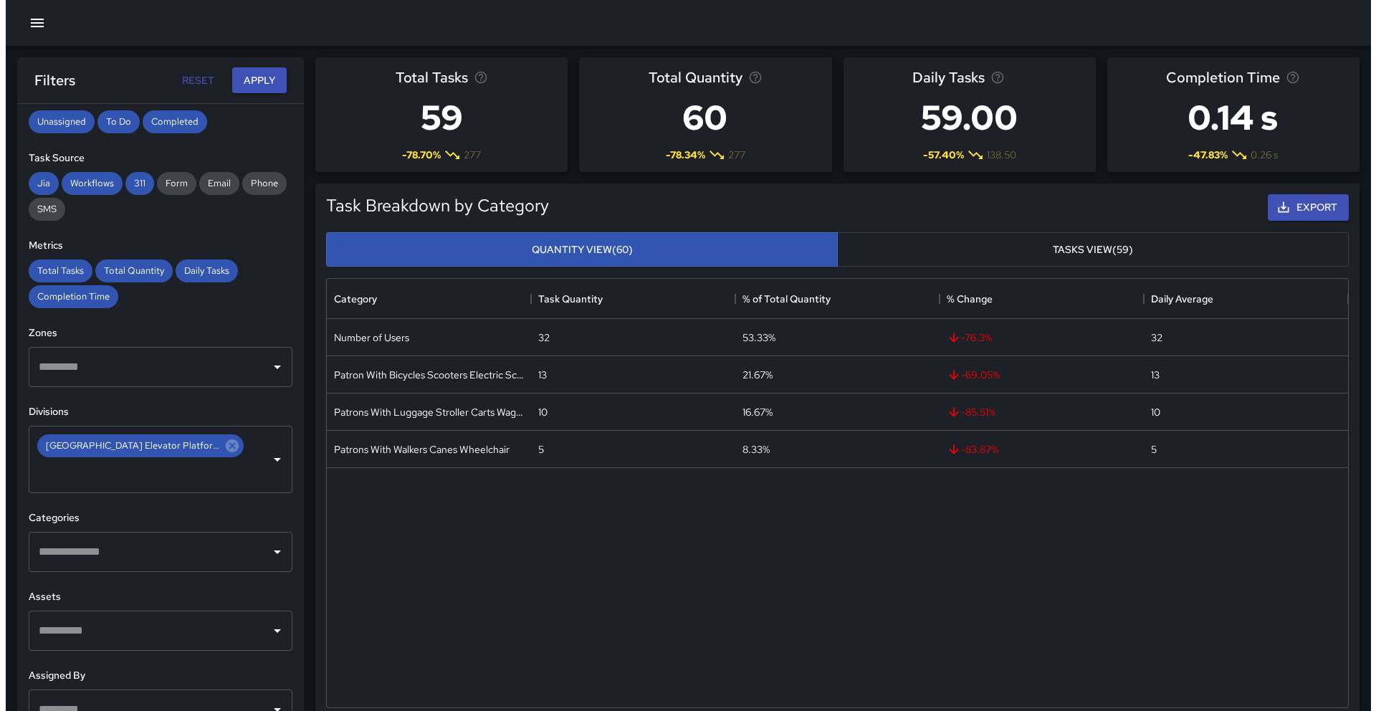
scroll to position [209, 0]
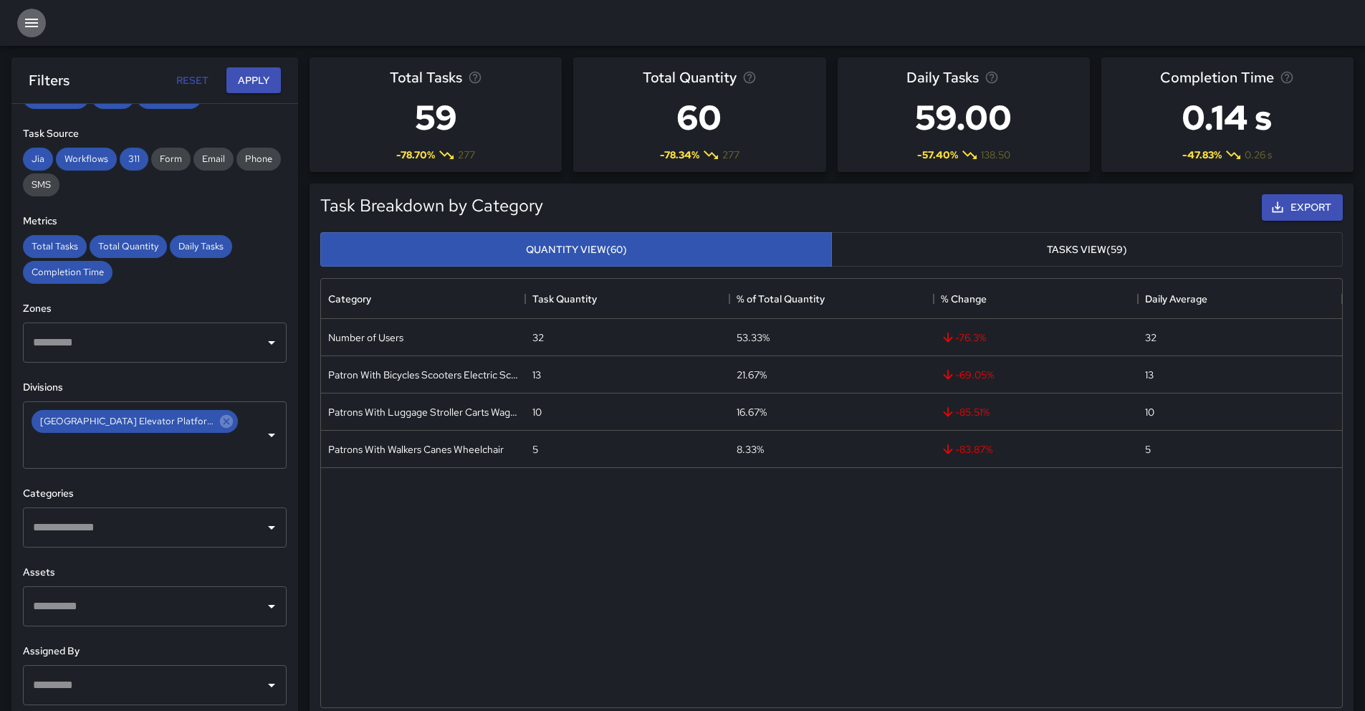
click at [32, 29] on icon "button" at bounding box center [31, 22] width 17 height 17
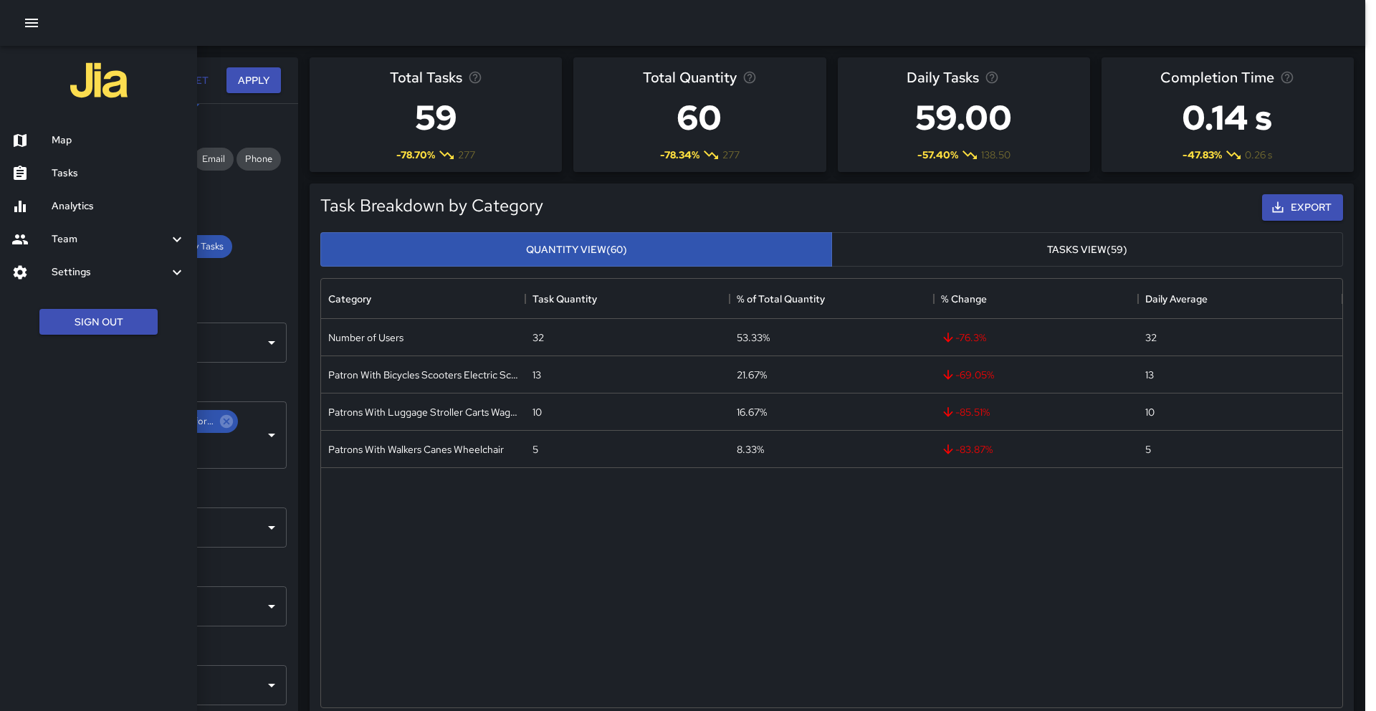
click at [55, 133] on h6 "Map" at bounding box center [119, 141] width 134 height 16
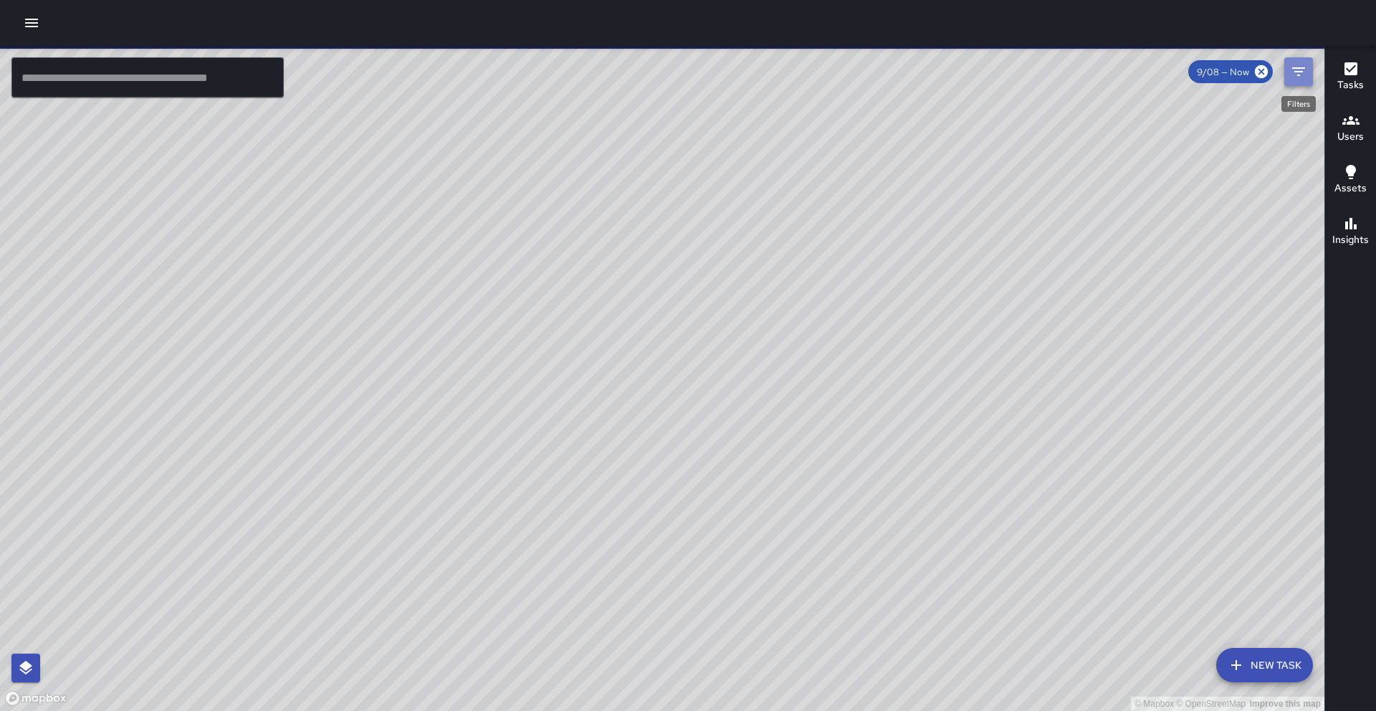
click at [1301, 77] on icon "Filters" at bounding box center [1298, 71] width 17 height 17
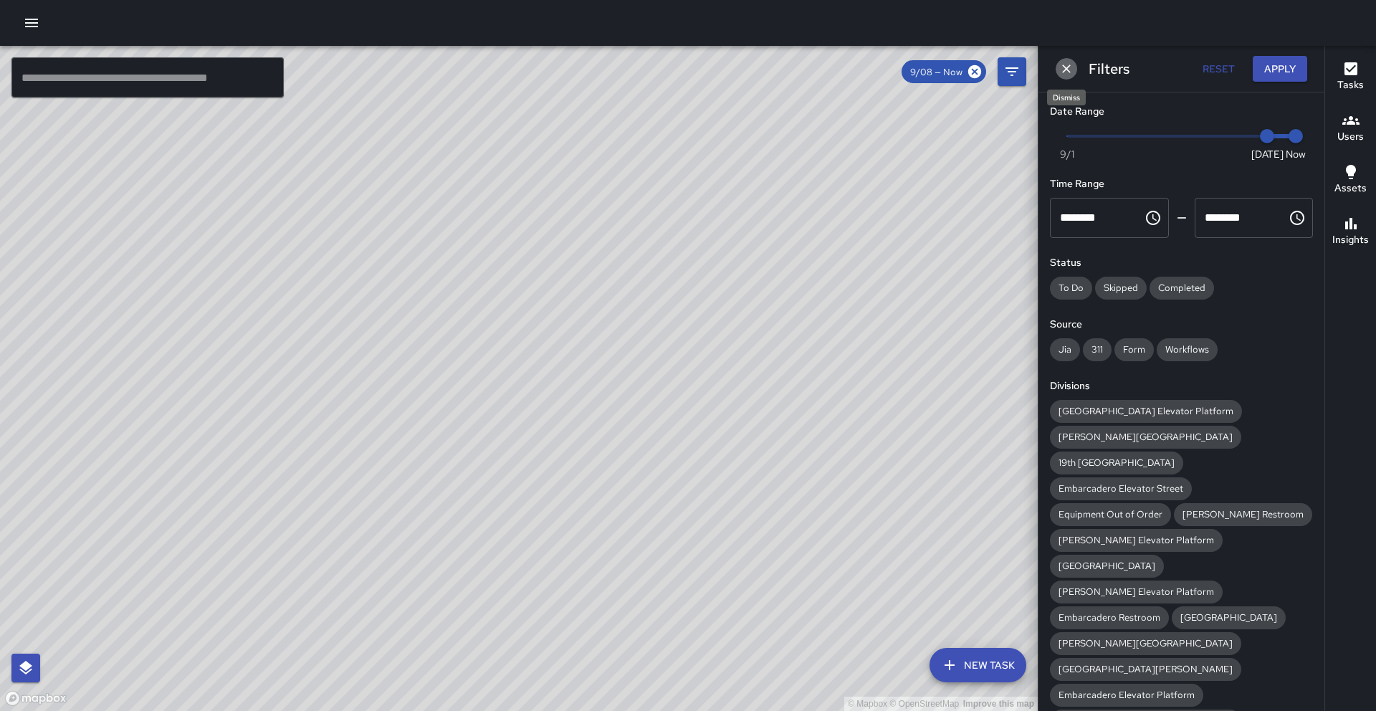
click at [1065, 72] on icon "Dismiss" at bounding box center [1066, 69] width 14 height 14
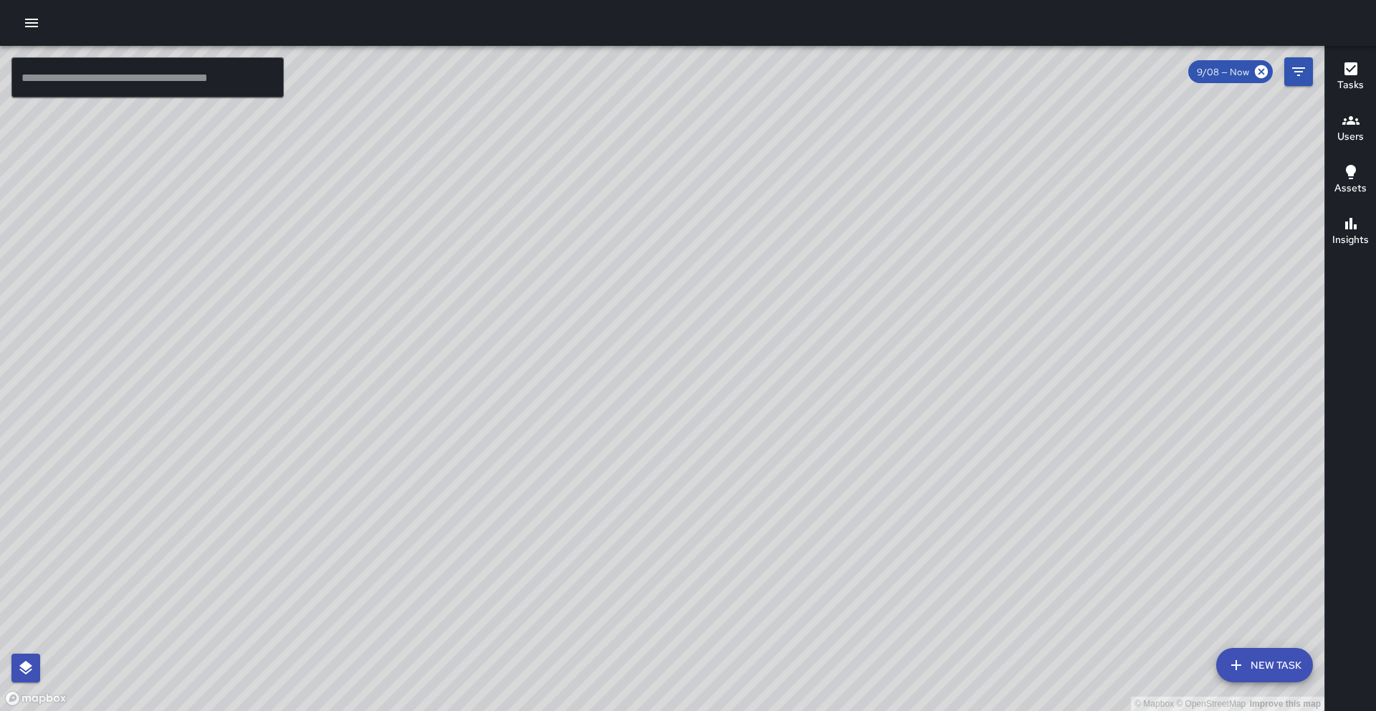
click at [1350, 120] on icon "button" at bounding box center [1350, 120] width 17 height 9
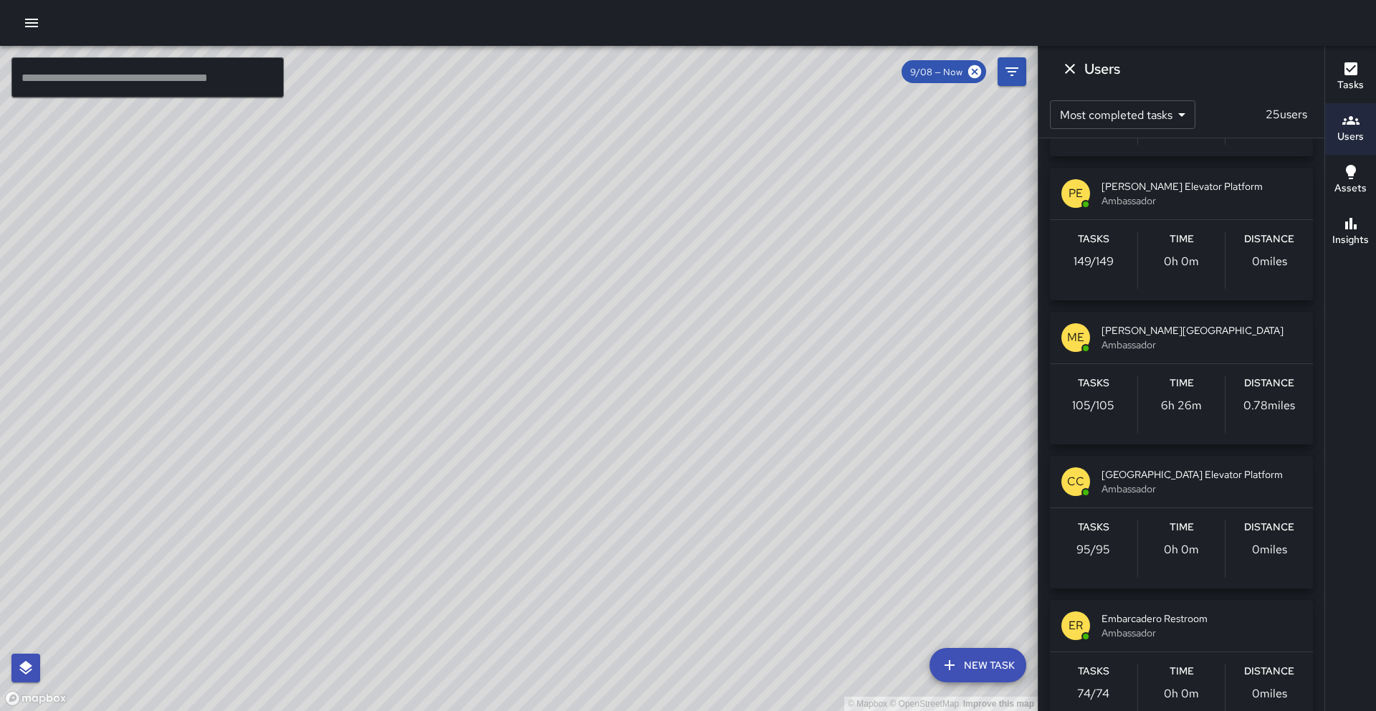
scroll to position [887, 0]
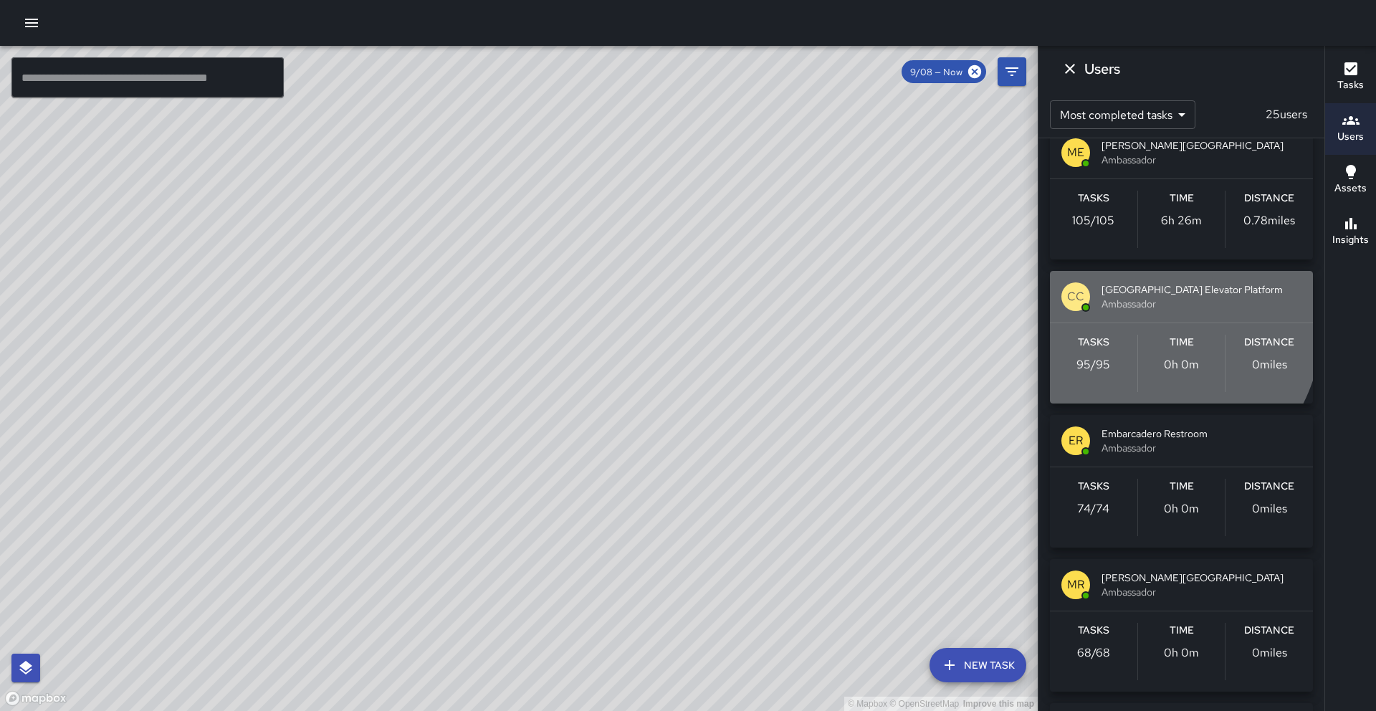
click at [1134, 319] on div "CC [GEOGRAPHIC_DATA] Elevator Platform Ambassador" at bounding box center [1181, 297] width 263 height 52
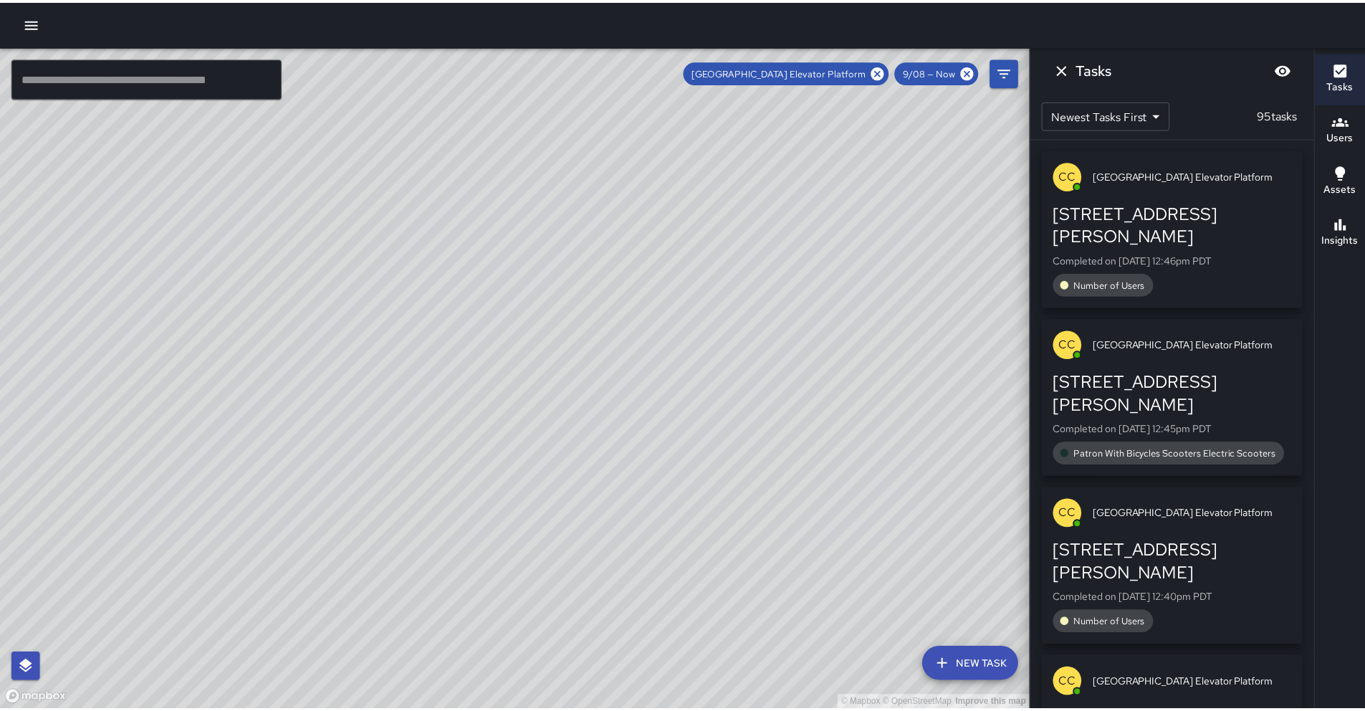
scroll to position [0, 0]
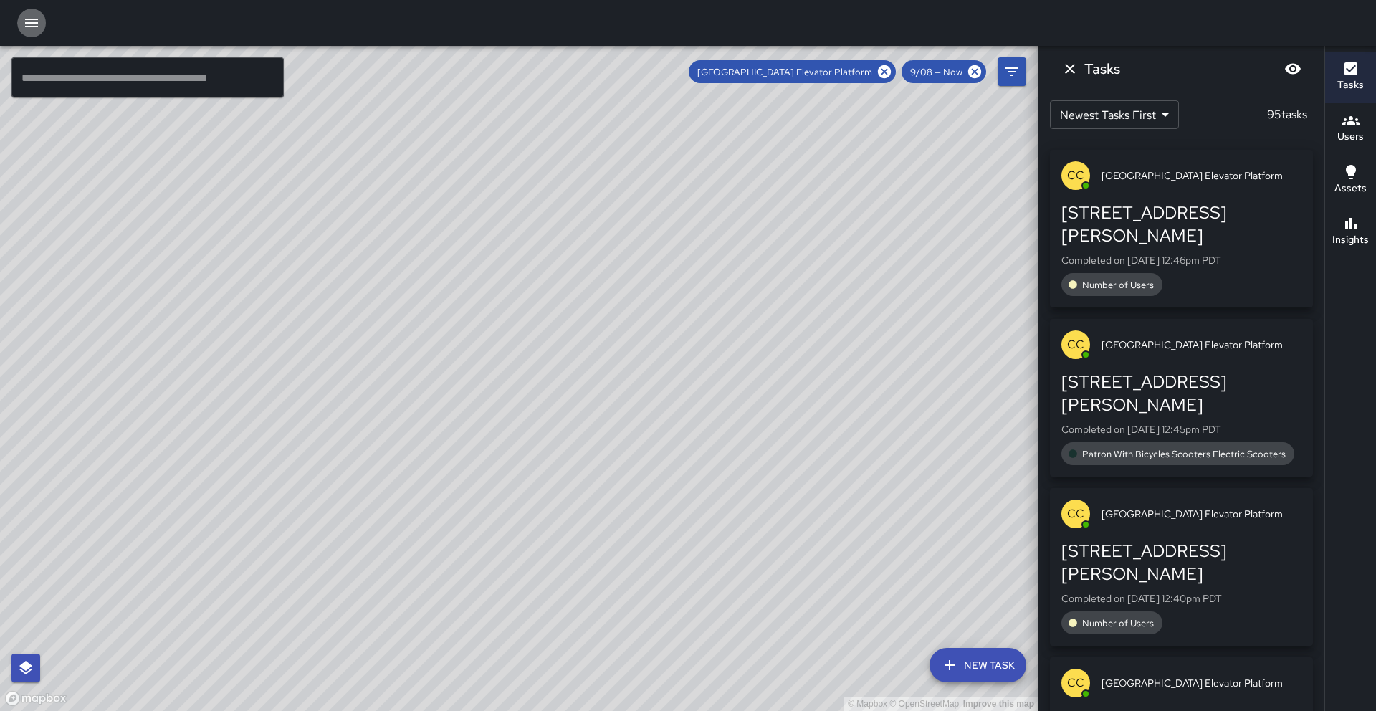
click at [35, 27] on icon "button" at bounding box center [31, 22] width 17 height 17
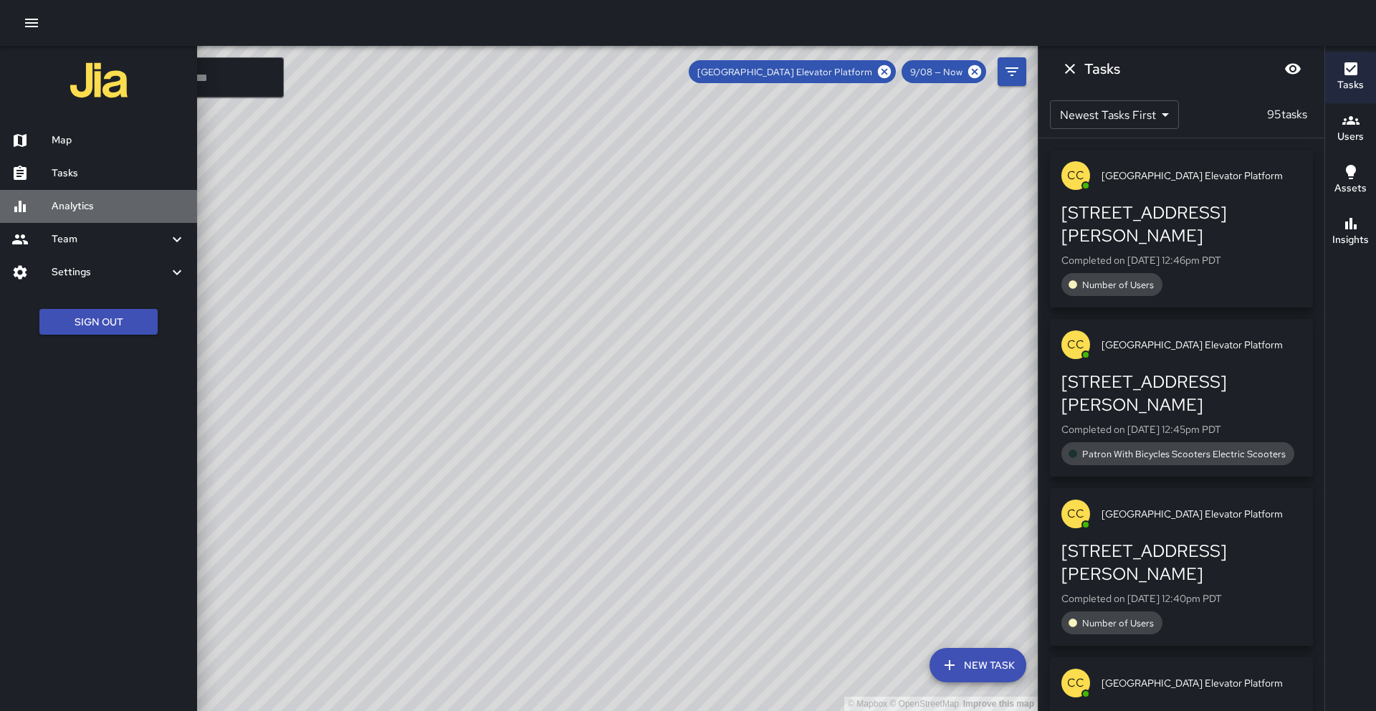
click at [75, 200] on h6 "Analytics" at bounding box center [119, 206] width 134 height 16
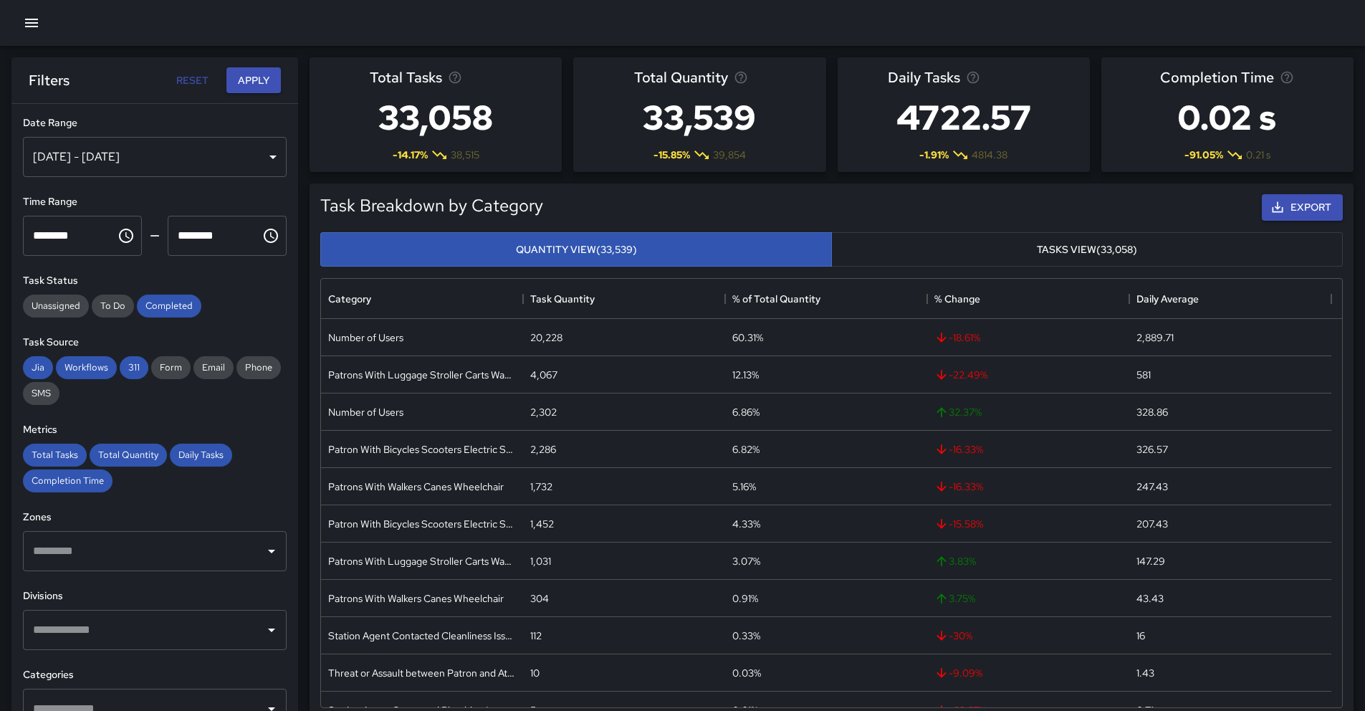
scroll to position [418, 1010]
click at [186, 156] on div "[DATE] - [DATE]" at bounding box center [155, 157] width 264 height 40
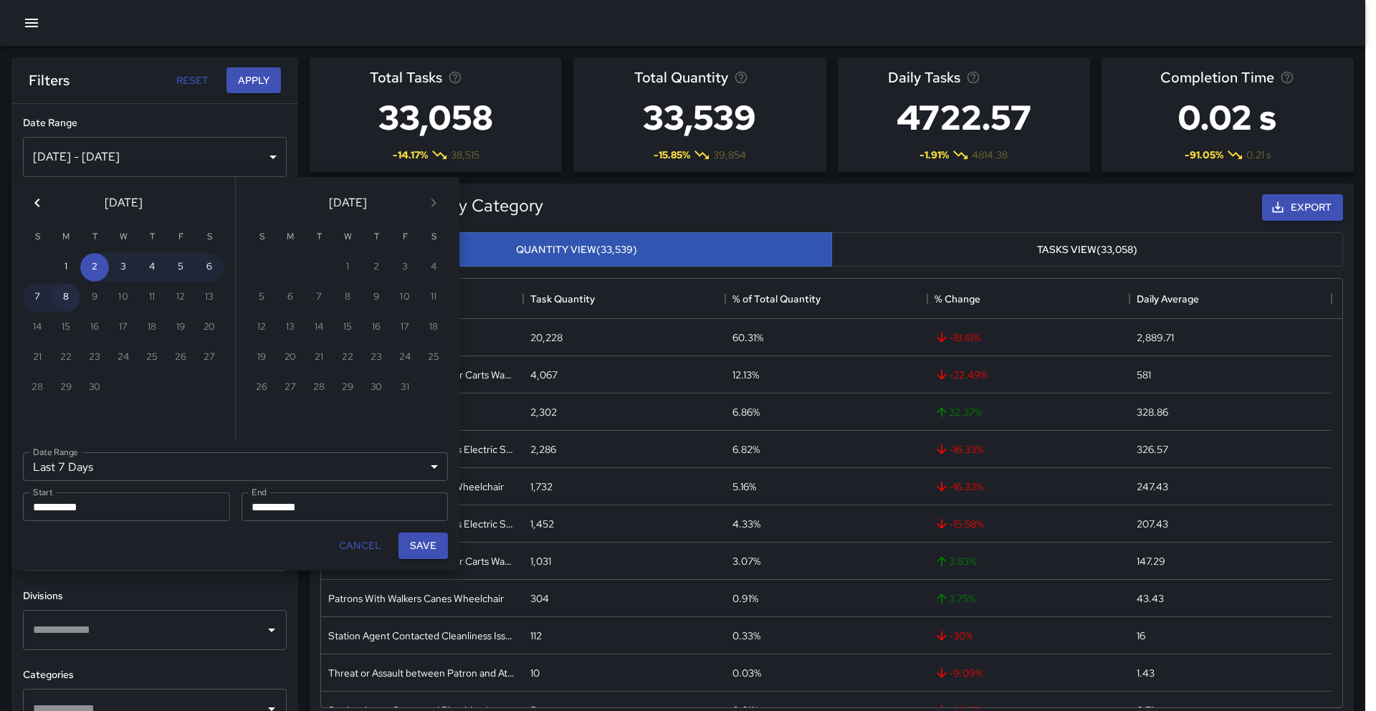
click at [76, 295] on button "8" at bounding box center [66, 297] width 29 height 29
type input "******"
type input "**********"
click at [76, 295] on button "8" at bounding box center [66, 297] width 29 height 29
click at [417, 487] on div "**********" at bounding box center [345, 507] width 219 height 40
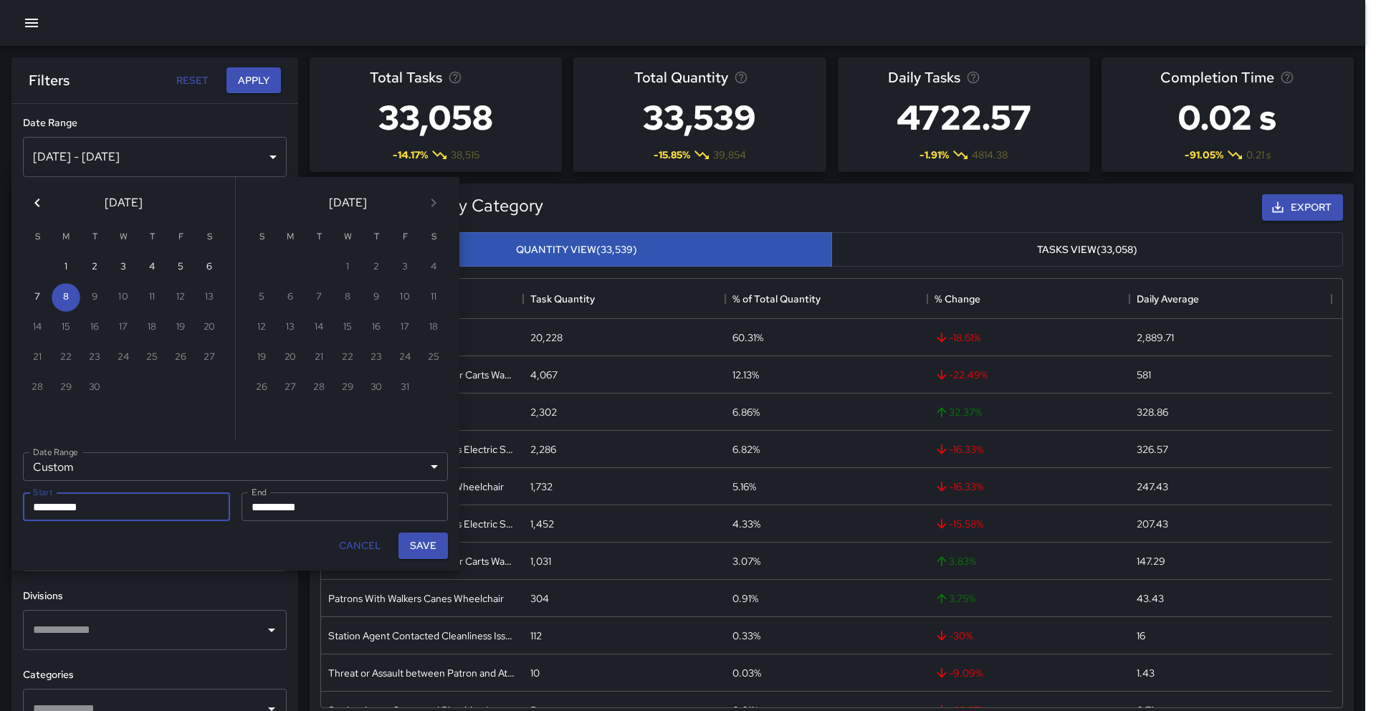
click at [418, 480] on div "Custom ****** Date Range" at bounding box center [235, 466] width 425 height 29
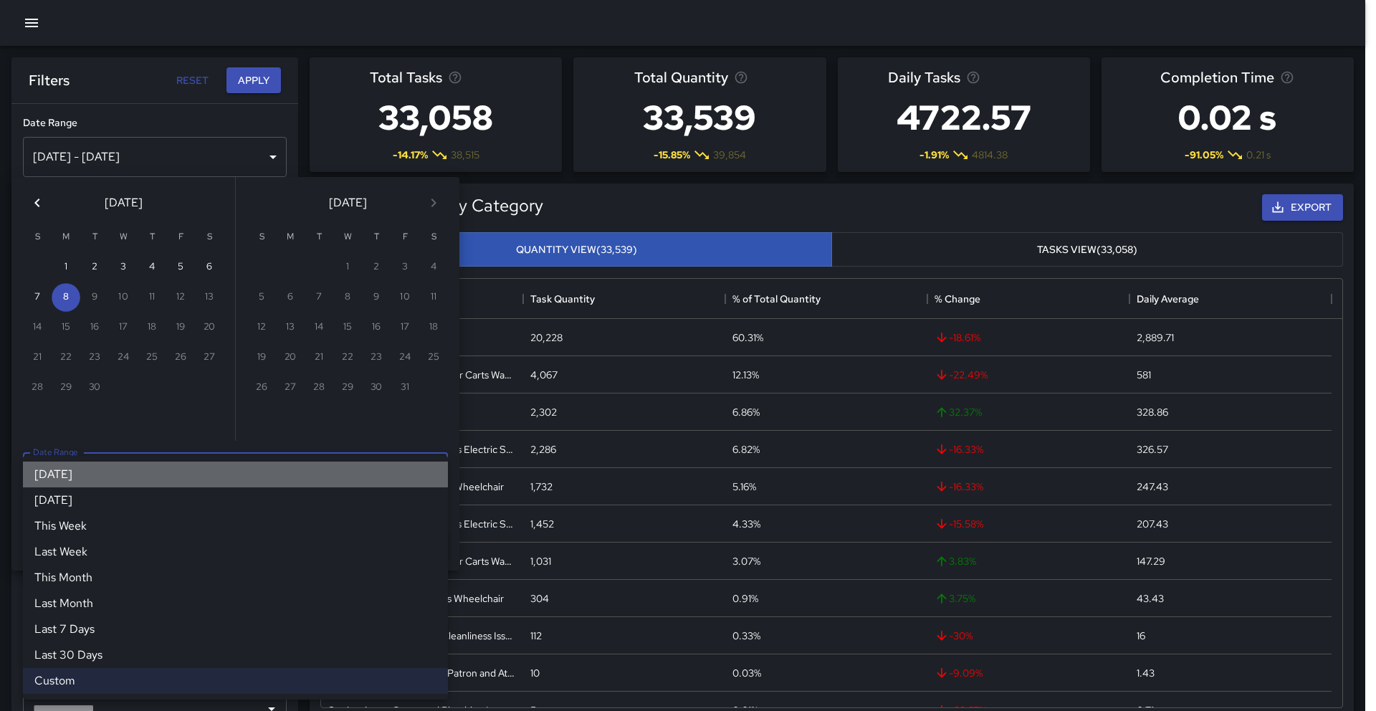
click at [418, 480] on li "[DATE]" at bounding box center [235, 474] width 425 height 26
type input "*****"
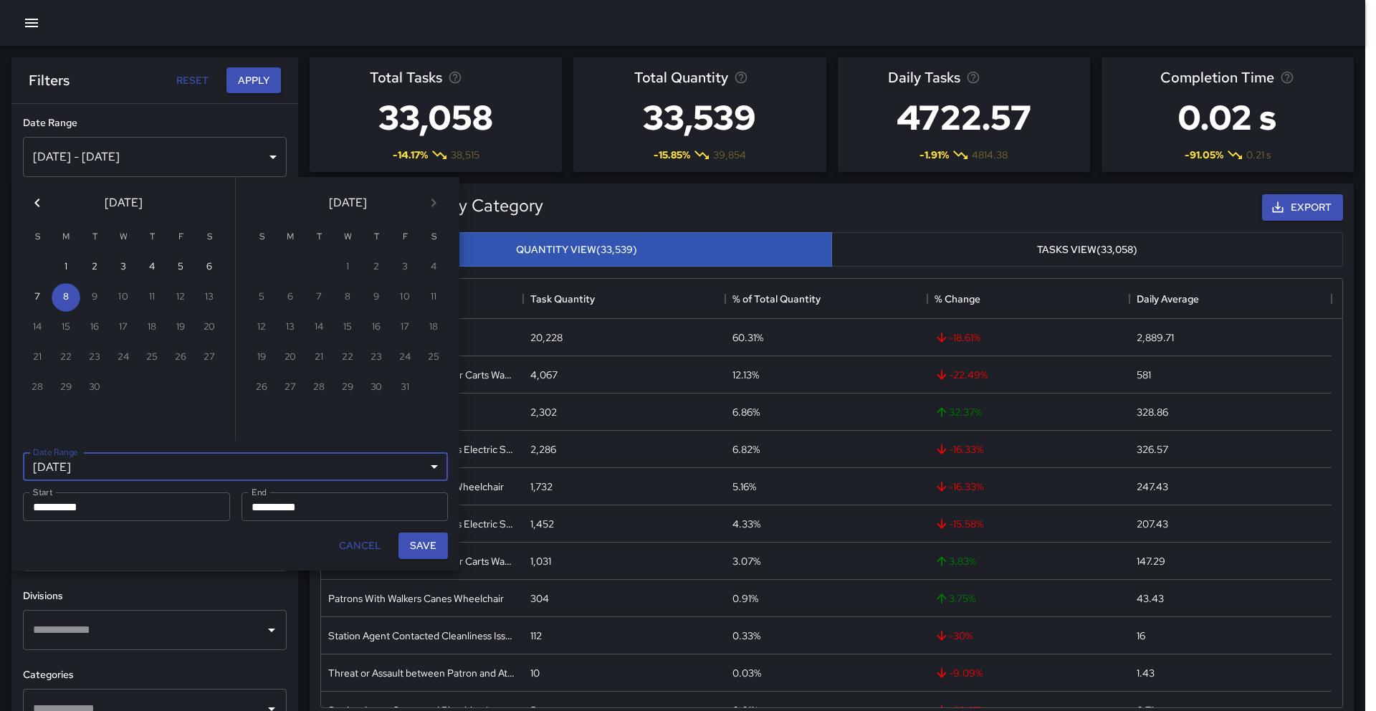
click at [418, 480] on div "[DATE] ***** Date Range" at bounding box center [235, 466] width 425 height 29
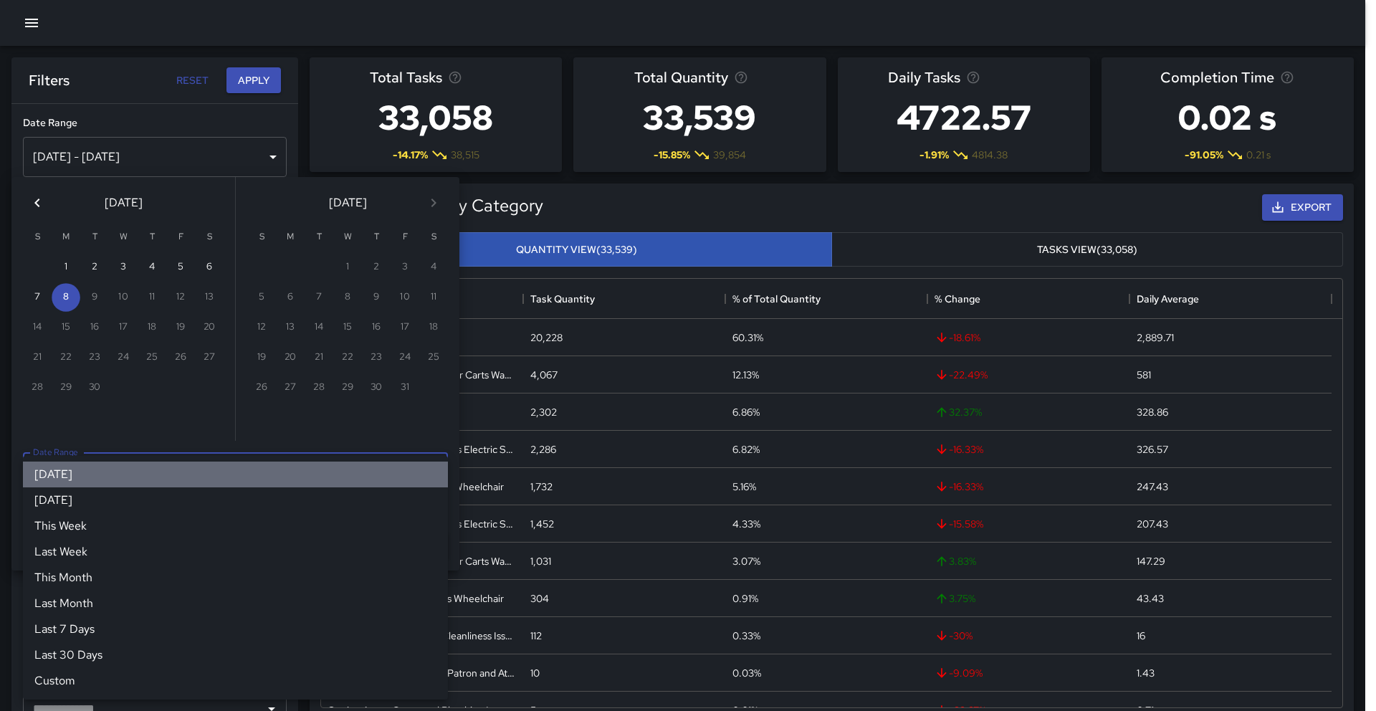
click at [376, 464] on li "[DATE]" at bounding box center [235, 474] width 425 height 26
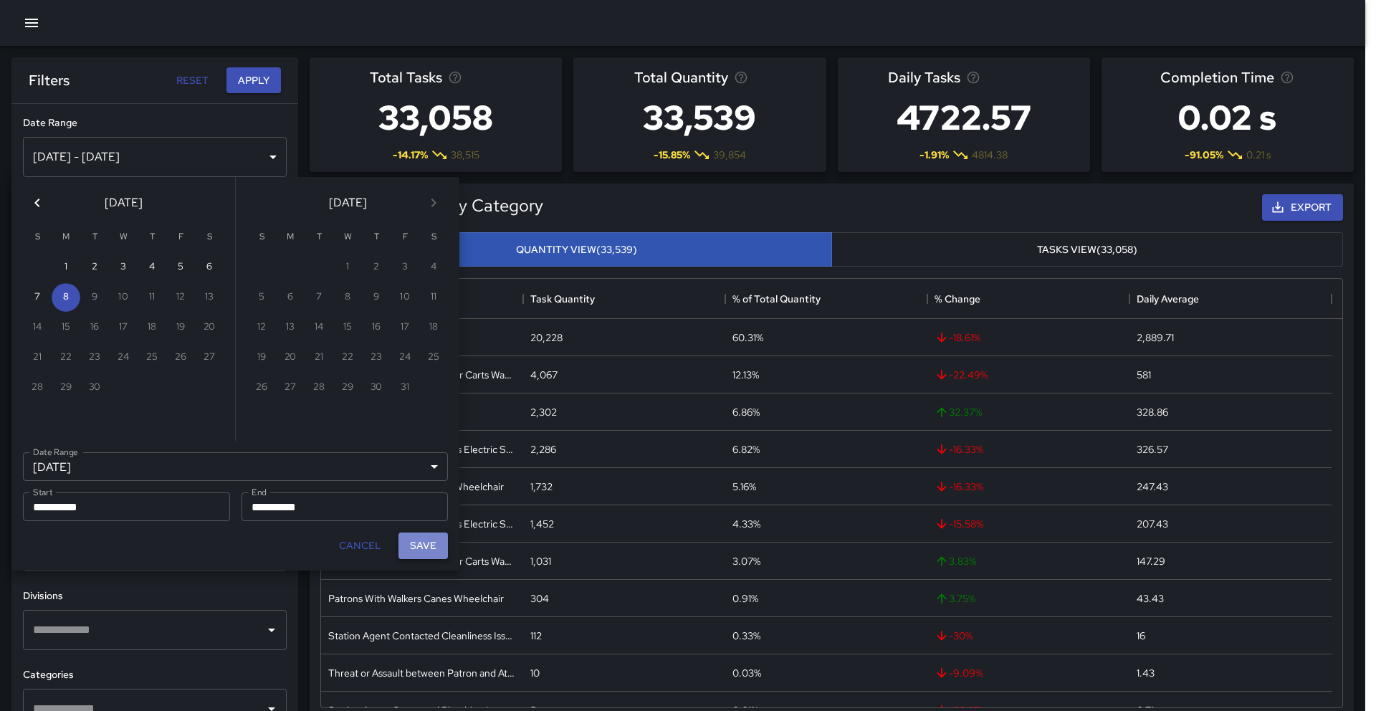
click at [424, 549] on button "Save" at bounding box center [422, 545] width 49 height 27
type input "**********"
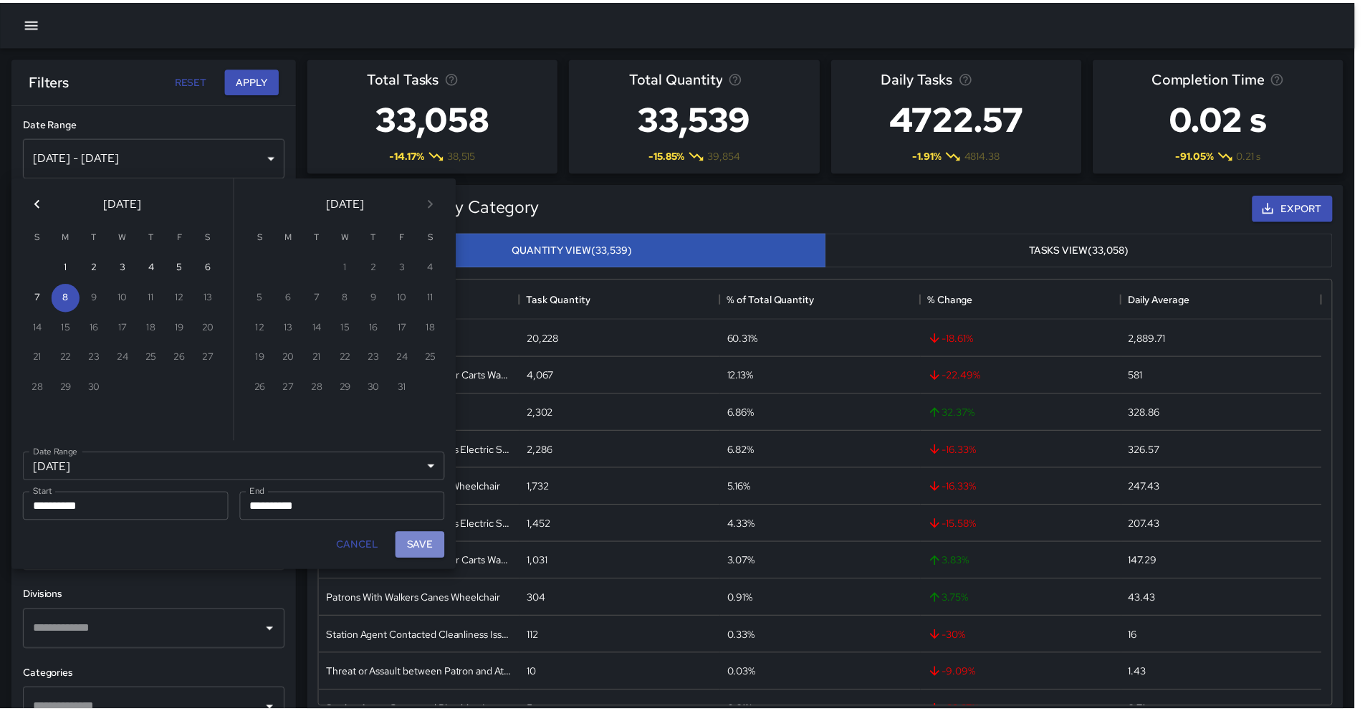
scroll to position [11, 11]
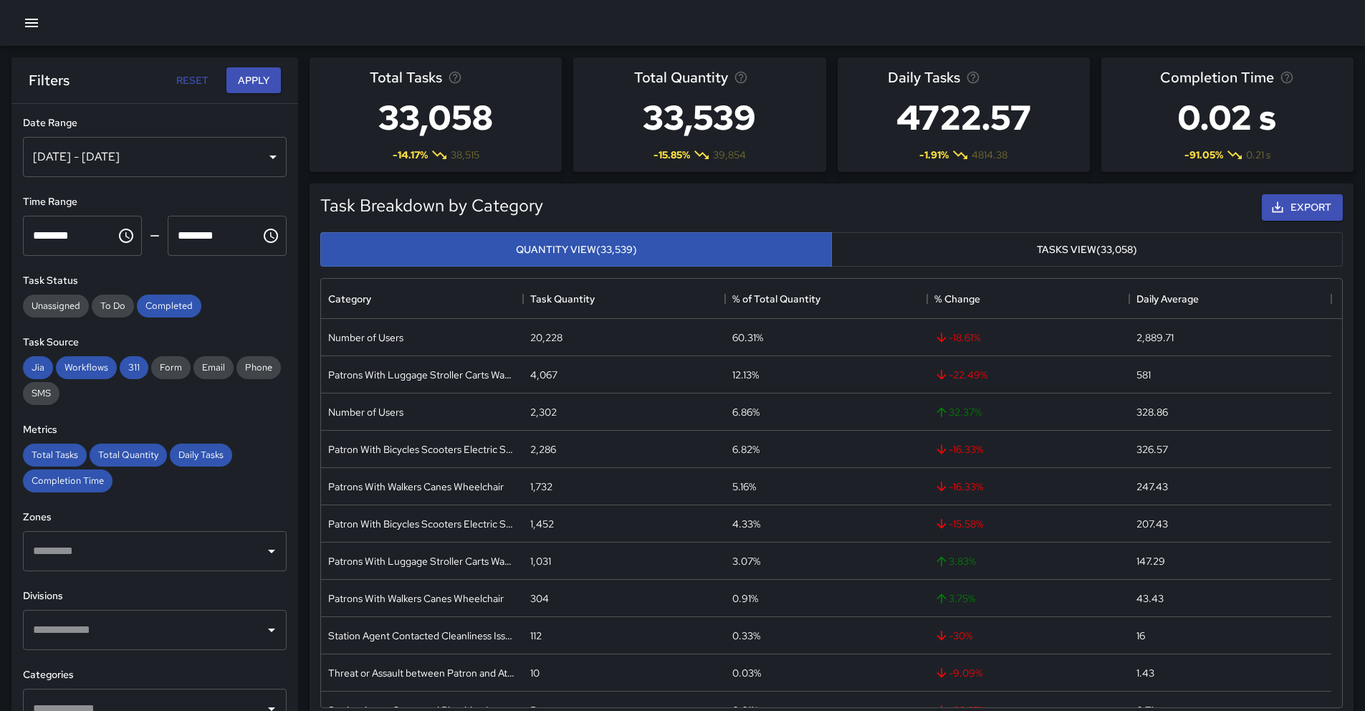
click at [132, 616] on input "text" at bounding box center [143, 629] width 229 height 27
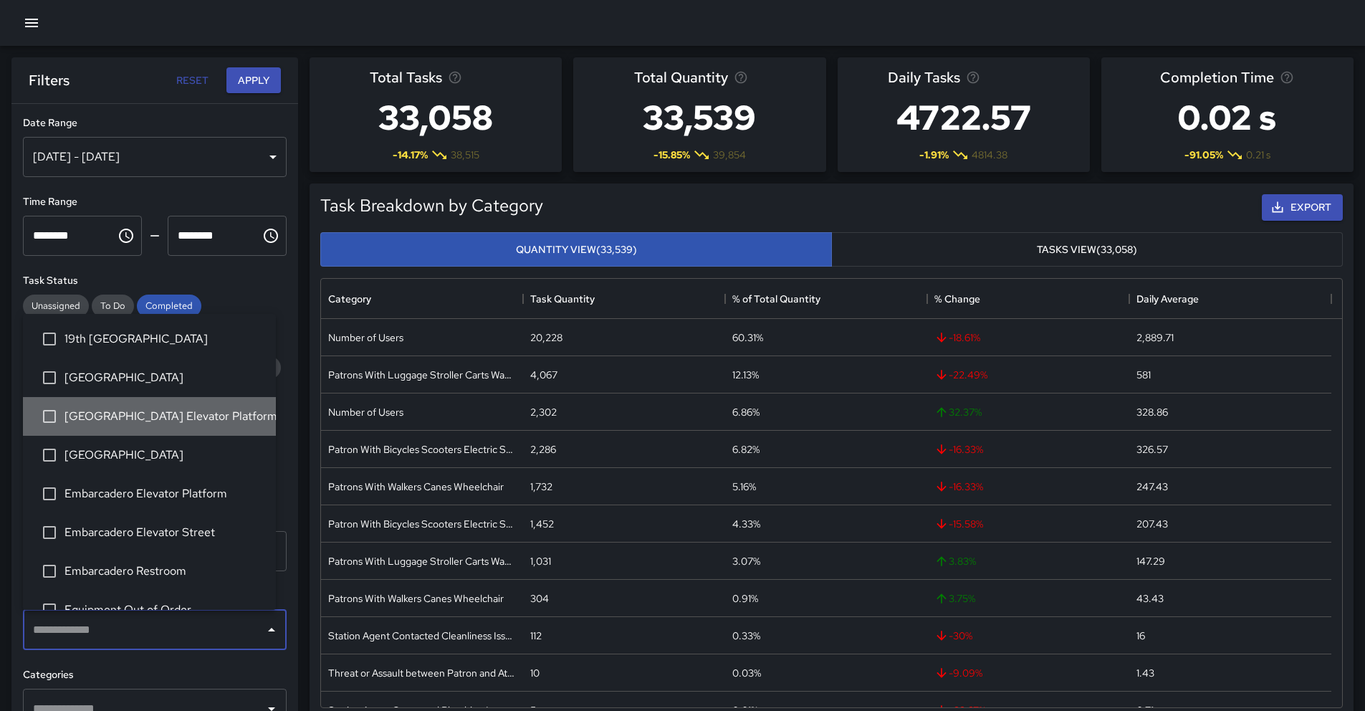
click at [181, 423] on span "[GEOGRAPHIC_DATA] Elevator Platform" at bounding box center [164, 416] width 200 height 17
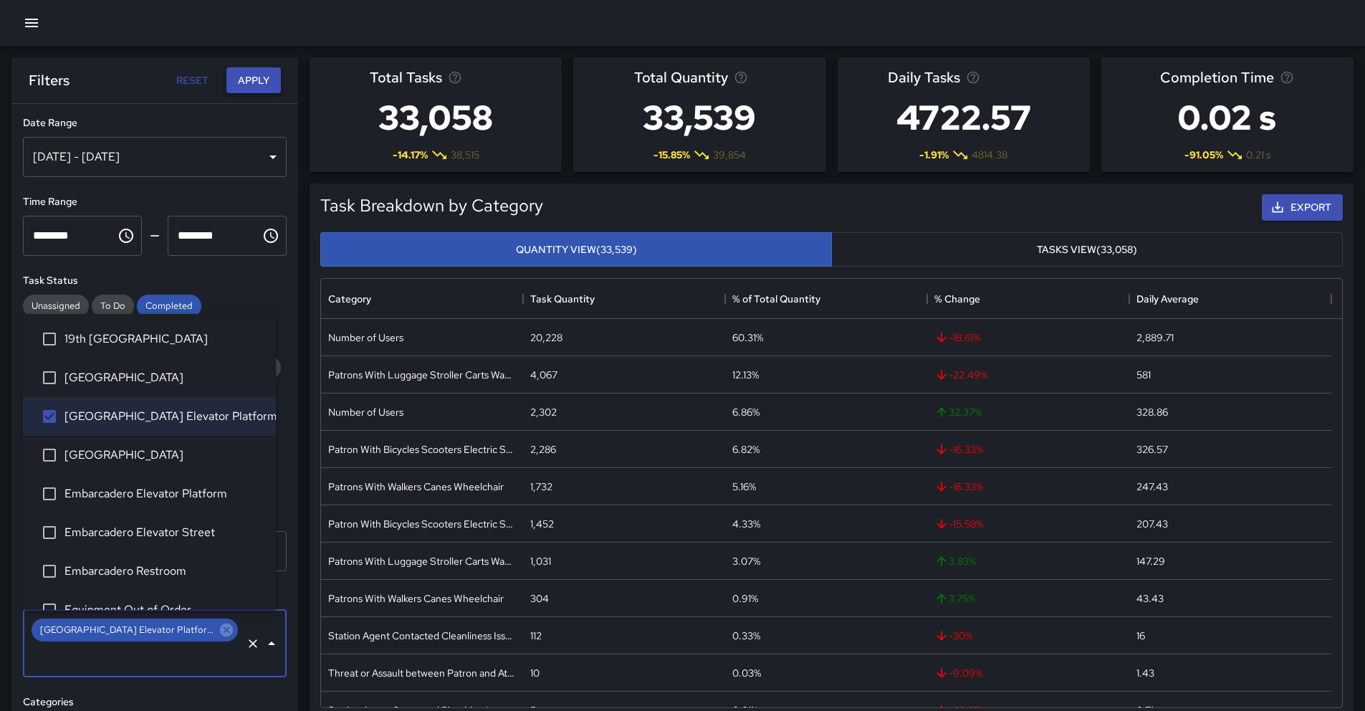
click at [262, 90] on button "Apply" at bounding box center [253, 80] width 54 height 27
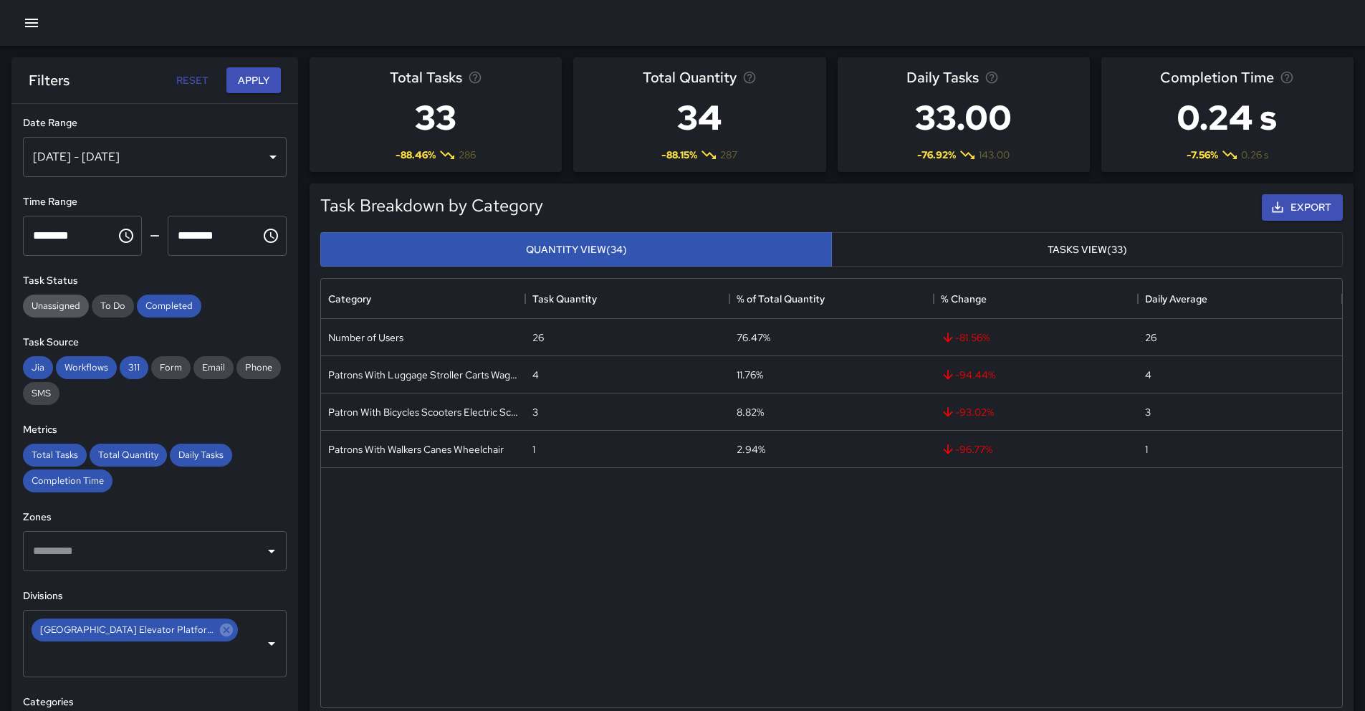
click at [80, 302] on span "Unassigned" at bounding box center [56, 306] width 66 height 12
click at [106, 308] on span "To Do" at bounding box center [113, 306] width 42 height 12
click at [258, 91] on button "Apply" at bounding box center [253, 80] width 54 height 27
click at [37, 21] on icon "button" at bounding box center [31, 22] width 17 height 17
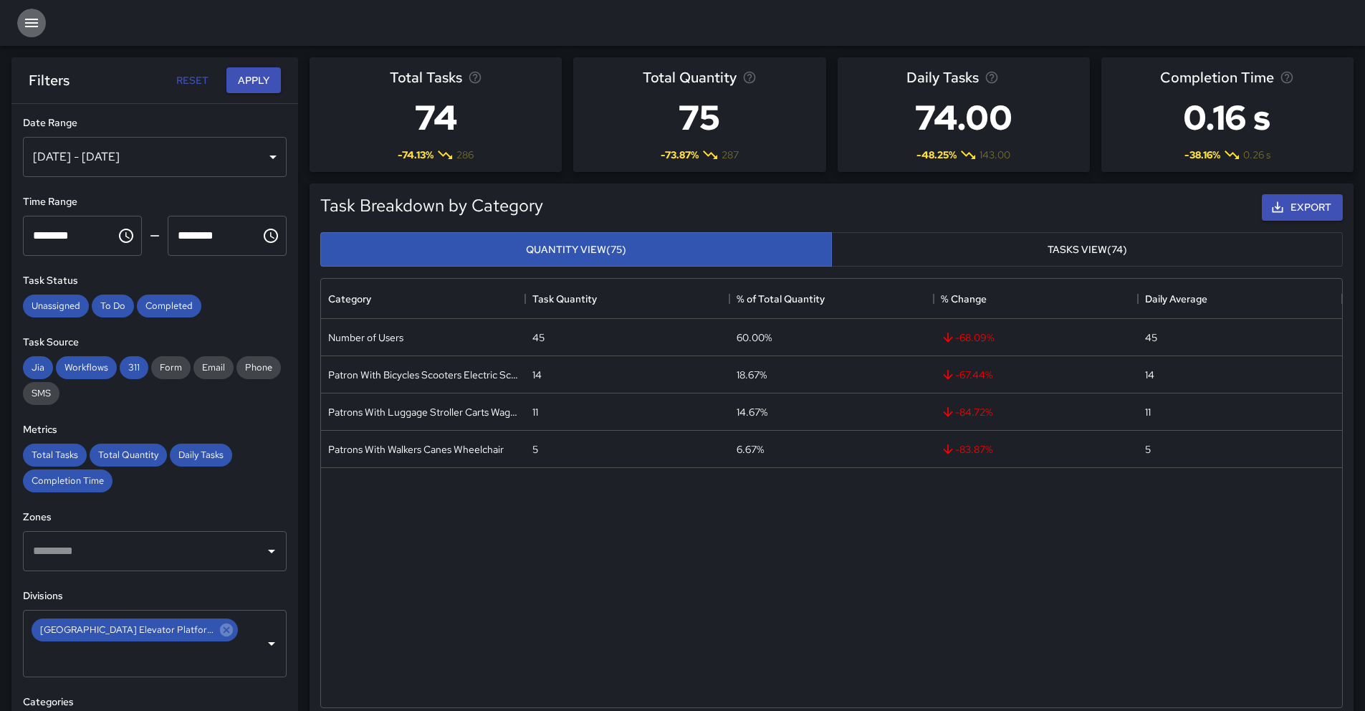
click at [36, 20] on icon "button" at bounding box center [31, 22] width 17 height 17
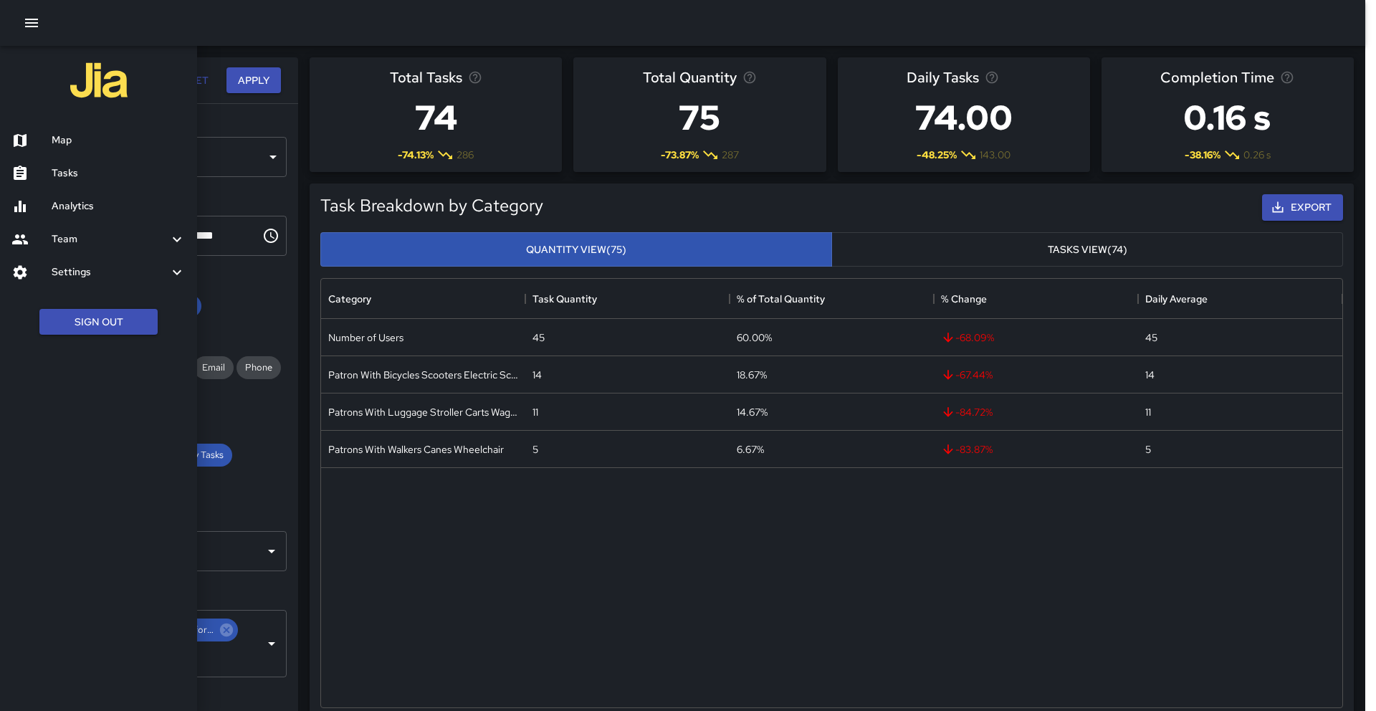
click at [79, 210] on h6 "Analytics" at bounding box center [119, 206] width 134 height 16
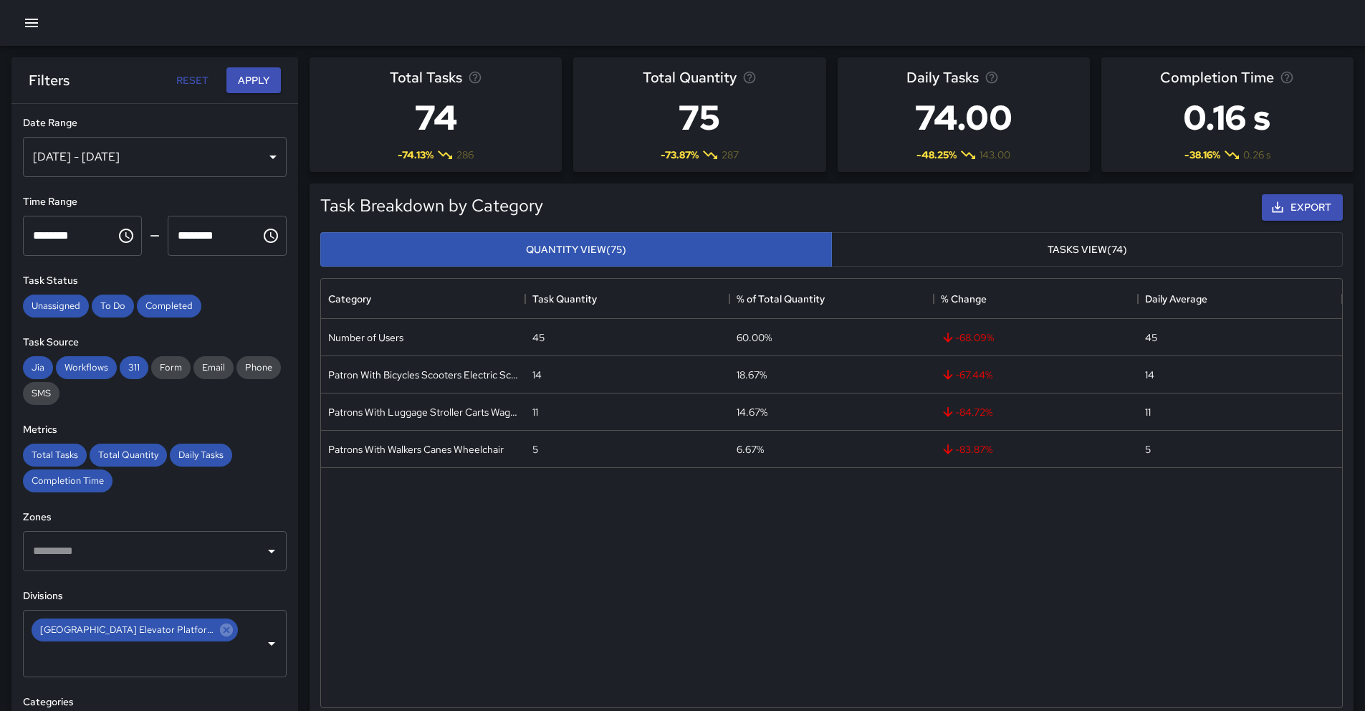
click at [115, 173] on div "[DATE] - [DATE]" at bounding box center [155, 157] width 264 height 40
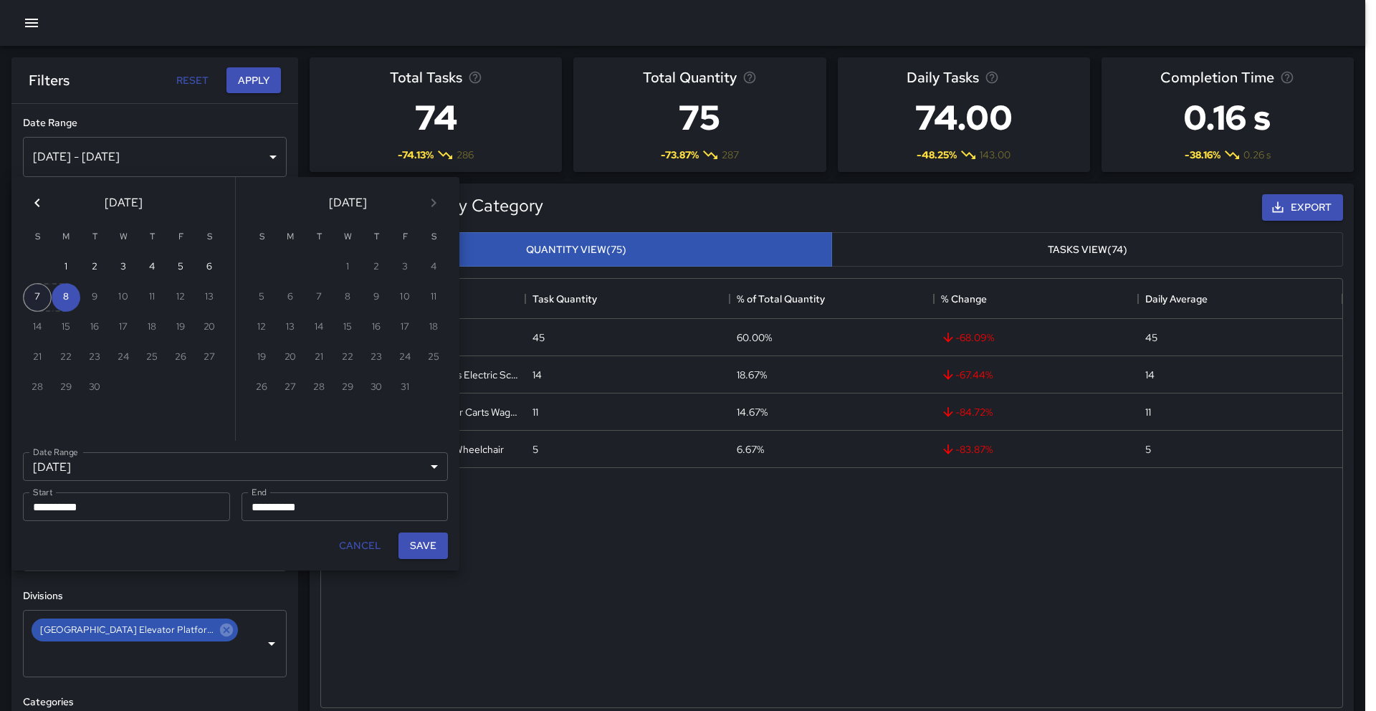
click at [46, 300] on button "7" at bounding box center [37, 297] width 29 height 29
type input "******"
type input "**********"
click at [46, 300] on button "7" at bounding box center [37, 297] width 29 height 29
type input "**********"
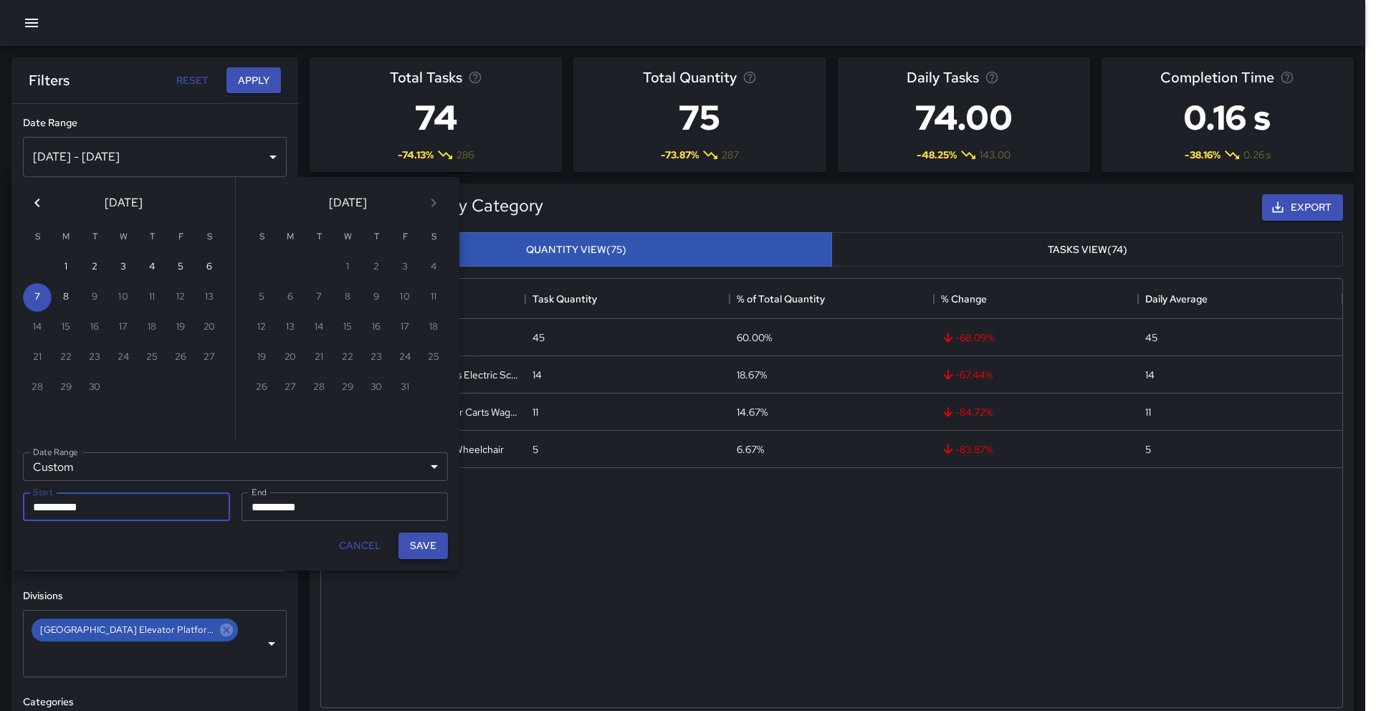
click at [416, 548] on button "Save" at bounding box center [422, 545] width 49 height 27
type input "**********"
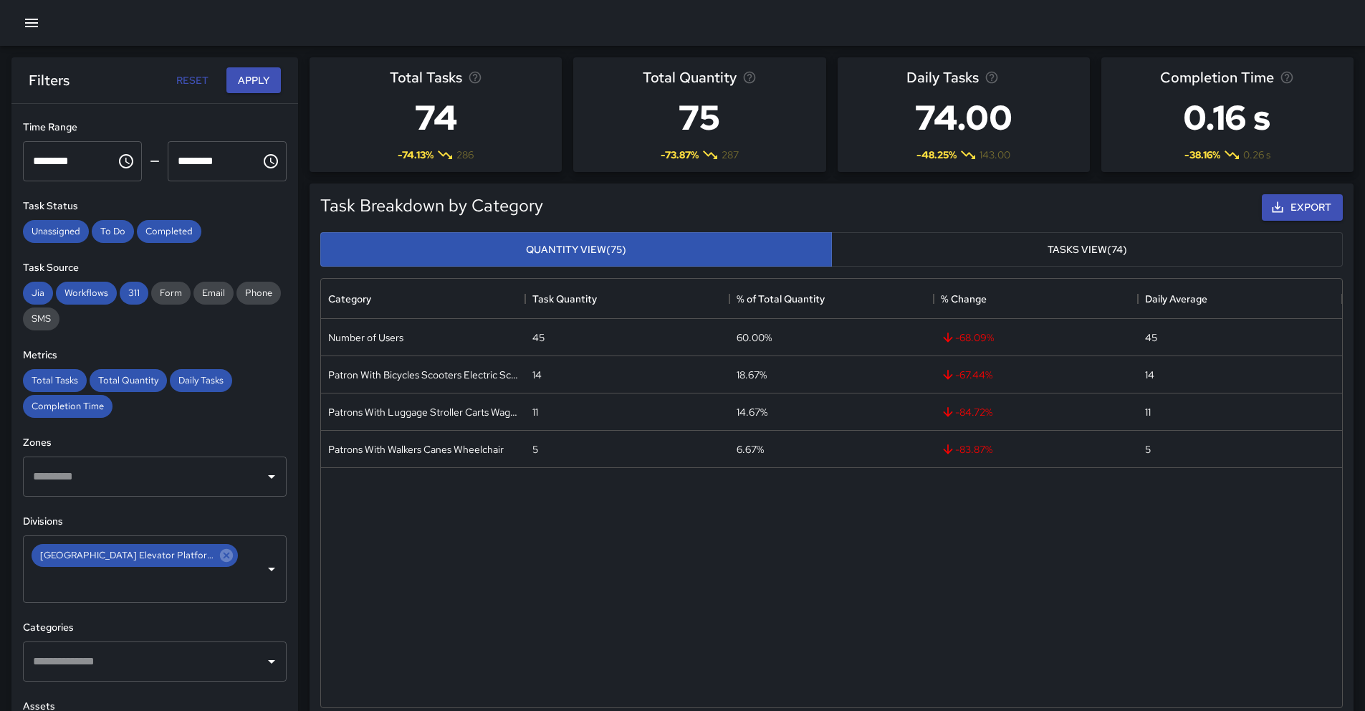
scroll to position [59, 0]
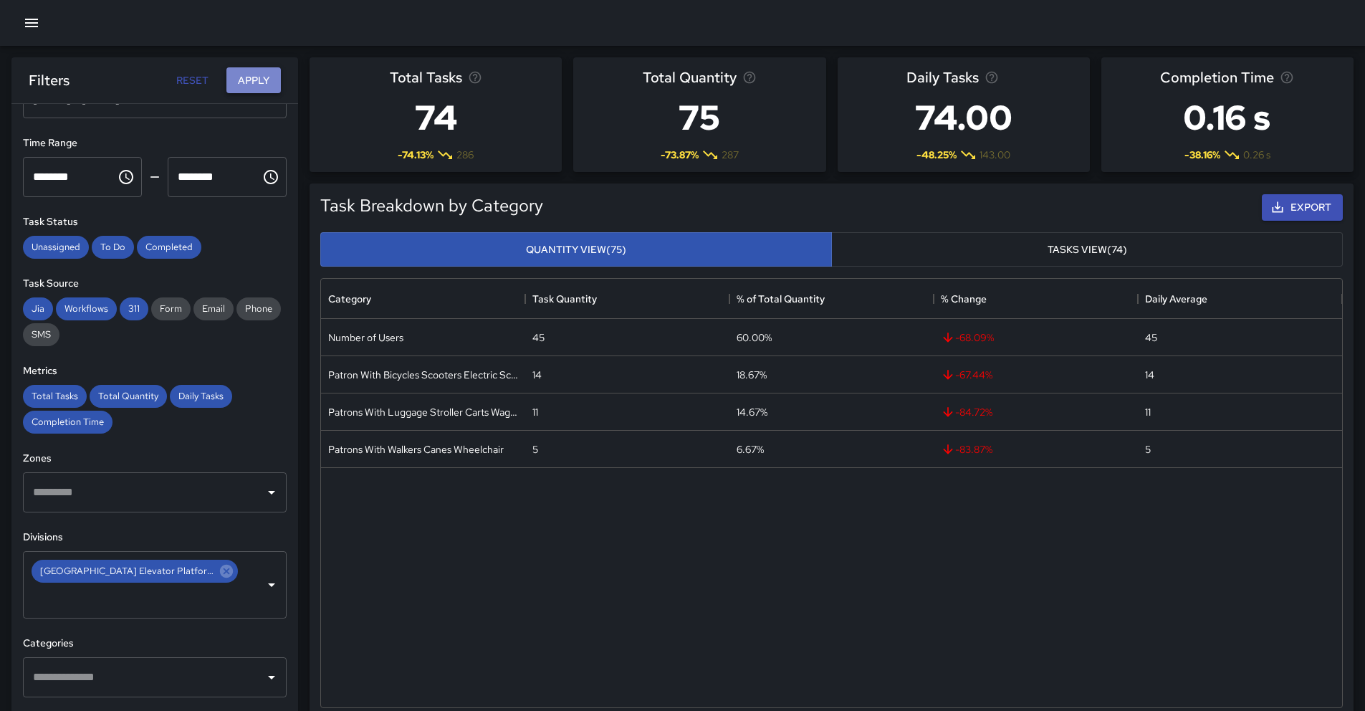
click at [262, 88] on button "Apply" at bounding box center [253, 80] width 54 height 27
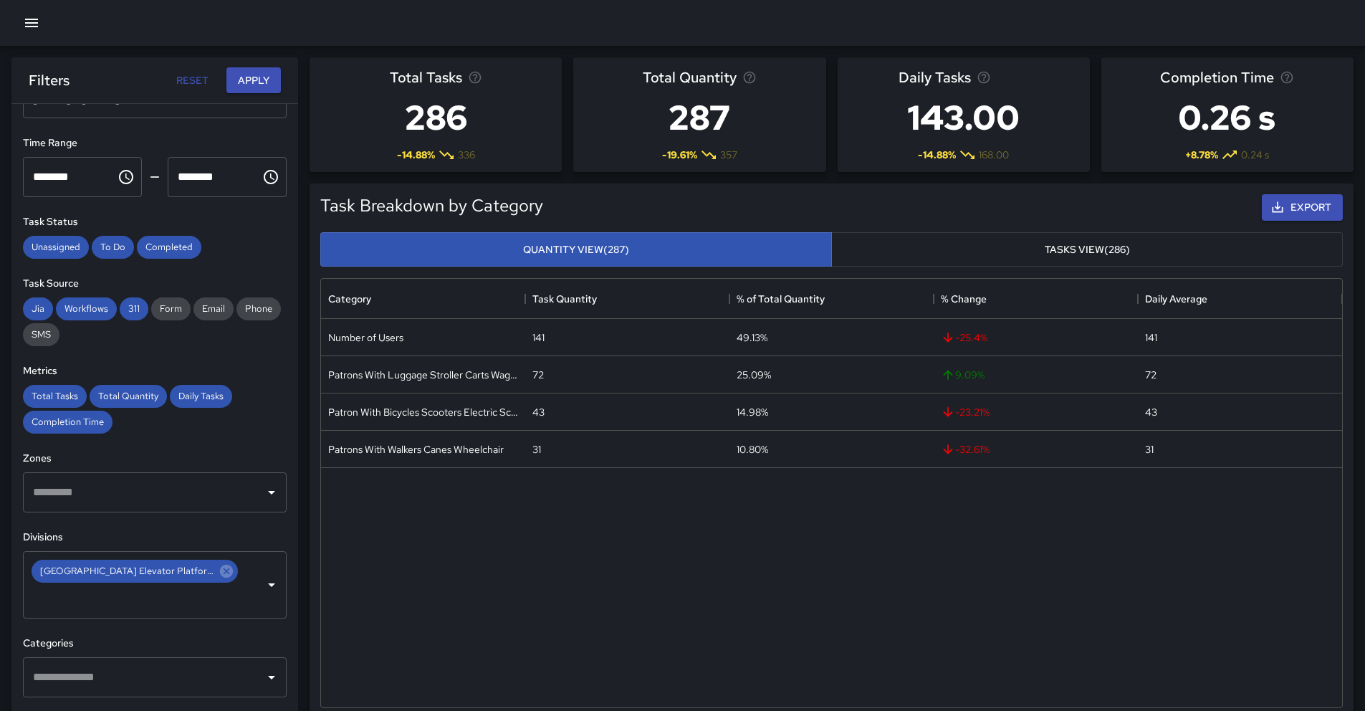
scroll to position [0, 0]
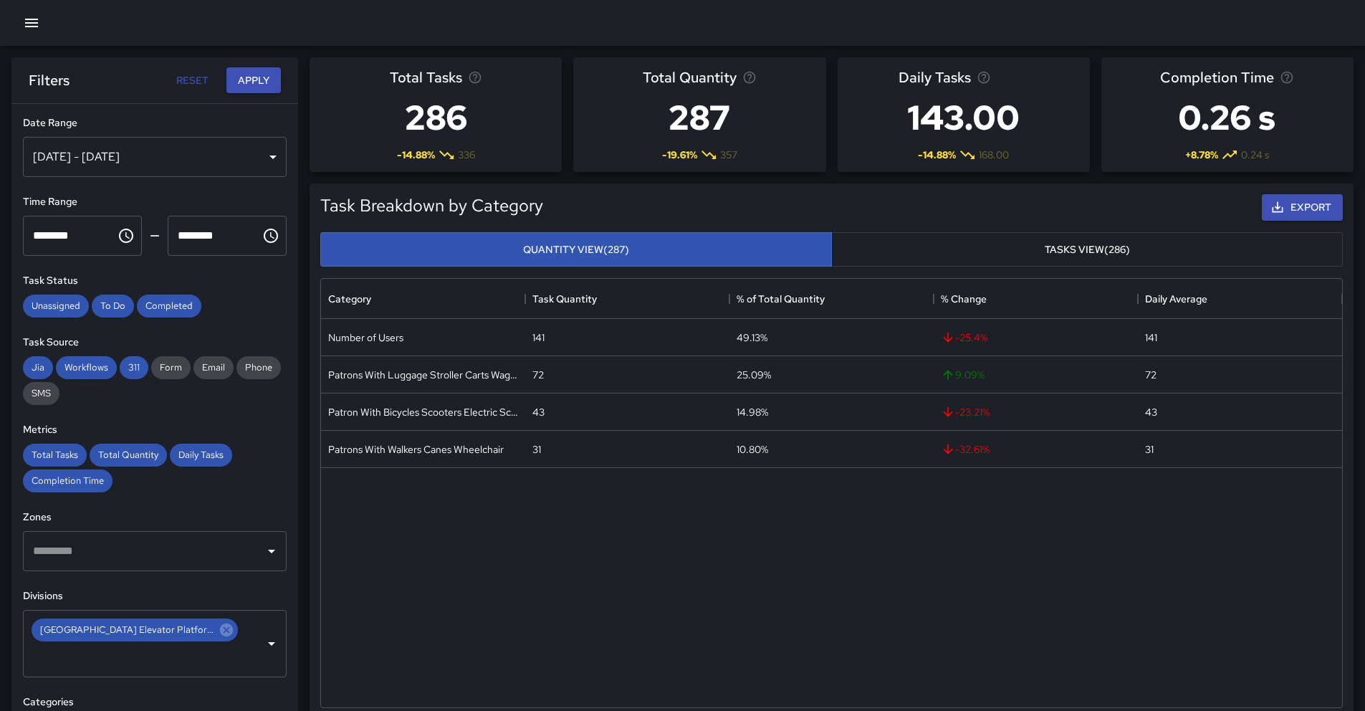
click at [125, 157] on div "[DATE] - [DATE]" at bounding box center [155, 157] width 264 height 40
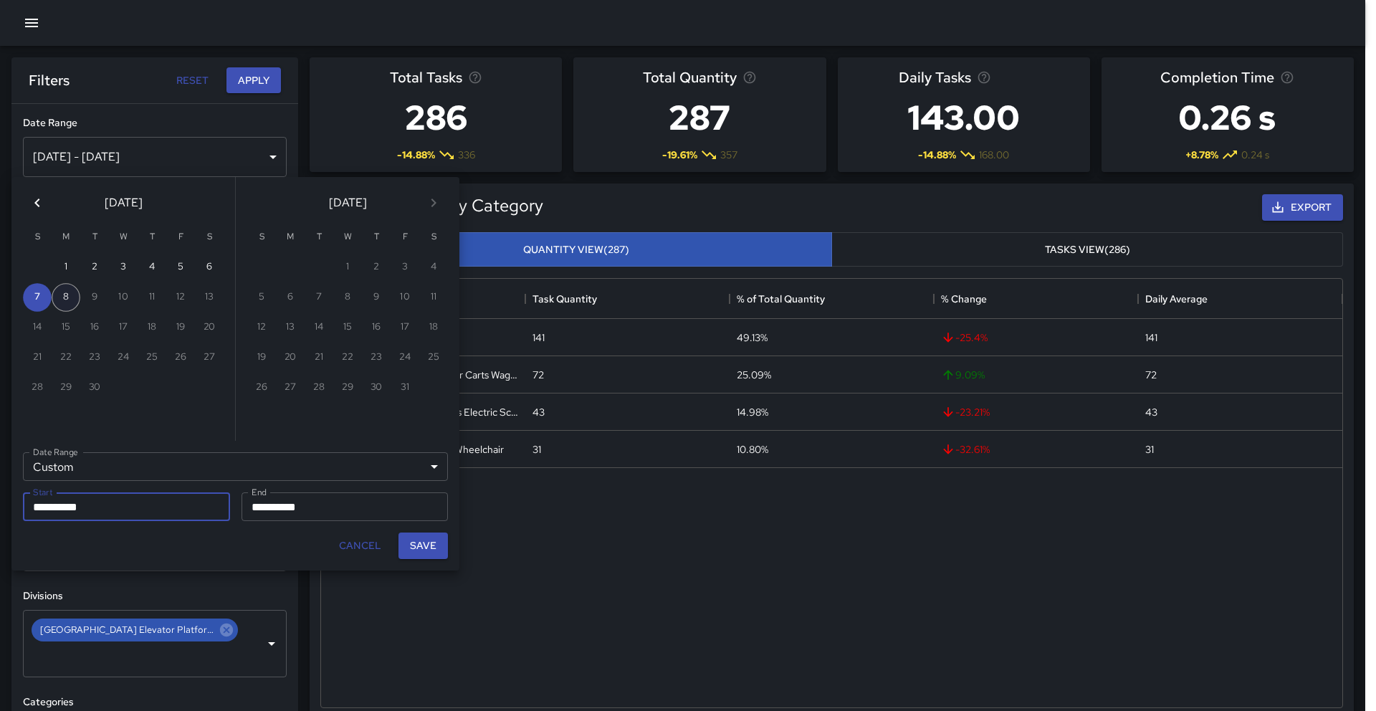
click at [62, 296] on button "8" at bounding box center [66, 297] width 29 height 29
type input "**********"
click at [62, 296] on button "8" at bounding box center [66, 297] width 29 height 29
type input "**********"
click at [424, 550] on button "Save" at bounding box center [422, 545] width 49 height 27
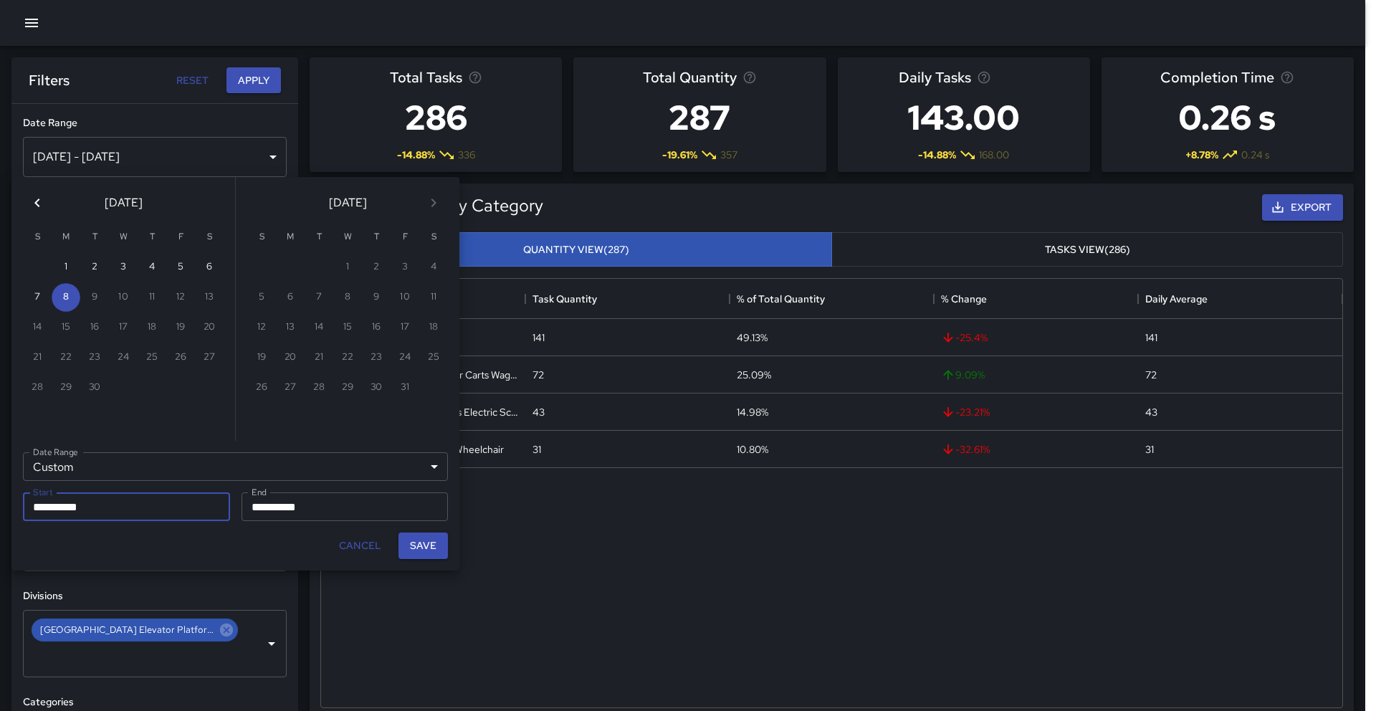
type input "**********"
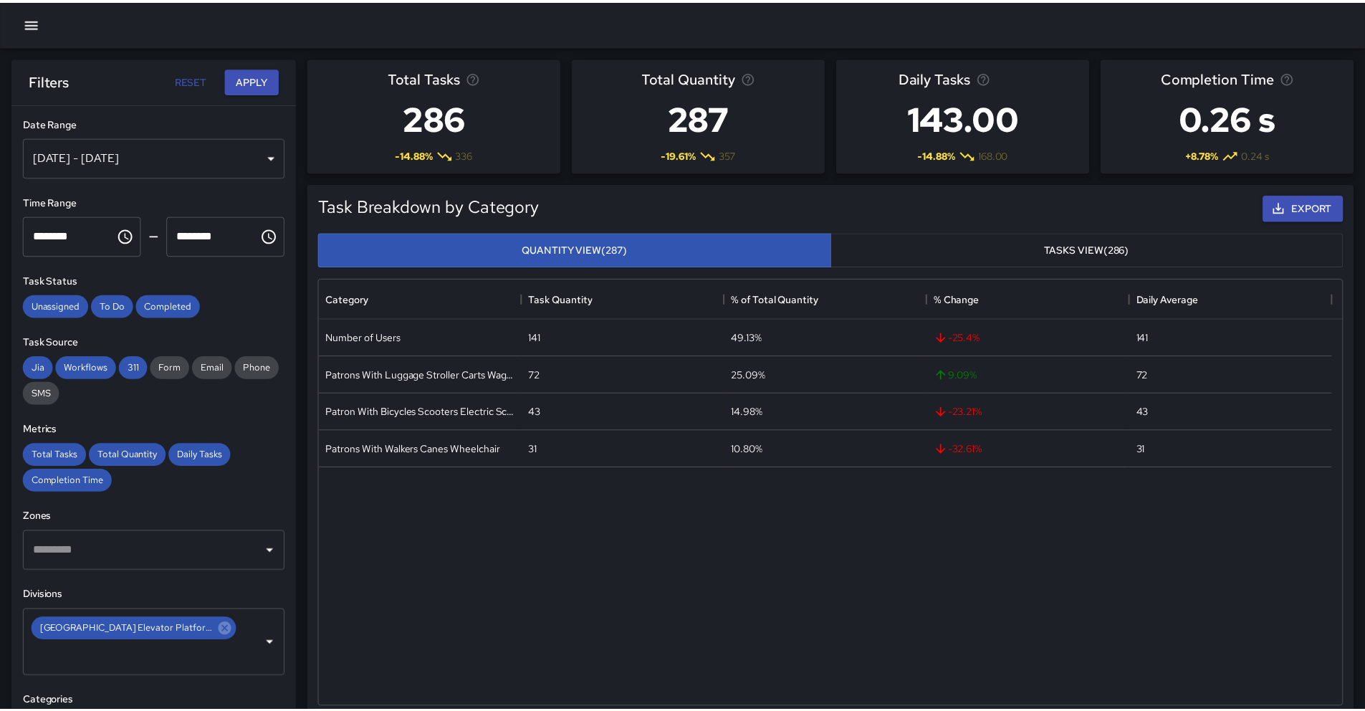
scroll to position [11, 11]
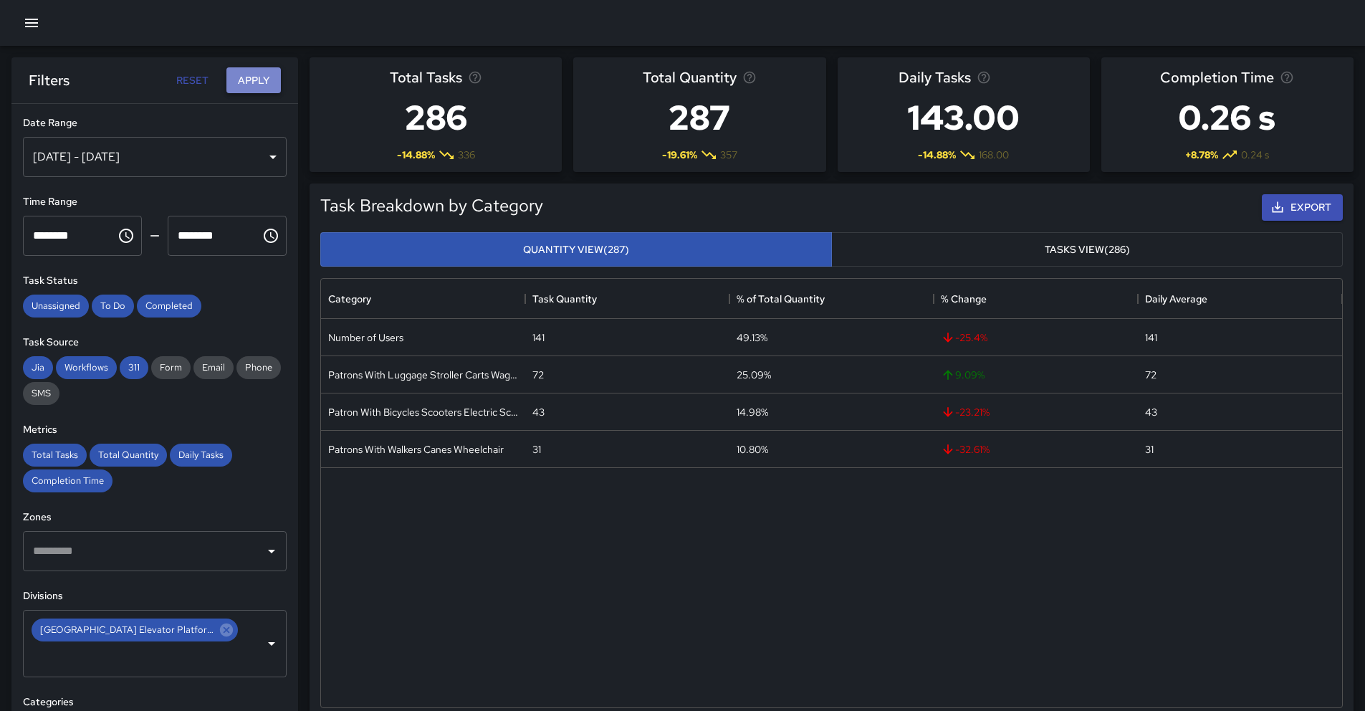
click at [255, 90] on button "Apply" at bounding box center [253, 80] width 54 height 27
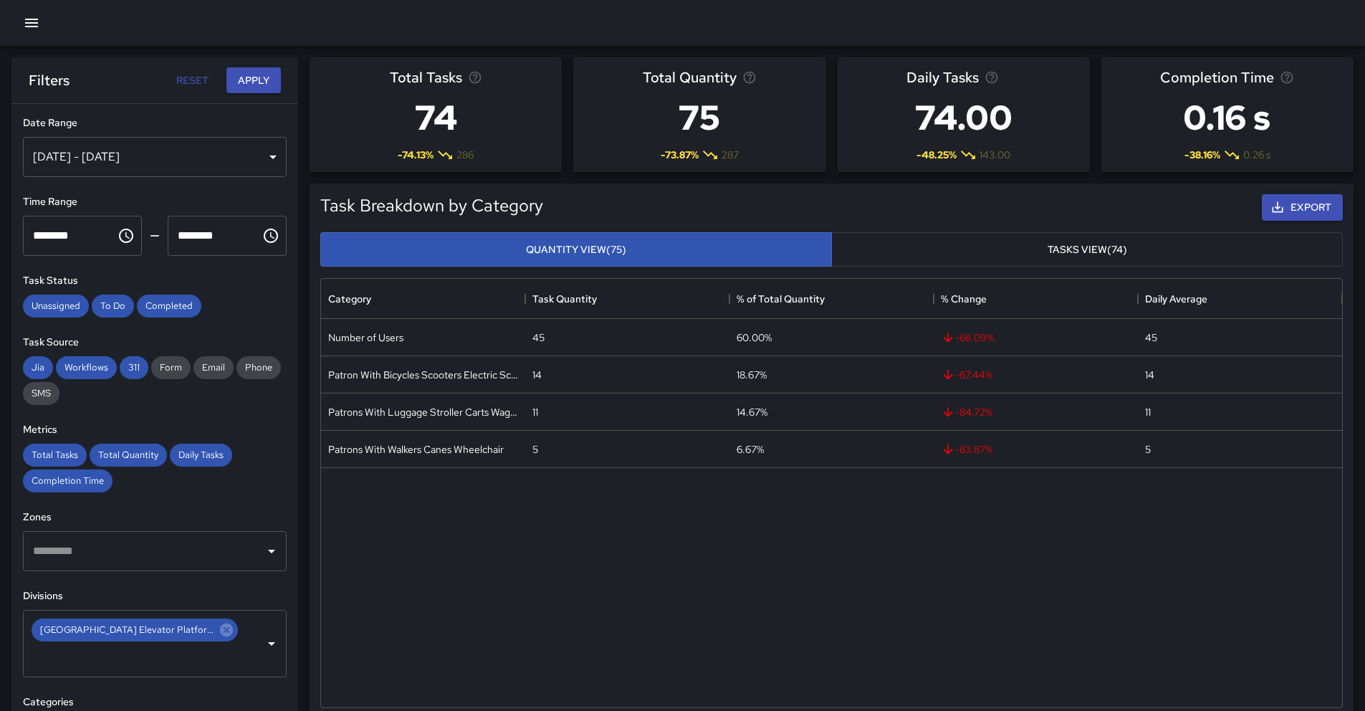
click at [39, 26] on icon "button" at bounding box center [31, 22] width 17 height 17
click at [28, 20] on icon "button" at bounding box center [31, 22] width 17 height 17
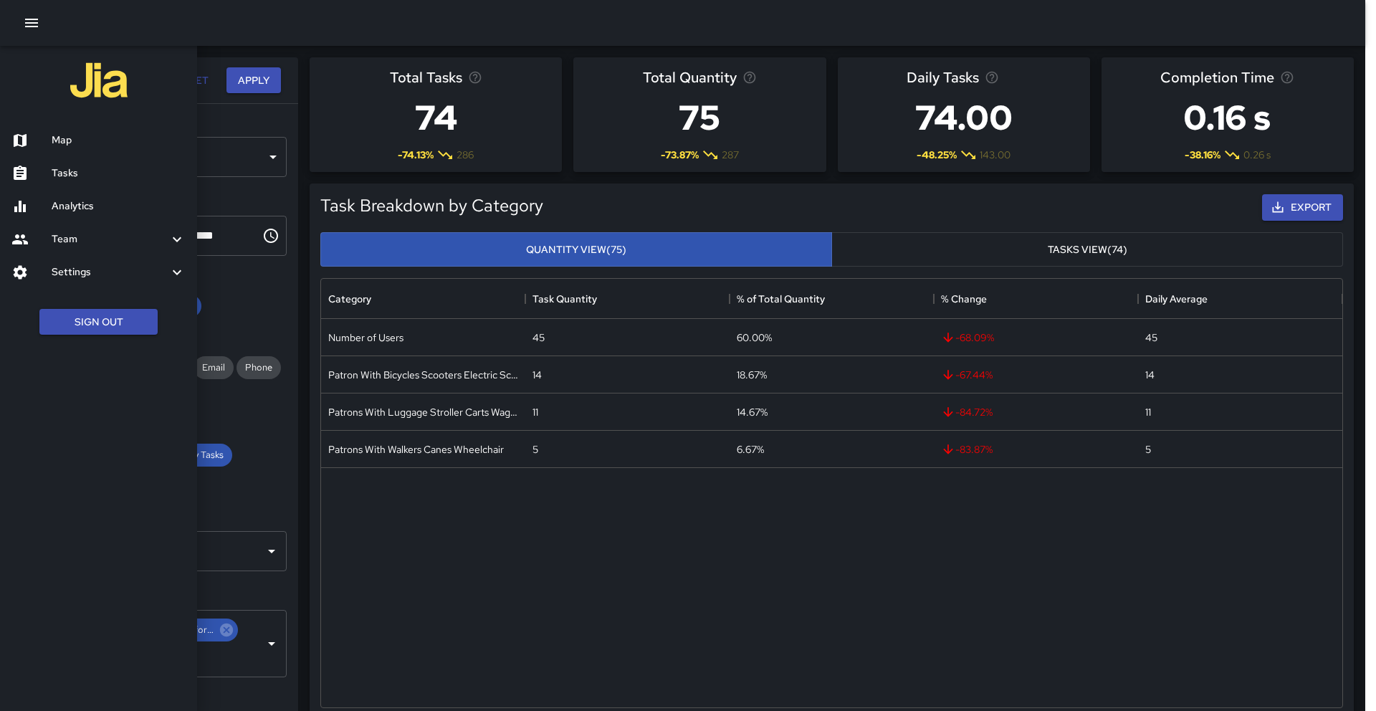
click at [64, 133] on h6 "Map" at bounding box center [119, 141] width 134 height 16
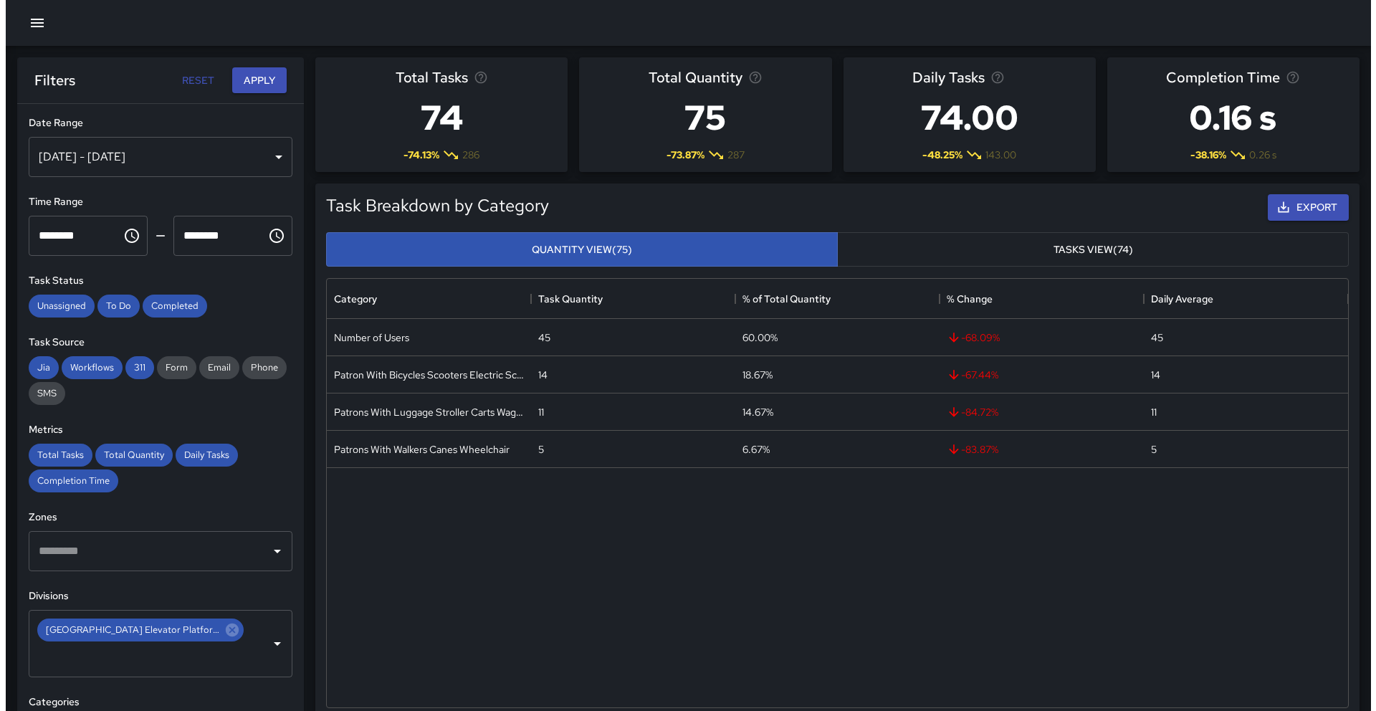
scroll to position [11, 11]
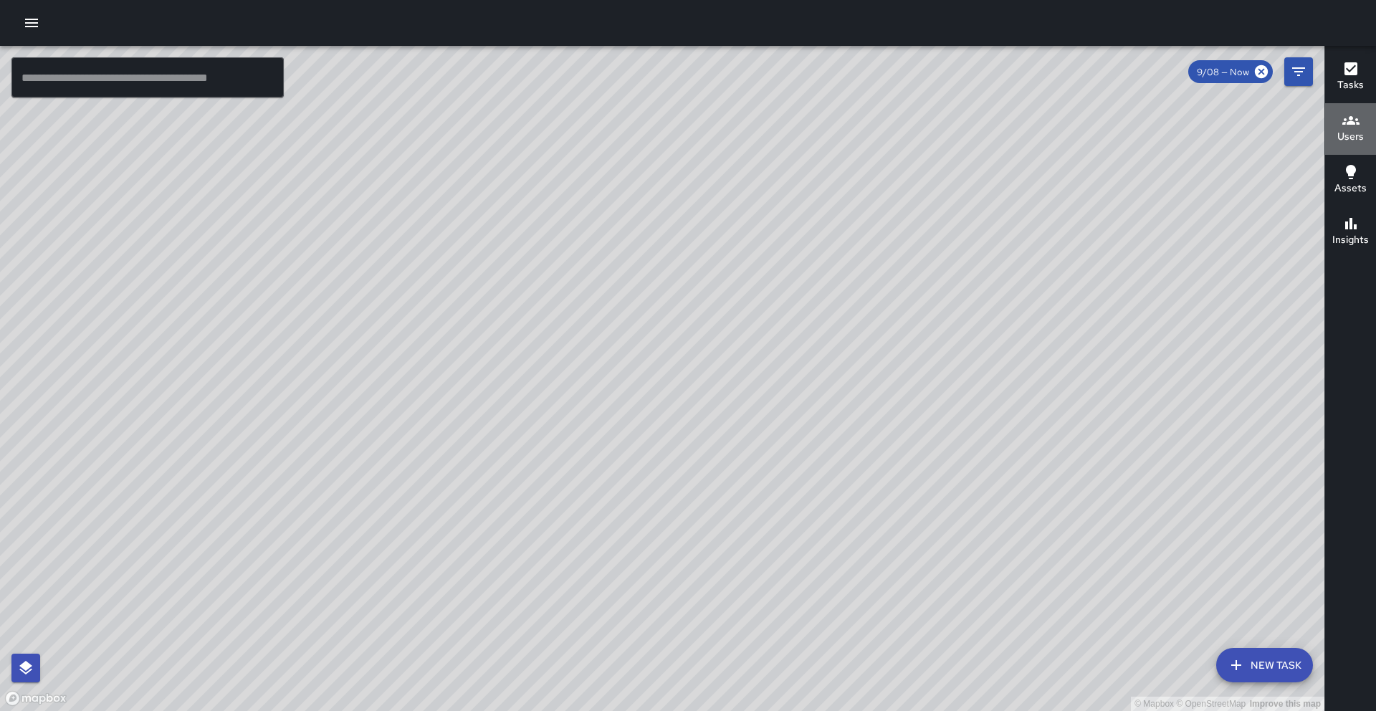
click at [1344, 125] on icon "button" at bounding box center [1350, 120] width 17 height 17
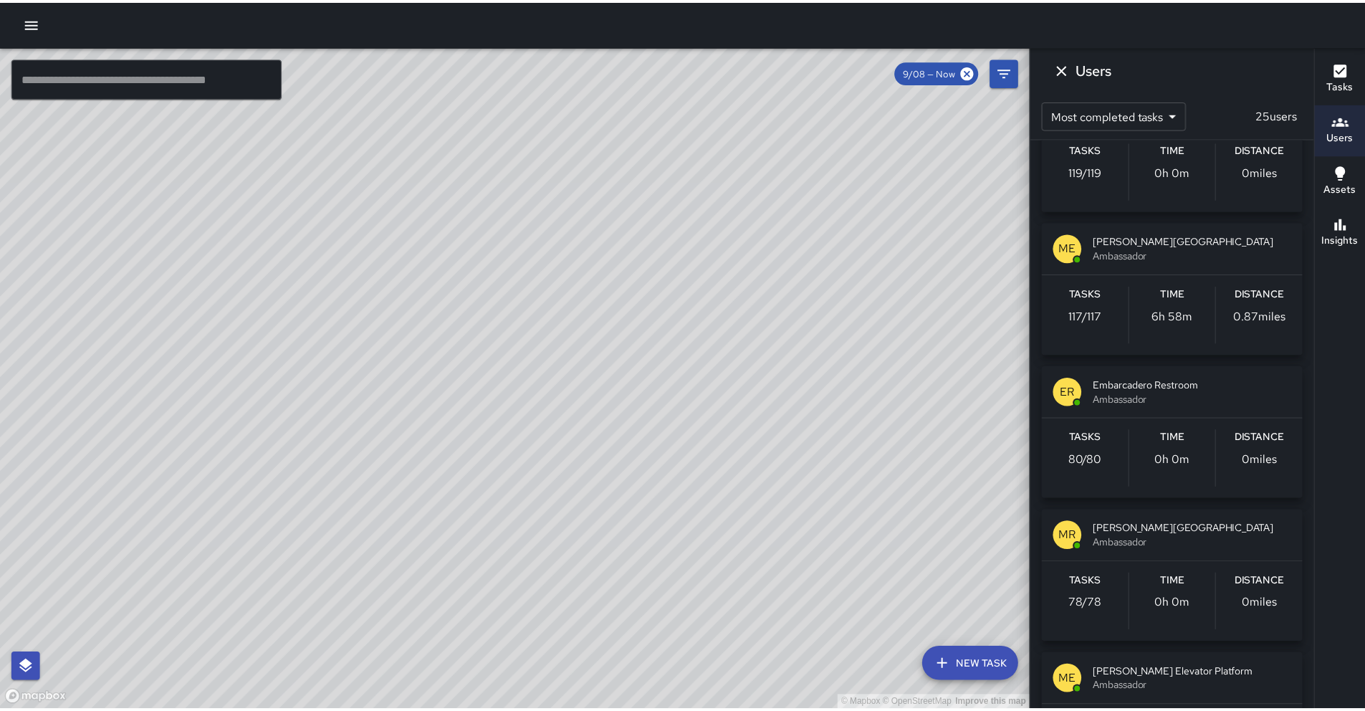
scroll to position [792, 0]
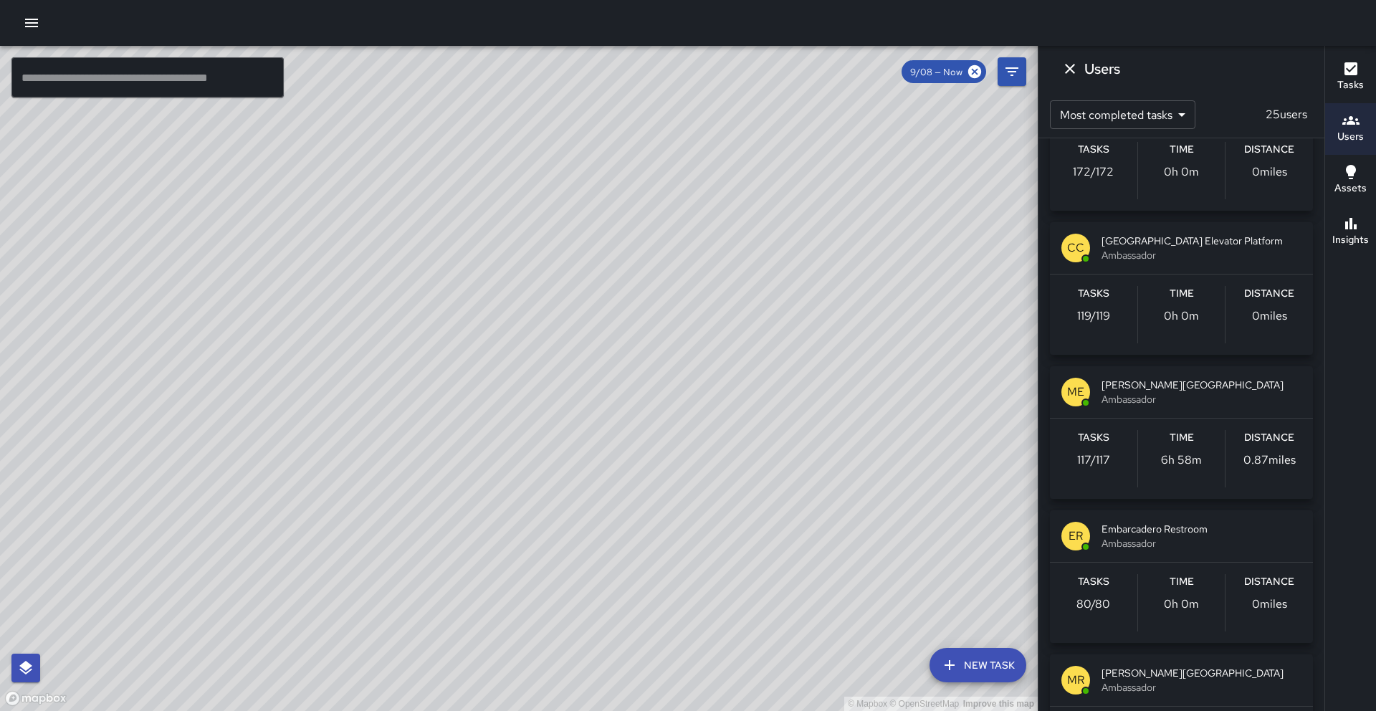
click at [37, 32] on button "button" at bounding box center [31, 23] width 29 height 29
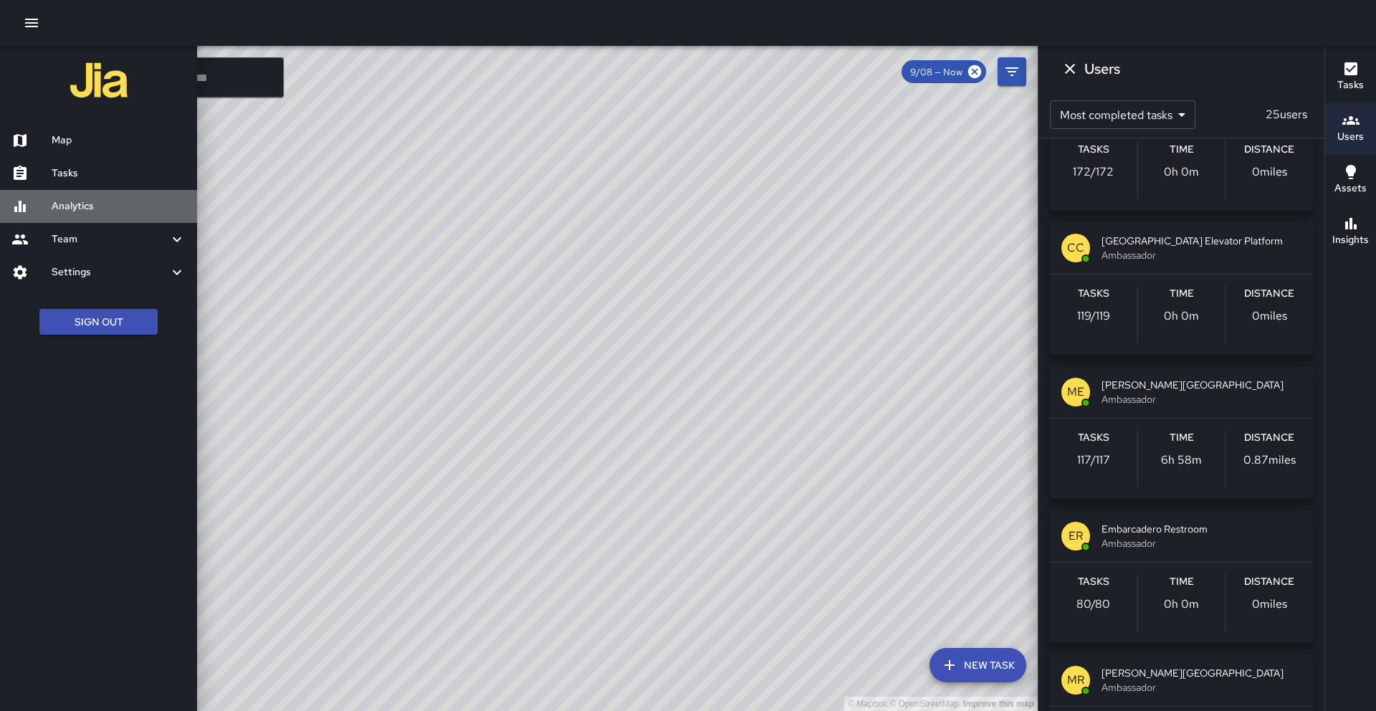
click at [85, 205] on h6 "Analytics" at bounding box center [119, 206] width 134 height 16
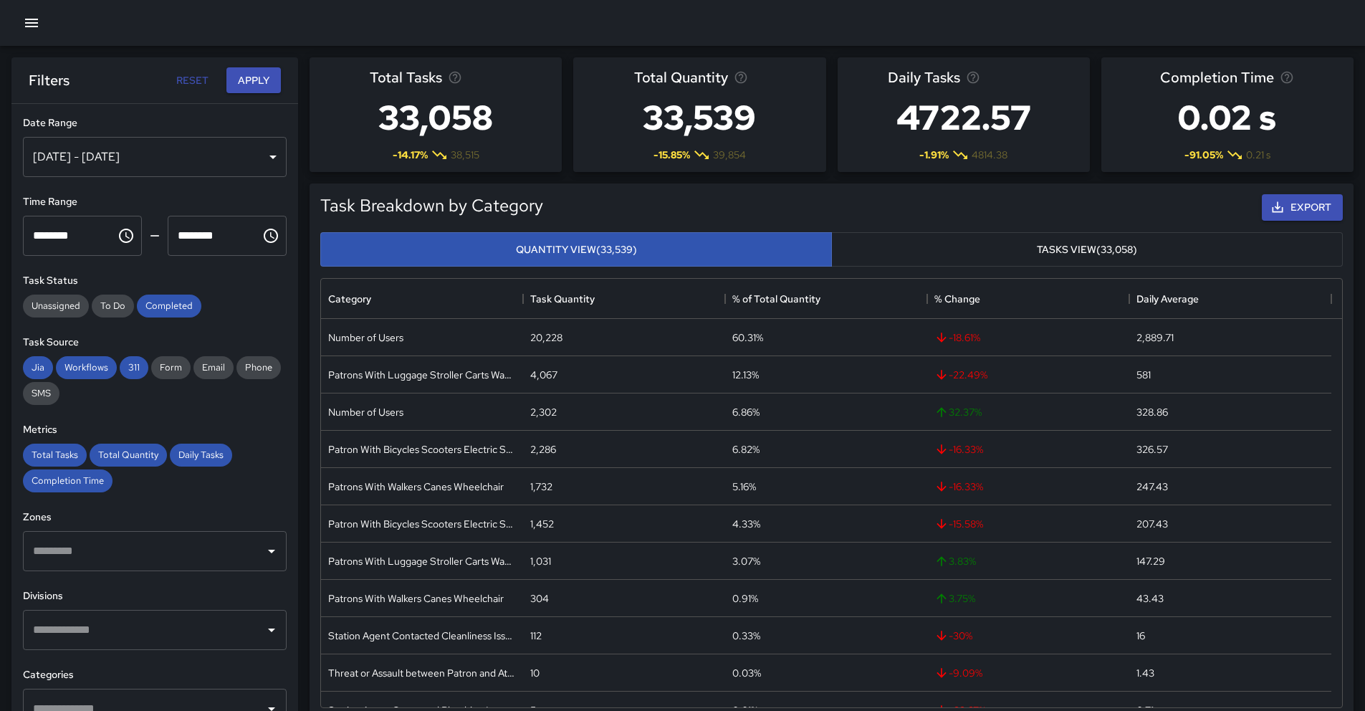
scroll to position [418, 1010]
click at [102, 161] on div "[DATE] - [DATE]" at bounding box center [155, 157] width 264 height 40
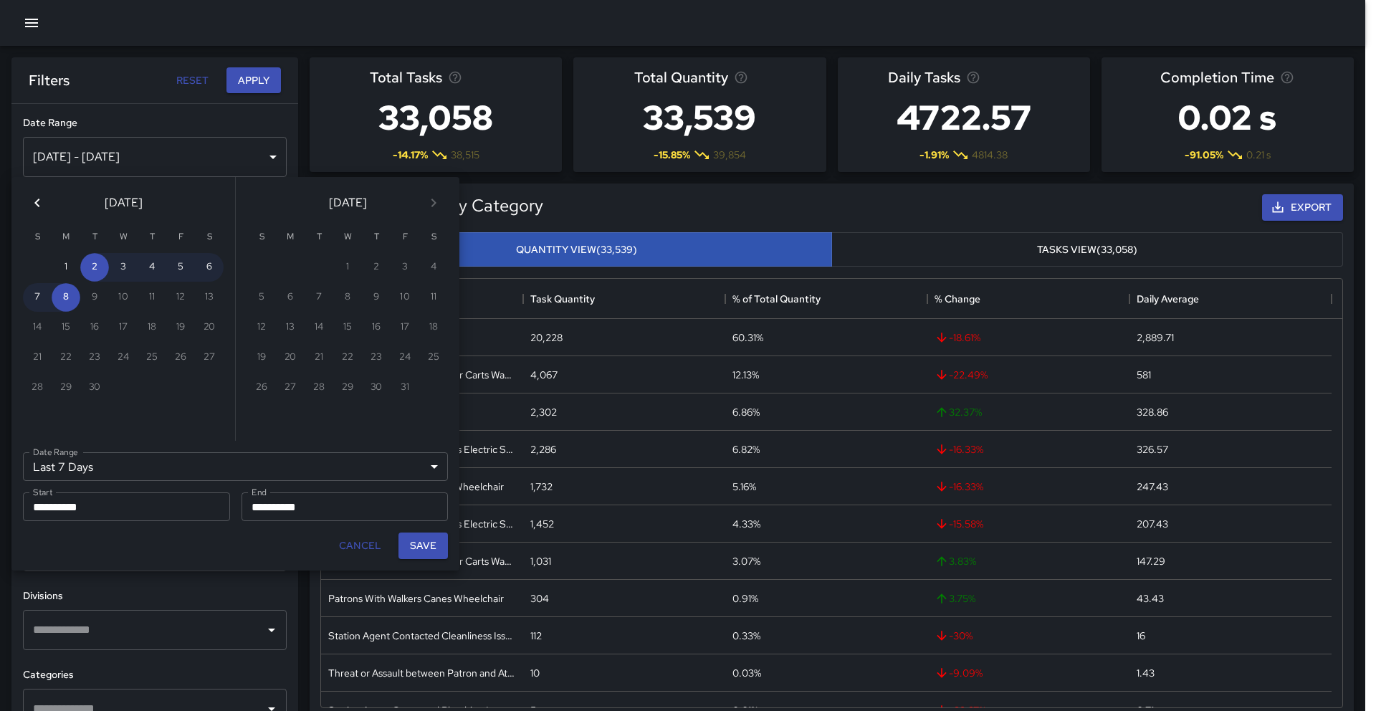
click at [43, 206] on icon "Previous month" at bounding box center [37, 202] width 17 height 17
click at [178, 268] on button "1" at bounding box center [180, 267] width 29 height 29
type input "******"
type input "**********"
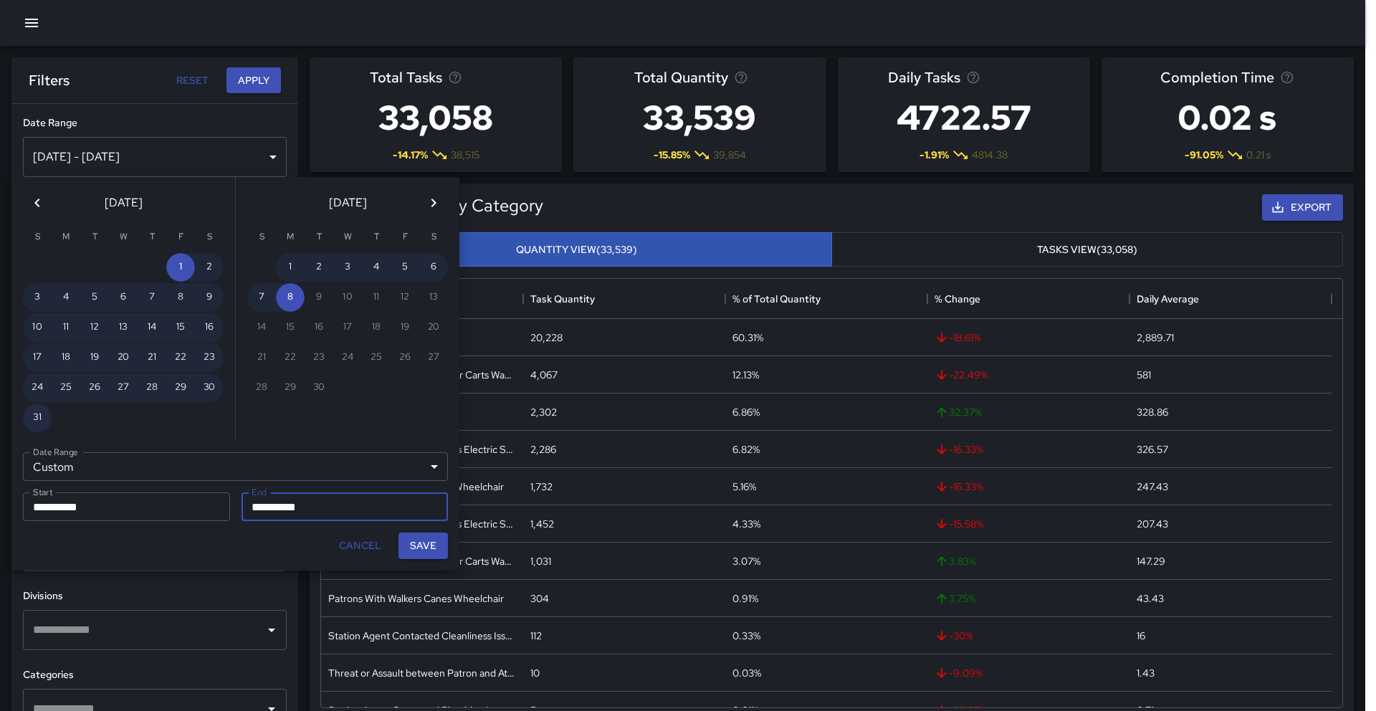
click at [42, 416] on button "31" at bounding box center [37, 417] width 29 height 29
type input "**********"
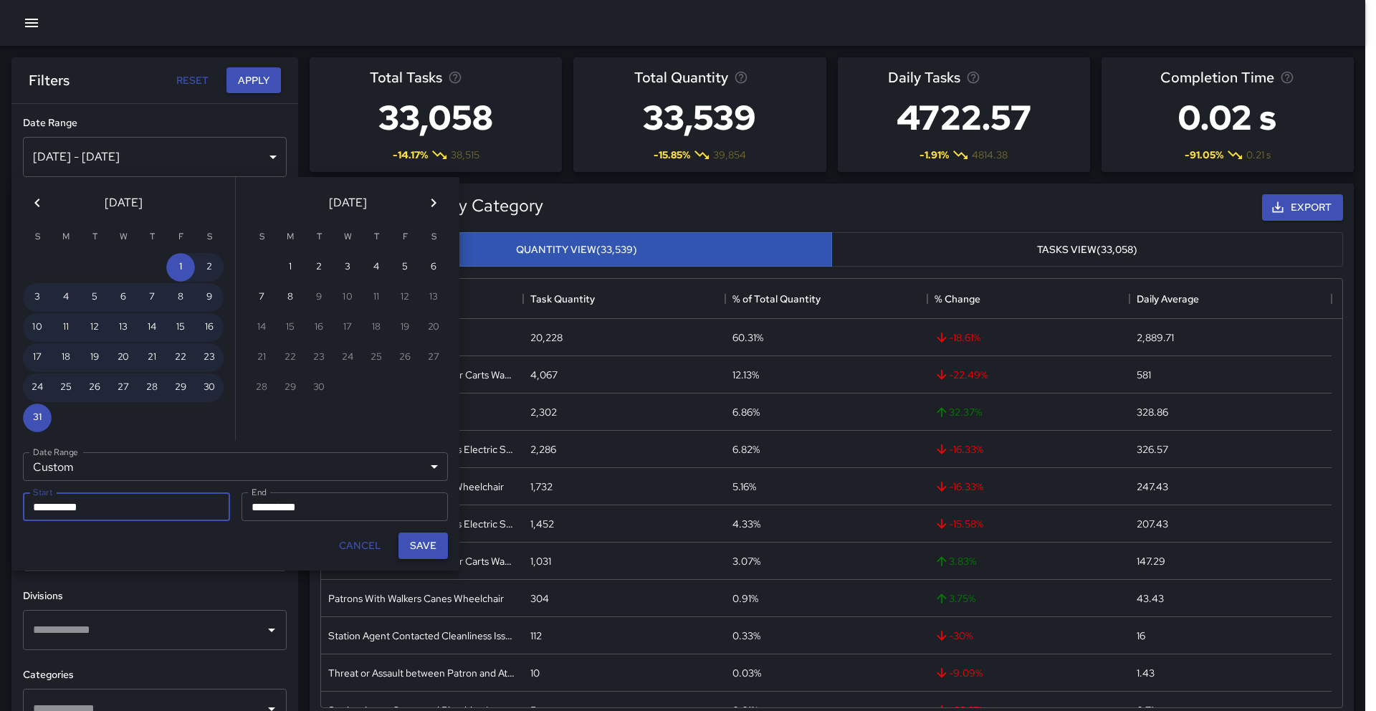
click at [422, 550] on button "Save" at bounding box center [422, 545] width 49 height 27
type input "**********"
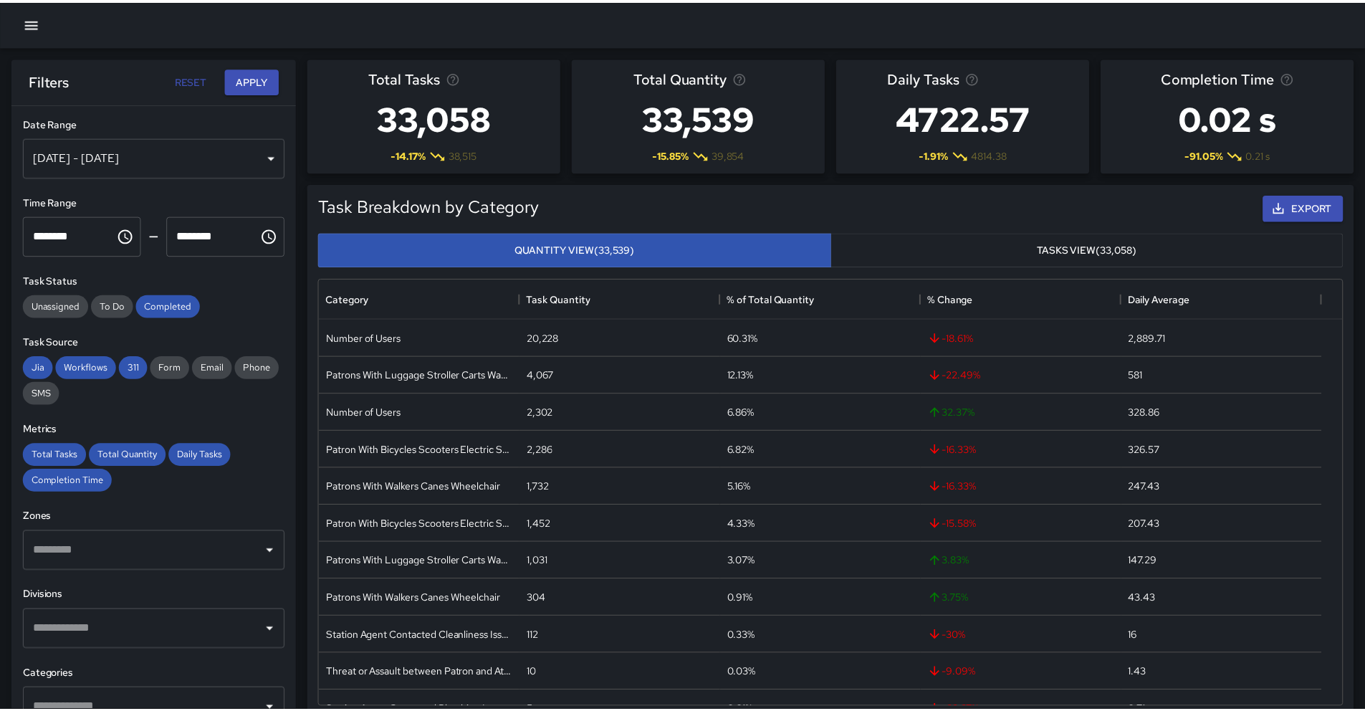
scroll to position [11, 11]
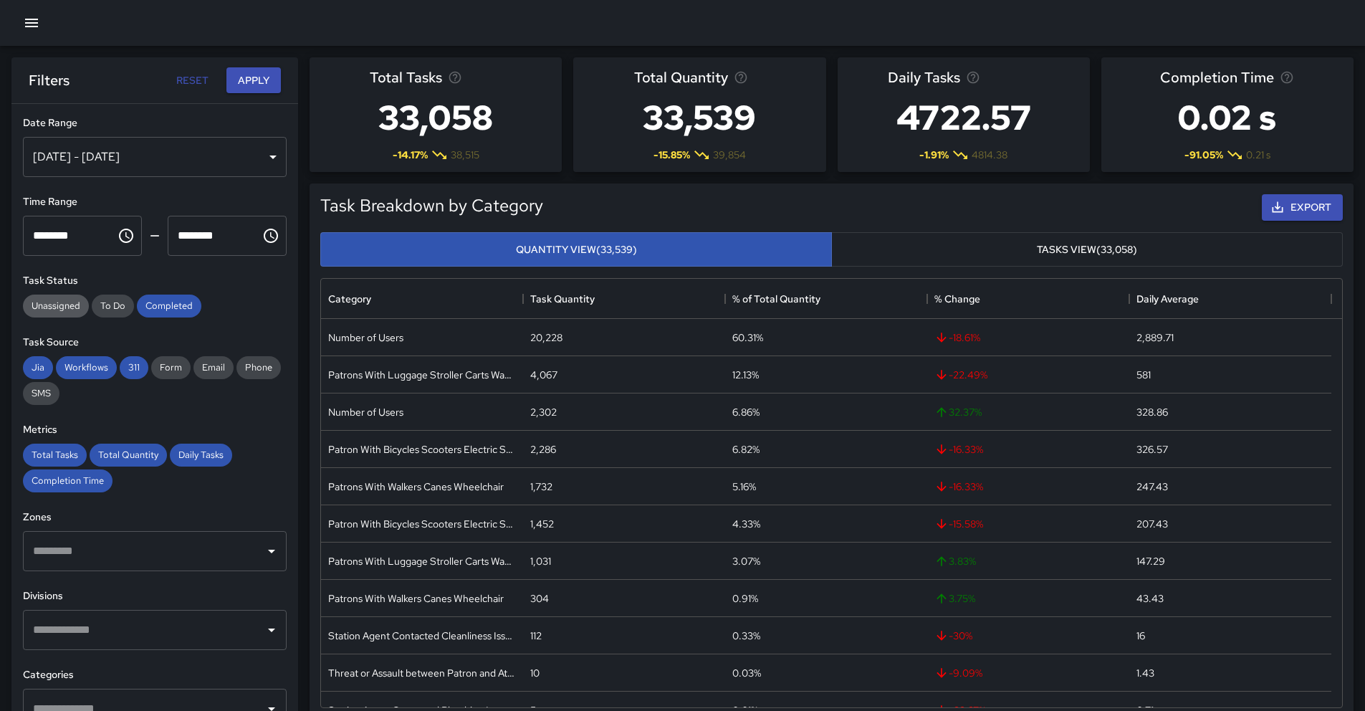
click at [72, 313] on div "Unassigned" at bounding box center [56, 306] width 66 height 23
click at [107, 315] on div "To Do" at bounding box center [113, 306] width 42 height 23
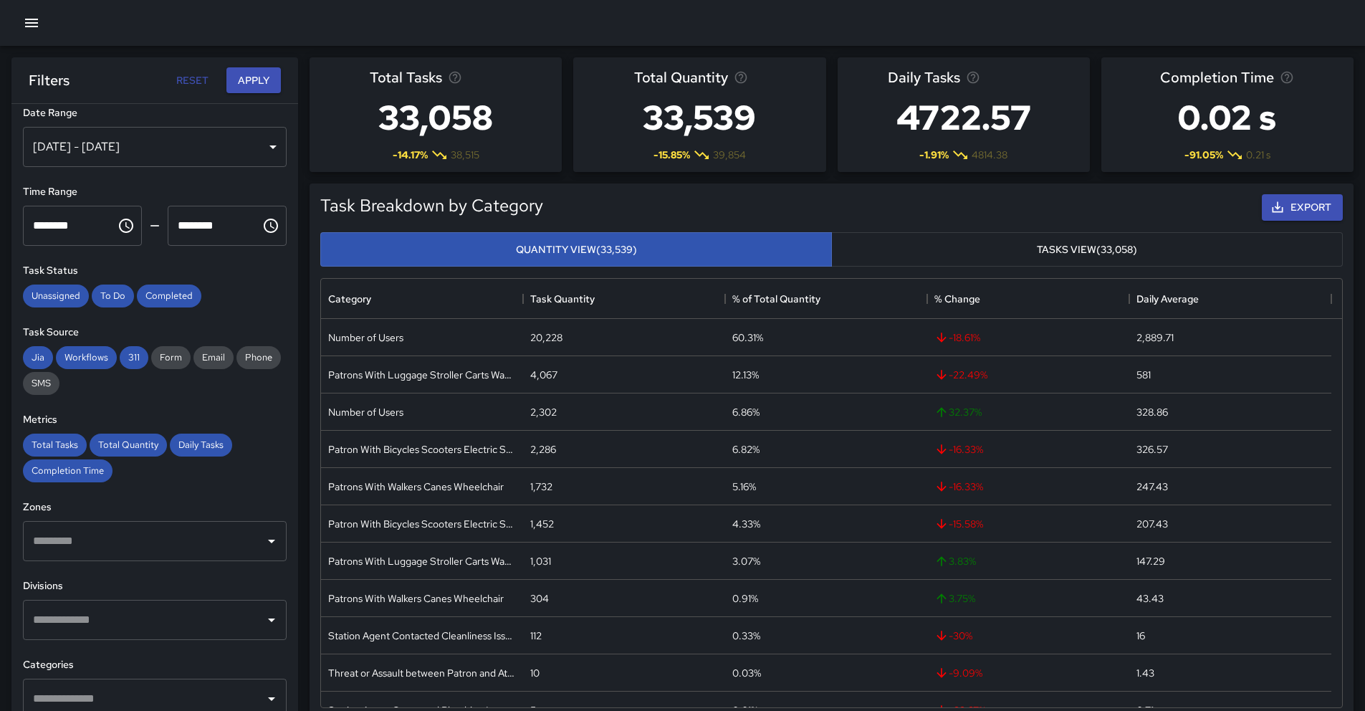
scroll to position [21, 0]
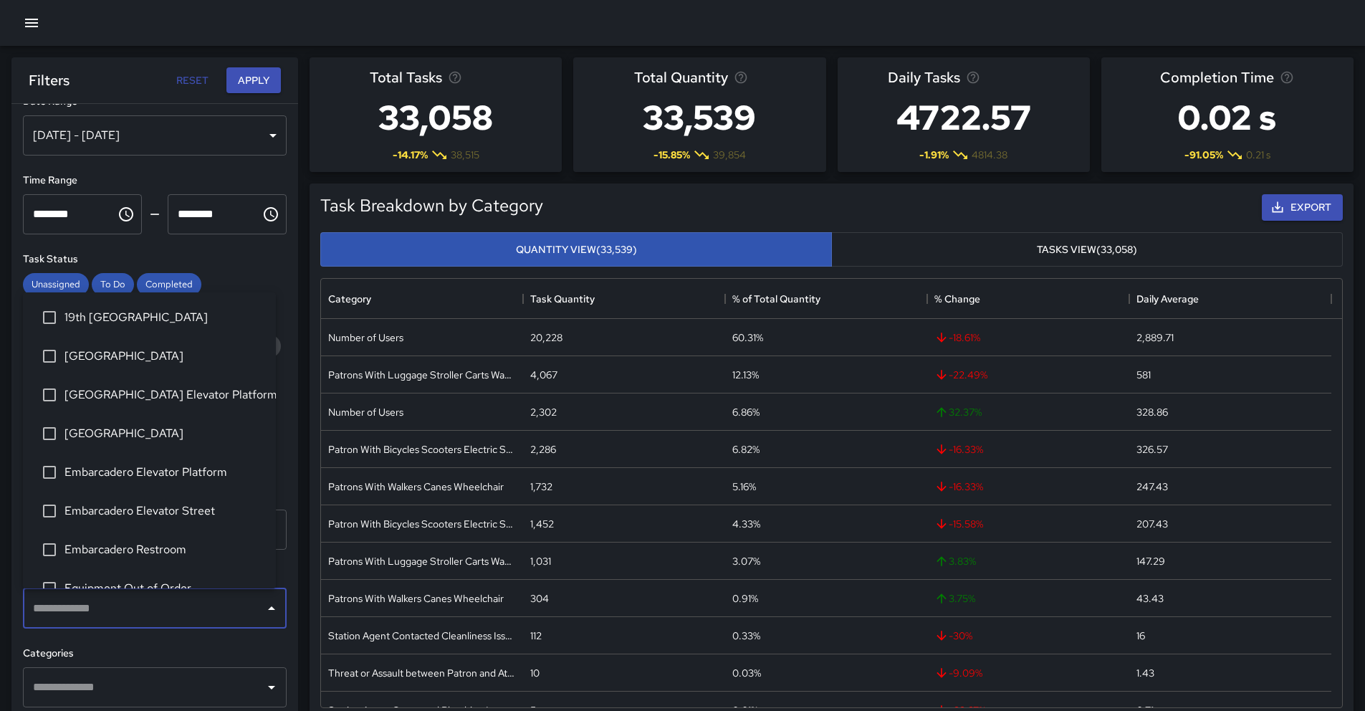
click at [121, 595] on input "text" at bounding box center [143, 608] width 229 height 27
click at [170, 438] on span "[GEOGRAPHIC_DATA]" at bounding box center [164, 433] width 200 height 17
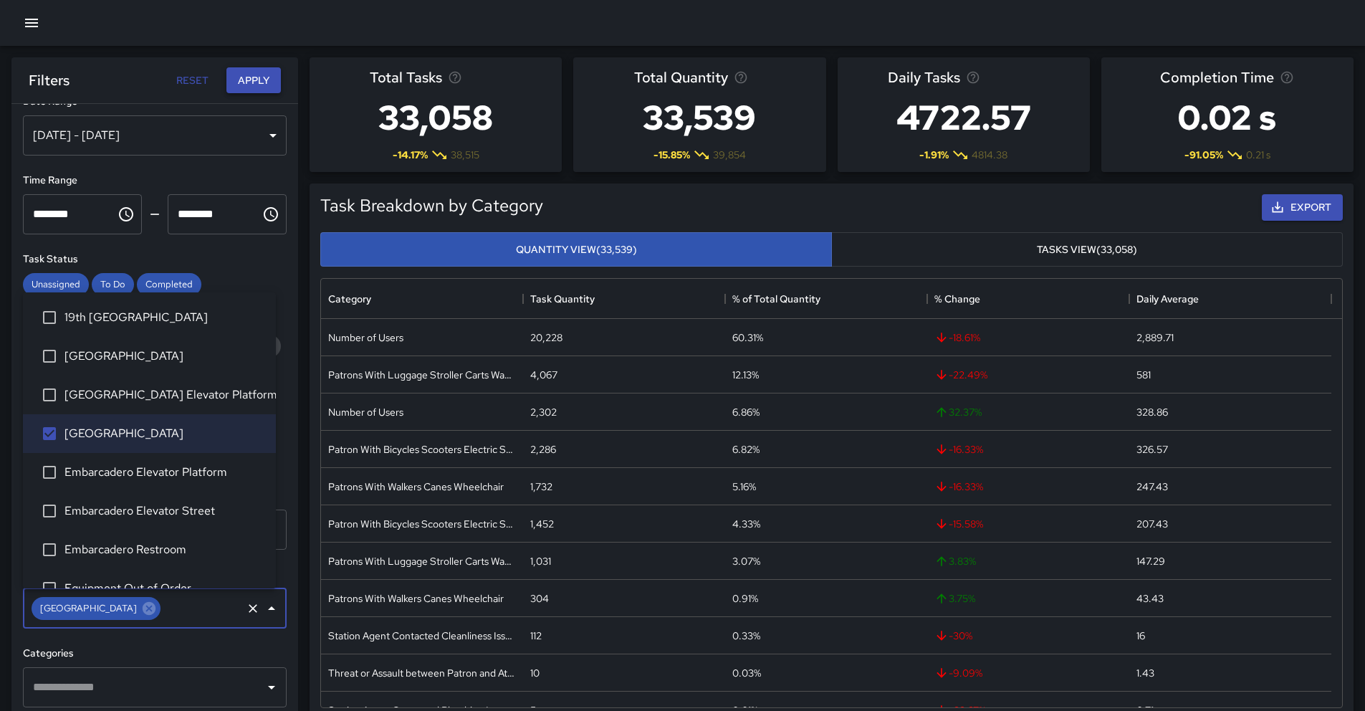
click at [264, 90] on button "Apply" at bounding box center [253, 80] width 54 height 27
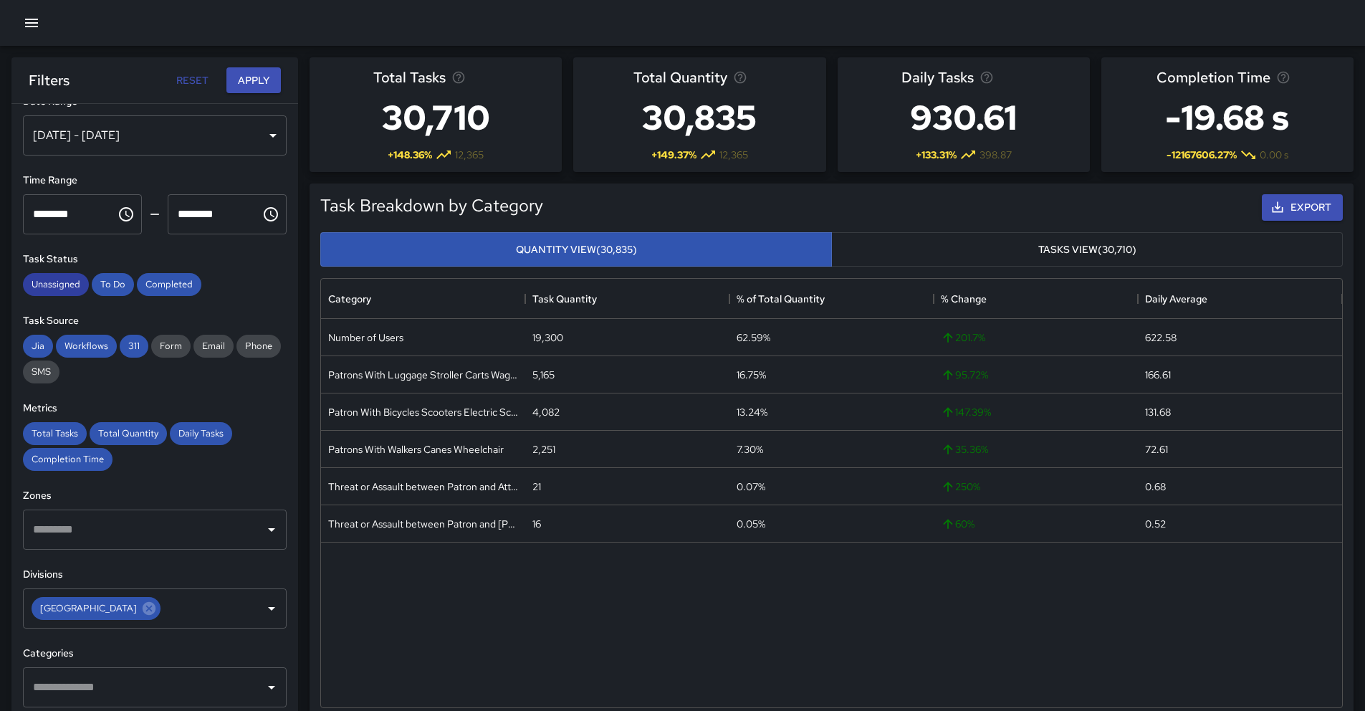
click at [55, 282] on span "Unassigned" at bounding box center [56, 284] width 66 height 12
click at [103, 283] on span "To Do" at bounding box center [113, 284] width 42 height 12
click at [252, 84] on button "Apply" at bounding box center [253, 80] width 54 height 27
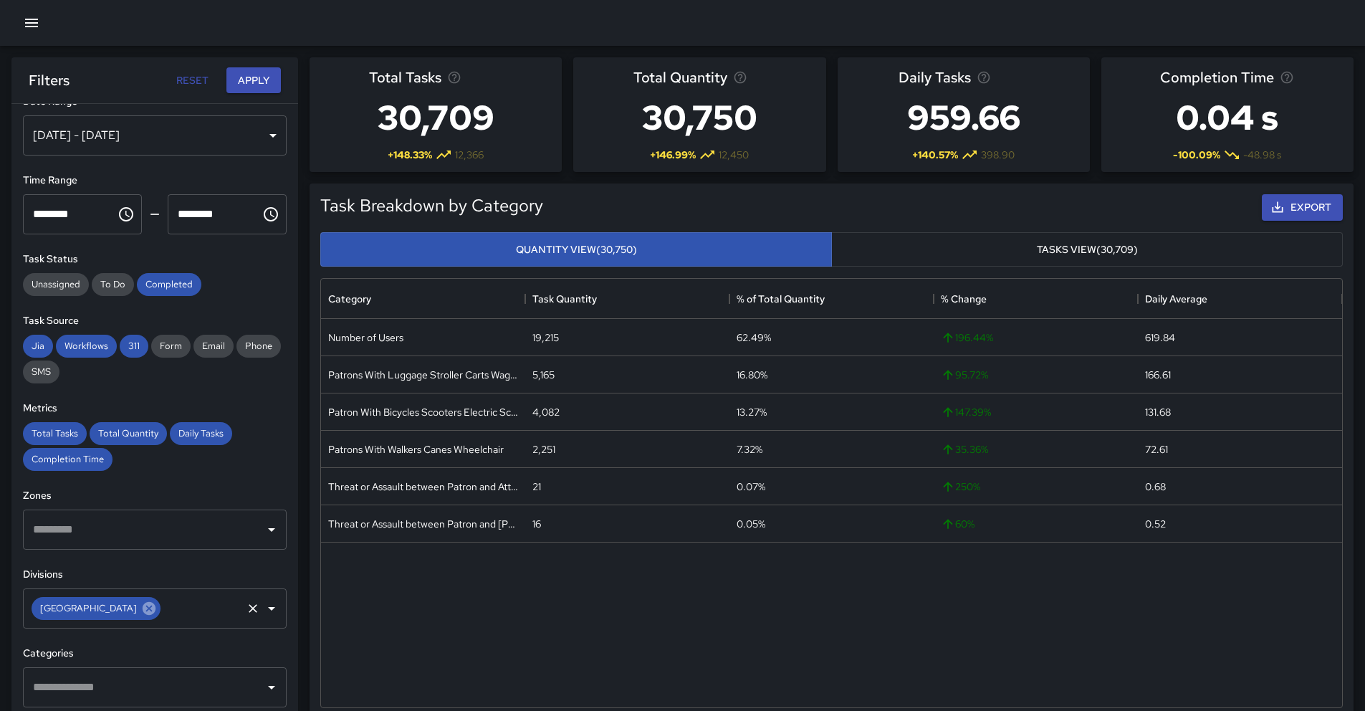
click at [155, 604] on icon at bounding box center [149, 608] width 13 height 13
click at [170, 604] on input "text" at bounding box center [143, 608] width 229 height 27
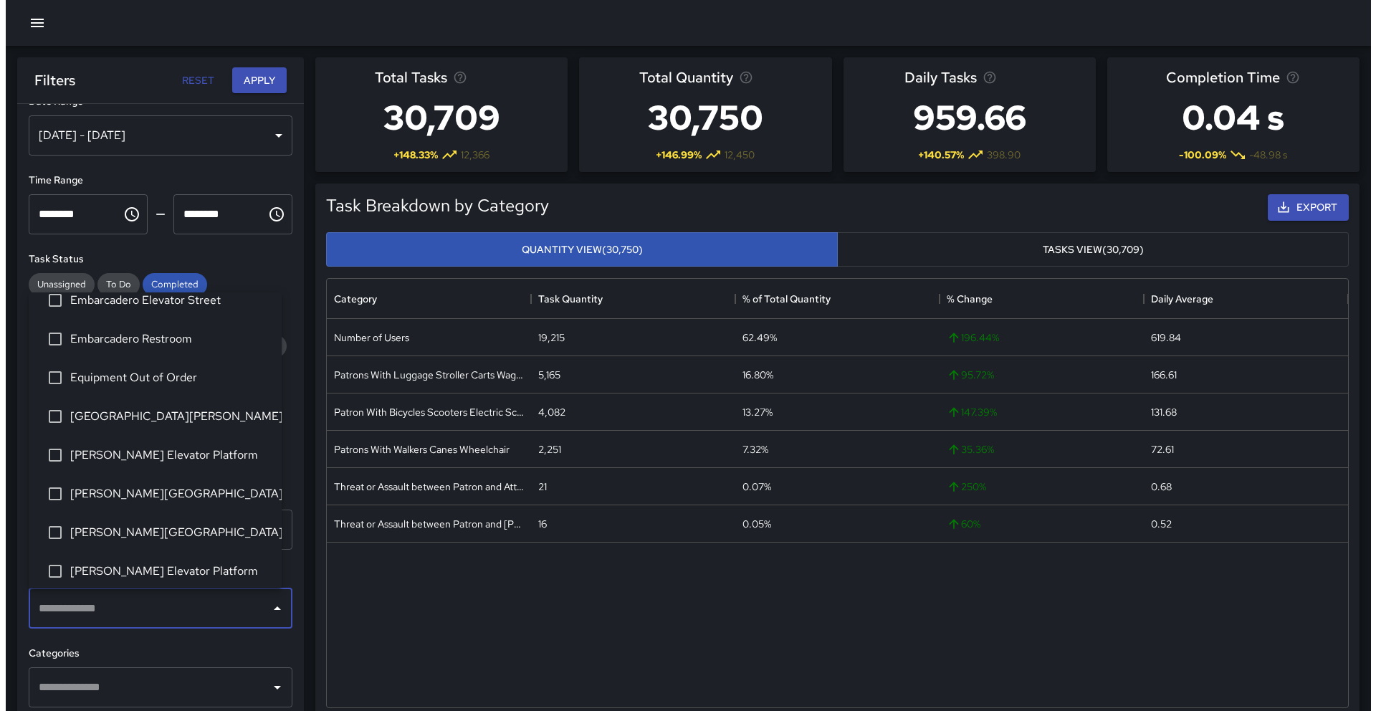
scroll to position [266, 0]
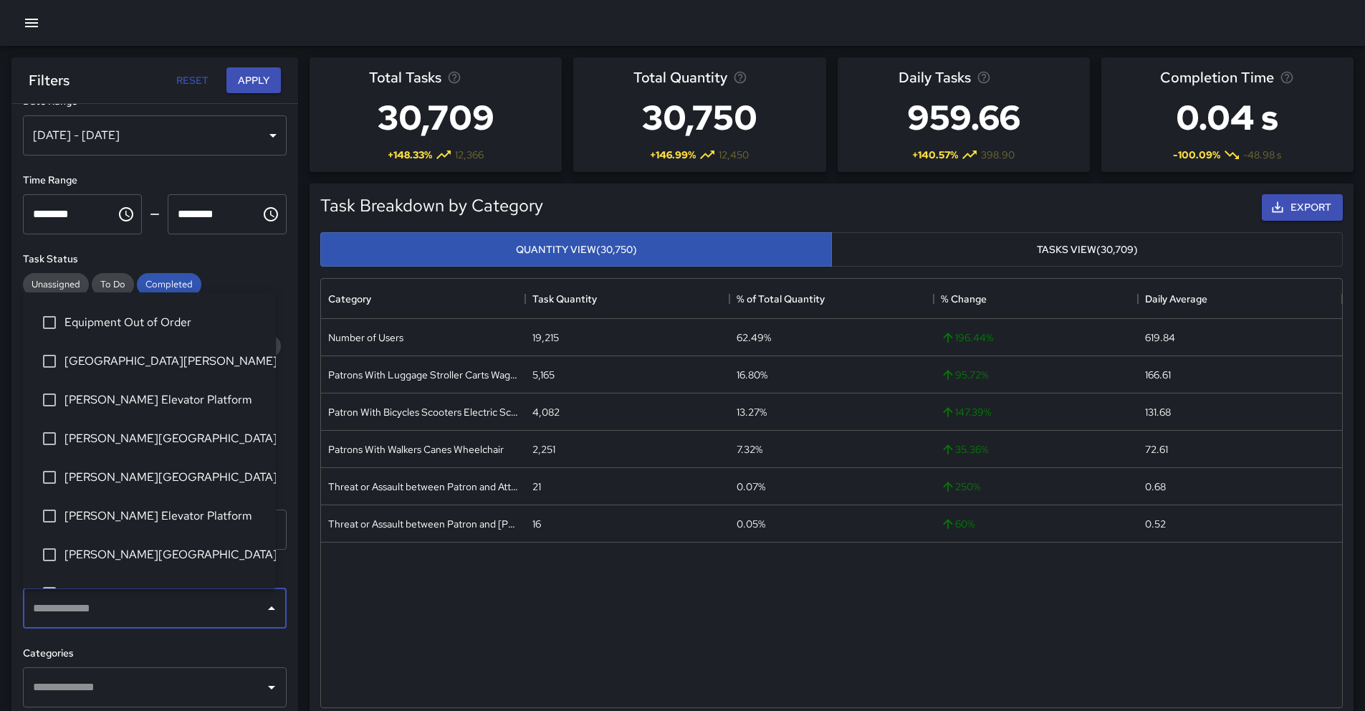
click at [154, 508] on span "[PERSON_NAME] Elevator Platform" at bounding box center [164, 515] width 200 height 17
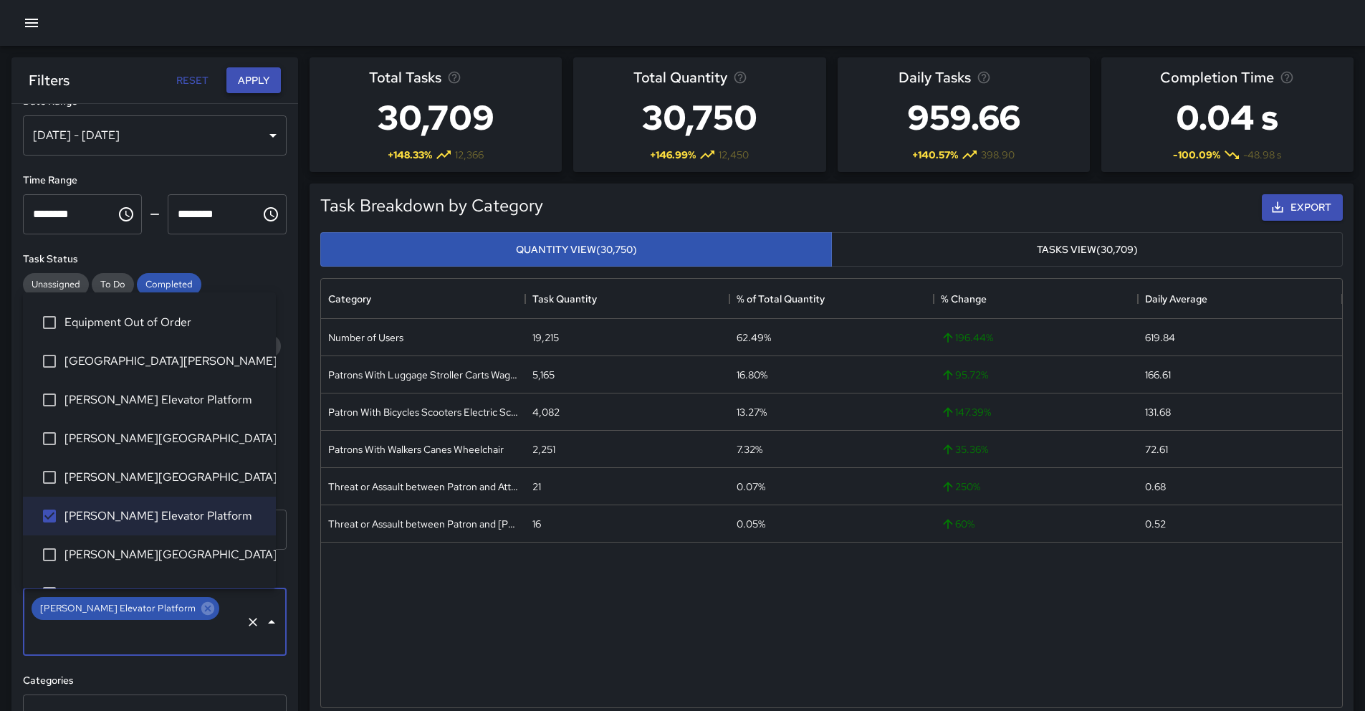
click at [263, 87] on button "Apply" at bounding box center [253, 80] width 54 height 27
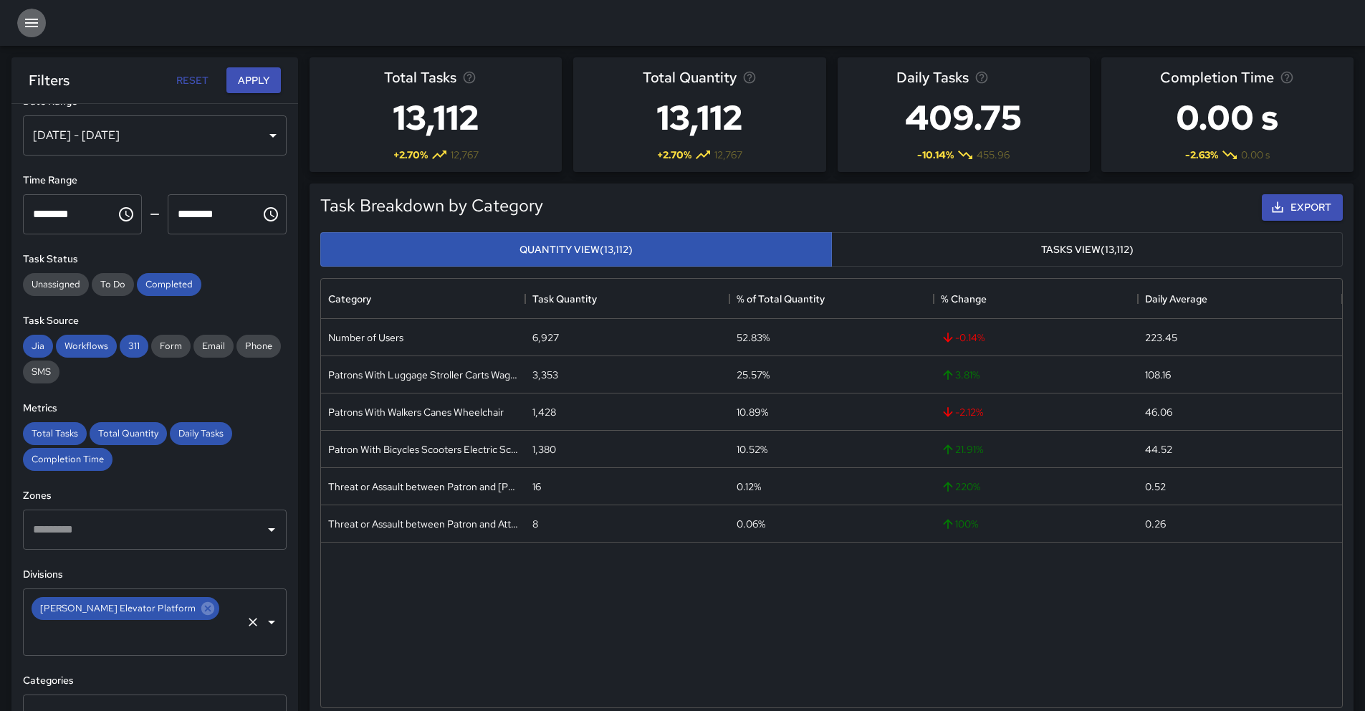
click at [25, 28] on icon "button" at bounding box center [31, 22] width 17 height 17
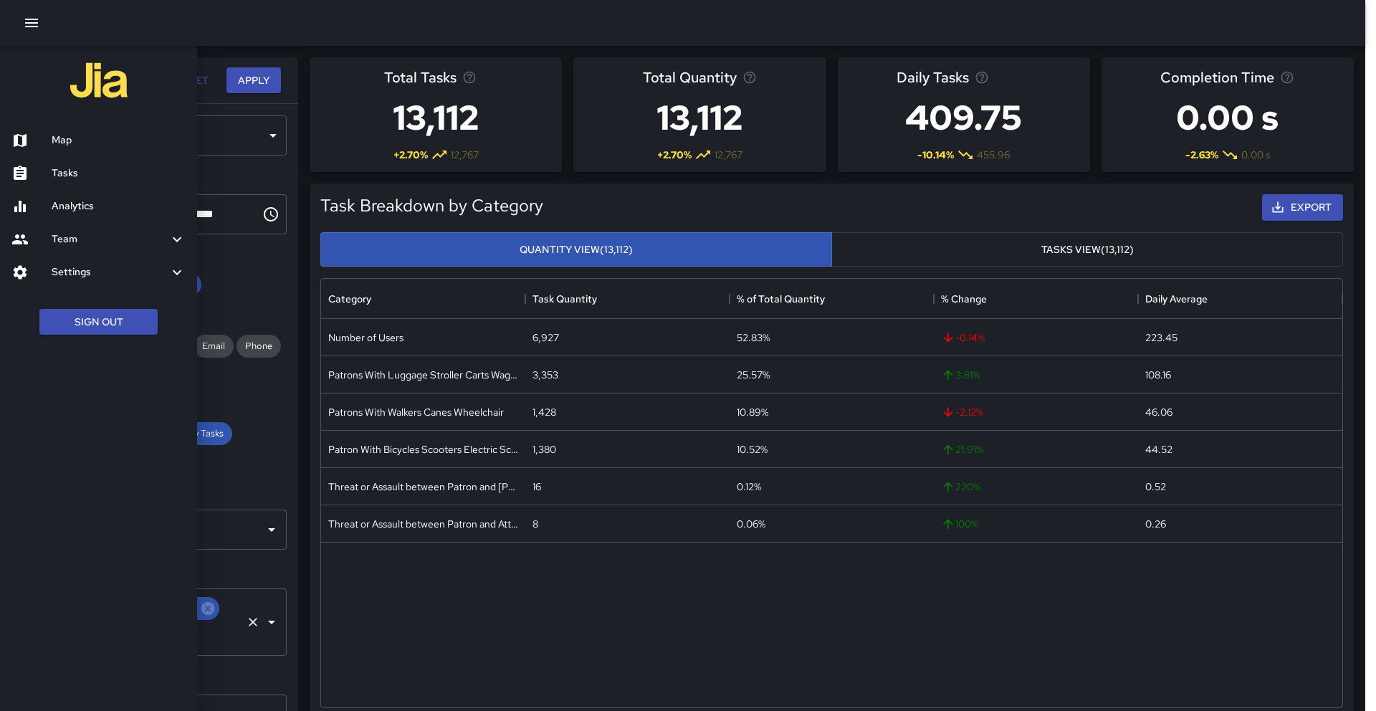
click at [69, 138] on h6 "Map" at bounding box center [119, 141] width 134 height 16
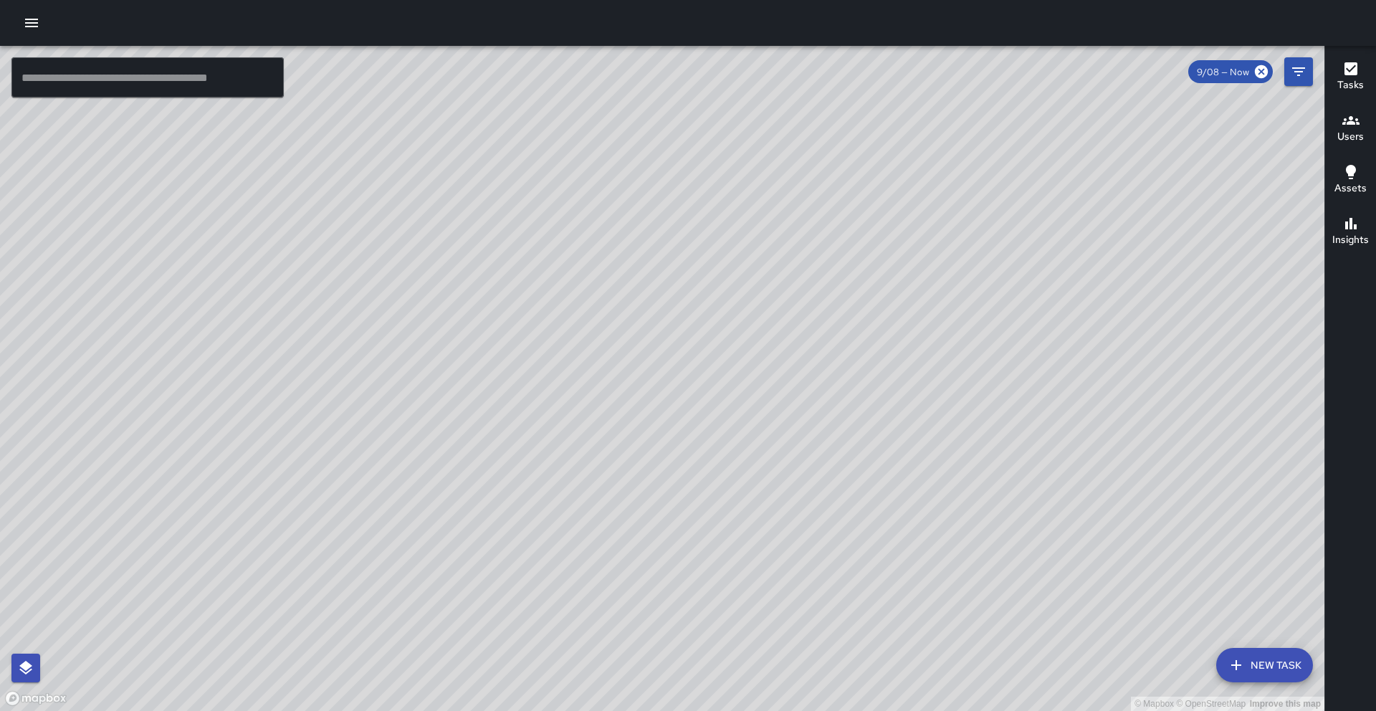
click at [1351, 125] on icon "button" at bounding box center [1350, 120] width 17 height 17
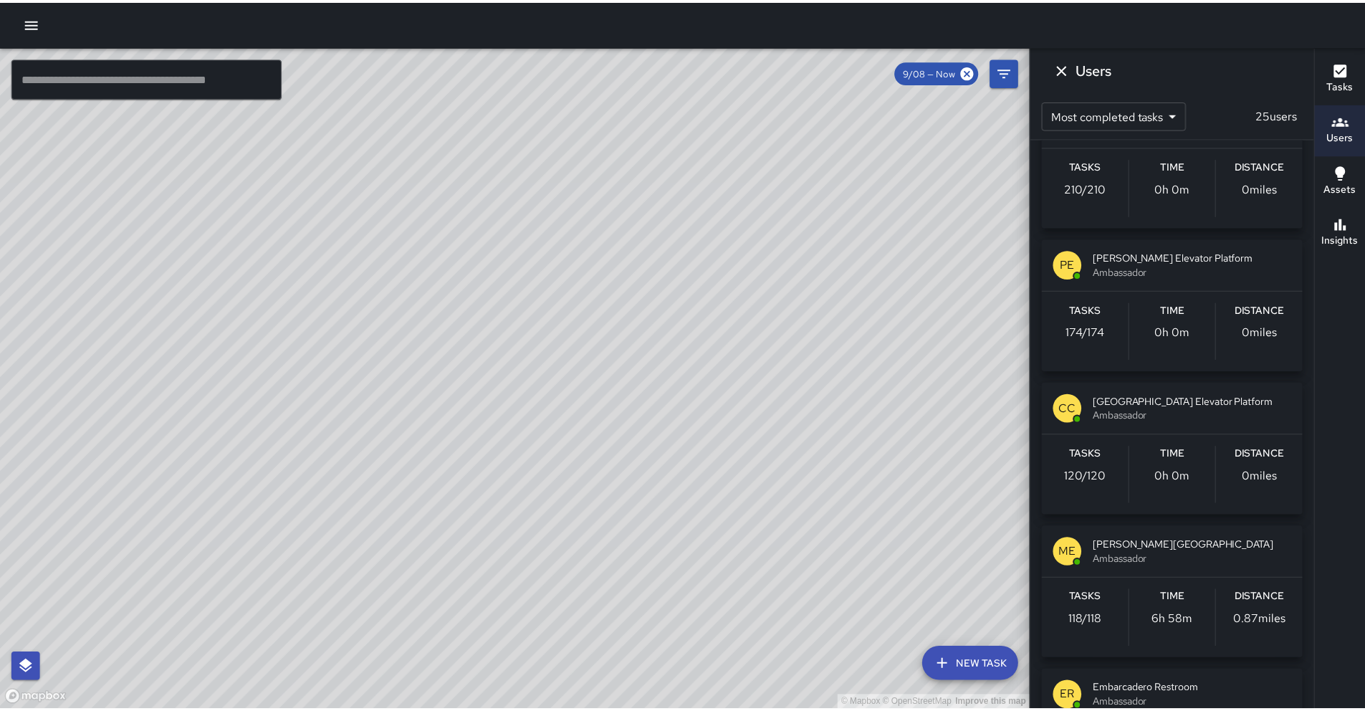
scroll to position [651, 0]
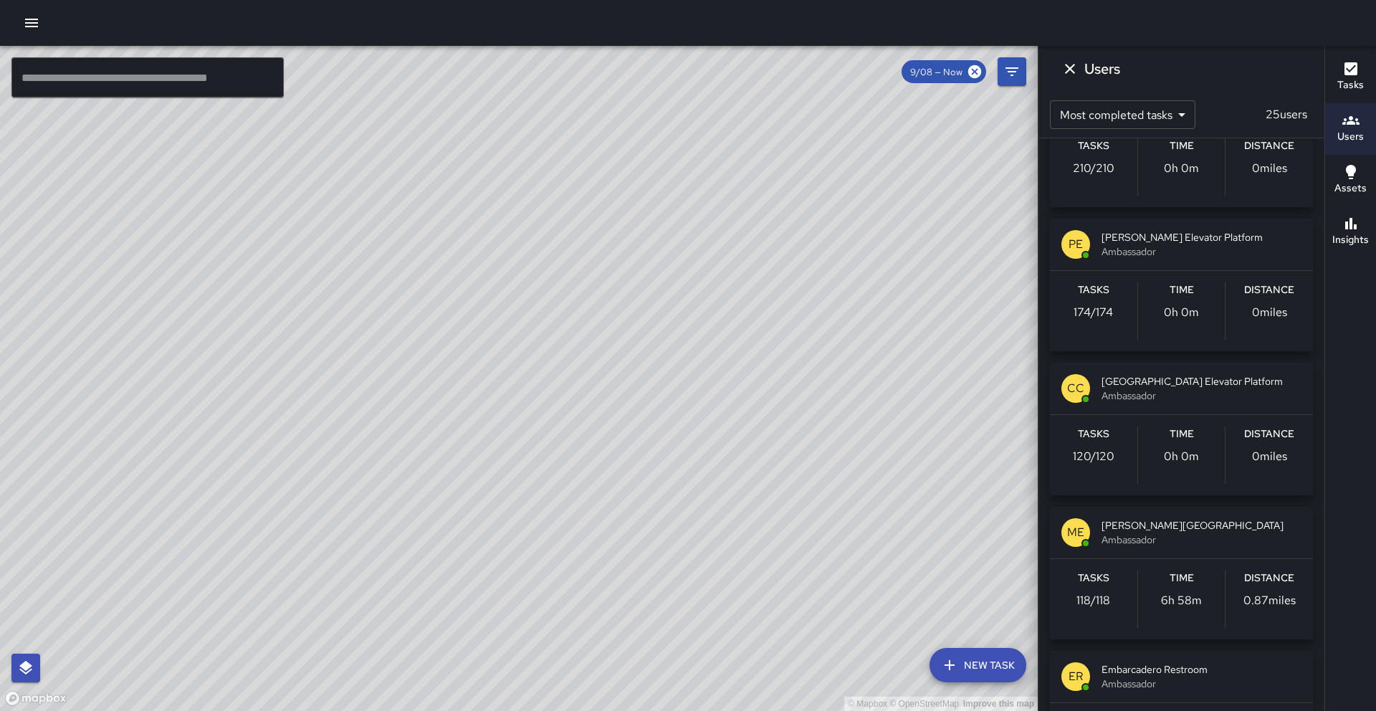
click at [37, 31] on icon "button" at bounding box center [31, 22] width 17 height 17
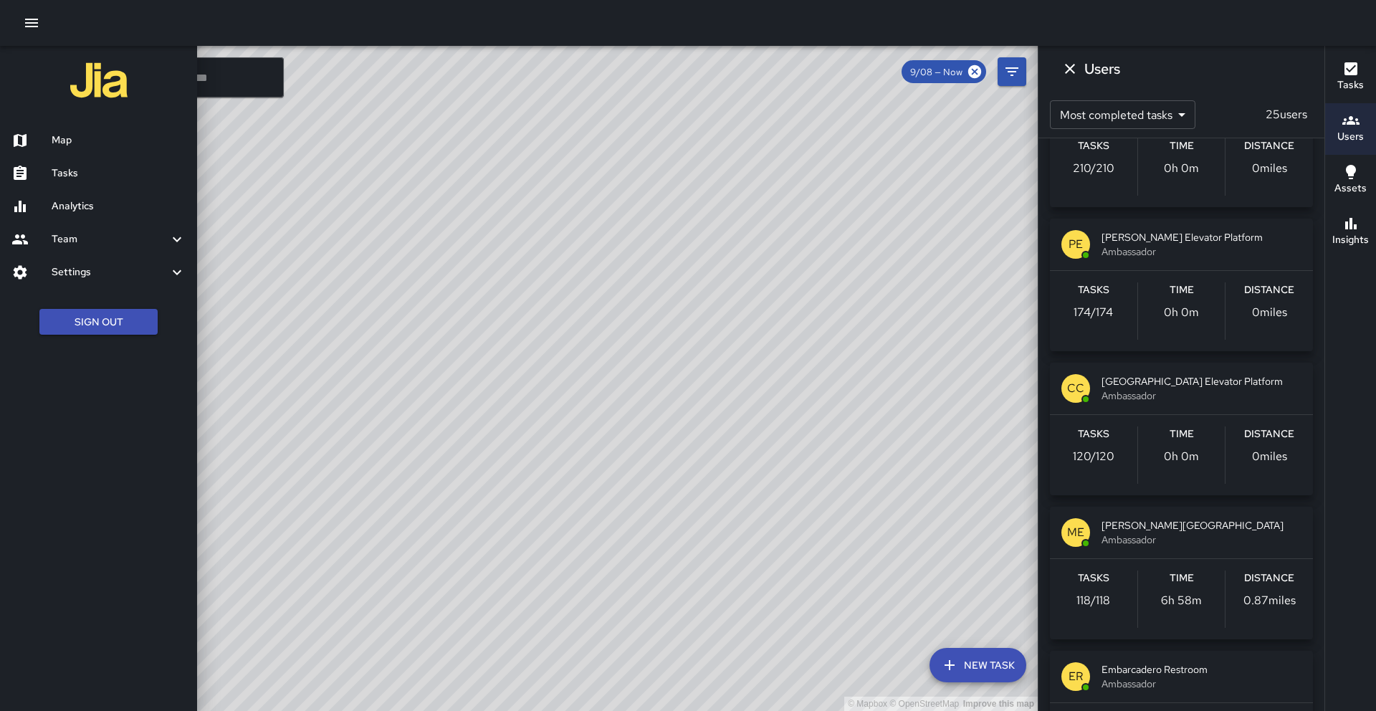
click at [88, 204] on h6 "Analytics" at bounding box center [119, 206] width 134 height 16
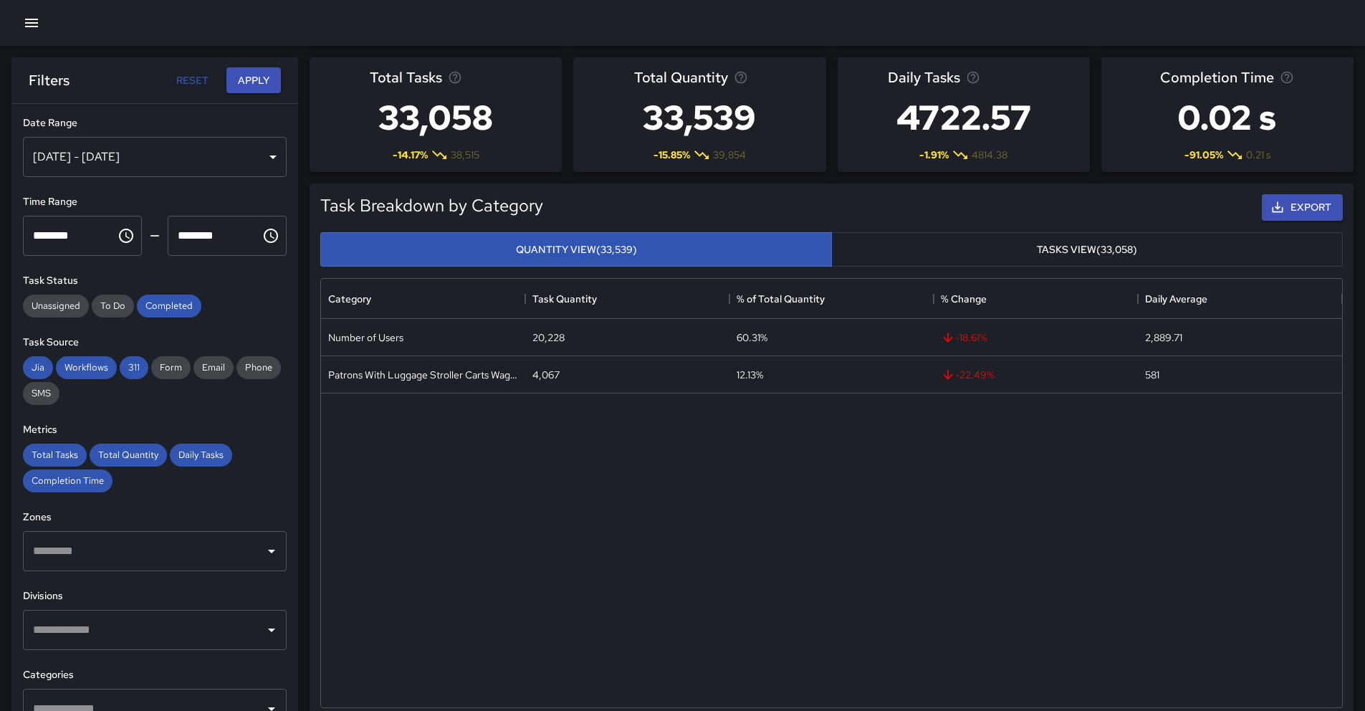
scroll to position [418, 1010]
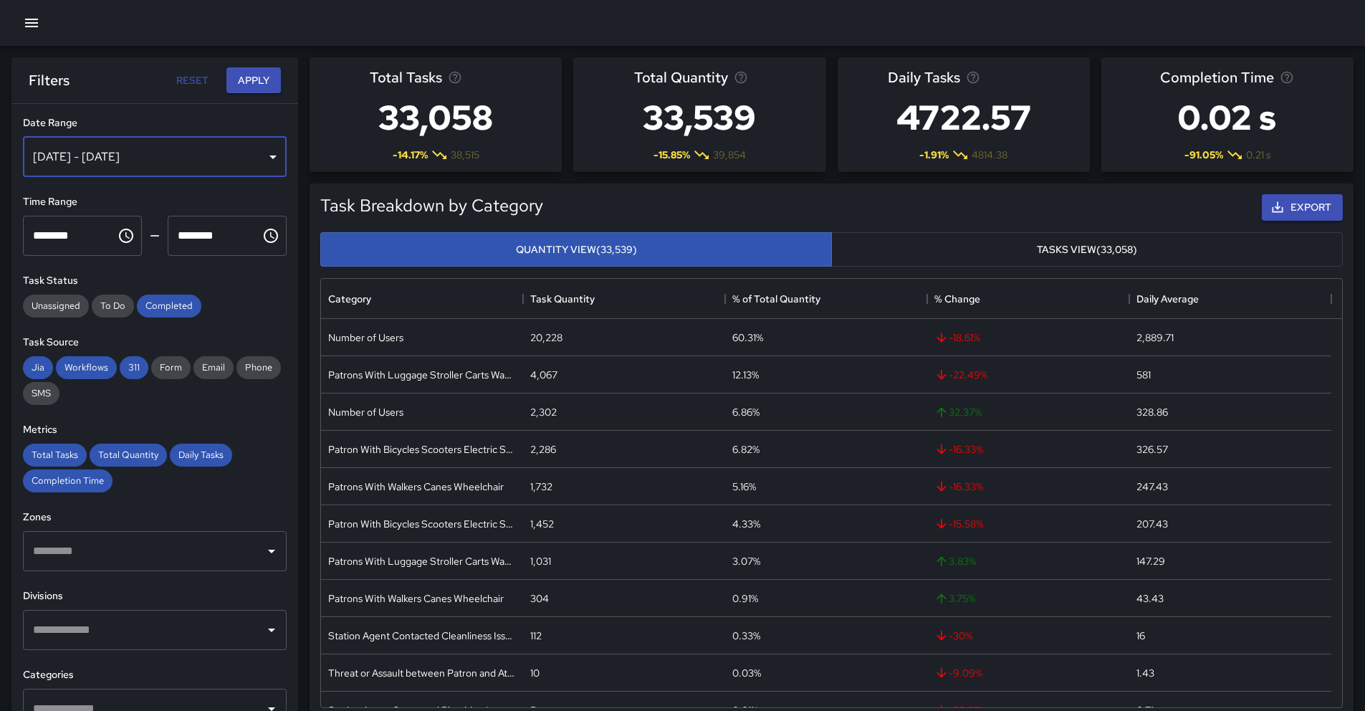
click at [184, 149] on div "[DATE] - [DATE]" at bounding box center [155, 157] width 264 height 40
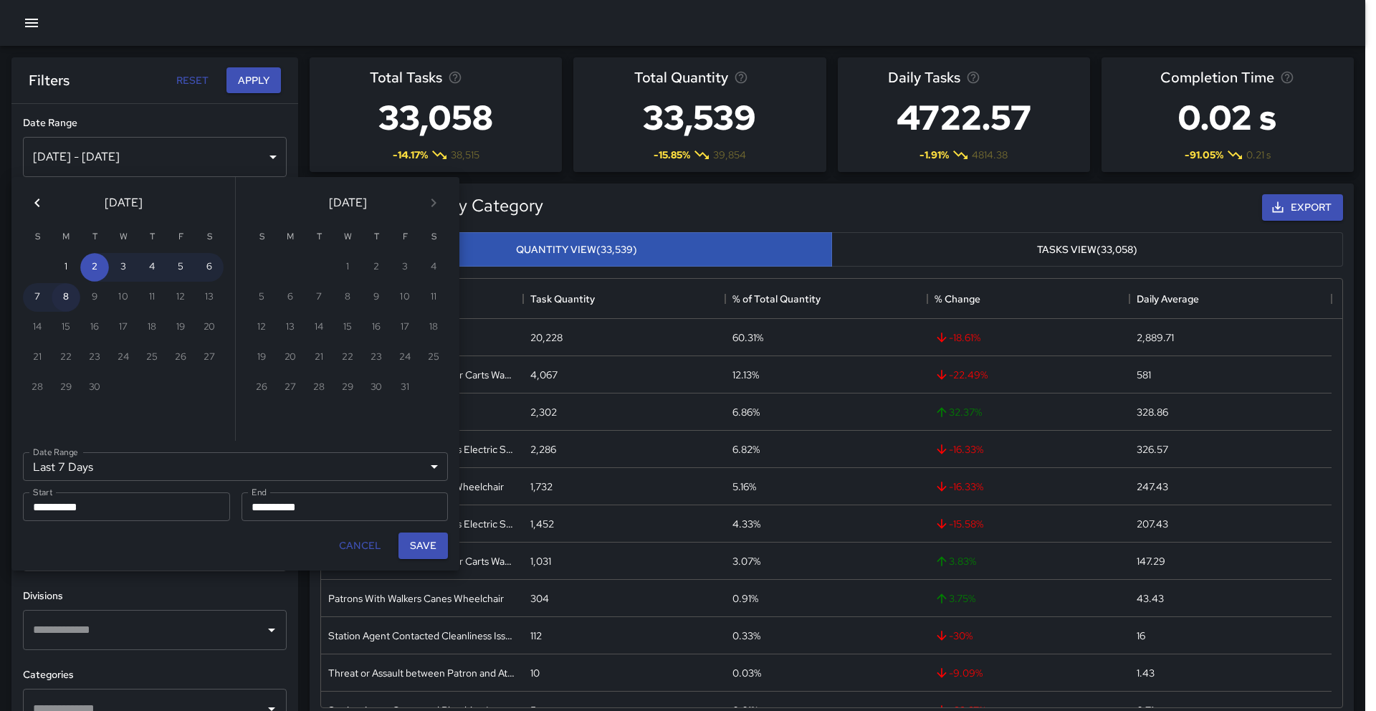
click at [69, 301] on button "8" at bounding box center [66, 297] width 29 height 29
type input "******"
type input "**********"
